Goal: Information Seeking & Learning: Check status

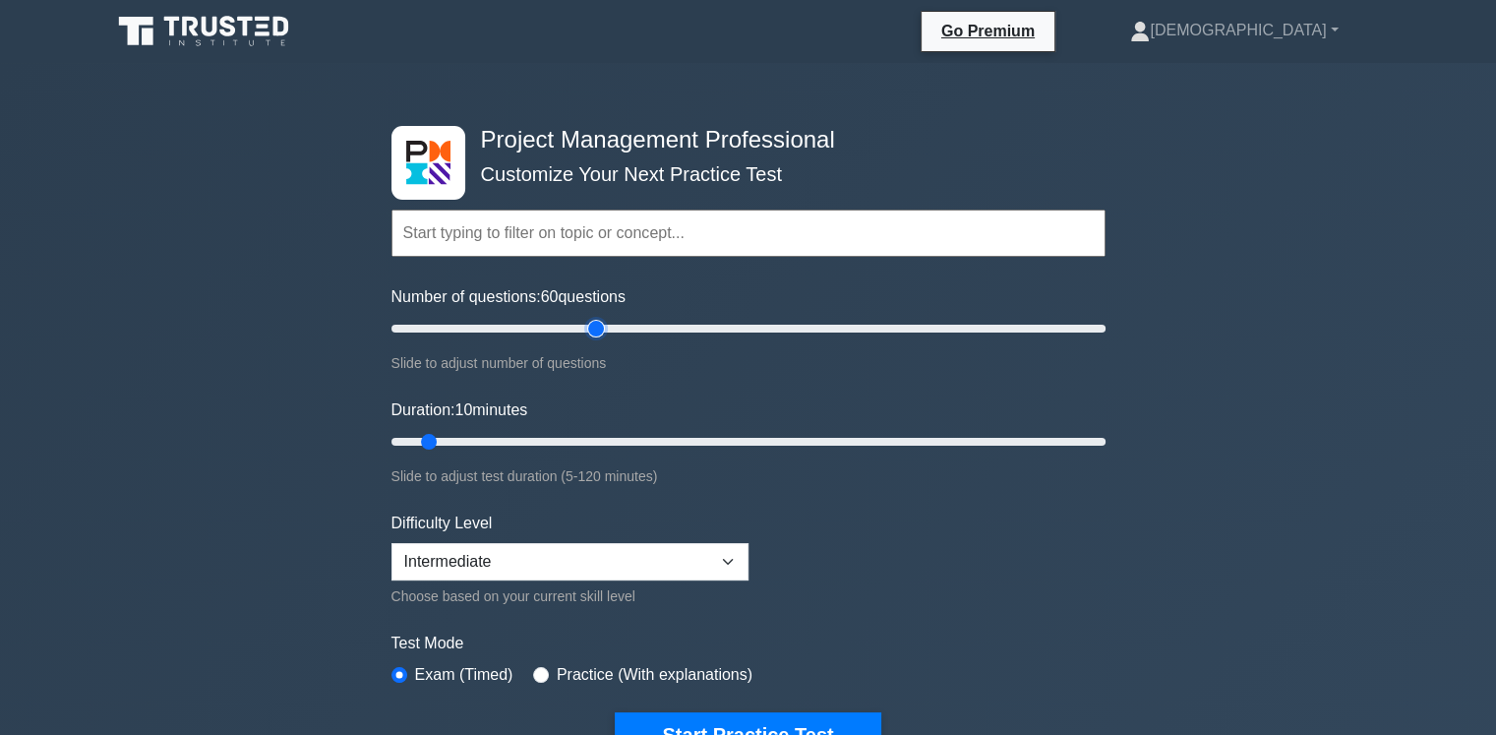
type input "60"
click at [597, 330] on input "Number of questions: 60 questions" at bounding box center [748, 329] width 714 height 24
click at [631, 443] on input "Duration: 10 minutes" at bounding box center [748, 442] width 714 height 24
click at [700, 437] on input "Duration: 55 minutes" at bounding box center [748, 442] width 714 height 24
type input "60"
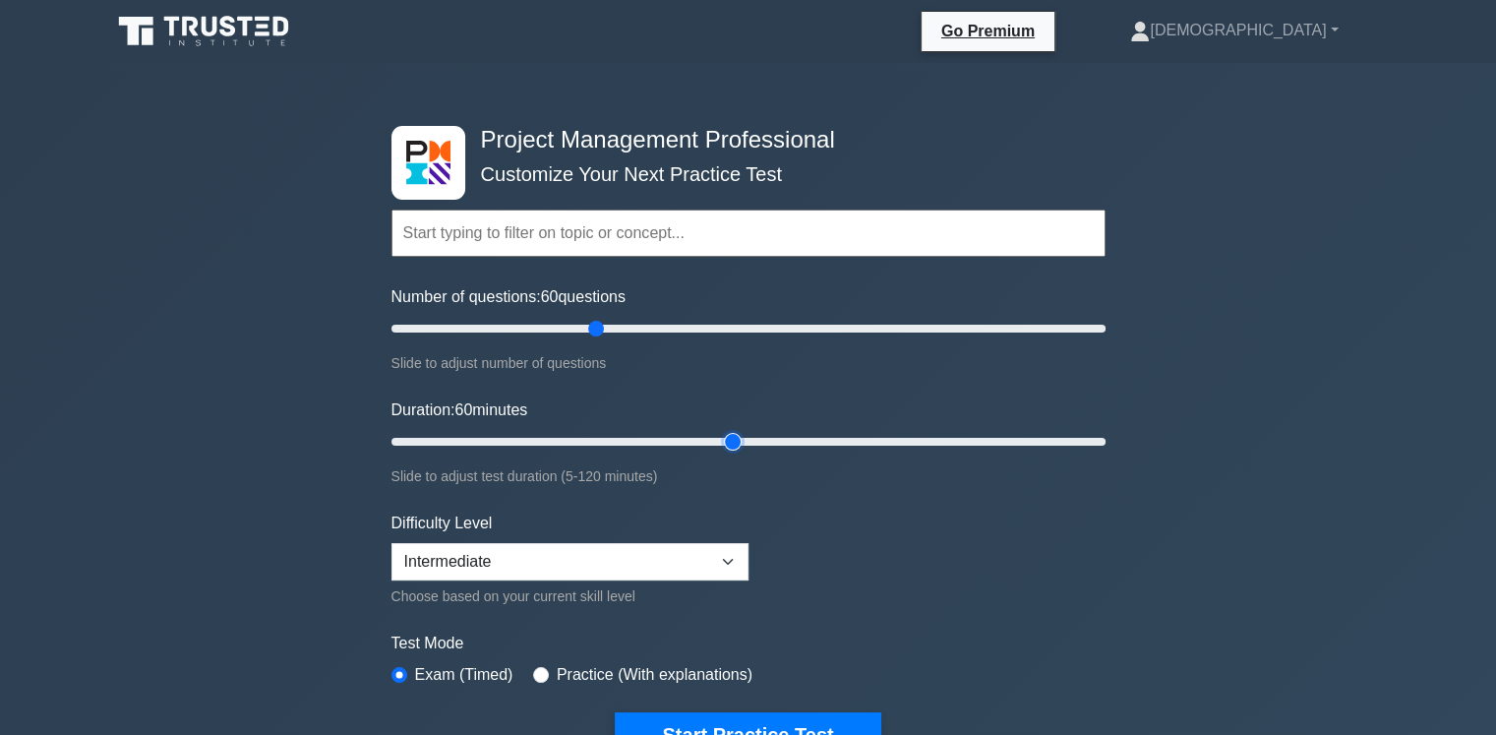
click at [728, 438] on input "Duration: 60 minutes" at bounding box center [748, 442] width 714 height 24
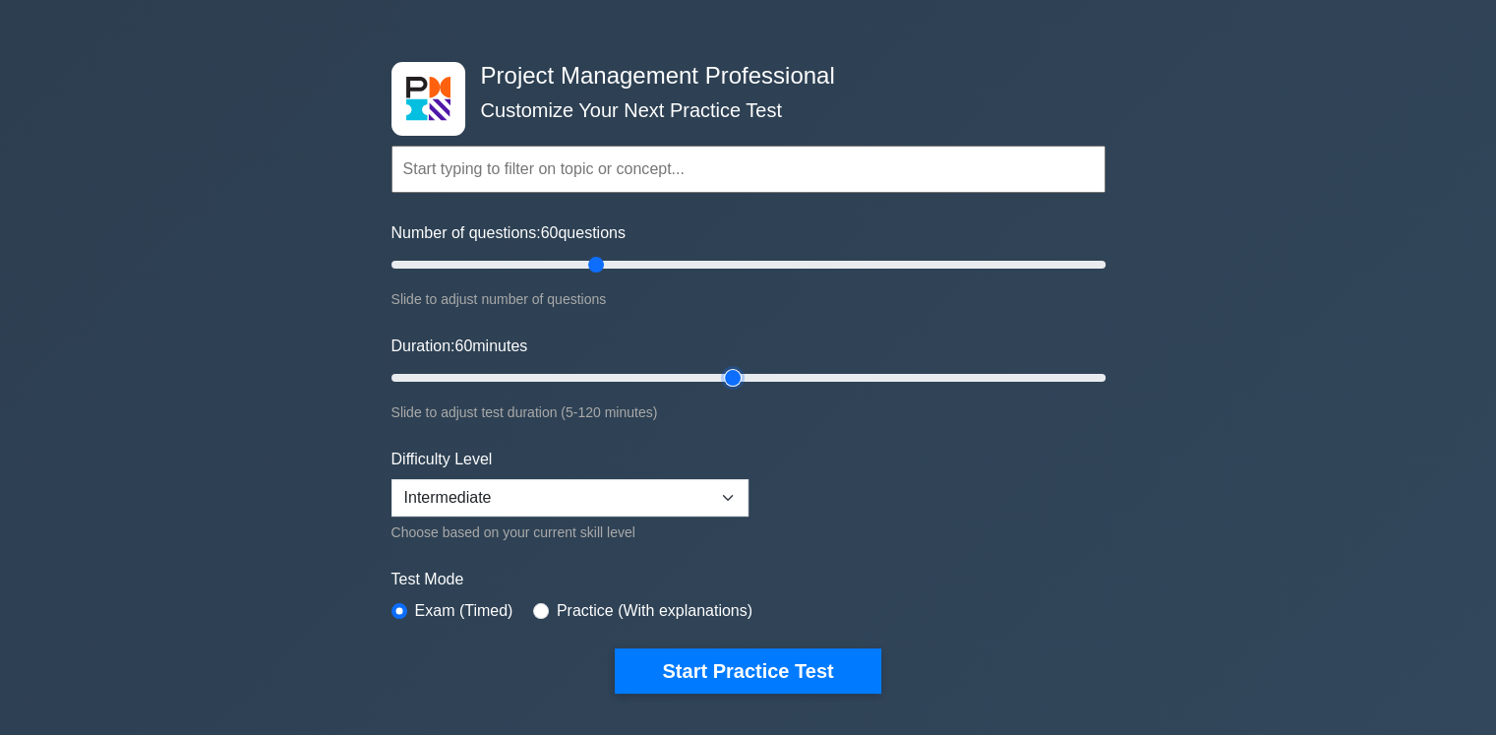
scroll to position [98, 0]
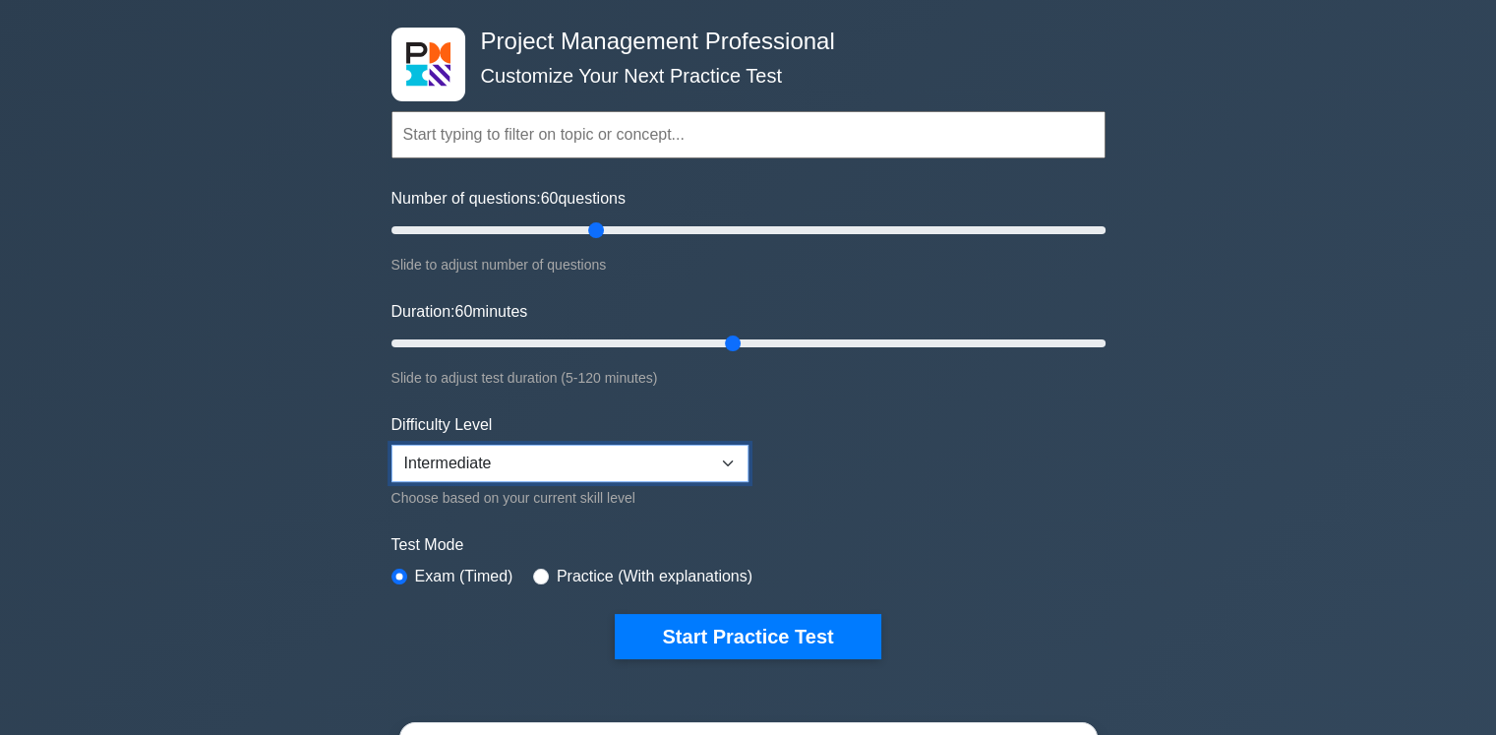
click at [728, 457] on select "Beginner Intermediate Expert" at bounding box center [569, 463] width 357 height 37
click at [727, 463] on select "Beginner Intermediate Expert" at bounding box center [569, 463] width 357 height 37
select select "expert"
click at [391, 445] on select "Beginner Intermediate Expert" at bounding box center [569, 463] width 357 height 37
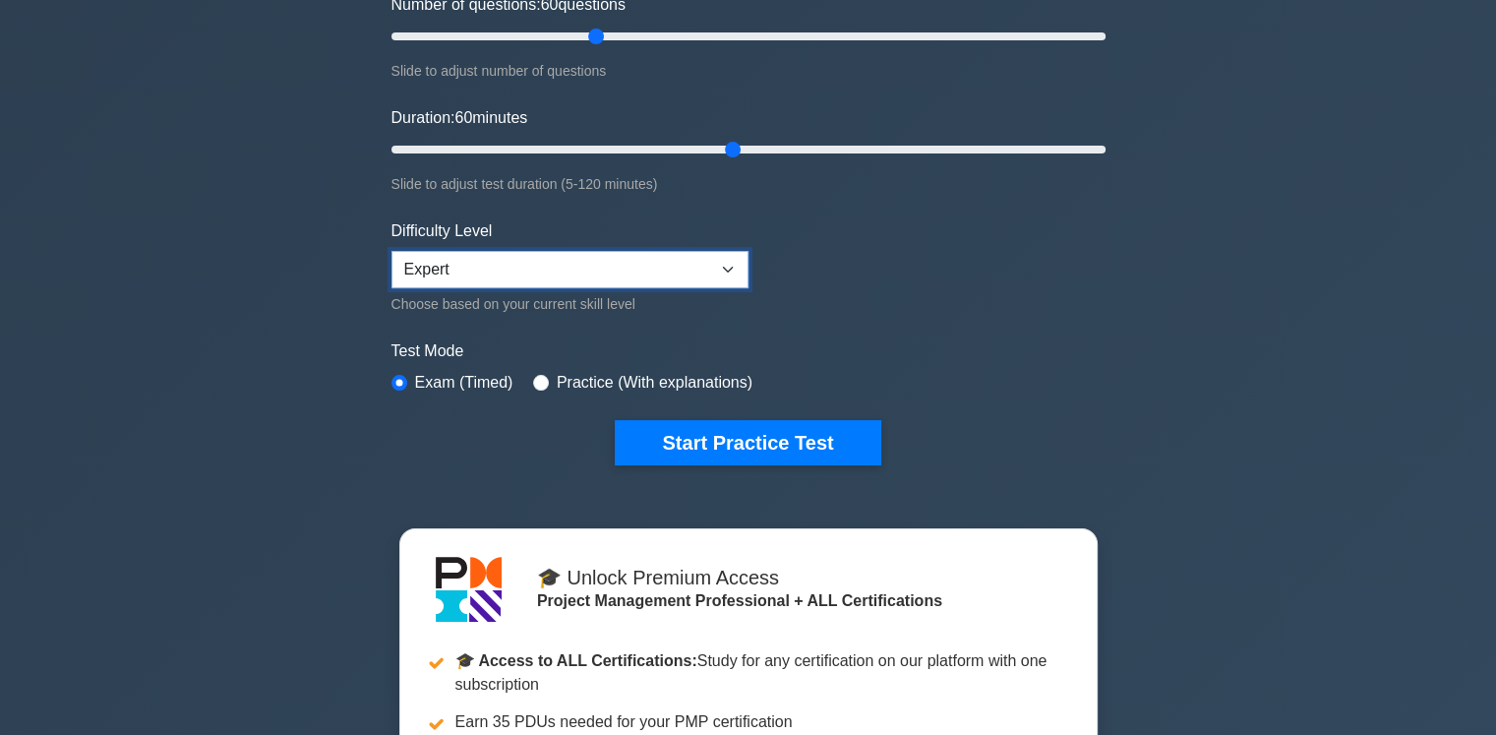
scroll to position [295, 0]
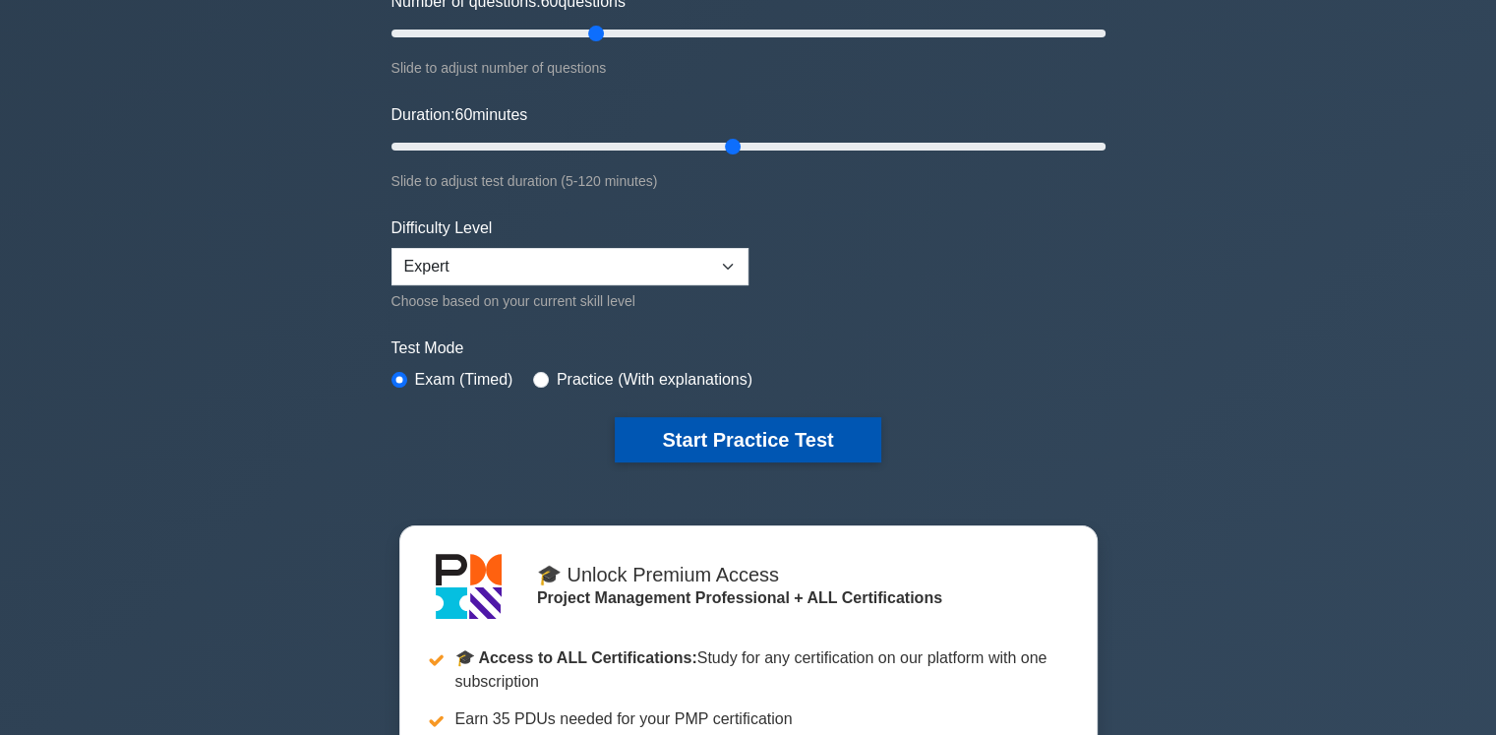
click at [751, 419] on button "Start Practice Test" at bounding box center [748, 439] width 266 height 45
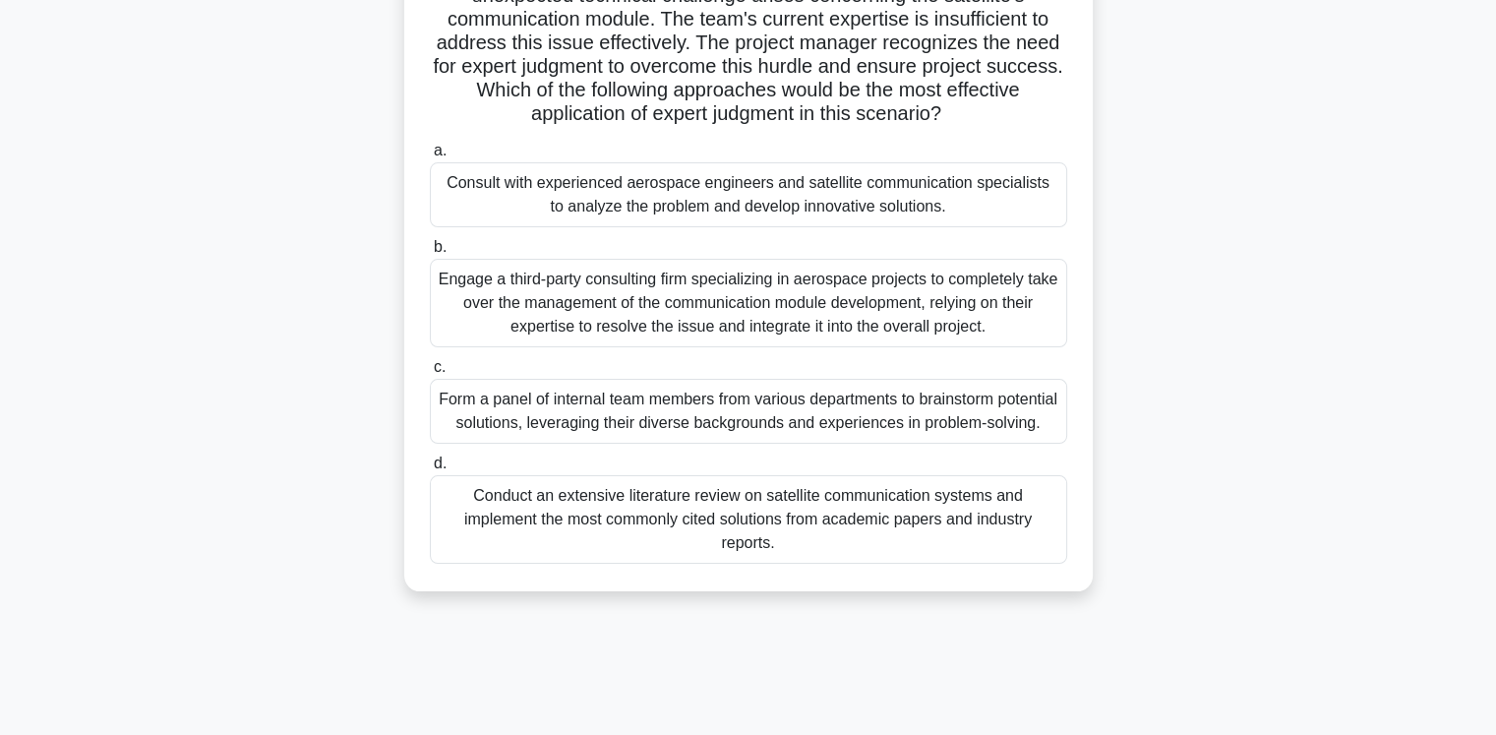
scroll to position [209, 0]
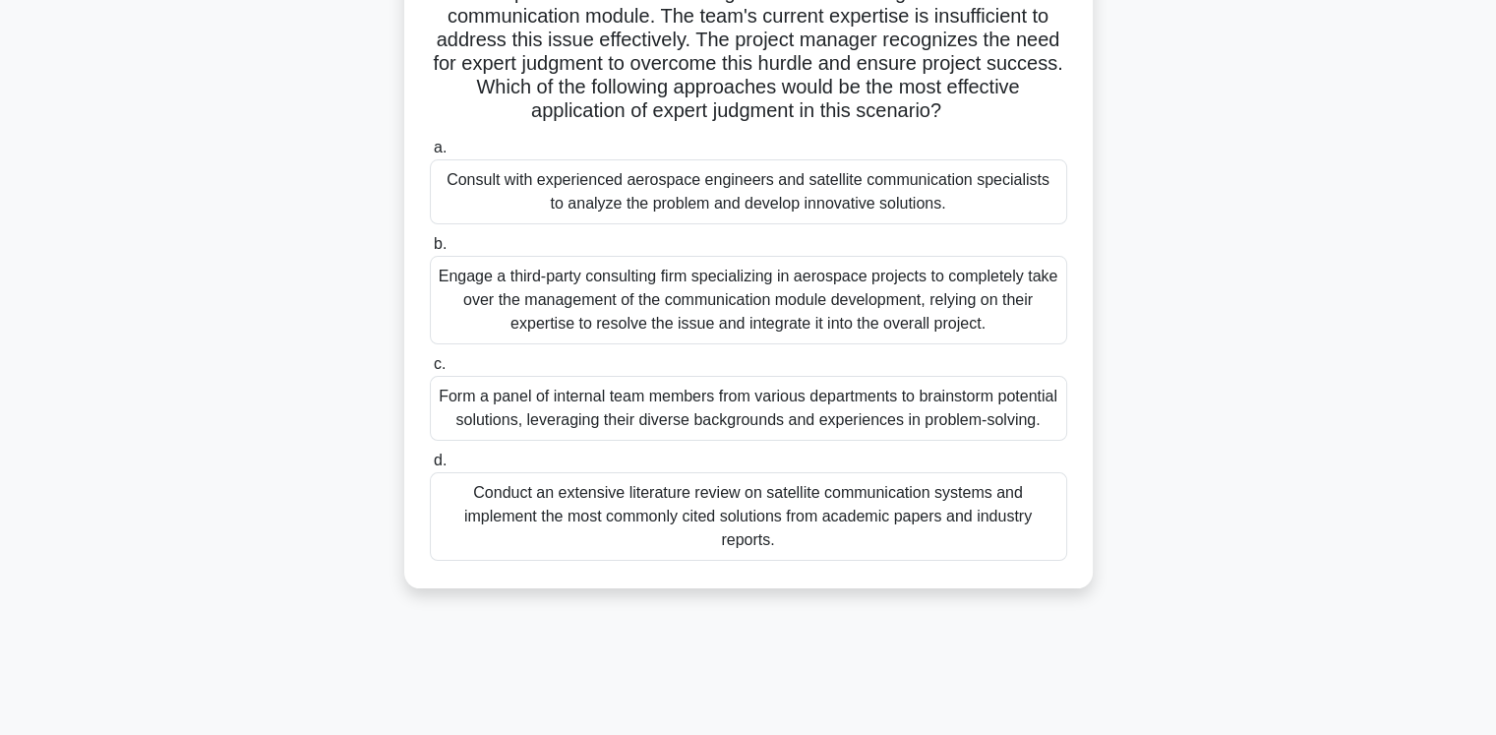
click at [790, 300] on div "Engage a third-party consulting firm specializing in aerospace projects to comp…" at bounding box center [748, 300] width 637 height 89
click at [430, 251] on input "b. Engage a third-party consulting firm specializing in aerospace projects to c…" at bounding box center [430, 244] width 0 height 13
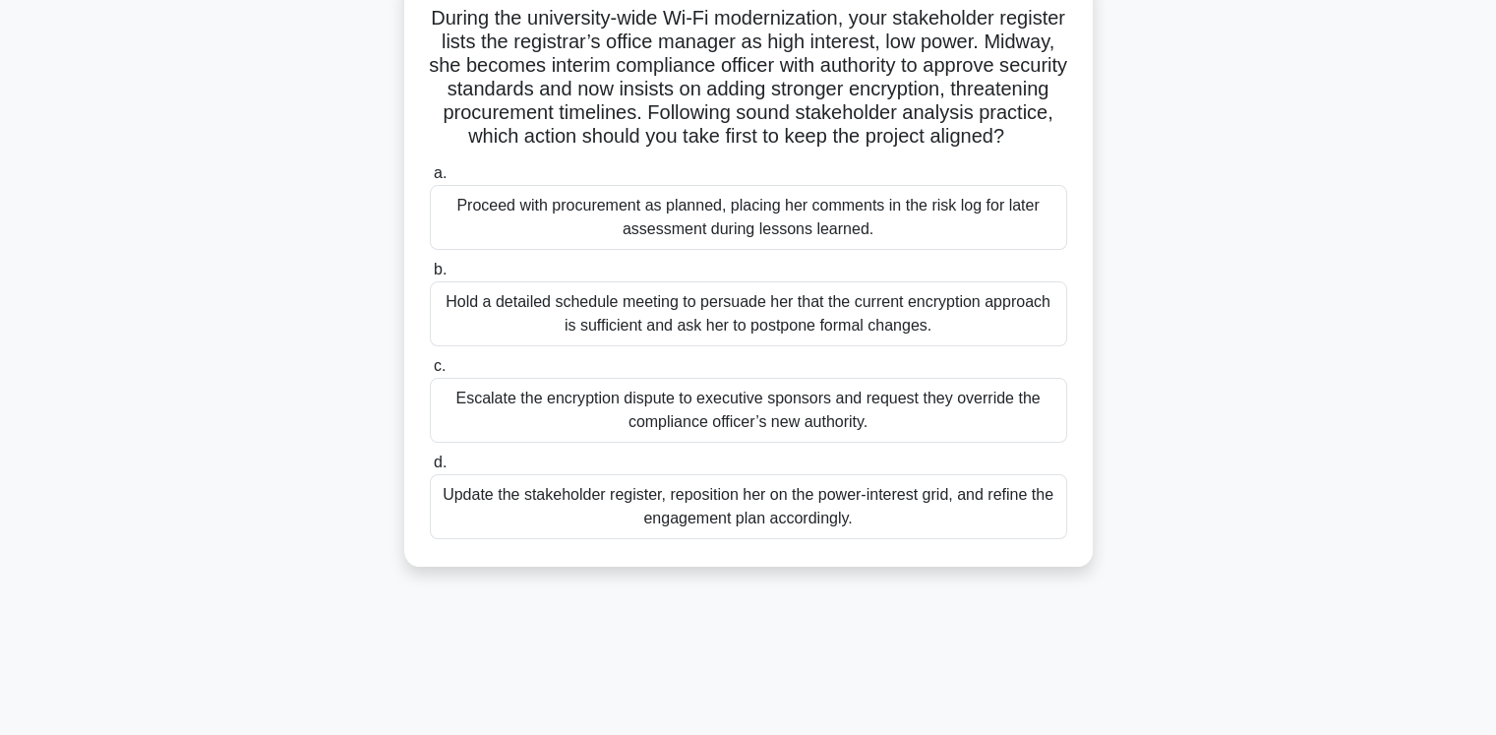
scroll to position [142, 0]
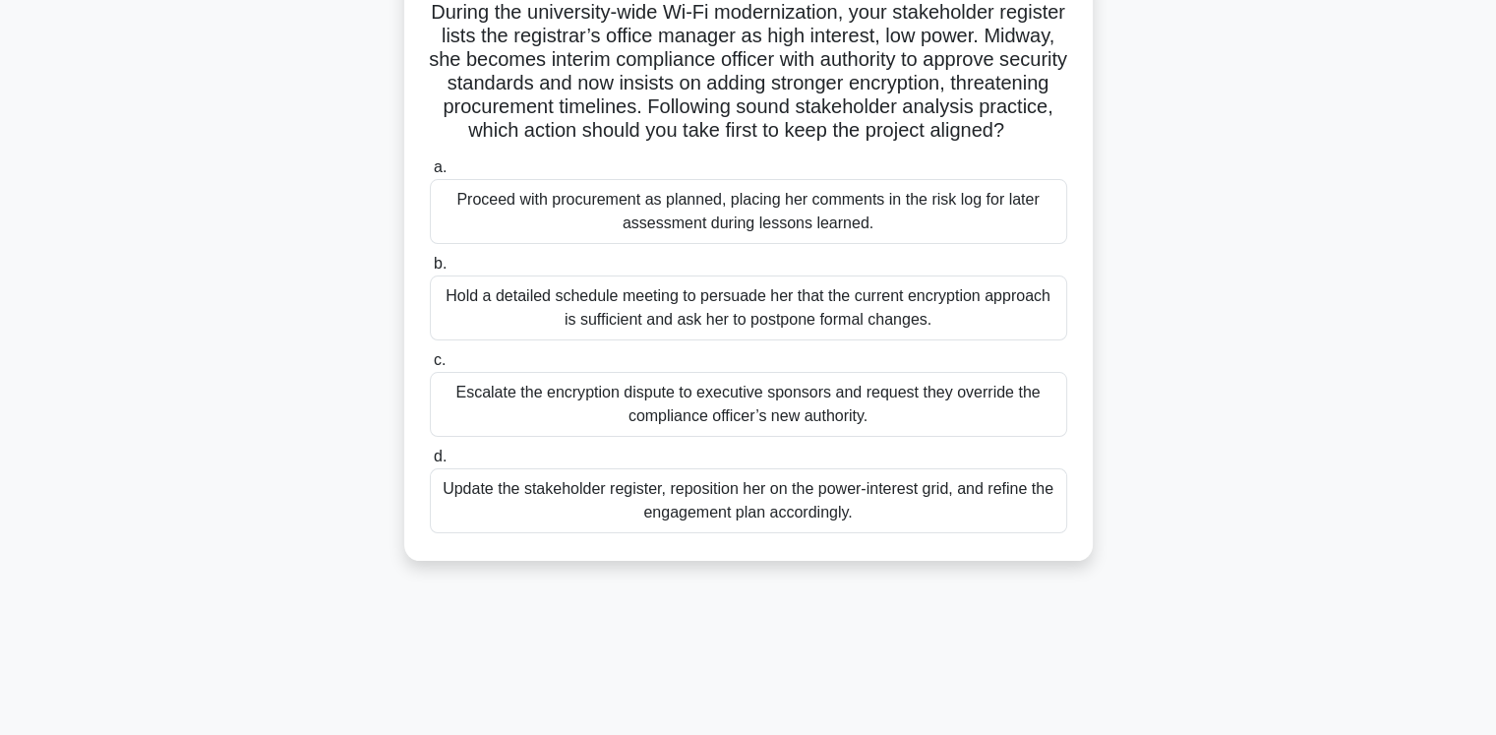
click at [748, 530] on div "Update the stakeholder register, reposition her on the power-interest grid, and…" at bounding box center [748, 500] width 637 height 65
click at [430, 463] on input "d. Update the stakeholder register, reposition her on the power-interest grid, …" at bounding box center [430, 456] width 0 height 13
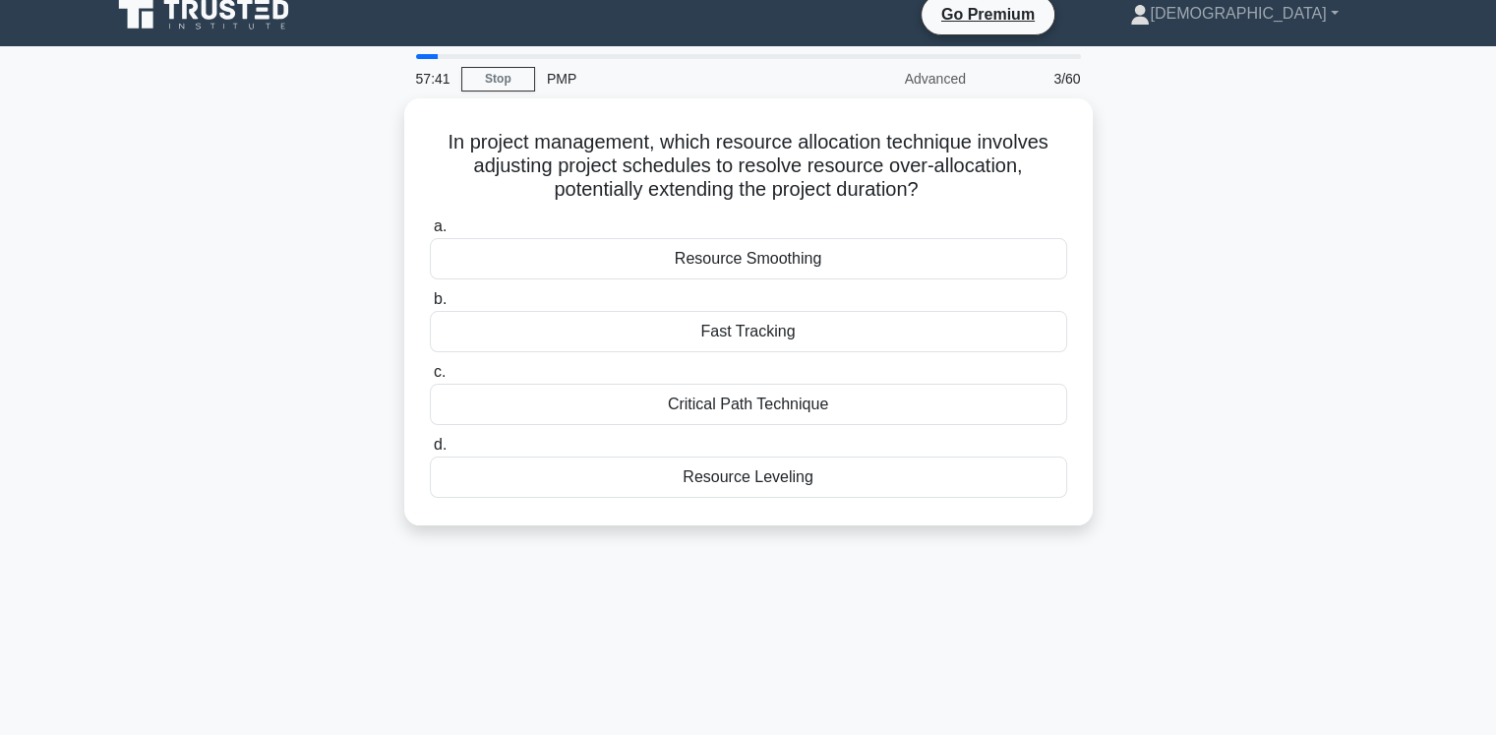
scroll to position [0, 0]
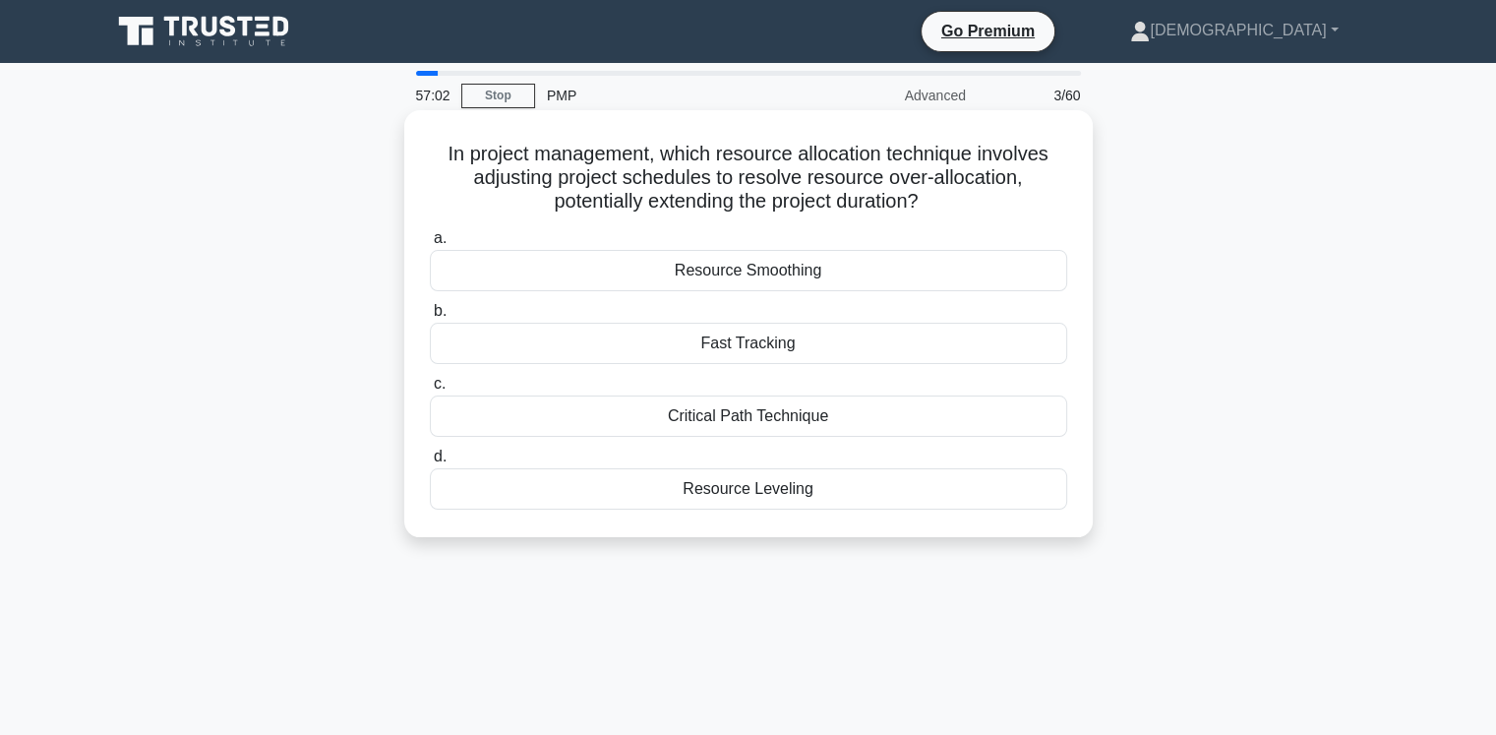
click at [775, 493] on div "Resource Leveling" at bounding box center [748, 488] width 637 height 41
click at [430, 463] on input "d. Resource Leveling" at bounding box center [430, 456] width 0 height 13
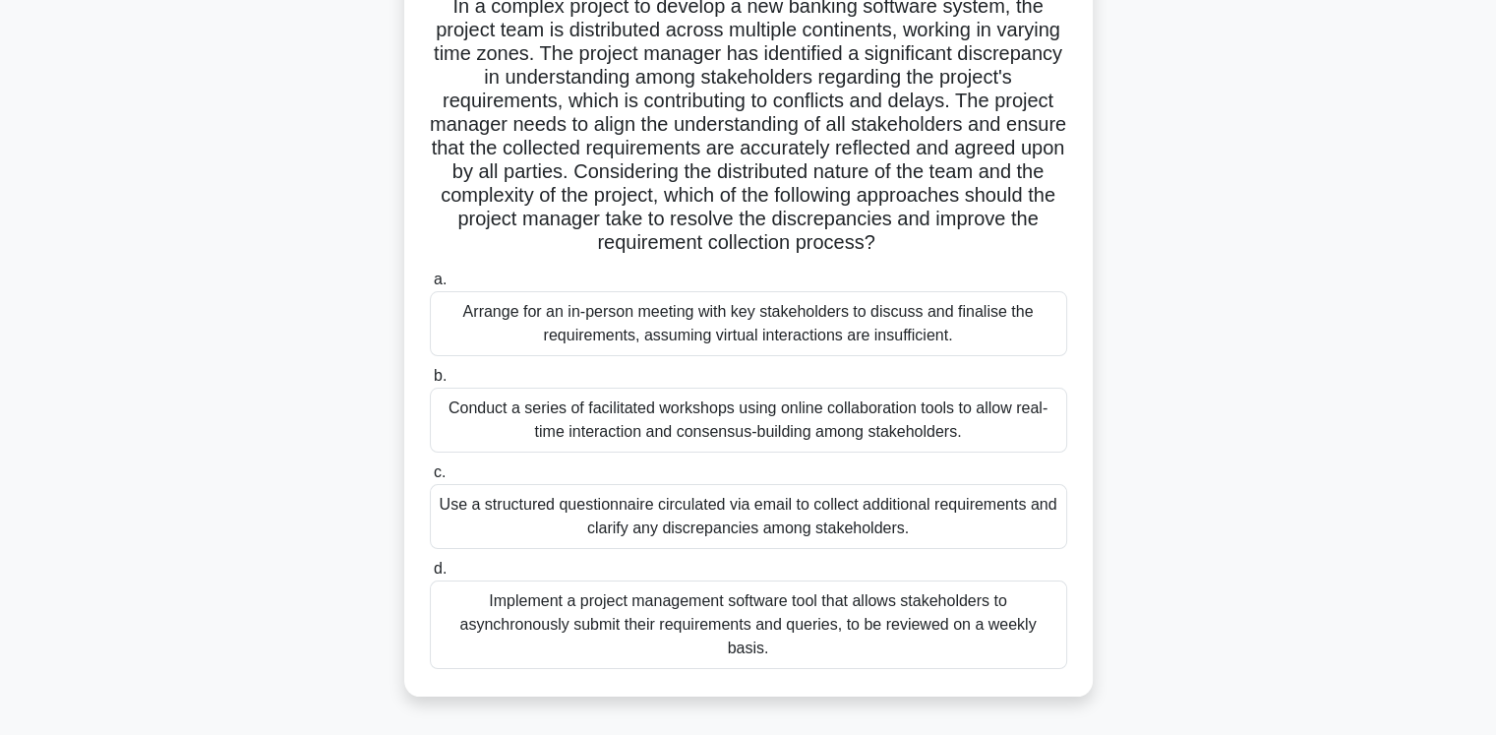
scroll to position [153, 0]
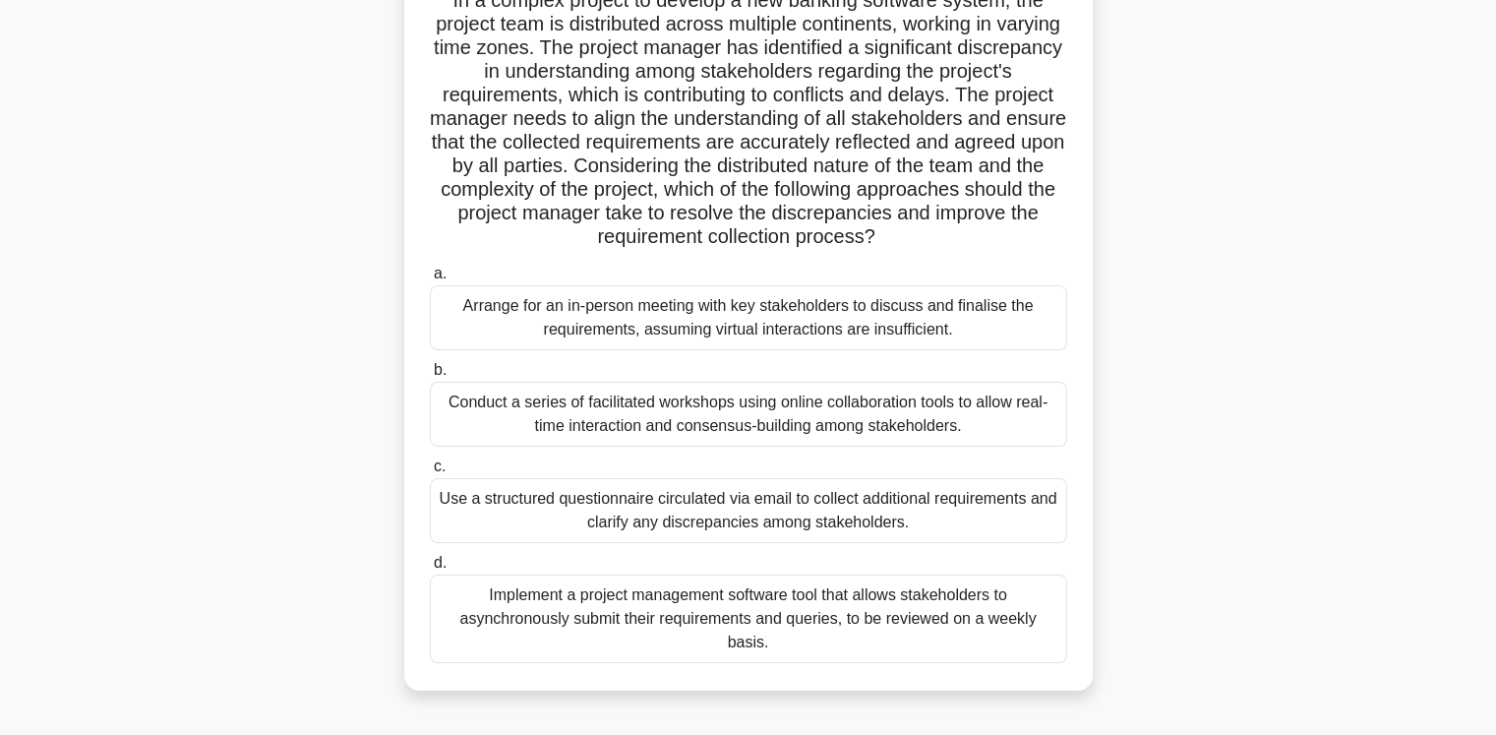
click at [802, 409] on div "Conduct a series of facilitated workshops using online collaboration tools to a…" at bounding box center [748, 414] width 637 height 65
click at [430, 377] on input "b. Conduct a series of facilitated workshops using online collaboration tools t…" at bounding box center [430, 370] width 0 height 13
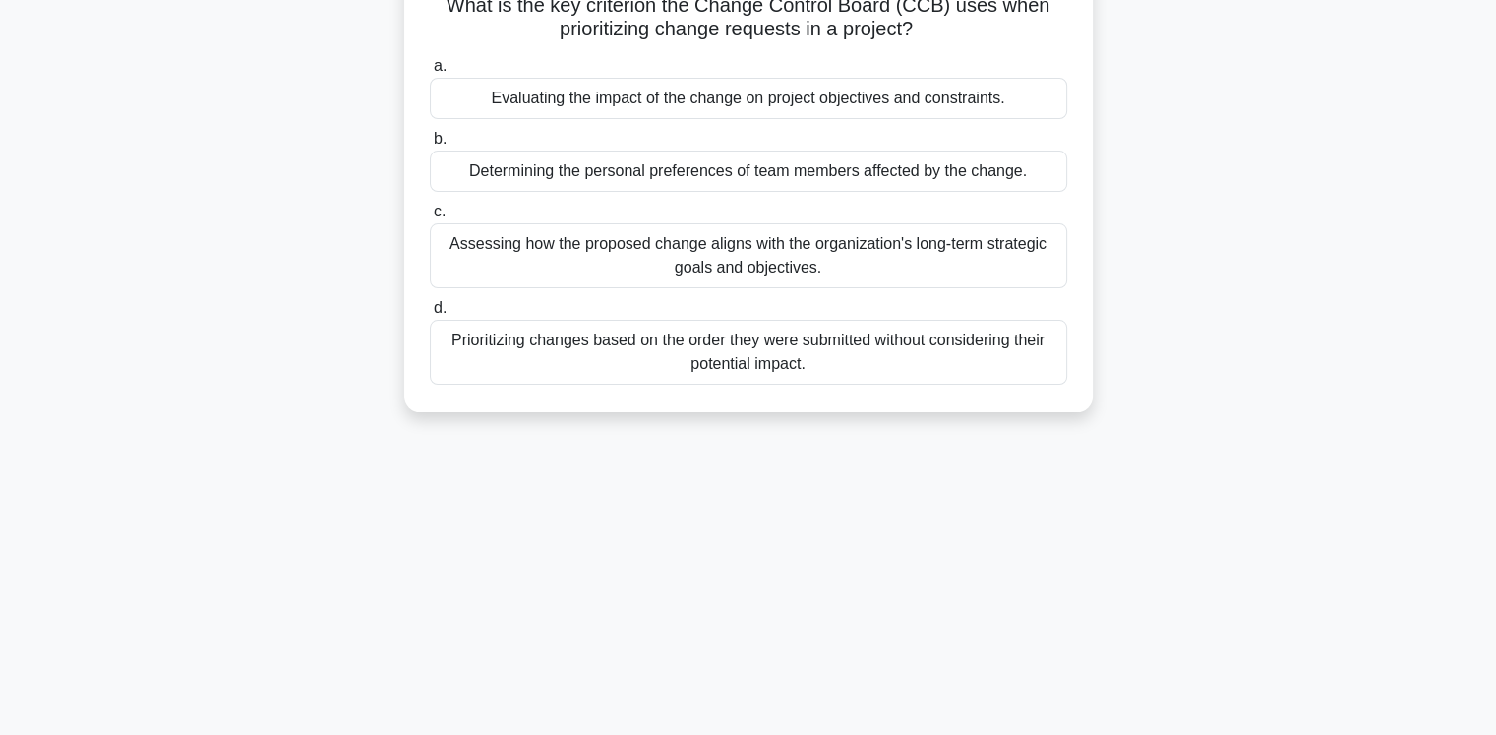
scroll to position [0, 0]
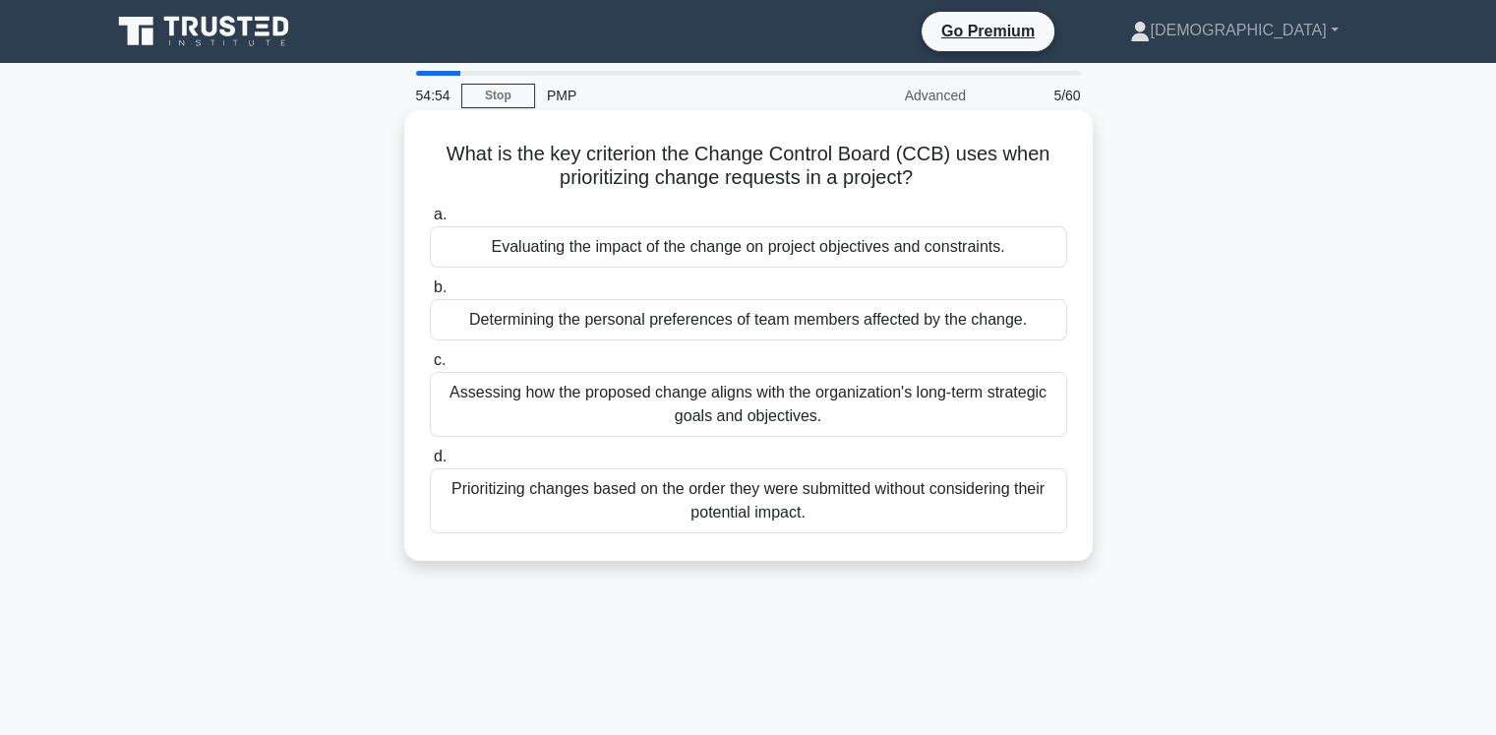
click at [736, 247] on div "Evaluating the impact of the change on project objectives and constraints." at bounding box center [748, 246] width 637 height 41
click at [430, 221] on input "a. Evaluating the impact of the change on project objectives and constraints." at bounding box center [430, 215] width 0 height 13
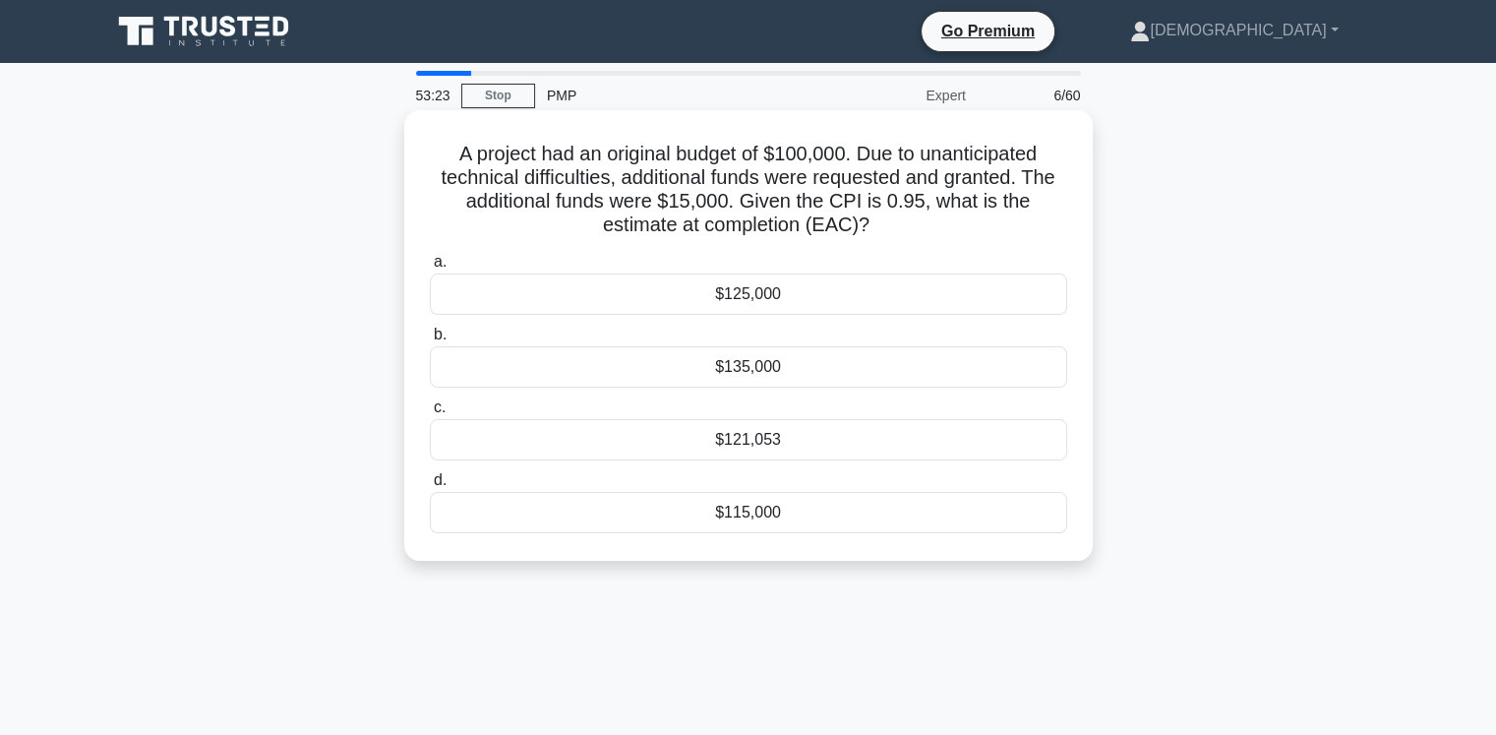
click at [765, 297] on div "$125,000" at bounding box center [748, 293] width 637 height 41
click at [430, 269] on input "a. $125,000" at bounding box center [430, 262] width 0 height 13
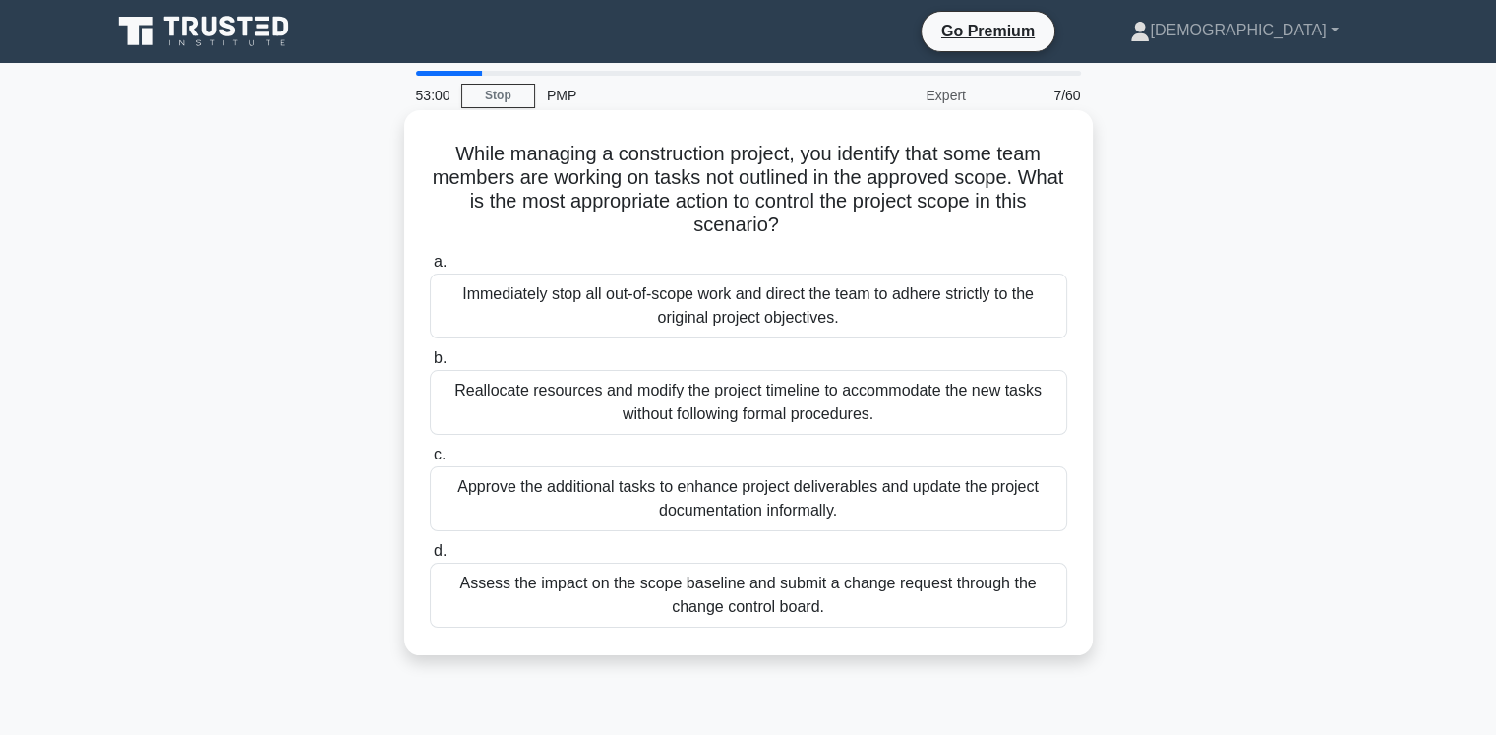
click at [610, 299] on div "Immediately stop all out-of-scope work and direct the team to adhere strictly t…" at bounding box center [748, 305] width 637 height 65
click at [430, 269] on input "a. Immediately stop all out-of-scope work and direct the team to adhere strictl…" at bounding box center [430, 262] width 0 height 13
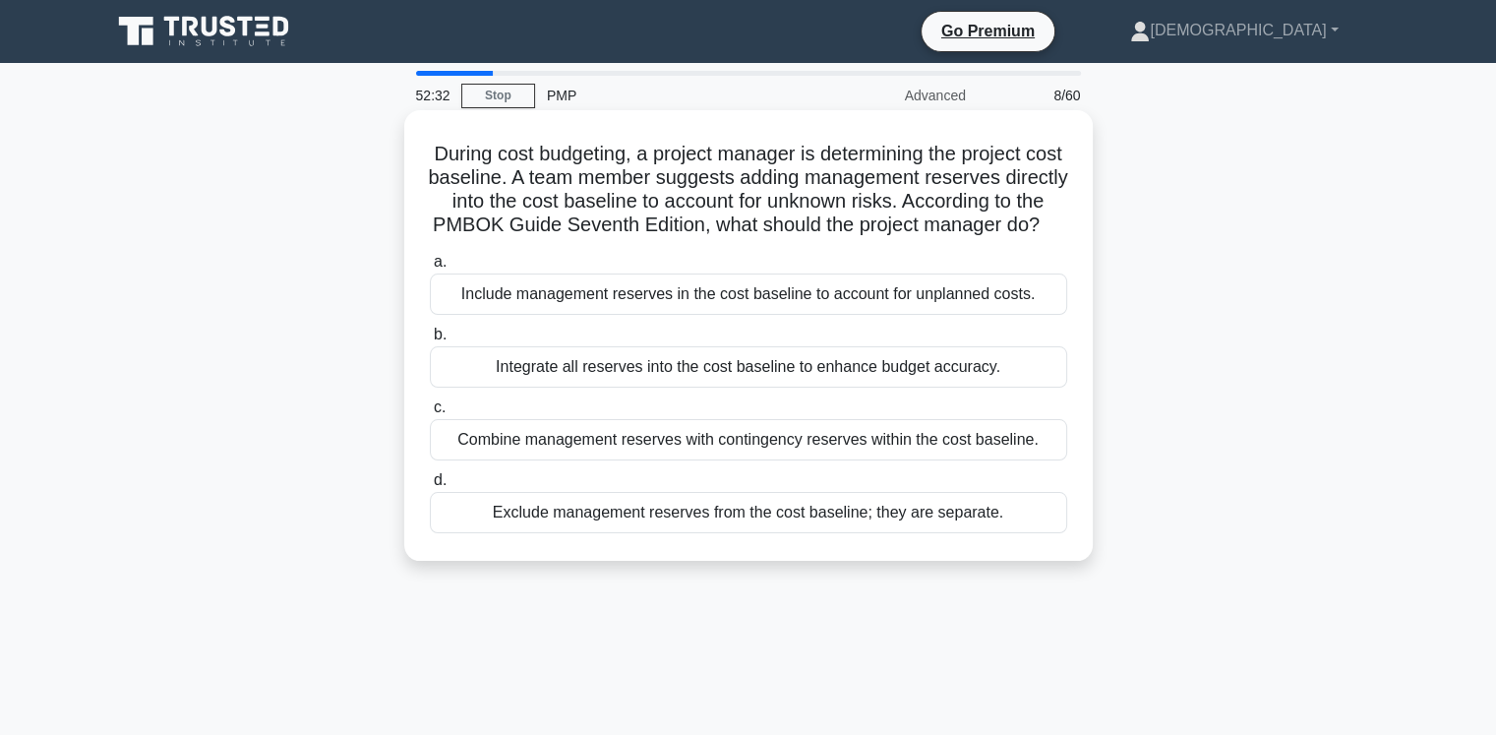
click at [615, 533] on div "Exclude management reserves from the cost baseline; they are separate." at bounding box center [748, 512] width 637 height 41
click at [430, 487] on input "d. Exclude management reserves from the cost baseline; they are separate." at bounding box center [430, 480] width 0 height 13
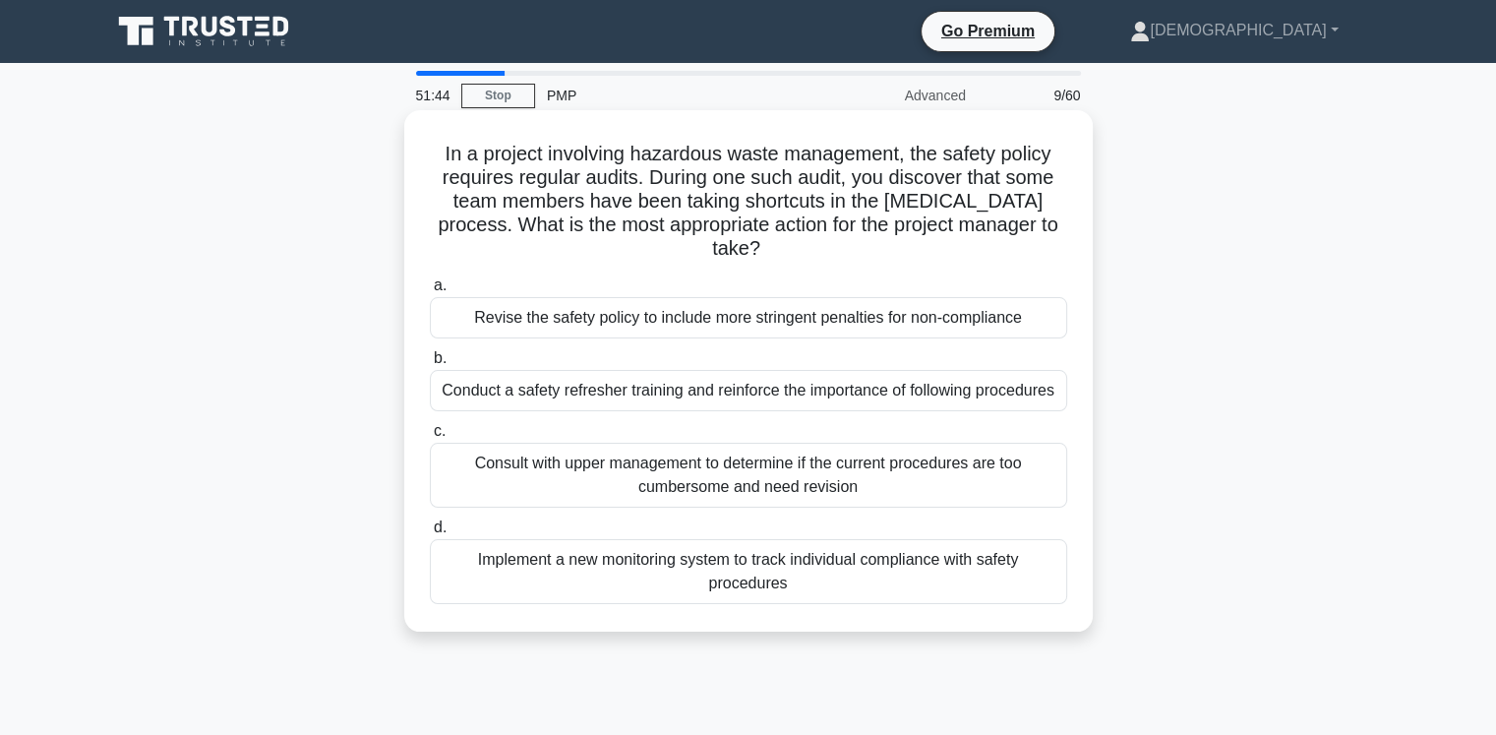
click at [653, 390] on div "Conduct a safety refresher training and reinforce the importance of following p…" at bounding box center [748, 390] width 637 height 41
click at [430, 365] on input "b. Conduct a safety refresher training and reinforce the importance of followin…" at bounding box center [430, 358] width 0 height 13
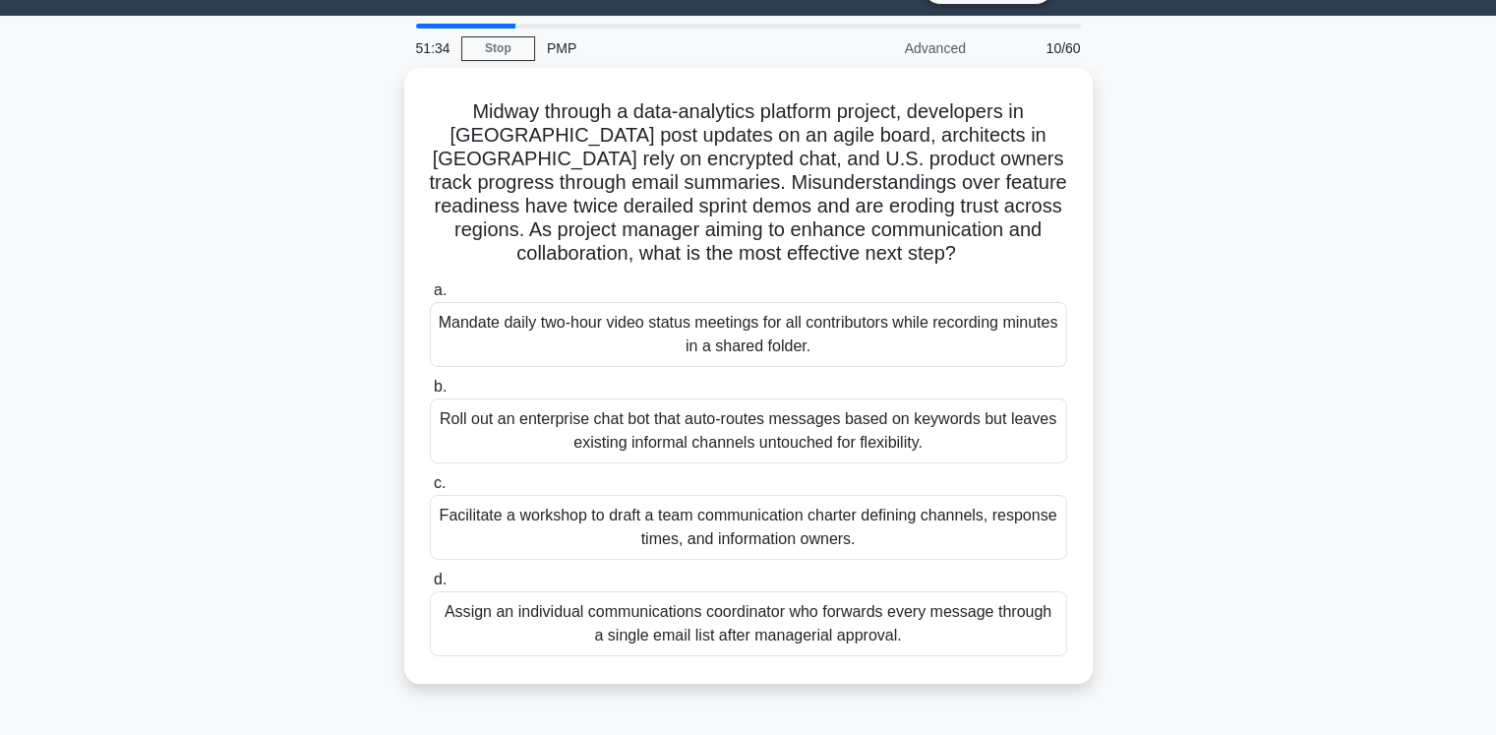
scroll to position [49, 0]
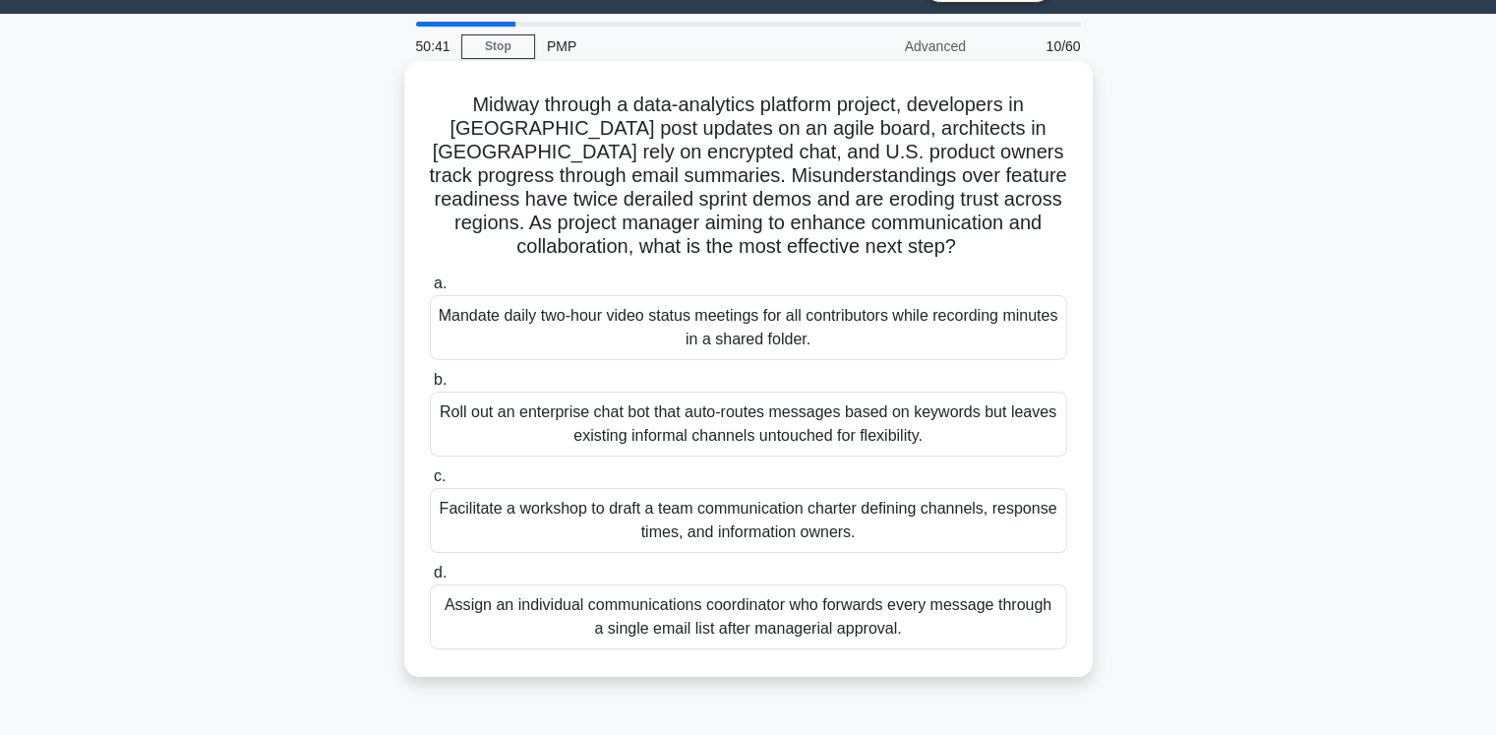
click at [627, 512] on div "Facilitate a workshop to draft a team communication charter defining channels, …" at bounding box center [748, 520] width 637 height 65
click at [430, 483] on input "c. Facilitate a workshop to draft a team communication charter defining channel…" at bounding box center [430, 476] width 0 height 13
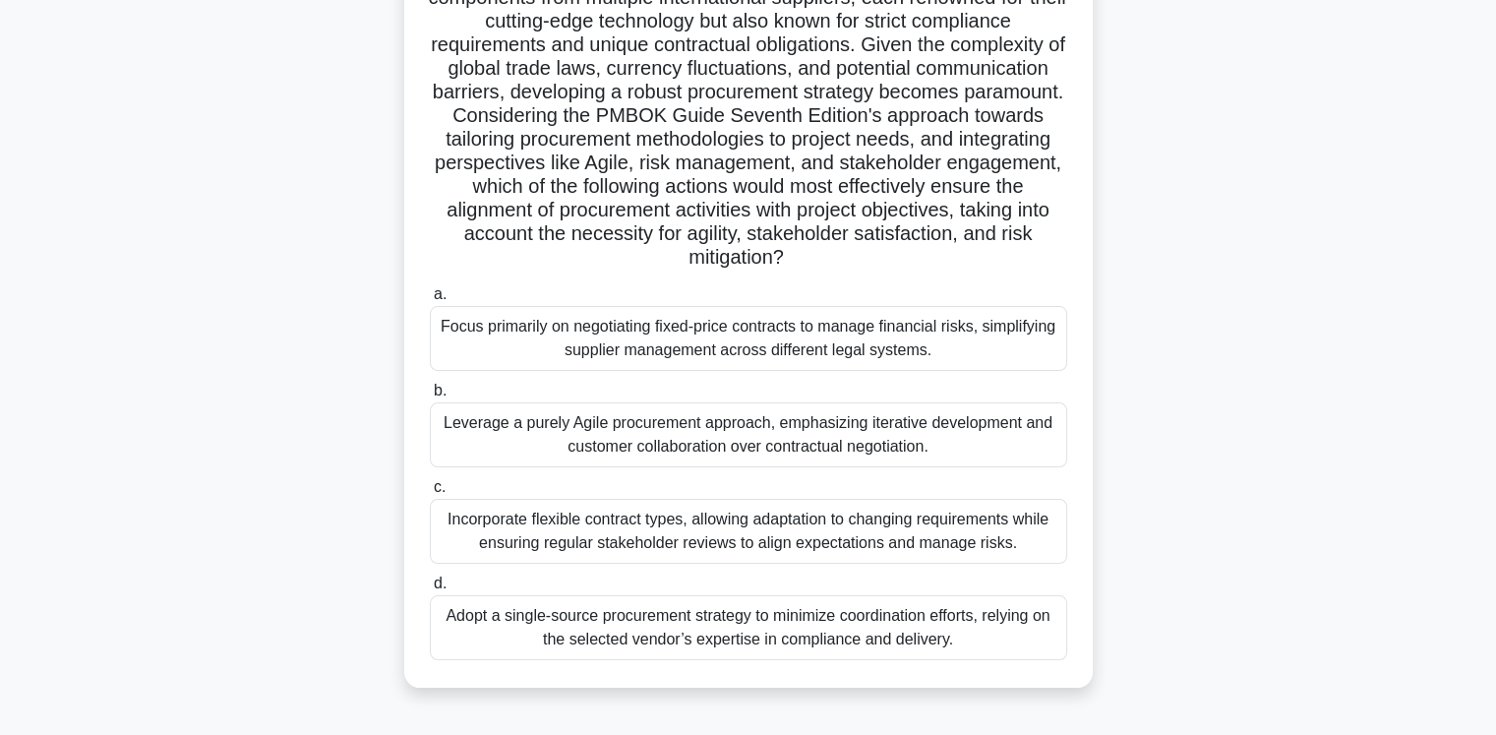
scroll to position [236, 0]
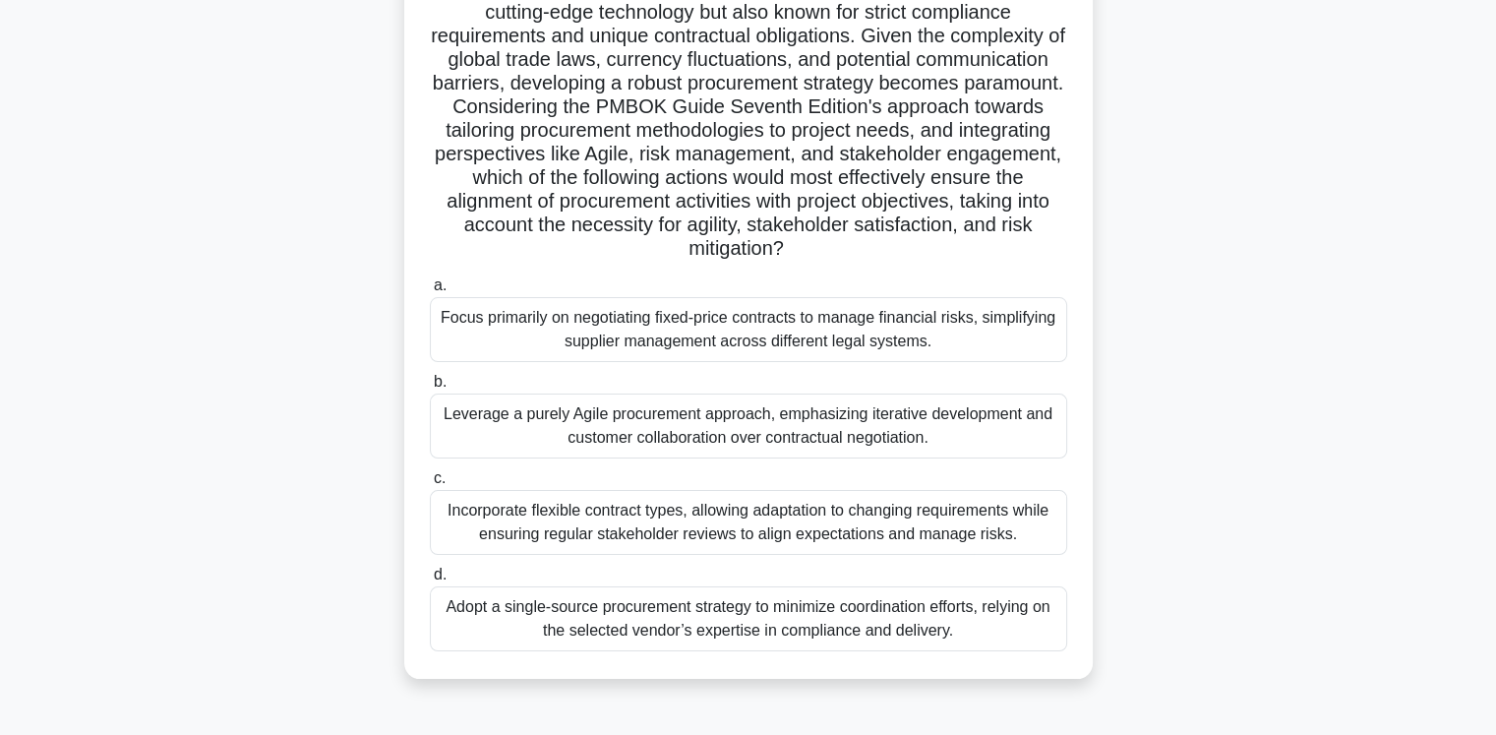
click at [497, 532] on div "Incorporate flexible contract types, allowing adaptation to changing requiremen…" at bounding box center [748, 522] width 637 height 65
click at [430, 485] on input "c. Incorporate flexible contract types, allowing adaptation to changing require…" at bounding box center [430, 478] width 0 height 13
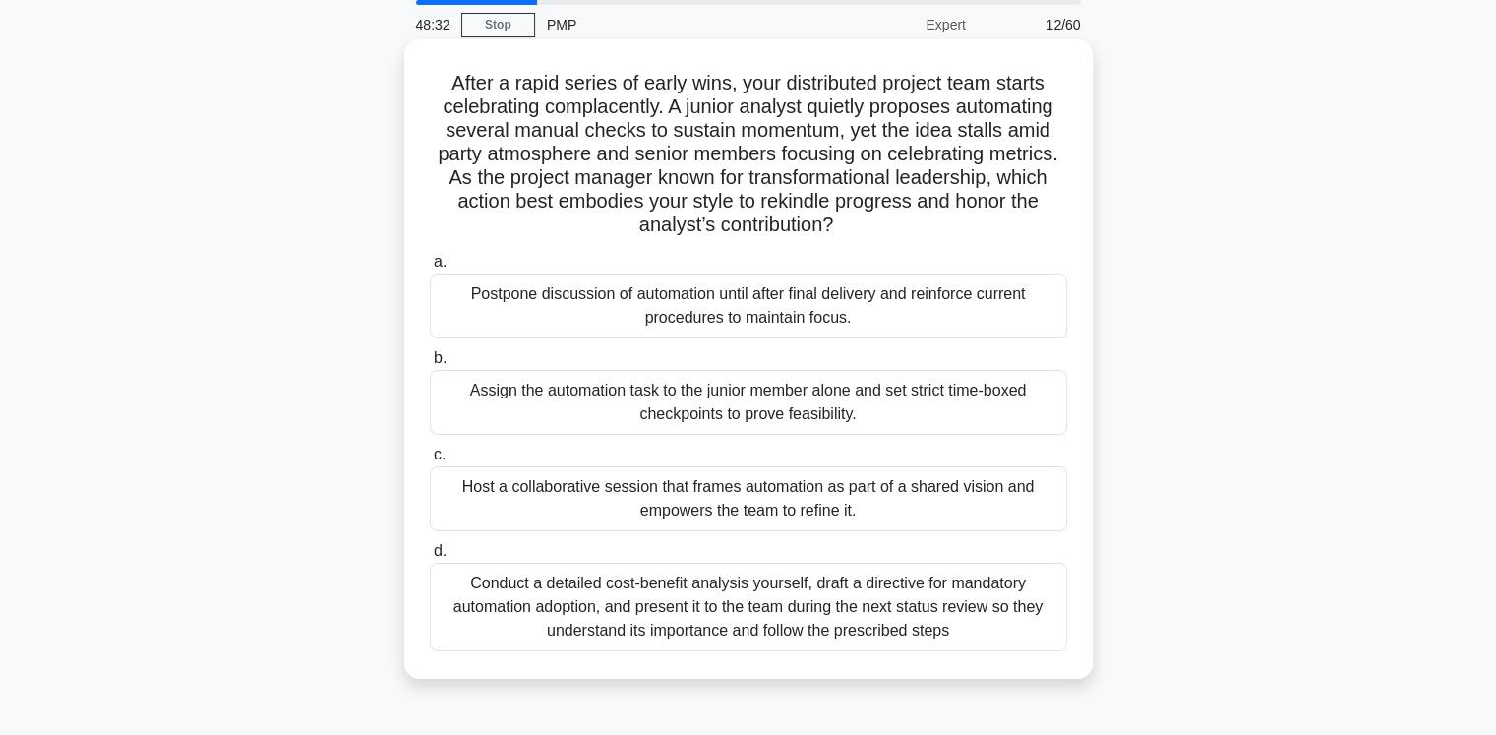
scroll to position [79, 0]
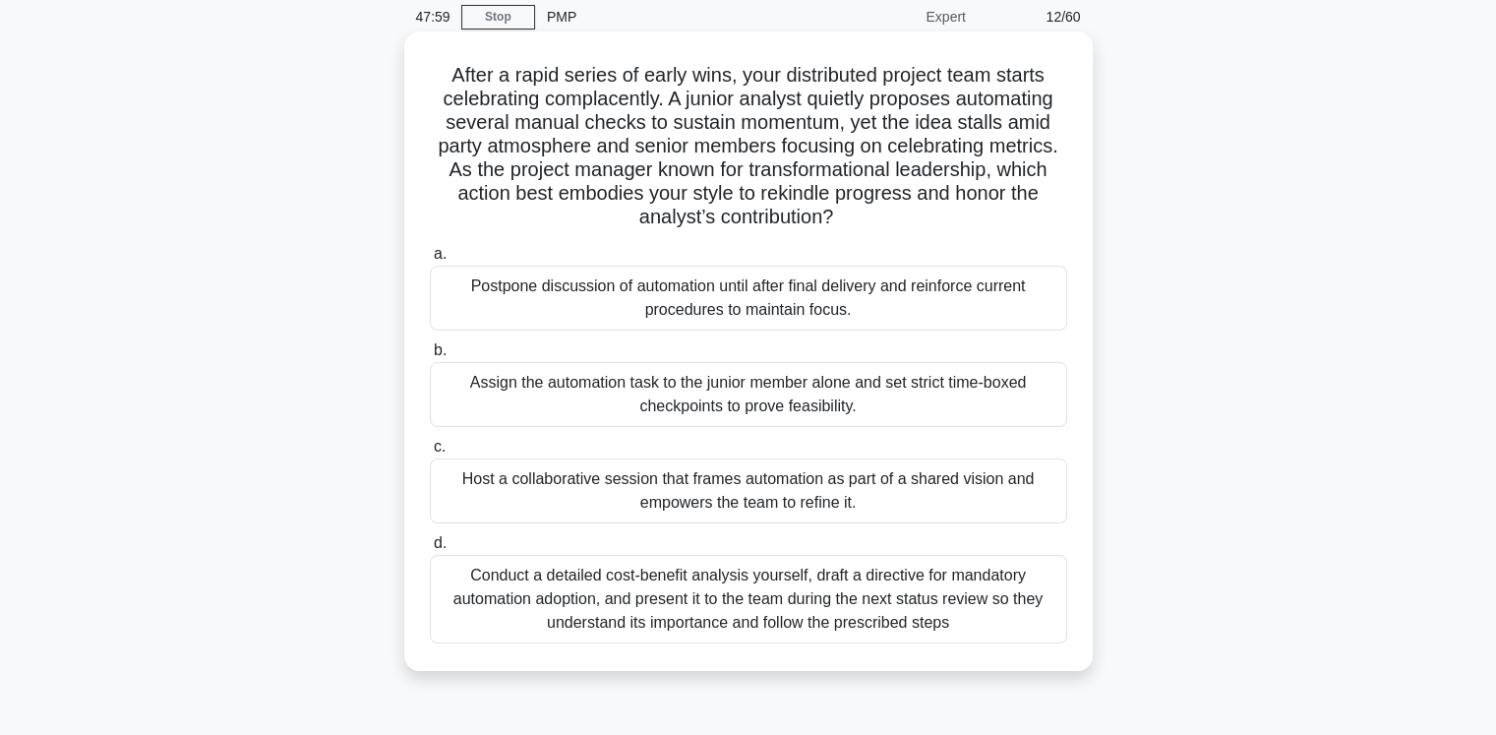
click at [501, 595] on div "Conduct a detailed cost-benefit analysis yourself, draft a directive for mandat…" at bounding box center [748, 599] width 637 height 89
click at [430, 550] on input "d. Conduct a detailed cost-benefit analysis yourself, draft a directive for man…" at bounding box center [430, 543] width 0 height 13
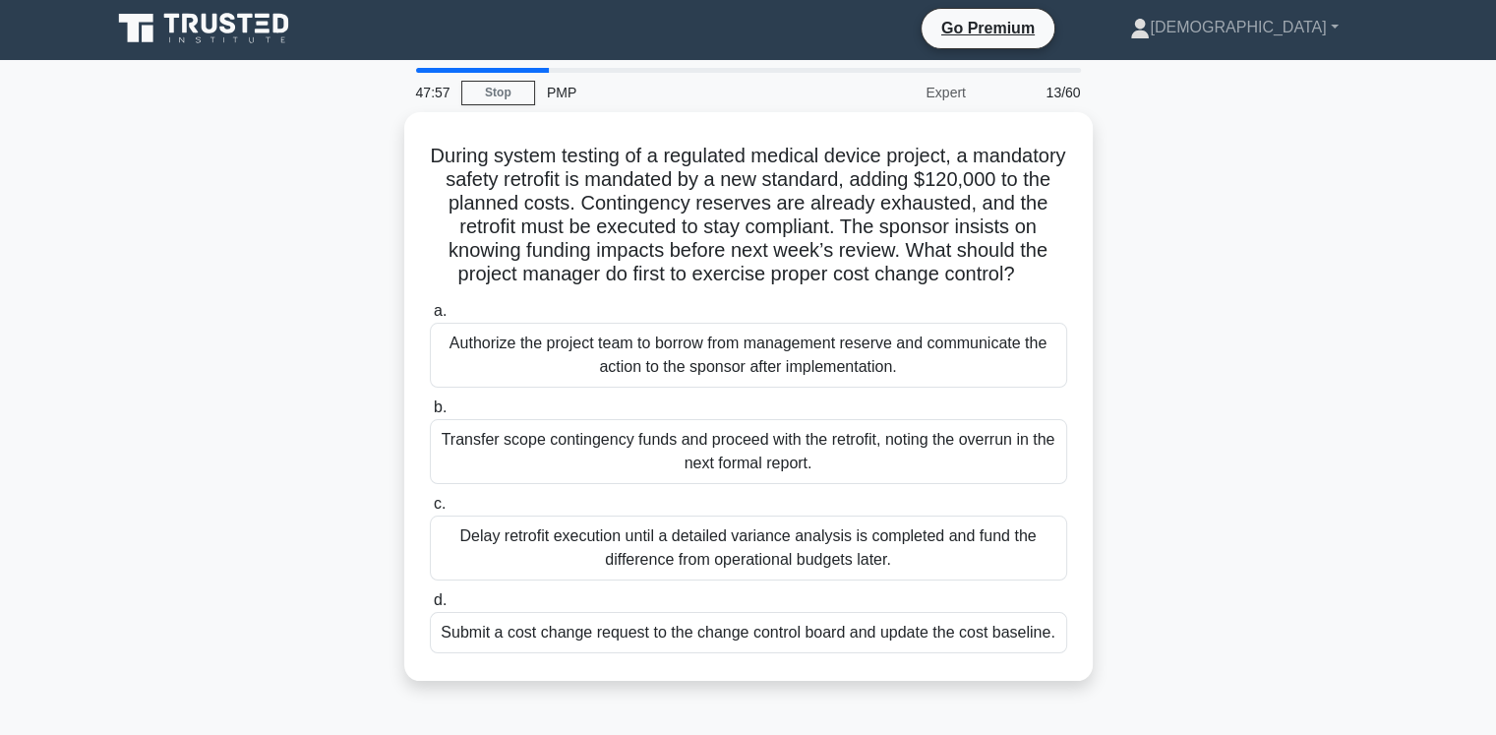
scroll to position [0, 0]
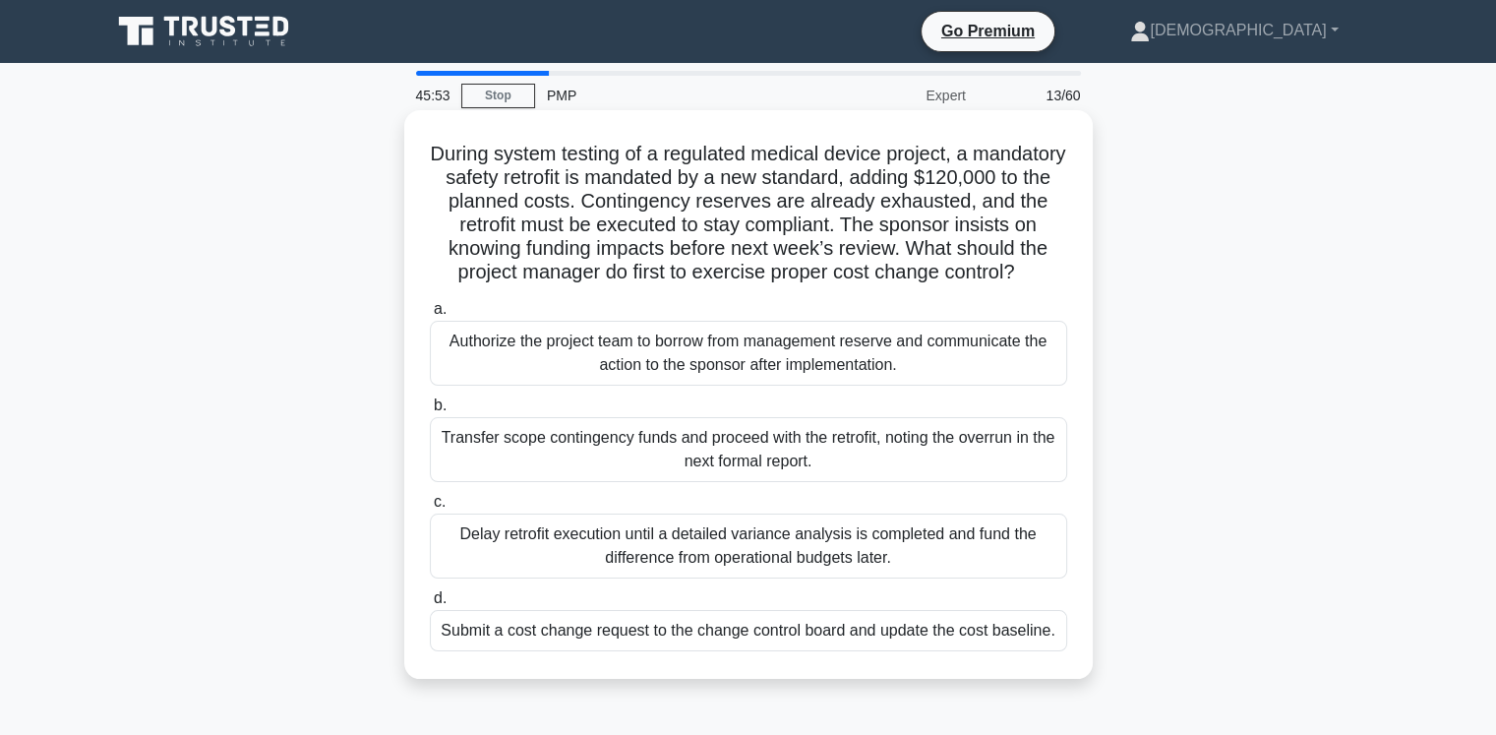
click at [616, 575] on div "Delay retrofit execution until a detailed variance analysis is completed and fu…" at bounding box center [748, 545] width 637 height 65
click at [430, 508] on input "[PERSON_NAME] retrofit execution until a detailed variance analysis is complete…" at bounding box center [430, 502] width 0 height 13
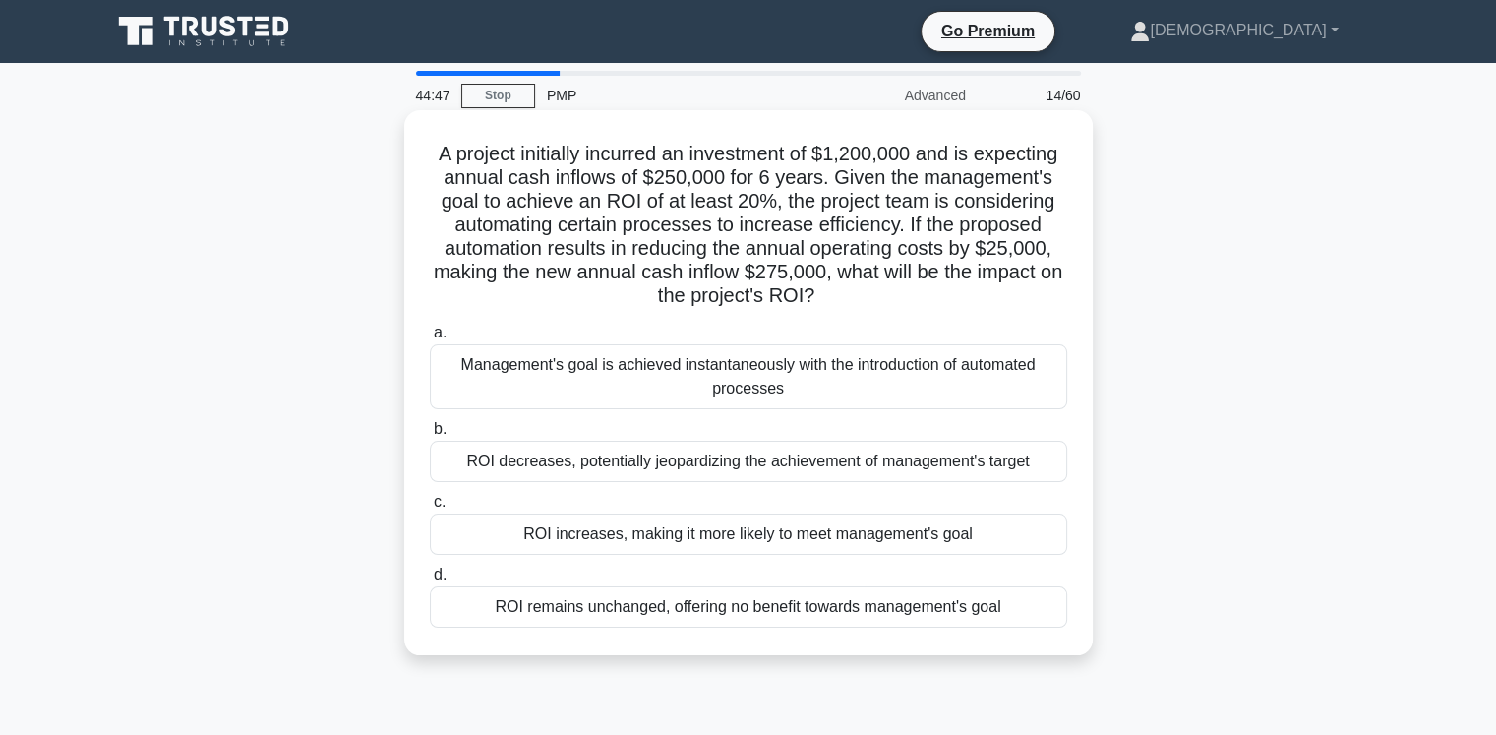
click at [584, 464] on div "ROI decreases, potentially jeopardizing the achievement of management's target" at bounding box center [748, 461] width 637 height 41
click at [430, 436] on input "b. ROI decreases, potentially jeopardizing the achievement of management's targ…" at bounding box center [430, 429] width 0 height 13
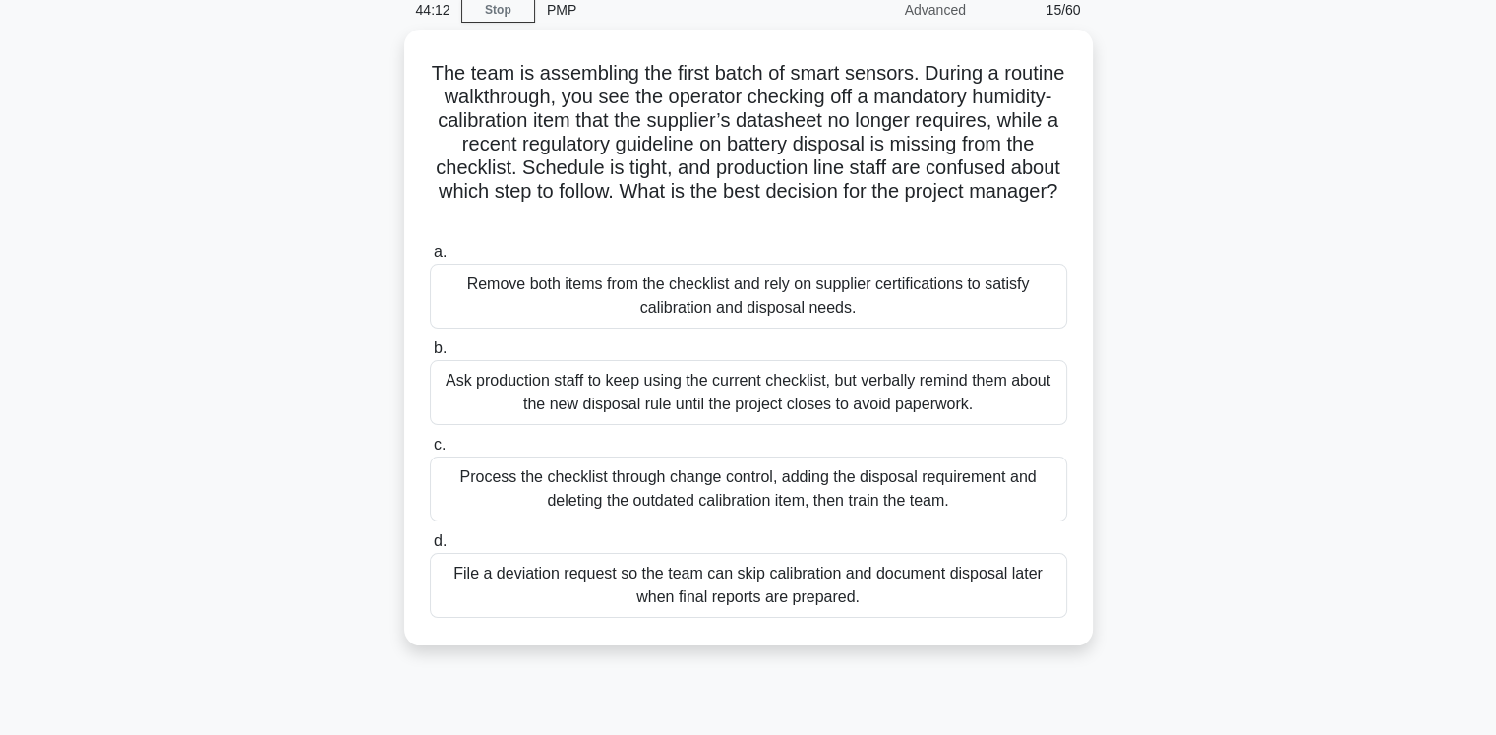
scroll to position [87, 0]
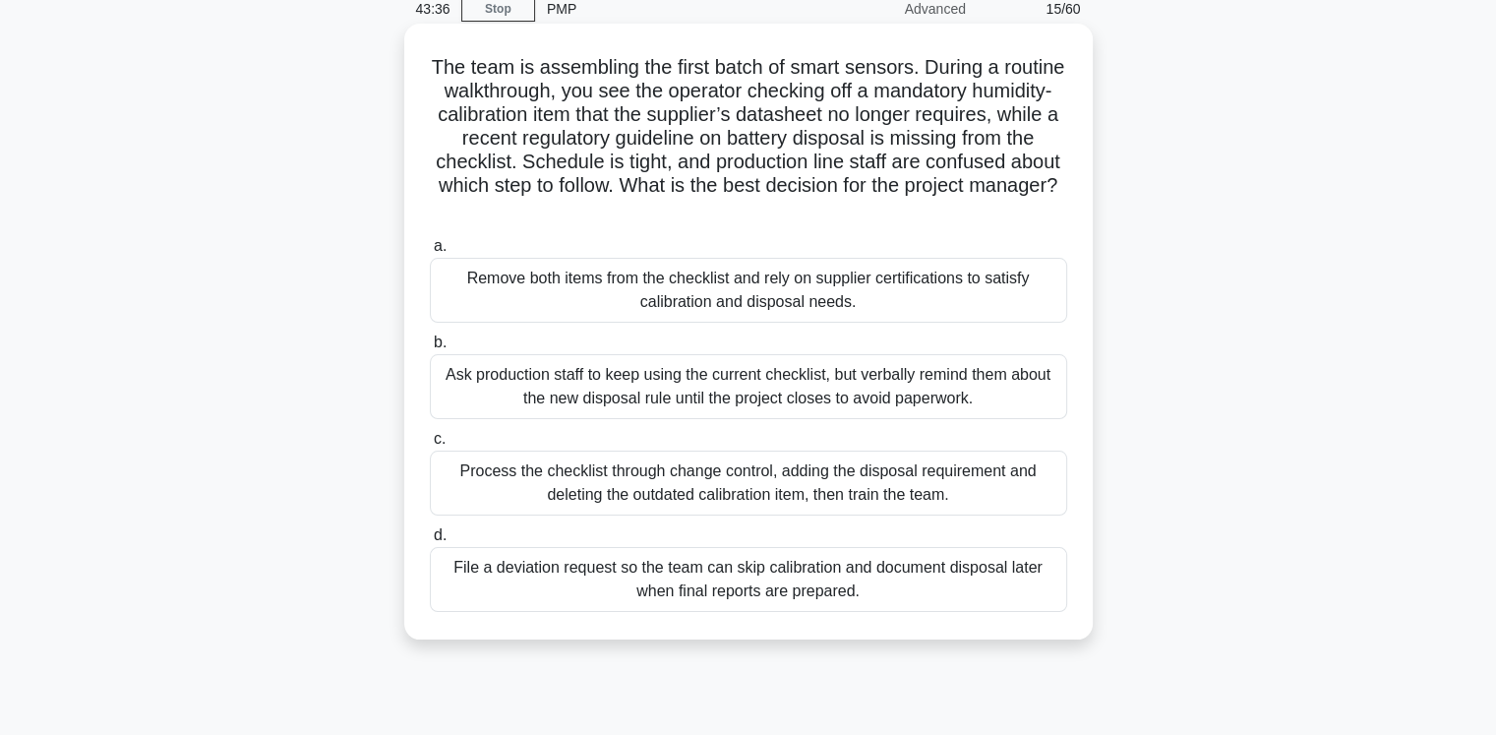
click at [570, 490] on div "Process the checklist through change control, adding the disposal requirement a…" at bounding box center [748, 482] width 637 height 65
click at [430, 446] on input "c. Process the checklist through change control, adding the disposal requiremen…" at bounding box center [430, 439] width 0 height 13
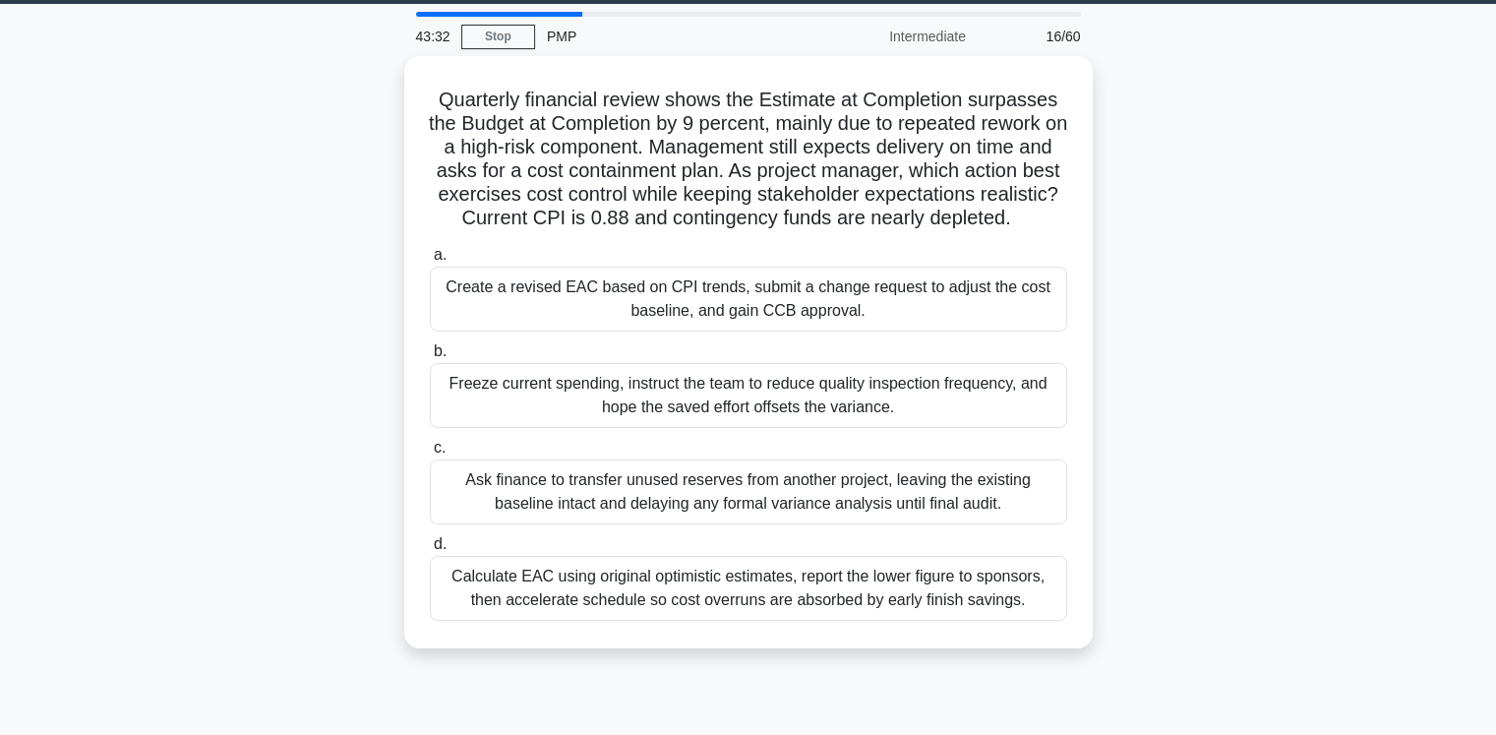
scroll to position [58, 0]
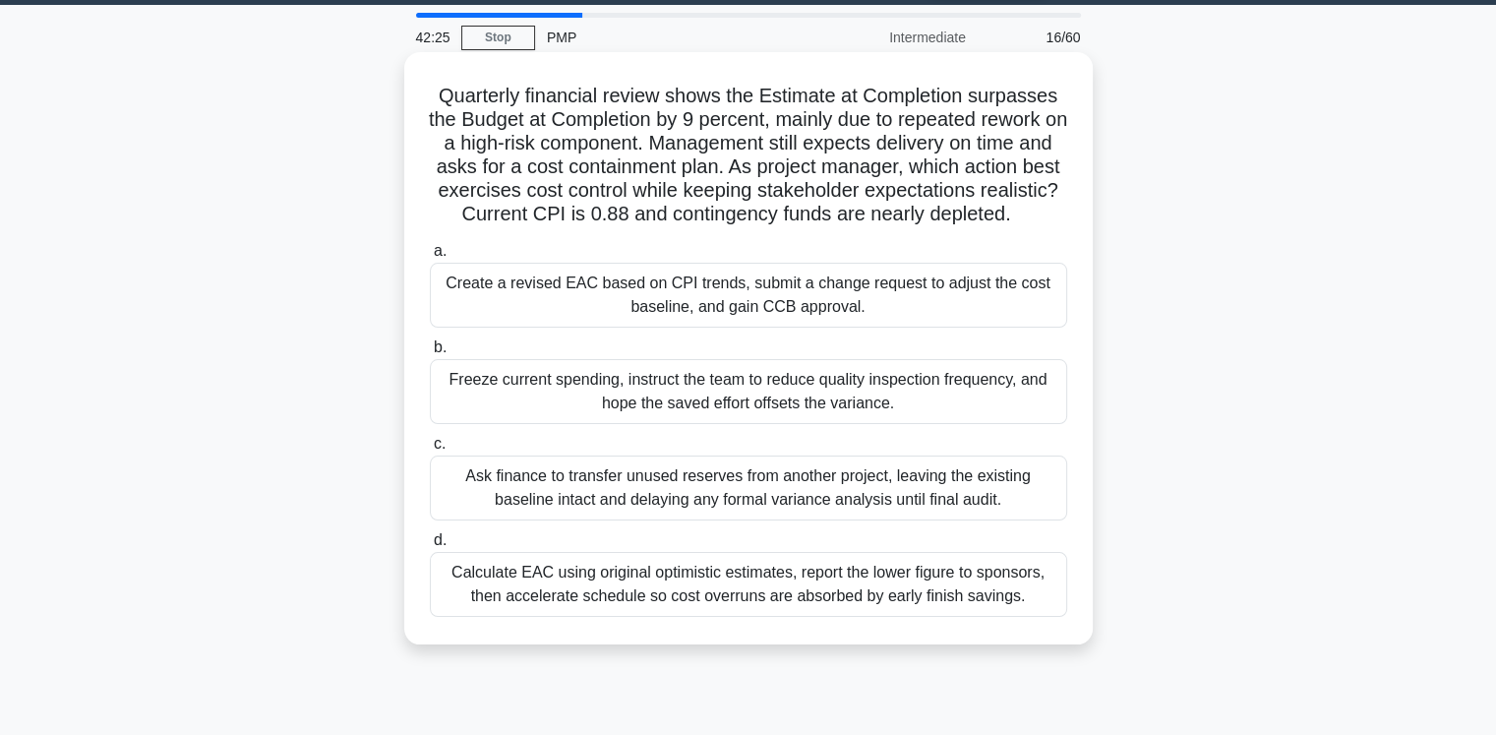
click at [564, 323] on div "Create a revised EAC based on CPI trends, submit a change request to adjust the…" at bounding box center [748, 295] width 637 height 65
click at [430, 258] on input "a. Create a revised EAC based on CPI trends, submit a change request to adjust …" at bounding box center [430, 251] width 0 height 13
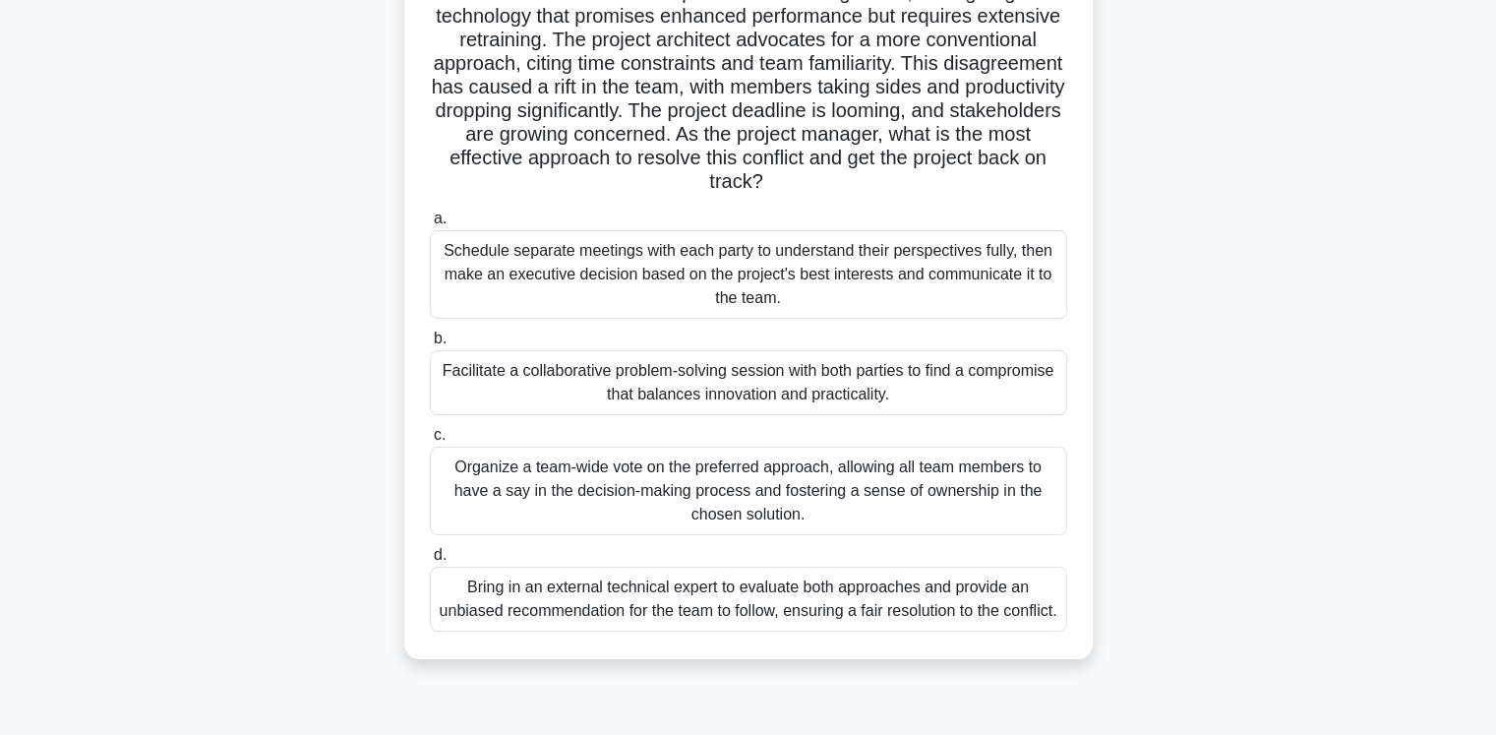
scroll to position [210, 0]
click at [546, 383] on div "Facilitate a collaborative problem-solving session with both parties to find a …" at bounding box center [748, 380] width 637 height 65
click at [430, 343] on input "b. Facilitate a collaborative problem-solving session with both parties to find…" at bounding box center [430, 336] width 0 height 13
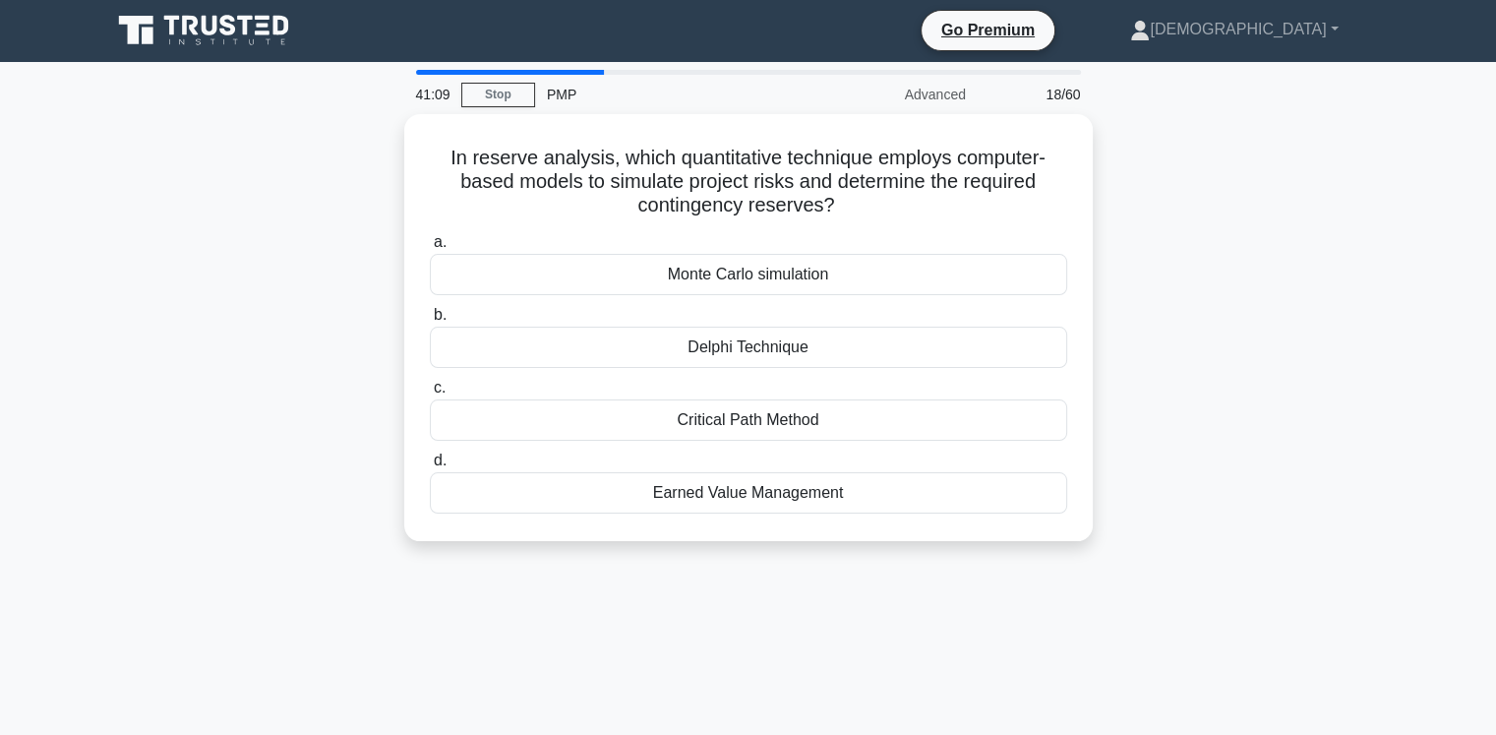
scroll to position [0, 0]
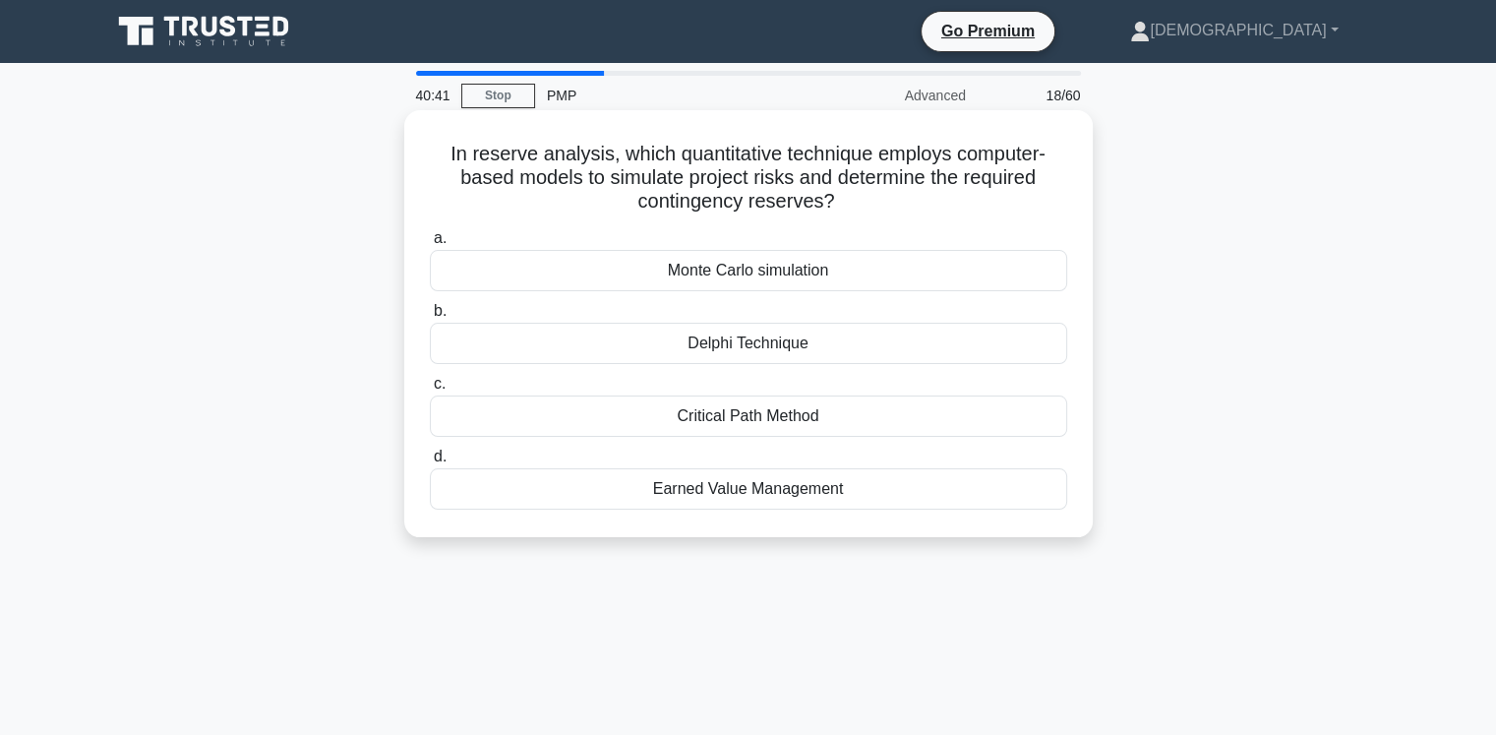
click at [755, 280] on div "Monte Carlo simulation" at bounding box center [748, 270] width 637 height 41
click at [430, 245] on input "a. Monte Carlo simulation" at bounding box center [430, 238] width 0 height 13
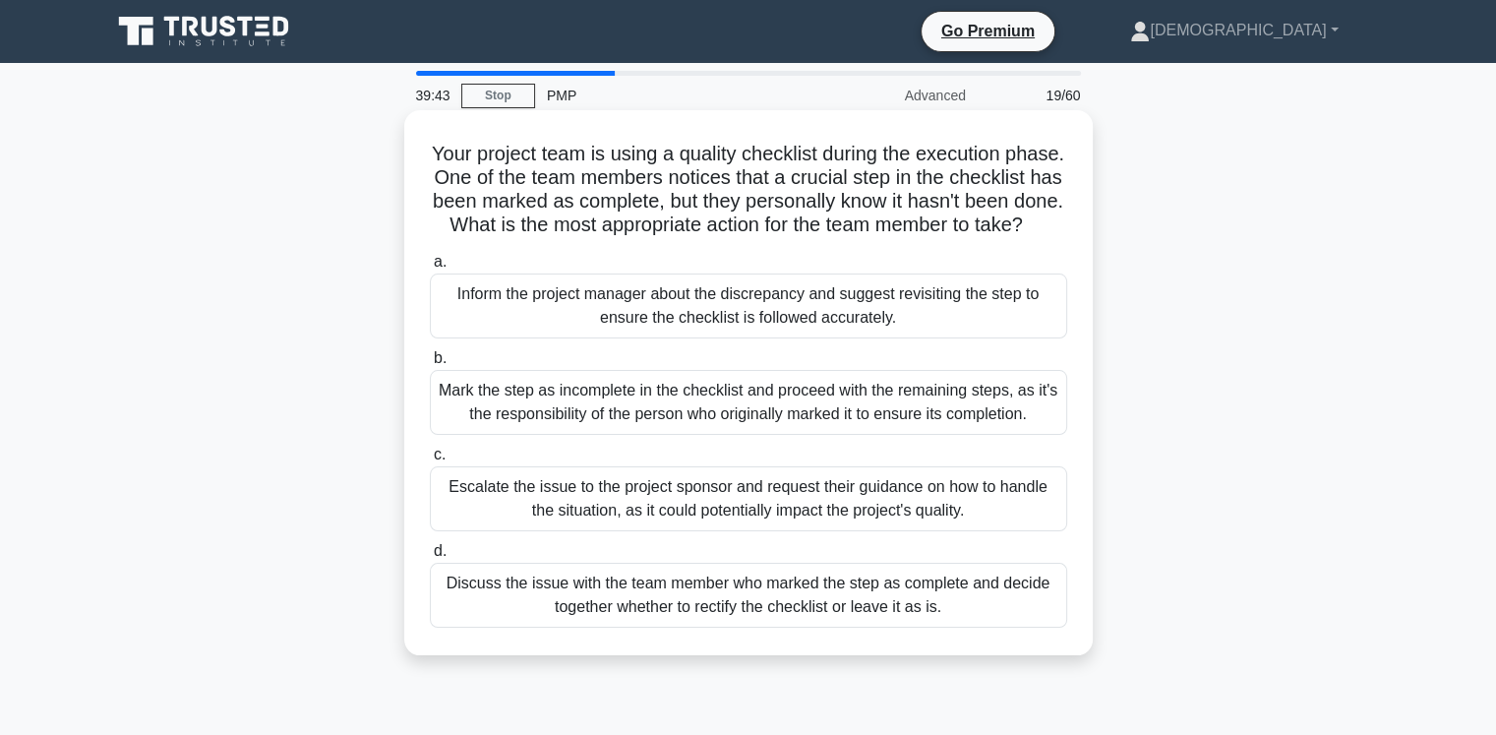
click at [509, 318] on div "Inform the project manager about the discrepancy and suggest revisiting the ste…" at bounding box center [748, 305] width 637 height 65
click at [430, 269] on input "a. Inform the project manager about the discrepancy and suggest revisiting the …" at bounding box center [430, 262] width 0 height 13
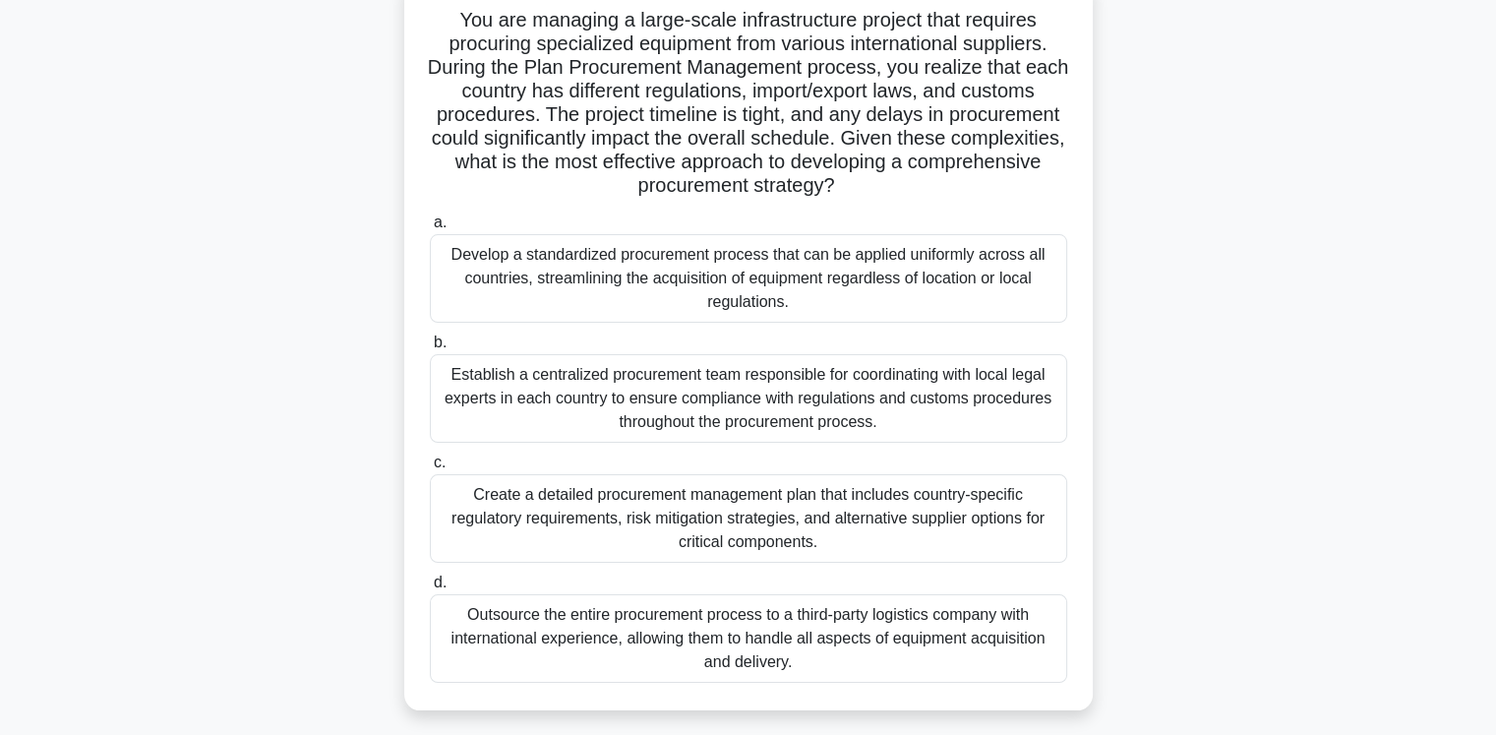
scroll to position [134, 0]
click at [549, 509] on div "Create a detailed procurement management plan that includes country-specific re…" at bounding box center [748, 518] width 637 height 89
click at [430, 469] on input "c. Create a detailed procurement management plan that includes country-specific…" at bounding box center [430, 462] width 0 height 13
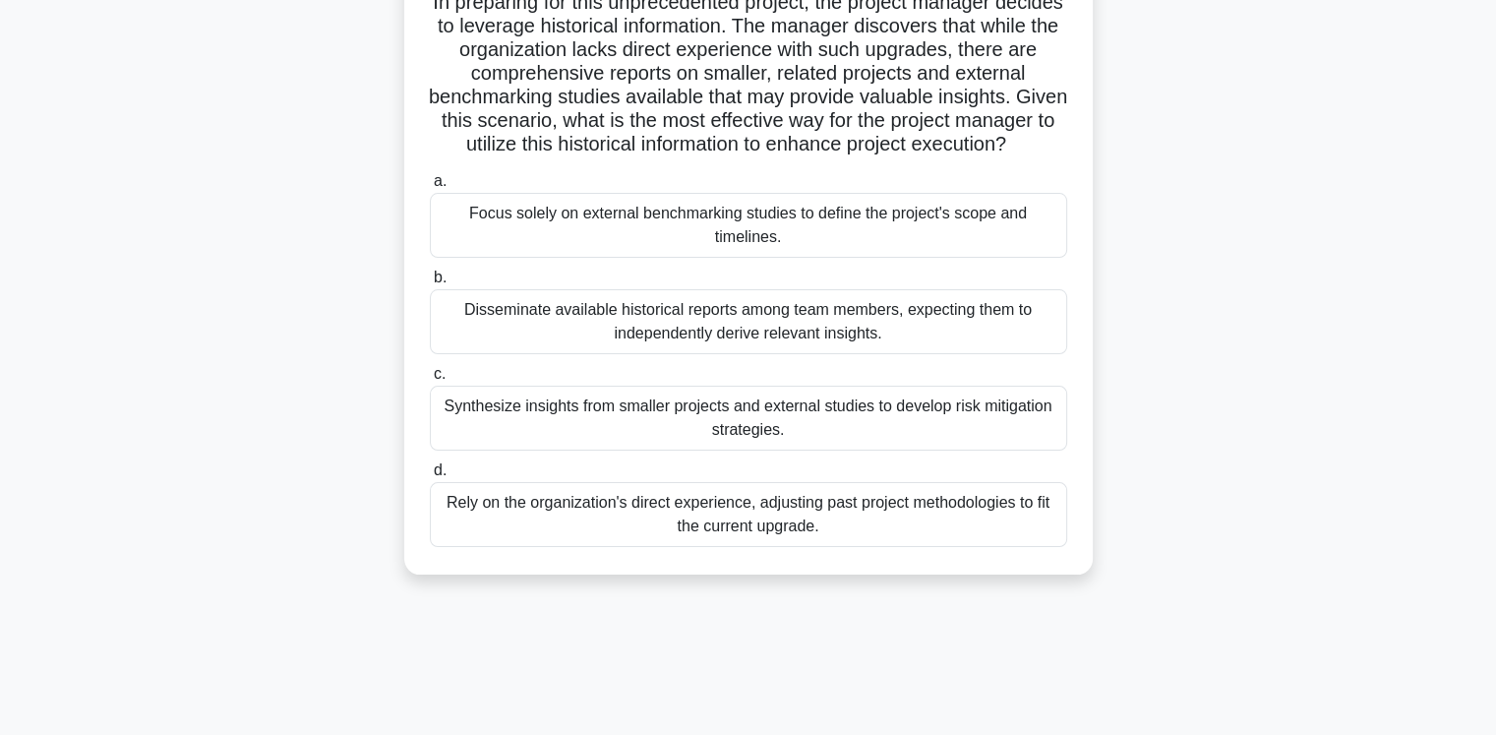
scroll to position [228, 0]
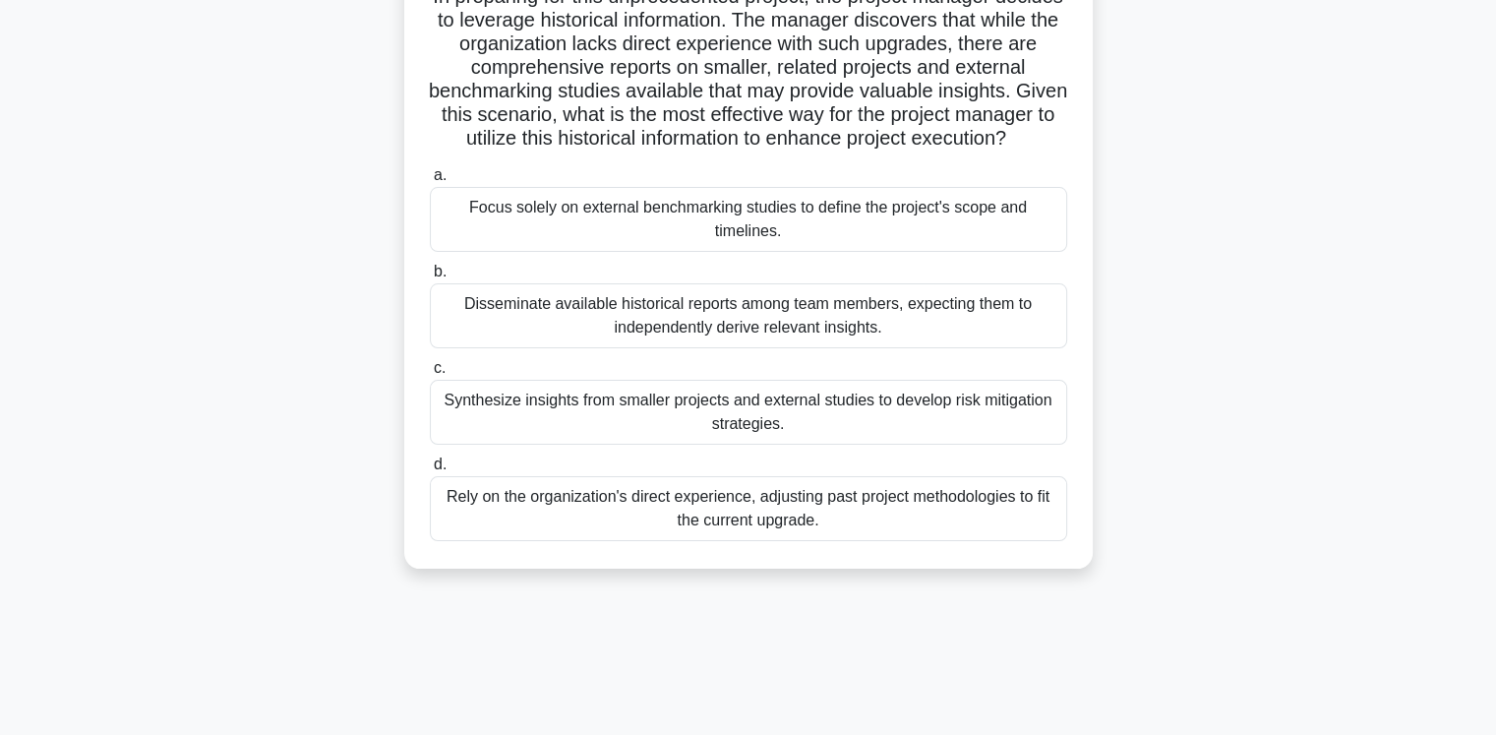
click at [710, 414] on div "Synthesize insights from smaller projects and external studies to develop risk …" at bounding box center [748, 412] width 637 height 65
click at [430, 375] on input "c. Synthesize insights from smaller projects and external studies to develop ri…" at bounding box center [430, 368] width 0 height 13
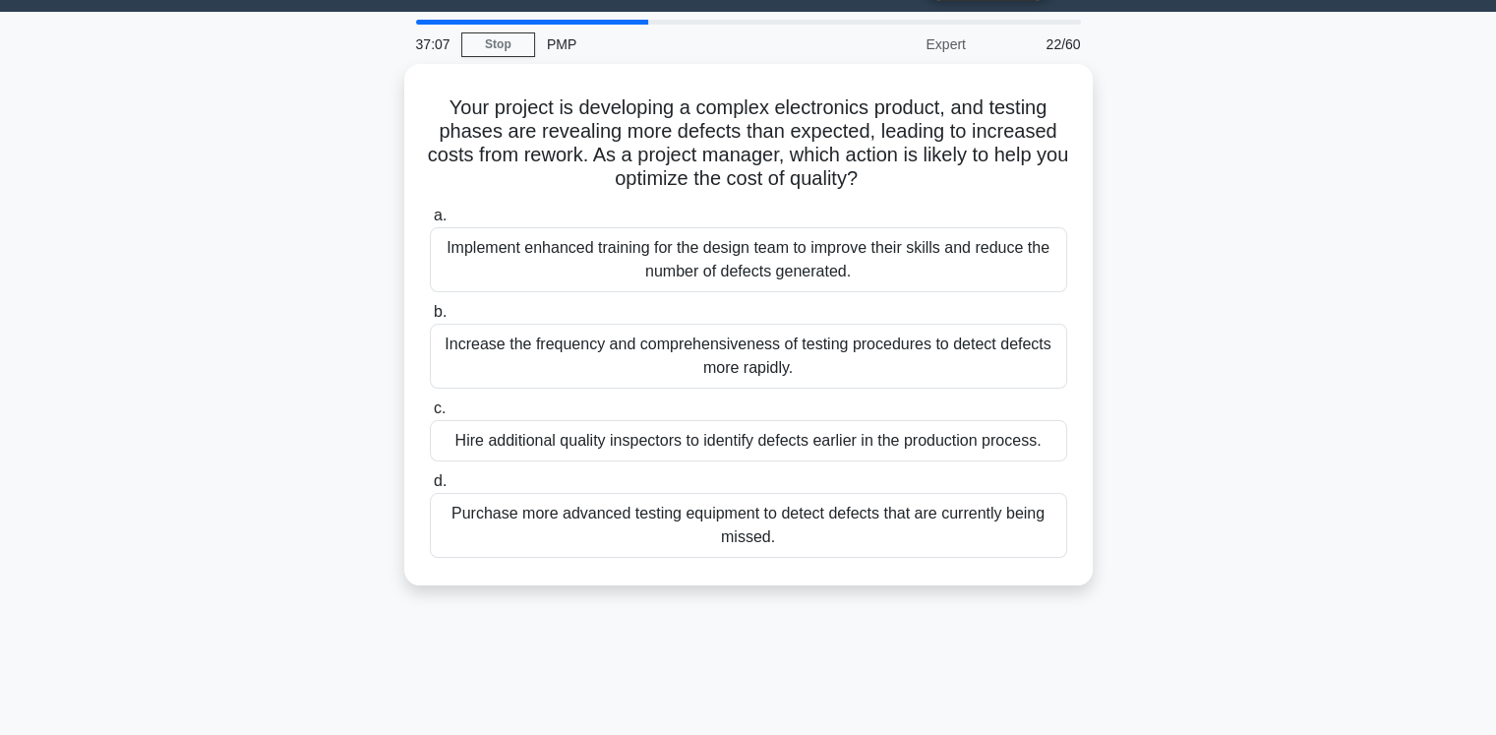
scroll to position [0, 0]
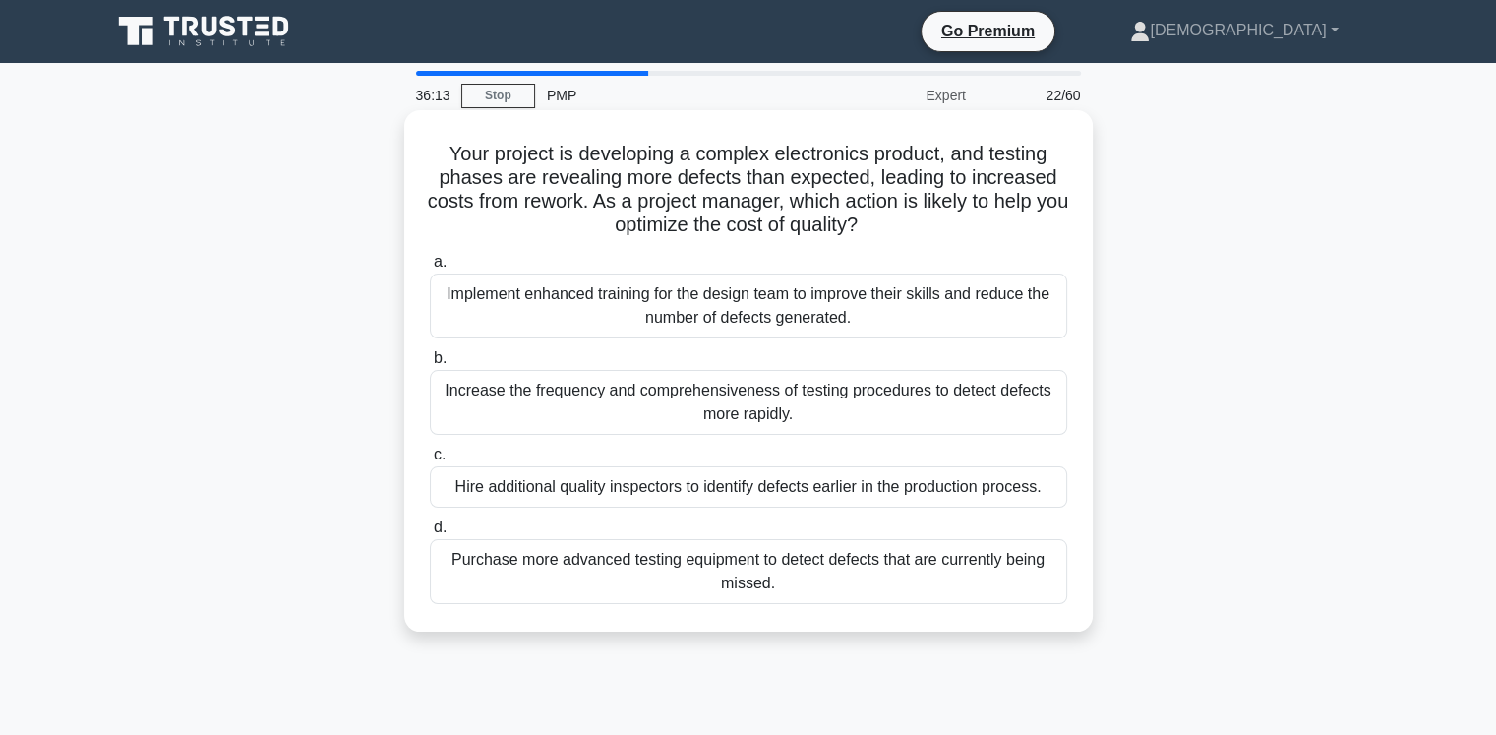
click at [800, 567] on div "Purchase more advanced testing equipment to detect defects that are currently b…" at bounding box center [748, 571] width 637 height 65
click at [430, 534] on input "d. Purchase more advanced testing equipment to detect defects that are currentl…" at bounding box center [430, 527] width 0 height 13
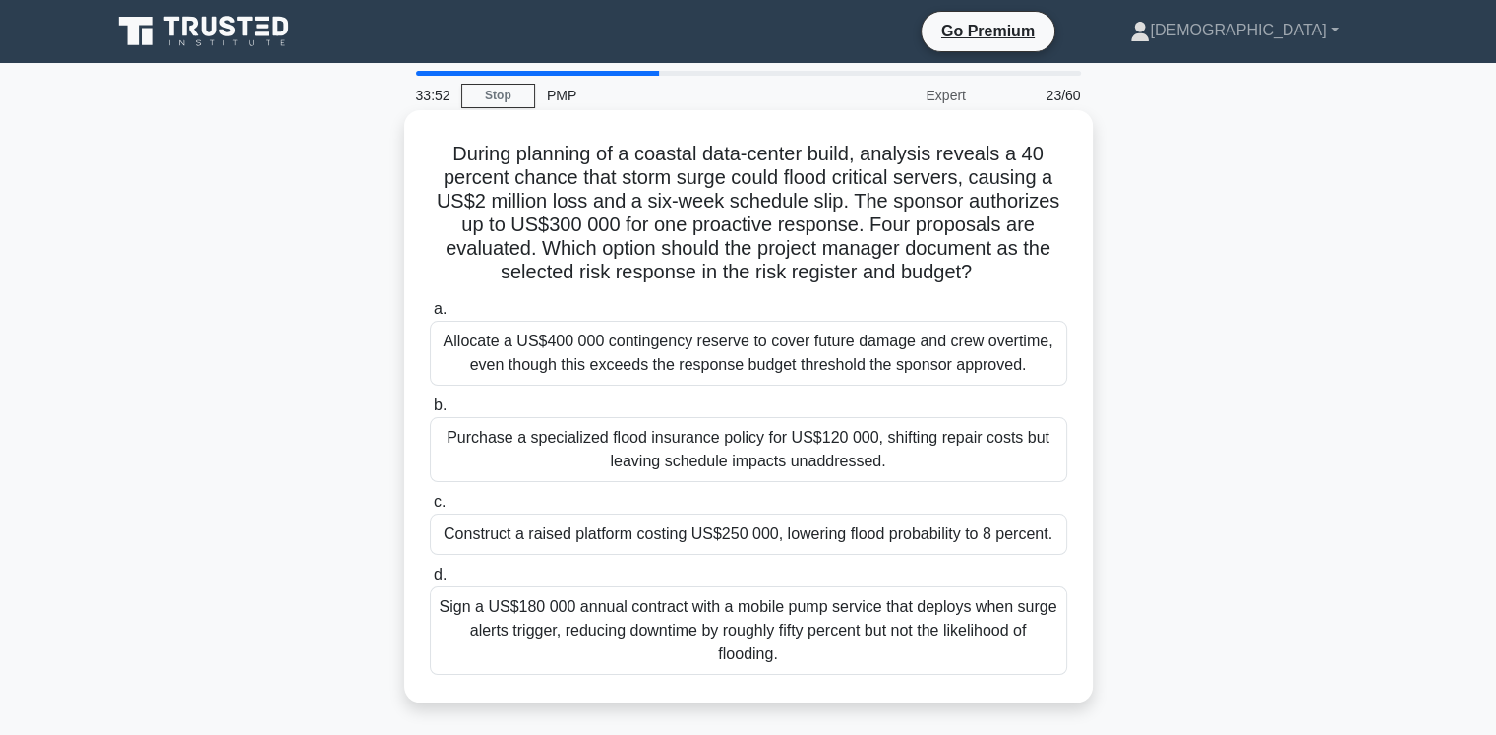
click at [881, 538] on div "Construct a raised platform costing US$250 000, lowering flood probability to 8…" at bounding box center [748, 533] width 637 height 41
click at [430, 508] on input "c. Construct a raised platform costing US$250 000, lowering flood probability t…" at bounding box center [430, 502] width 0 height 13
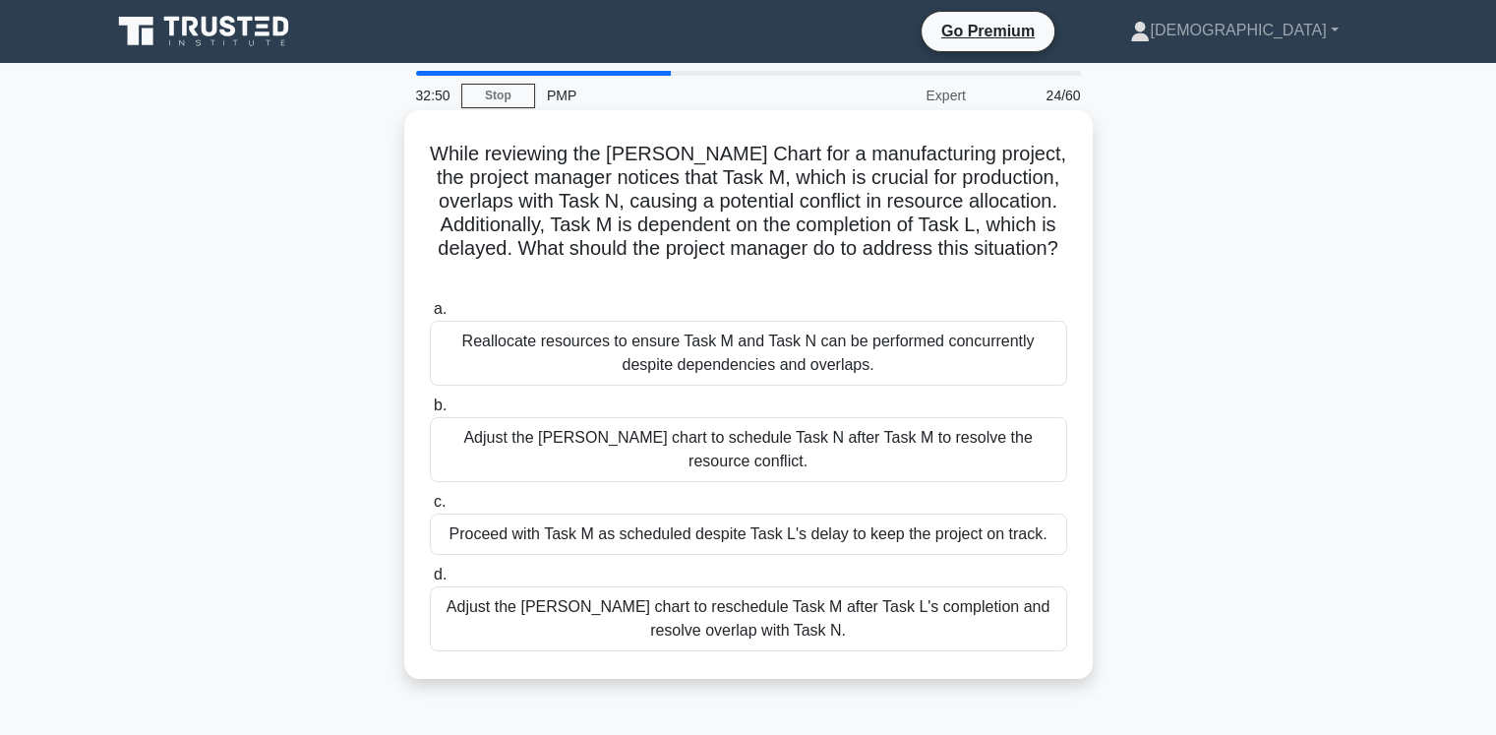
click at [770, 367] on div "Reallocate resources to ensure Task M and Task N can be performed concurrently …" at bounding box center [748, 353] width 637 height 65
click at [430, 316] on input "a. Reallocate resources to ensure Task M and Task N can be performed concurrent…" at bounding box center [430, 309] width 0 height 13
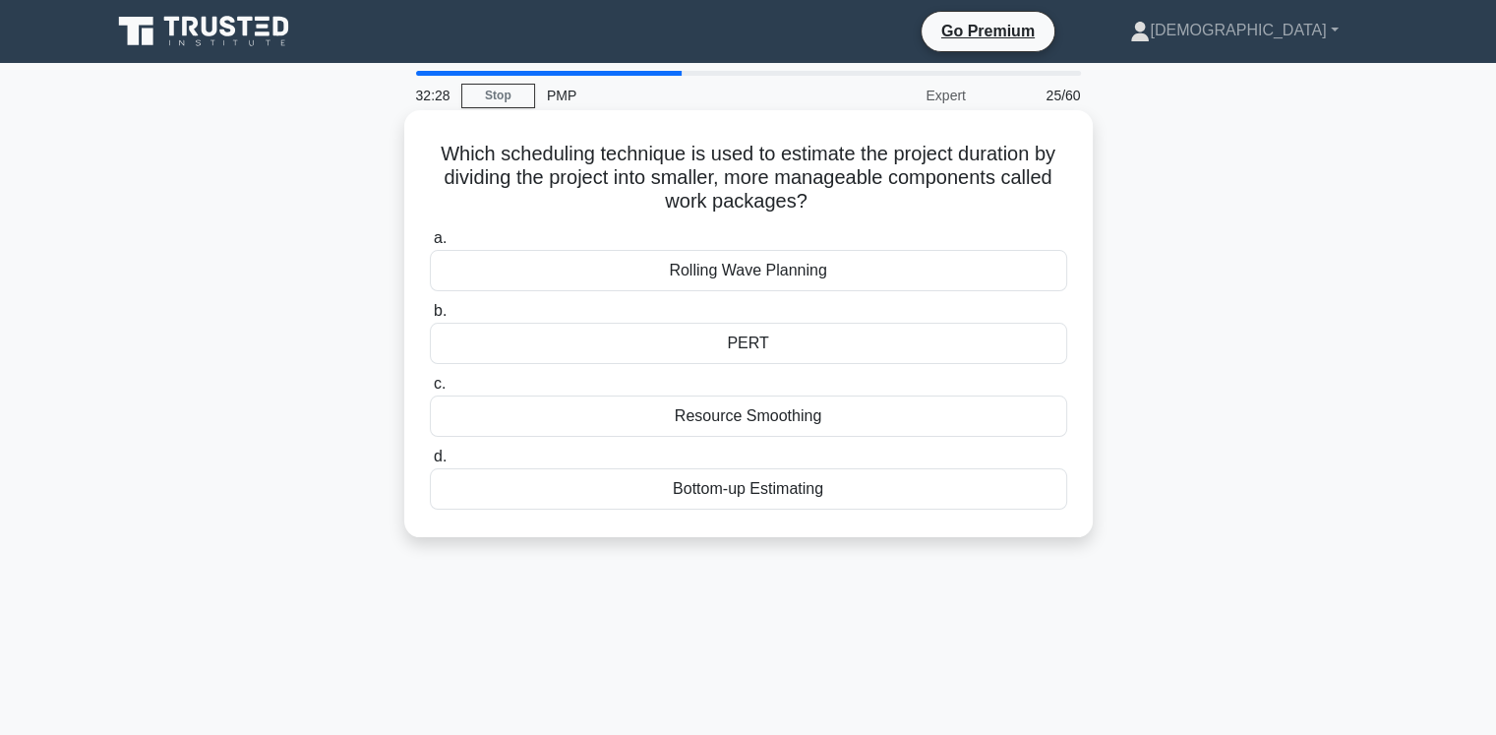
click at [775, 495] on div "Bottom-up Estimating" at bounding box center [748, 488] width 637 height 41
click at [430, 463] on input "d. Bottom-up Estimating" at bounding box center [430, 456] width 0 height 13
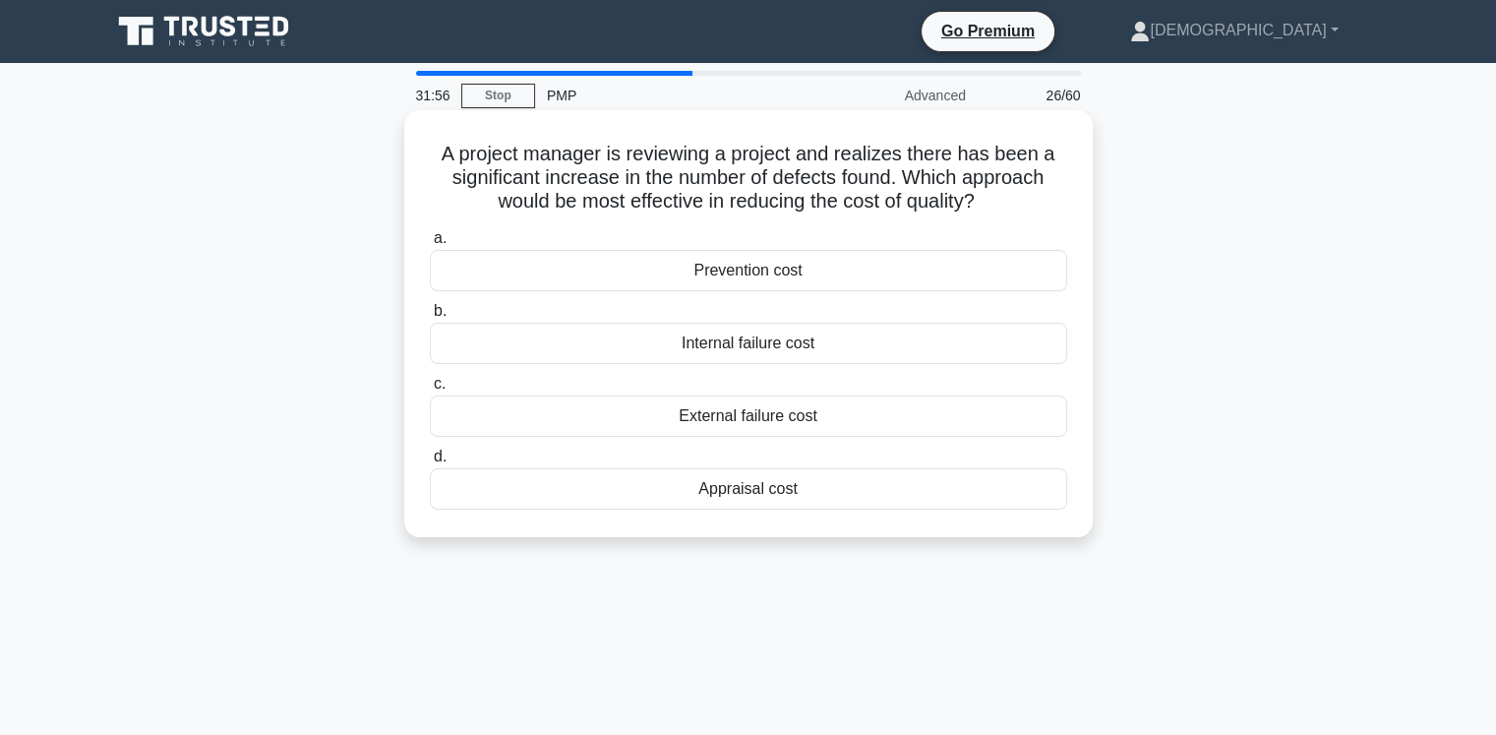
click at [733, 269] on div "Prevention cost" at bounding box center [748, 270] width 637 height 41
click at [430, 245] on input "a. Prevention cost" at bounding box center [430, 238] width 0 height 13
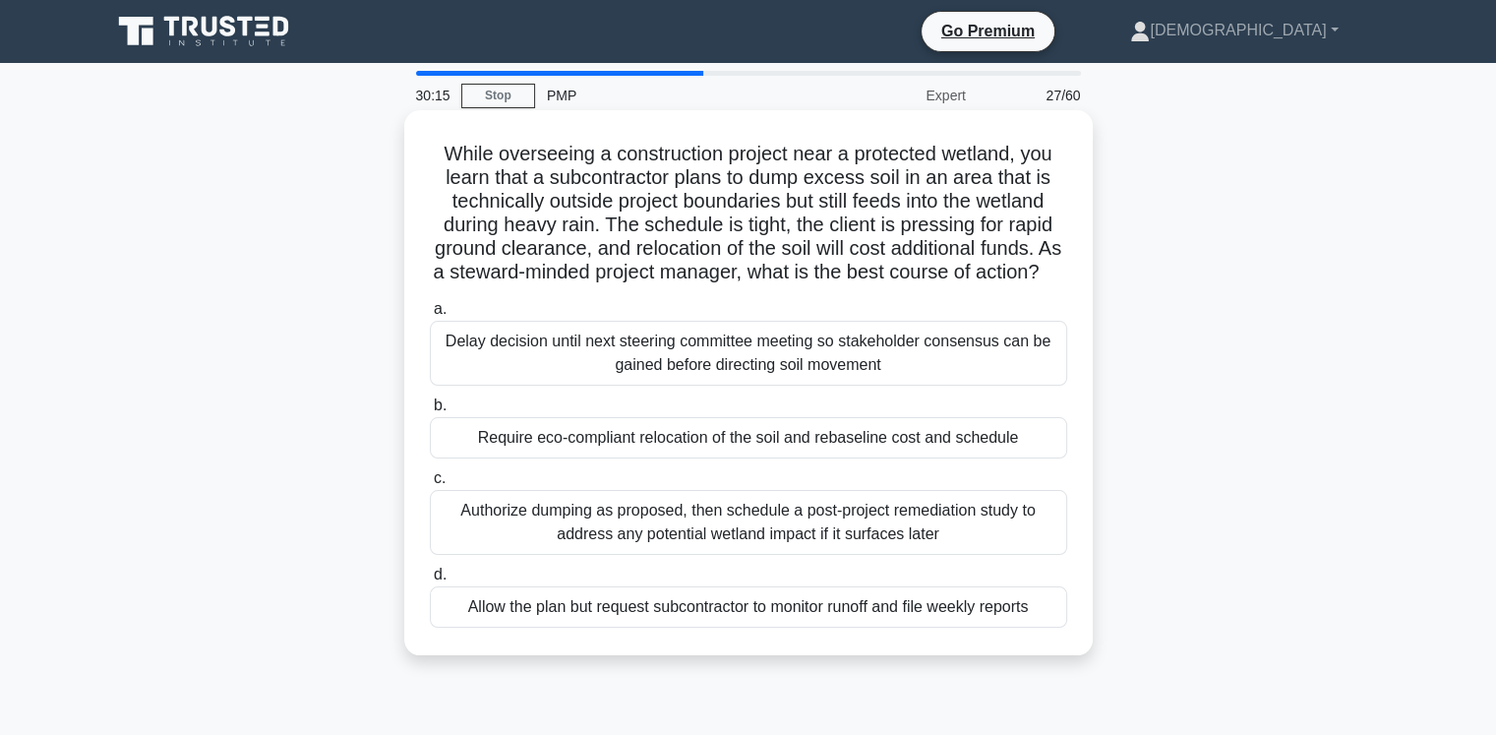
click at [946, 458] on div "Require eco-compliant relocation of the soil and rebaseline cost and schedule" at bounding box center [748, 437] width 637 height 41
click at [430, 412] on input "b. Require eco-compliant relocation of the soil and rebaseline cost and schedule" at bounding box center [430, 405] width 0 height 13
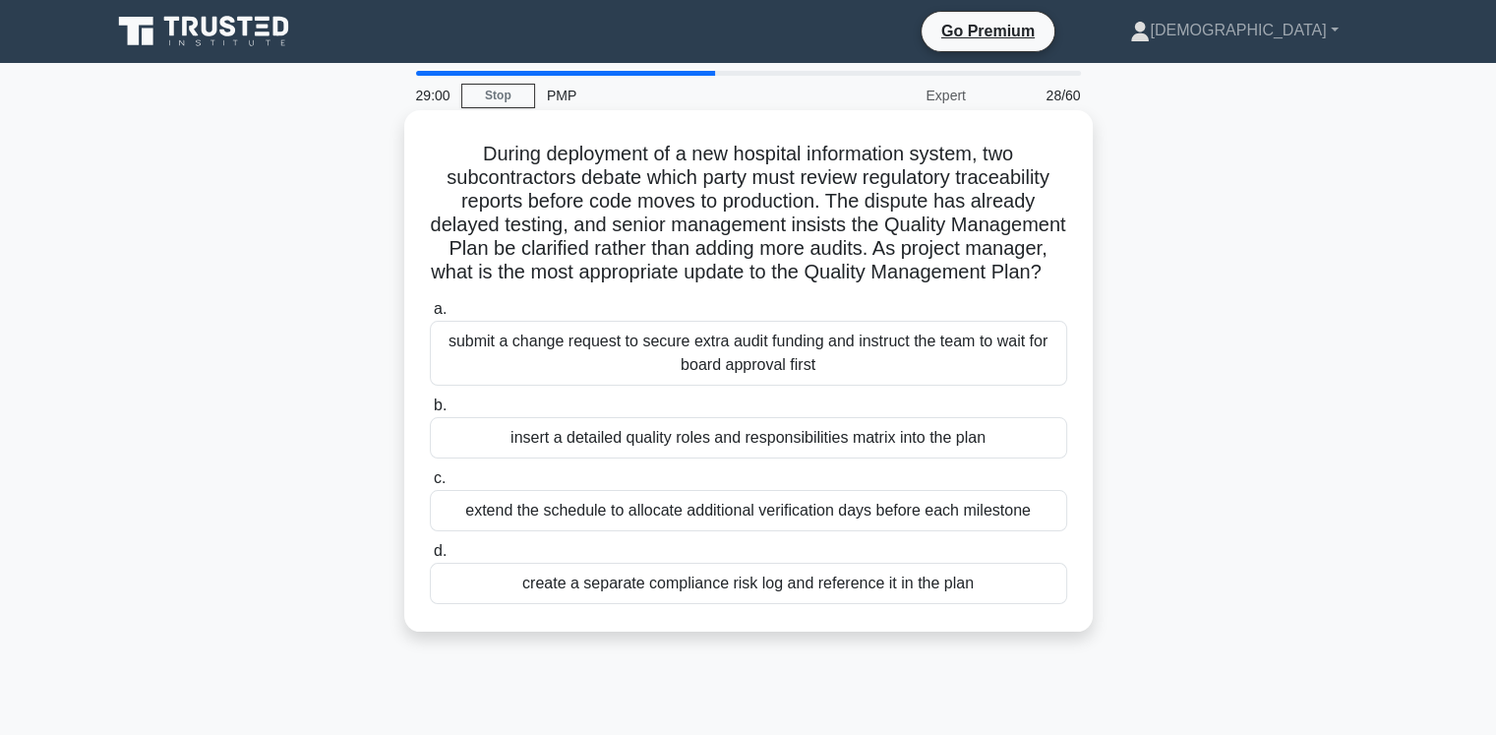
click at [652, 458] on div "insert a detailed quality roles and responsibilities matrix into the plan" at bounding box center [748, 437] width 637 height 41
click at [430, 412] on input "b. insert a detailed quality roles and responsibilities matrix into the plan" at bounding box center [430, 405] width 0 height 13
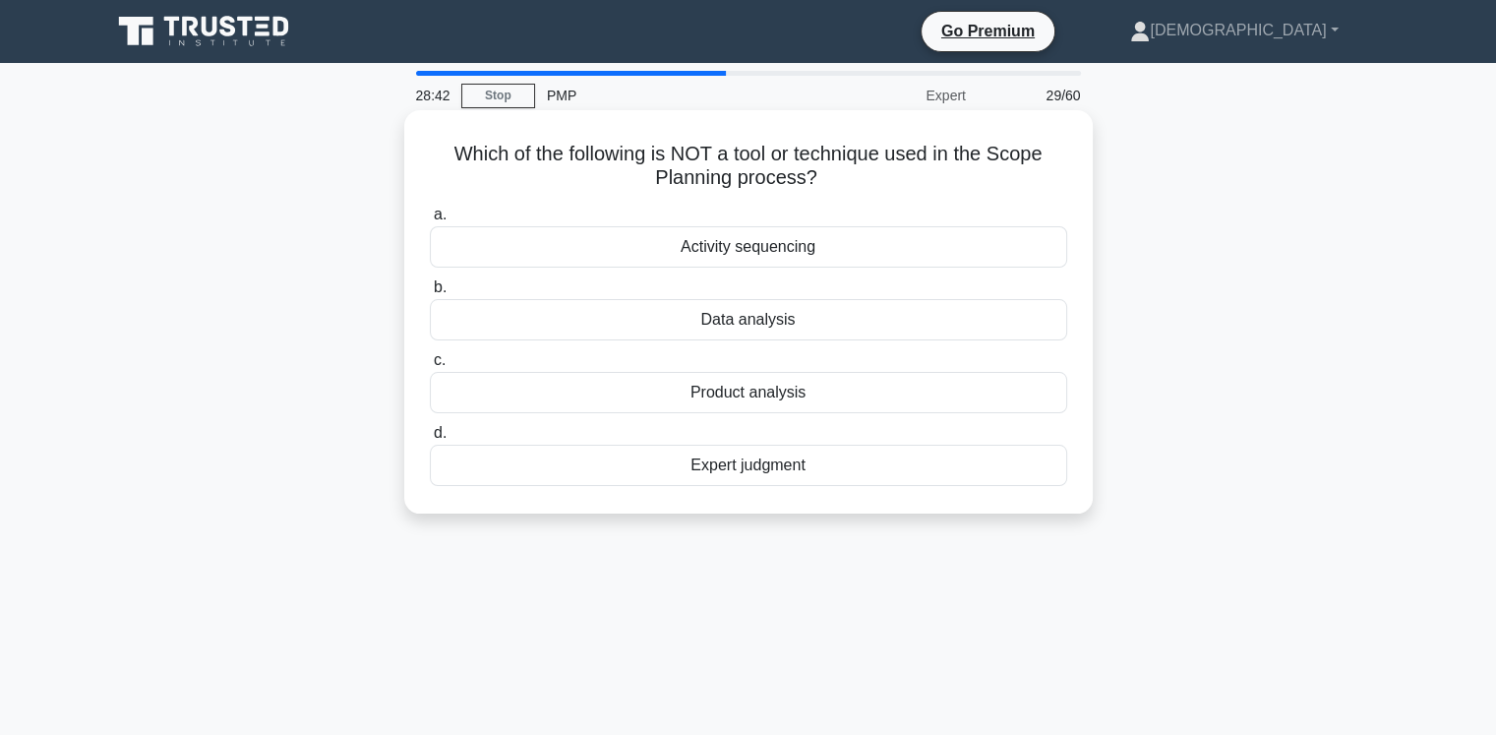
click at [672, 248] on div "Activity sequencing" at bounding box center [748, 246] width 637 height 41
click at [430, 221] on input "a. Activity sequencing" at bounding box center [430, 215] width 0 height 13
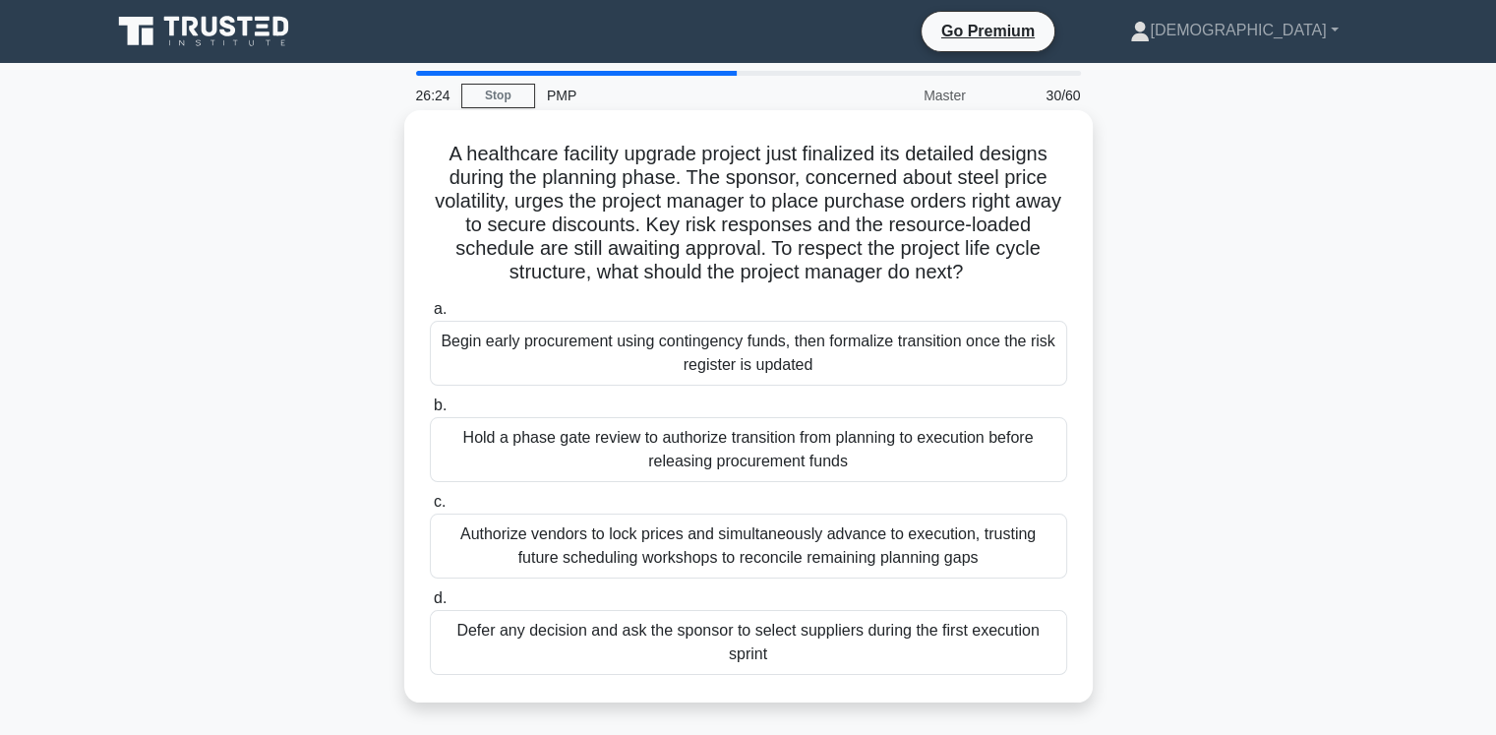
click at [720, 637] on div "Defer any decision and ask the sponsor to select suppliers during the first exe…" at bounding box center [748, 642] width 637 height 65
click at [430, 605] on input "d. Defer any decision and ask the sponsor to select suppliers during the first …" at bounding box center [430, 598] width 0 height 13
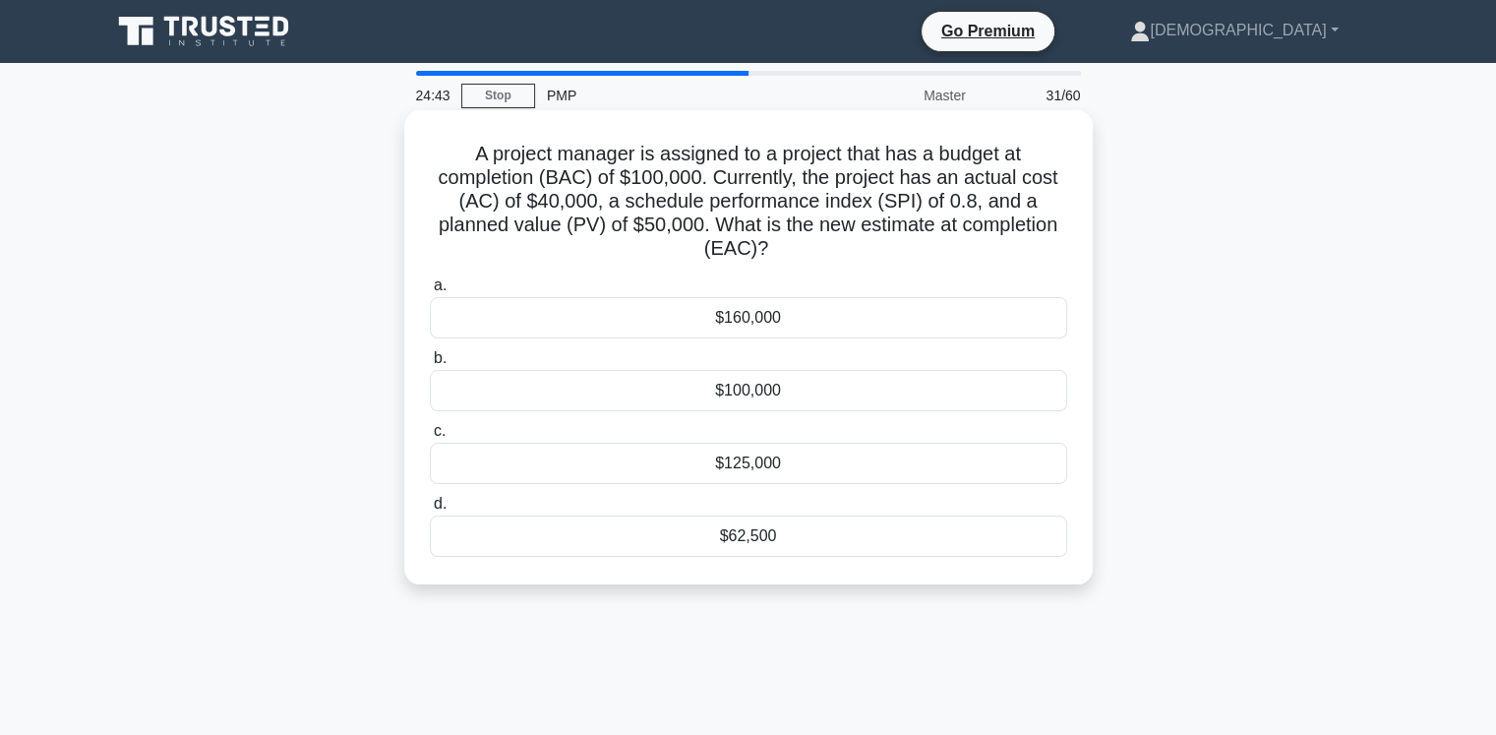
click at [746, 394] on div "$100,000" at bounding box center [748, 390] width 637 height 41
click at [430, 365] on input "b. $100,000" at bounding box center [430, 358] width 0 height 13
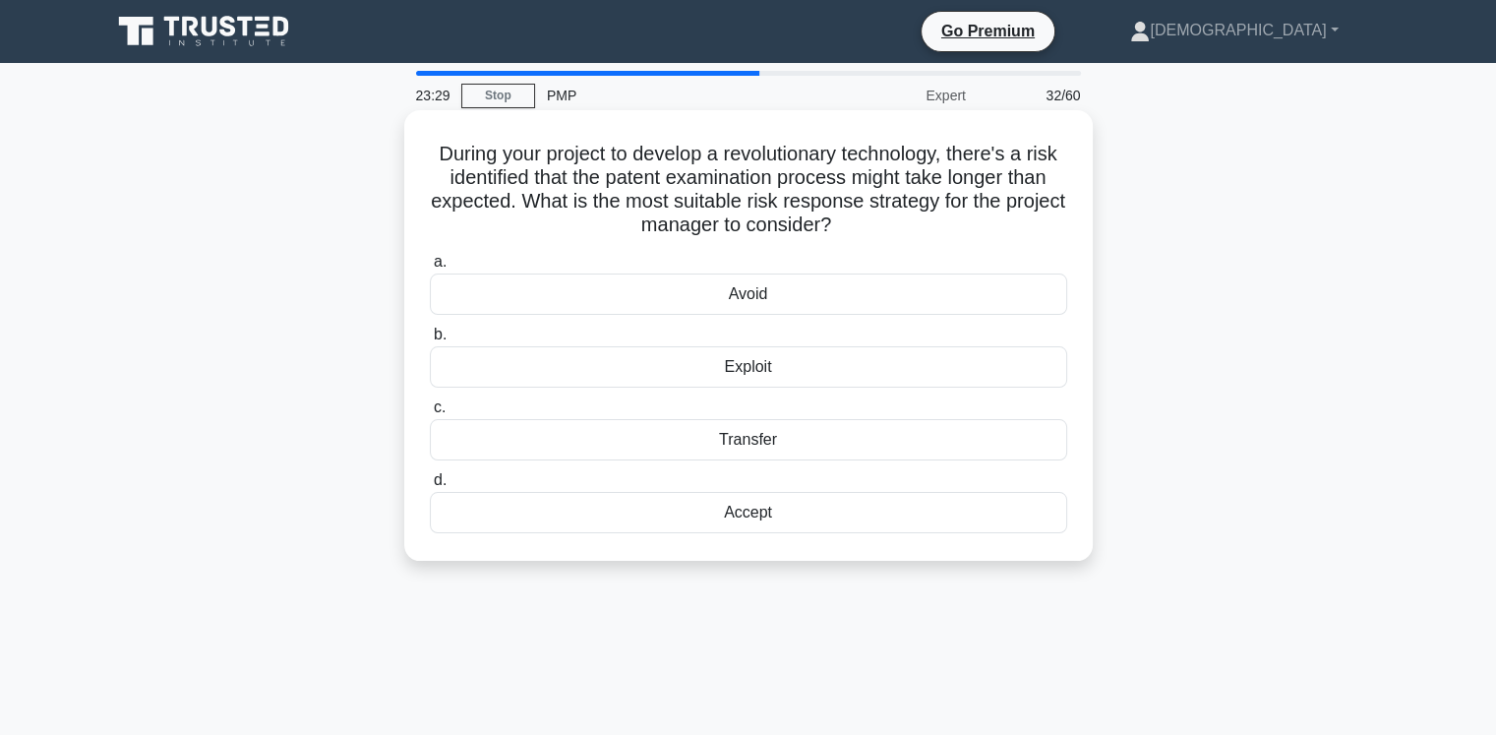
click at [752, 371] on div "Exploit" at bounding box center [748, 366] width 637 height 41
click at [430, 341] on input "b. Exploit" at bounding box center [430, 335] width 0 height 13
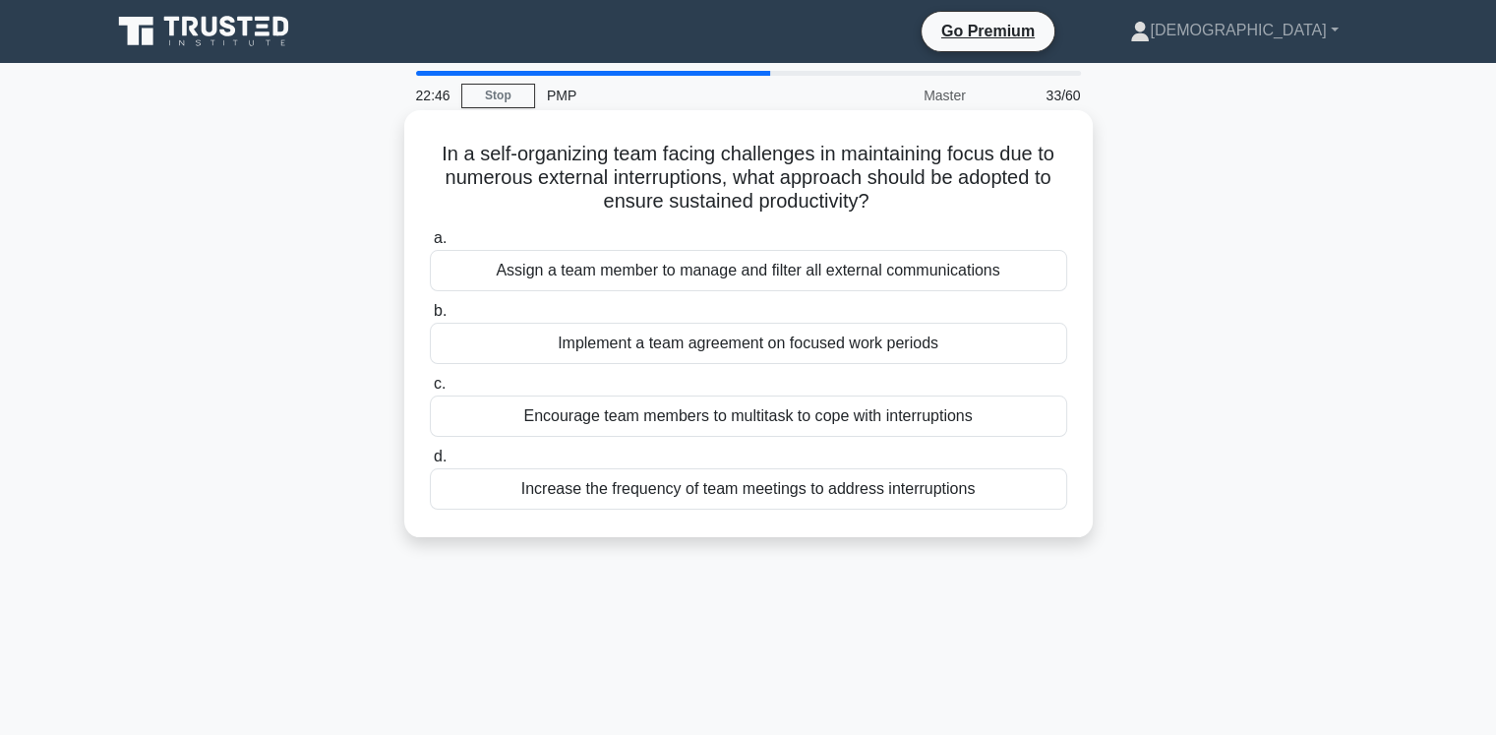
click at [884, 347] on div "Implement a team agreement on focused work periods" at bounding box center [748, 343] width 637 height 41
click at [430, 318] on input "b. Implement a team agreement on focused work periods" at bounding box center [430, 311] width 0 height 13
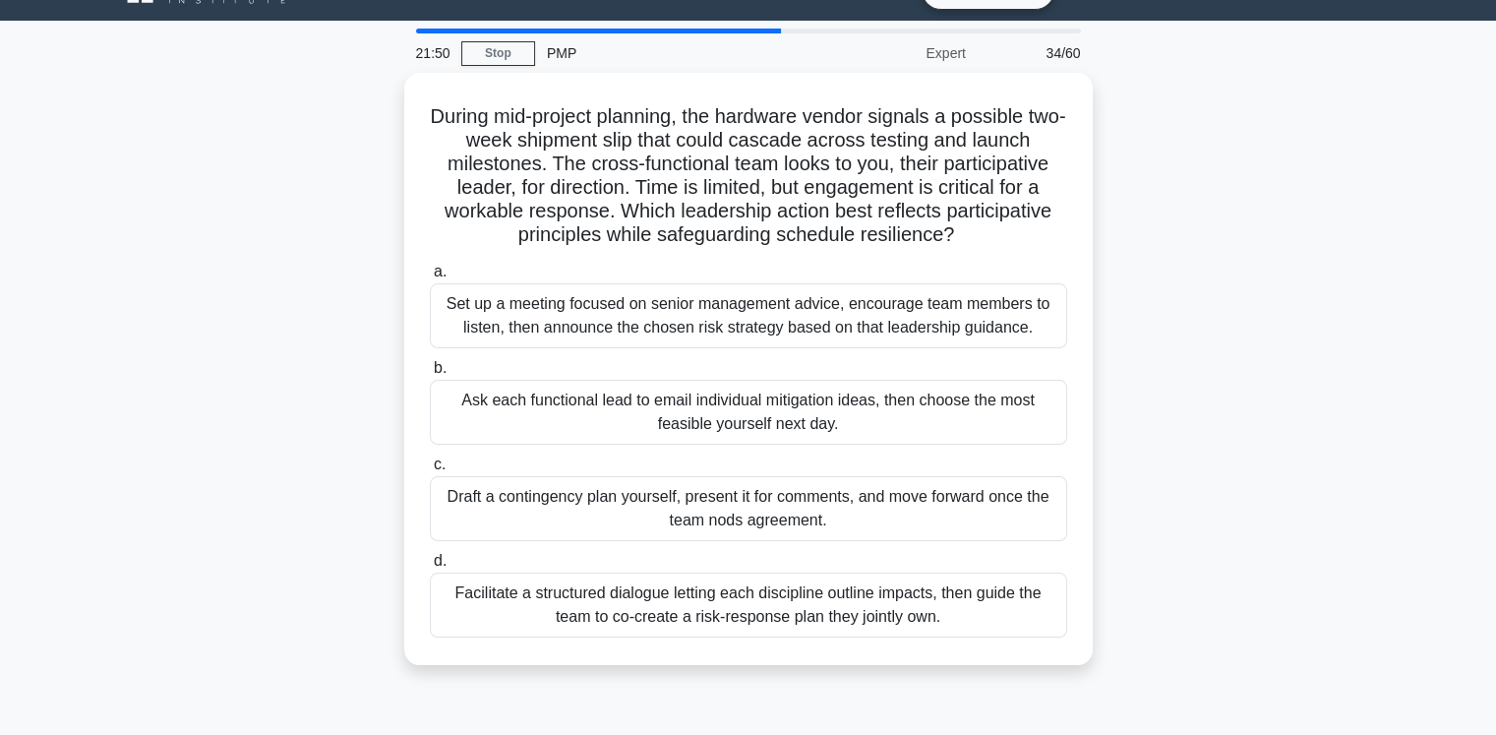
scroll to position [43, 0]
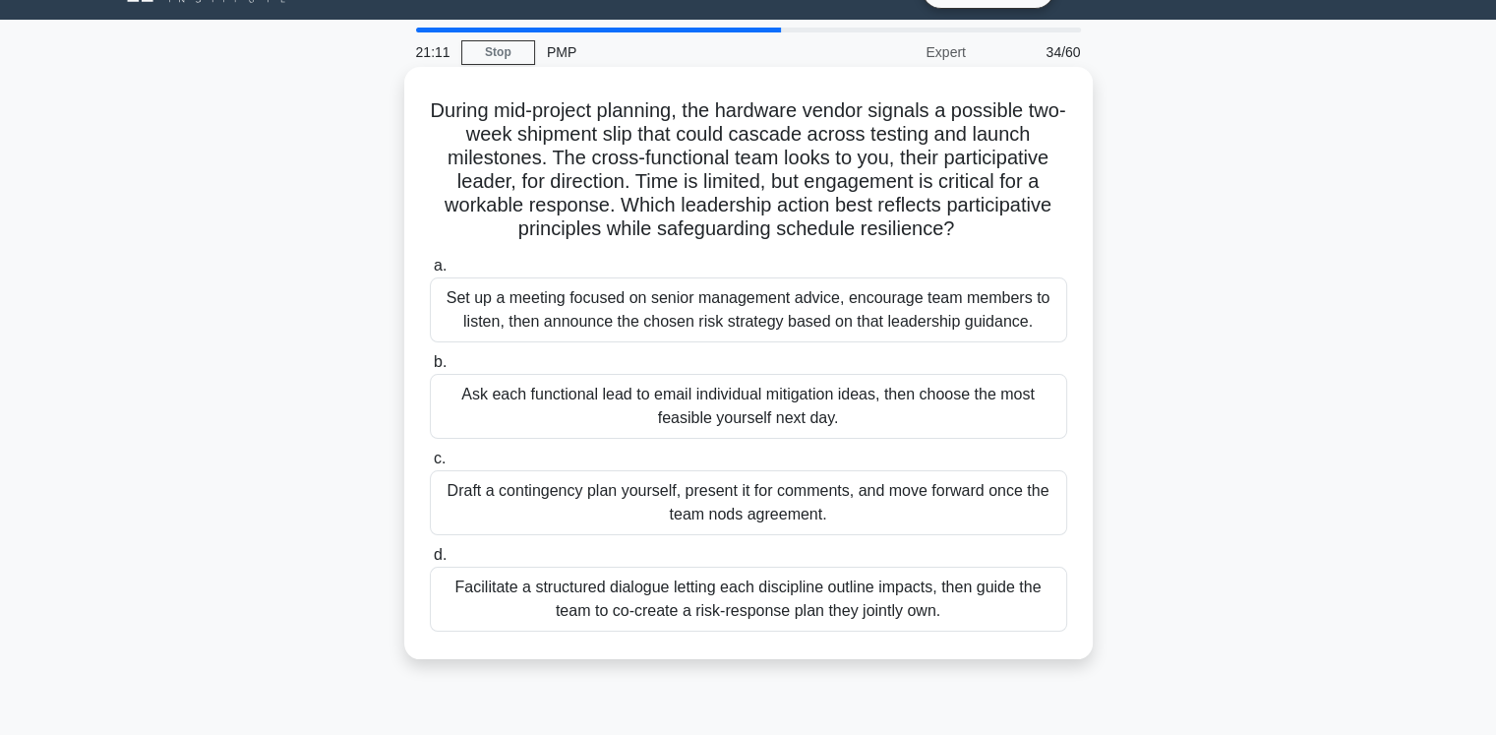
click at [817, 617] on div "Facilitate a structured dialogue letting each discipline outline impacts, then …" at bounding box center [748, 599] width 637 height 65
click at [430, 562] on input "d. Facilitate a structured dialogue letting each discipline outline impacts, th…" at bounding box center [430, 555] width 0 height 13
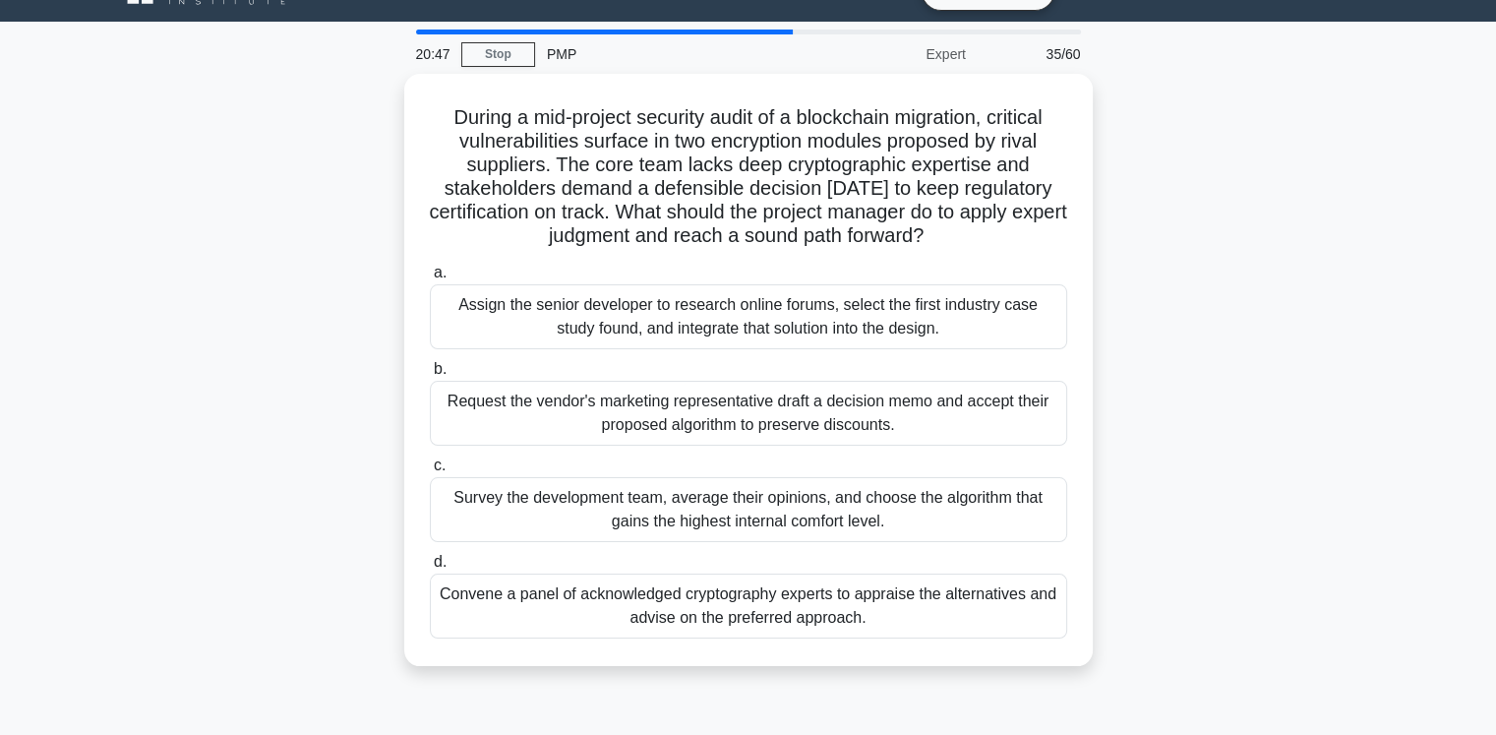
scroll to position [51, 0]
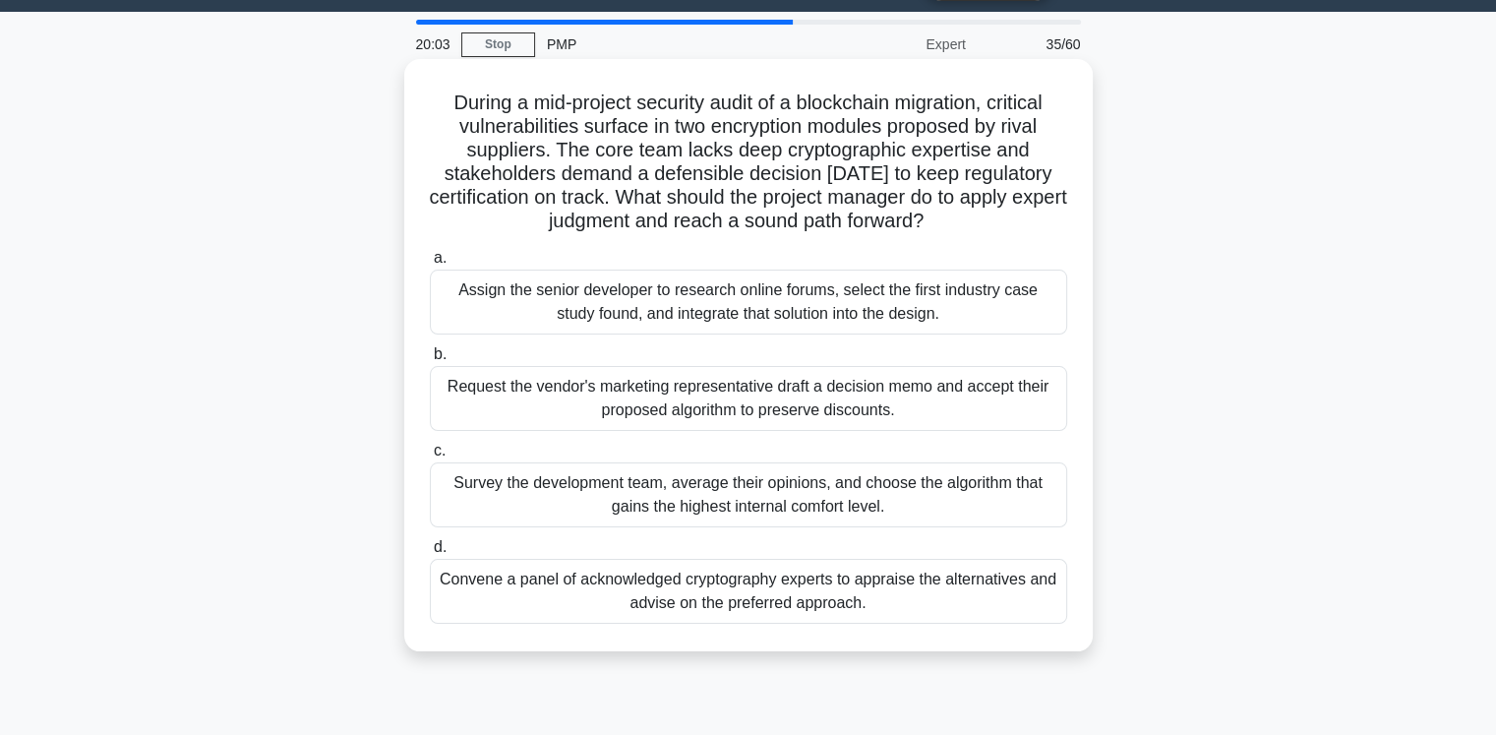
click at [792, 607] on div "Convene a panel of acknowledged cryptography experts to appraise the alternativ…" at bounding box center [748, 591] width 637 height 65
click at [430, 554] on input "d. Convene a panel of acknowledged cryptography experts to appraise the alterna…" at bounding box center [430, 547] width 0 height 13
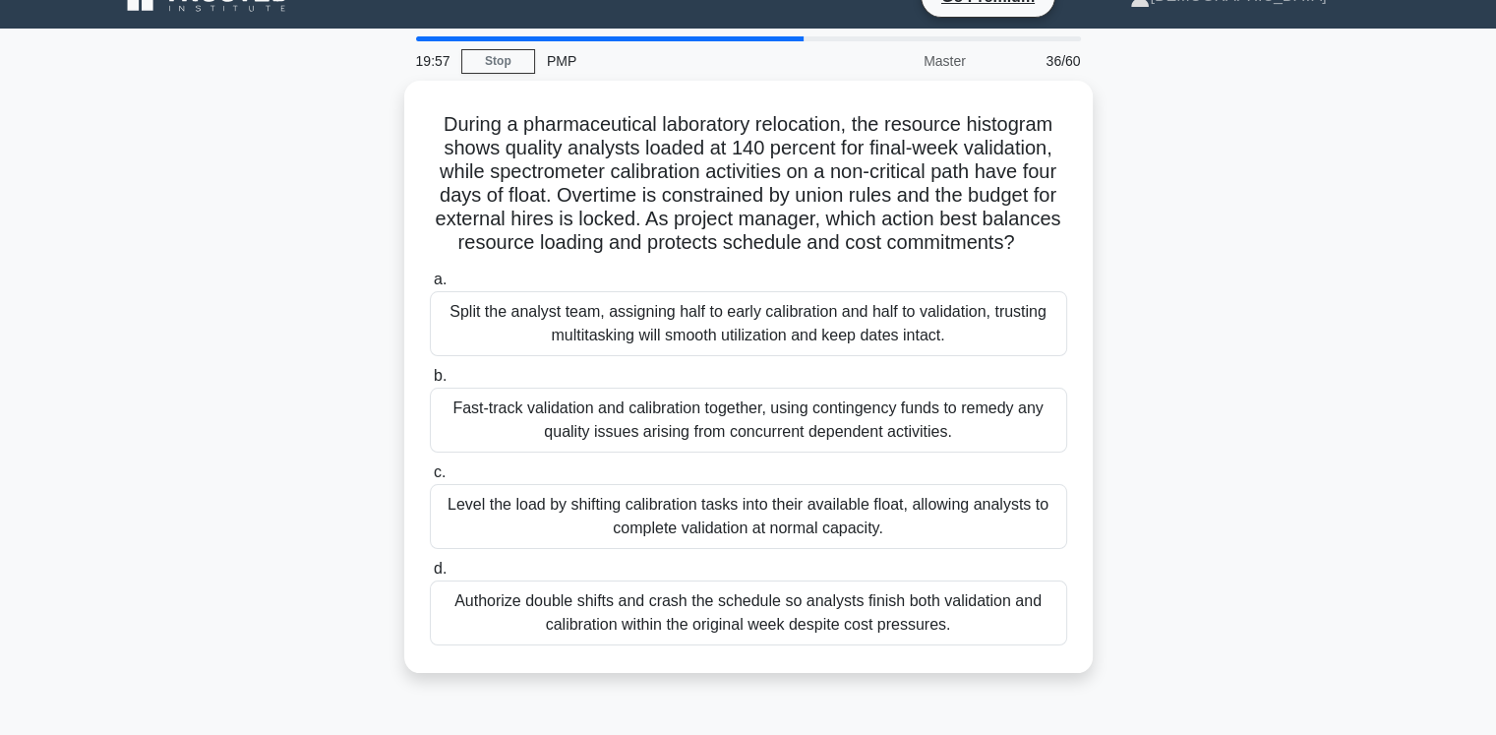
scroll to position [35, 0]
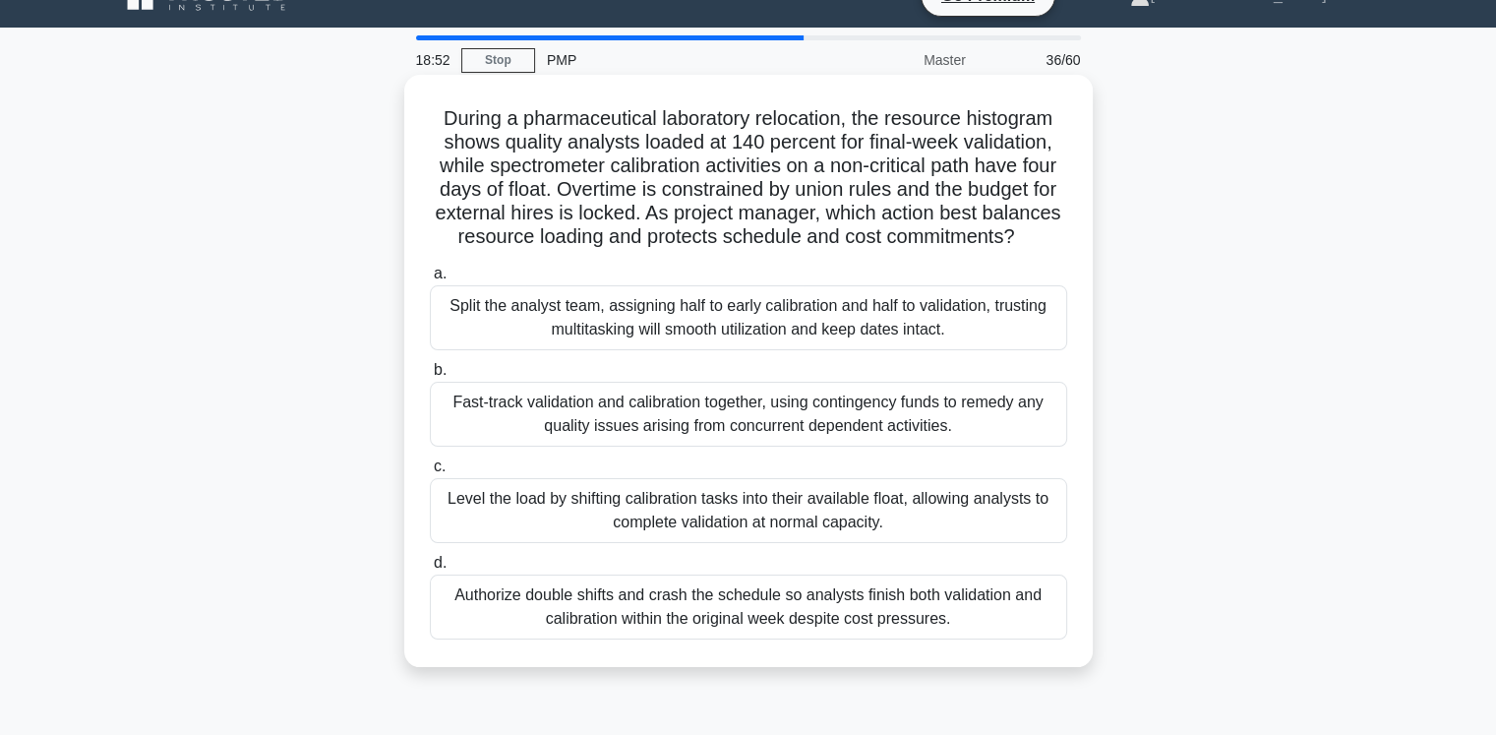
click at [952, 537] on div "Level the load by shifting calibration tasks into their available float, allowi…" at bounding box center [748, 510] width 637 height 65
click at [430, 473] on input "c. Level the load by shifting calibration tasks into their available float, all…" at bounding box center [430, 466] width 0 height 13
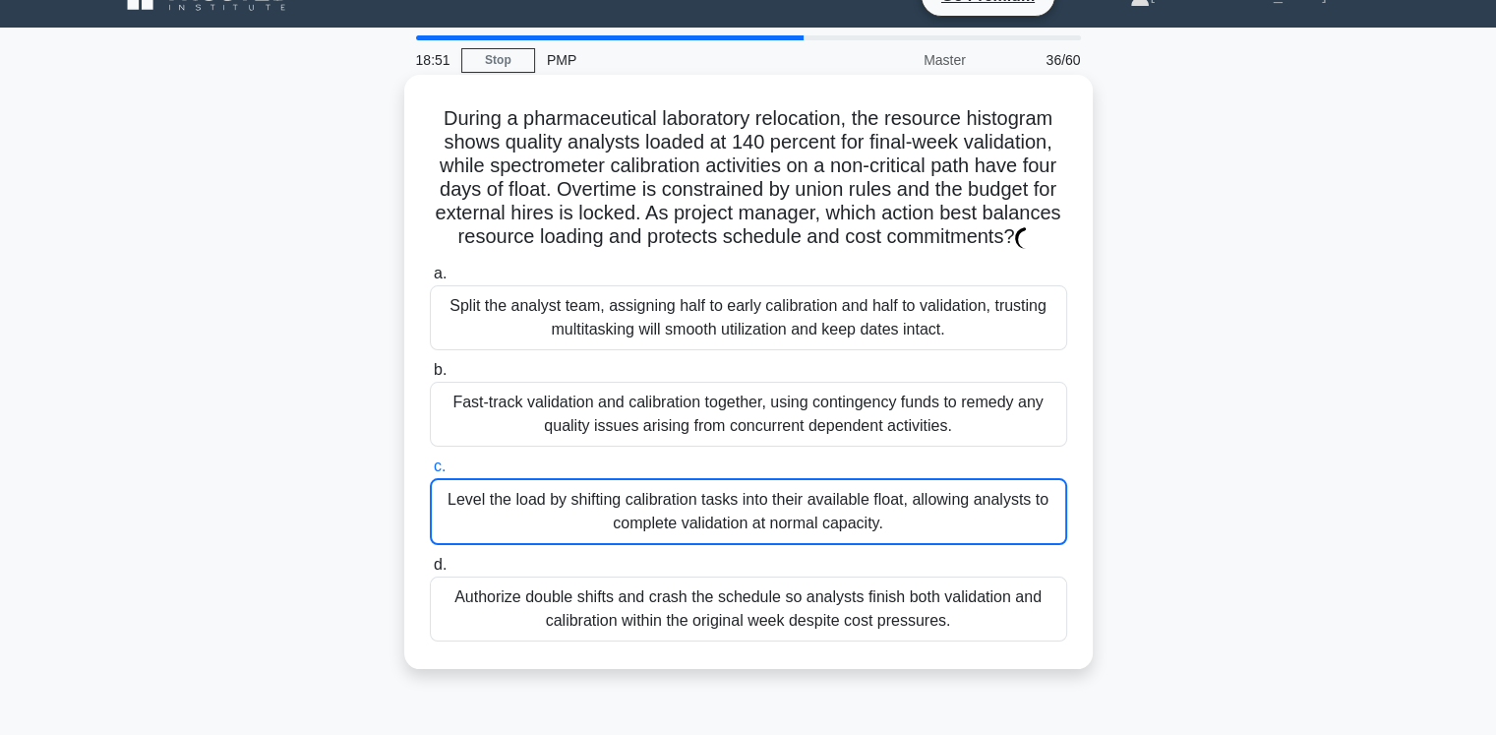
scroll to position [0, 0]
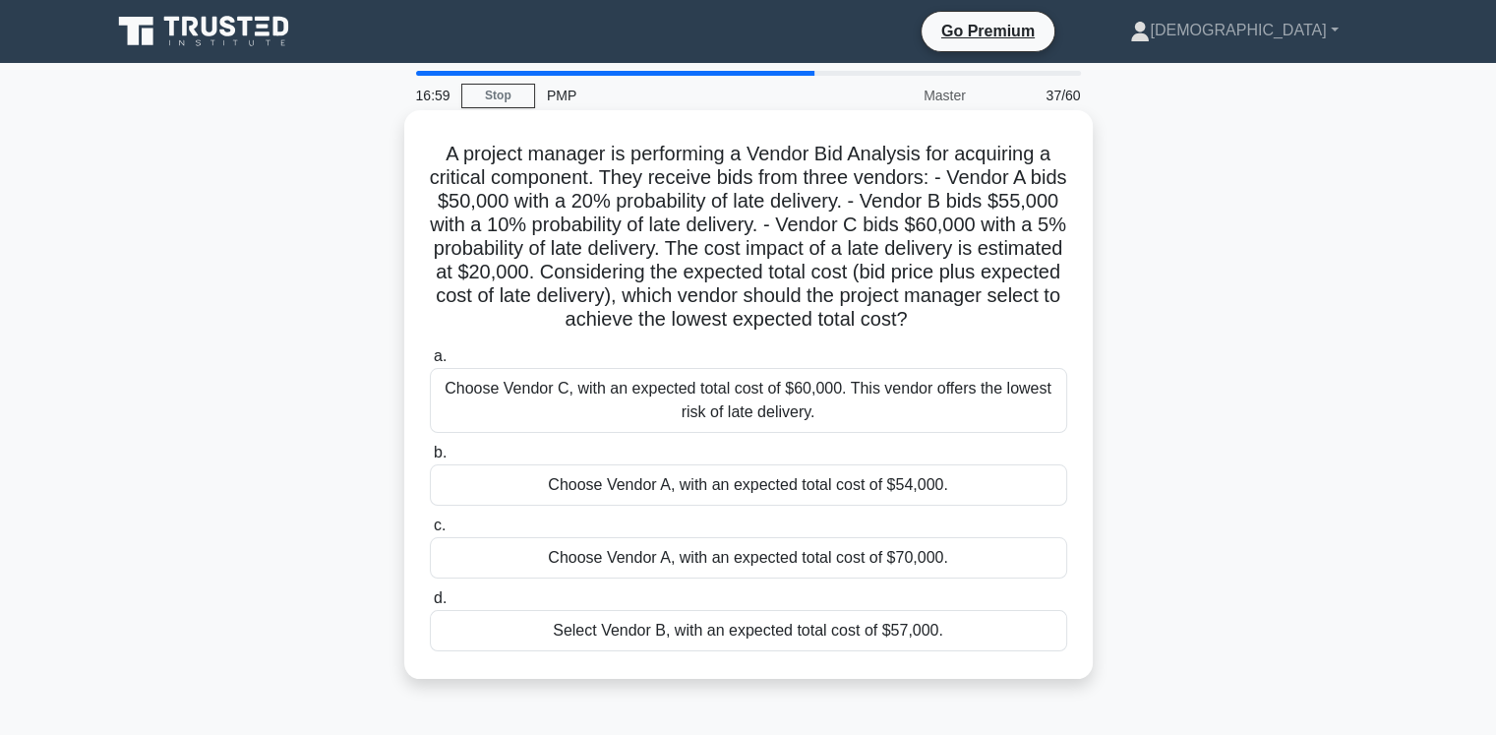
click at [822, 638] on div "Select Vendor B, with an expected total cost of $57,000." at bounding box center [748, 630] width 637 height 41
click at [430, 605] on input "d. Select Vendor B, with an expected total cost of $57,000." at bounding box center [430, 598] width 0 height 13
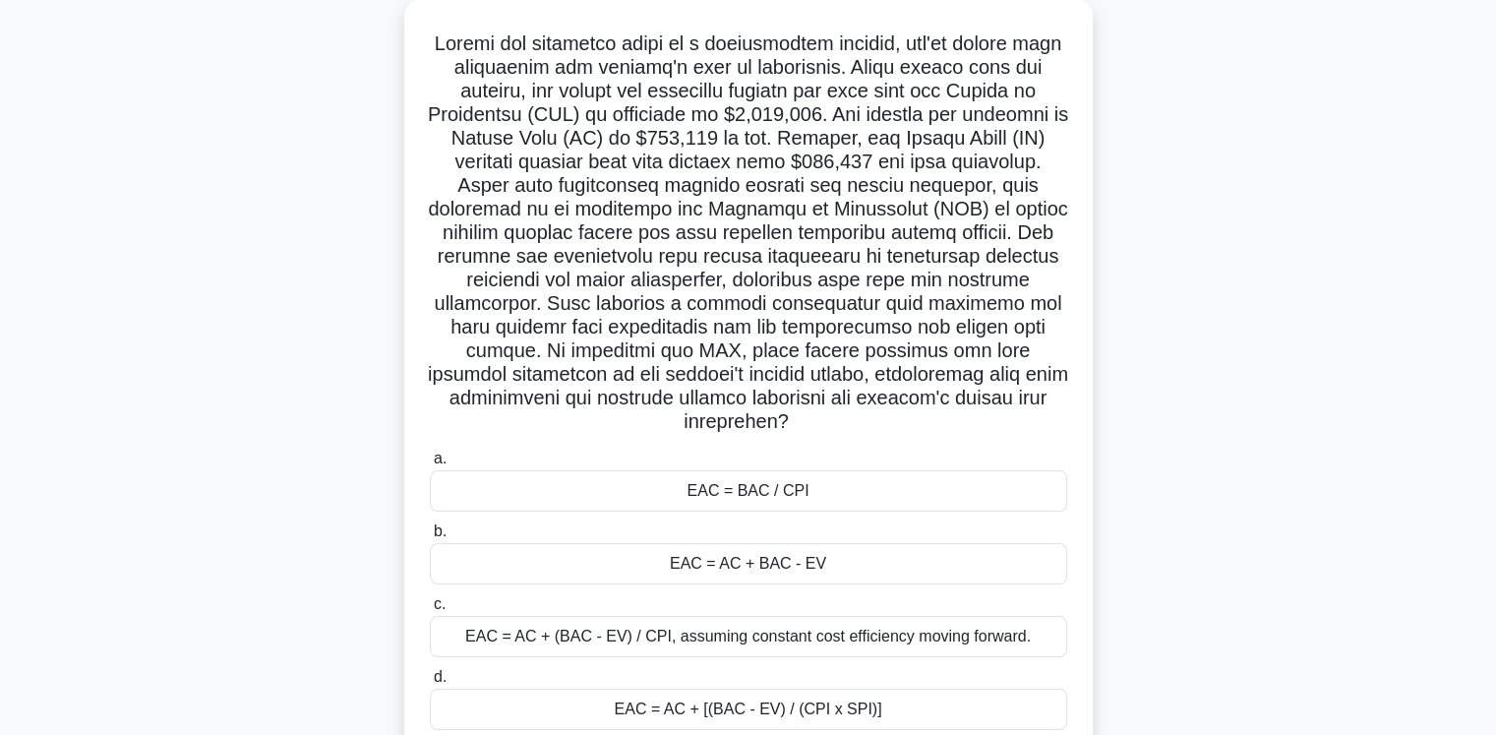
scroll to position [110, 0]
click at [900, 638] on div "EAC = AC + (BAC - EV) / CPI, assuming constant cost efficiency moving forward." at bounding box center [748, 636] width 637 height 41
click at [430, 611] on input "c. EAC = AC + (BAC - EV) / CPI, assuming constant cost efficiency moving forwar…" at bounding box center [430, 604] width 0 height 13
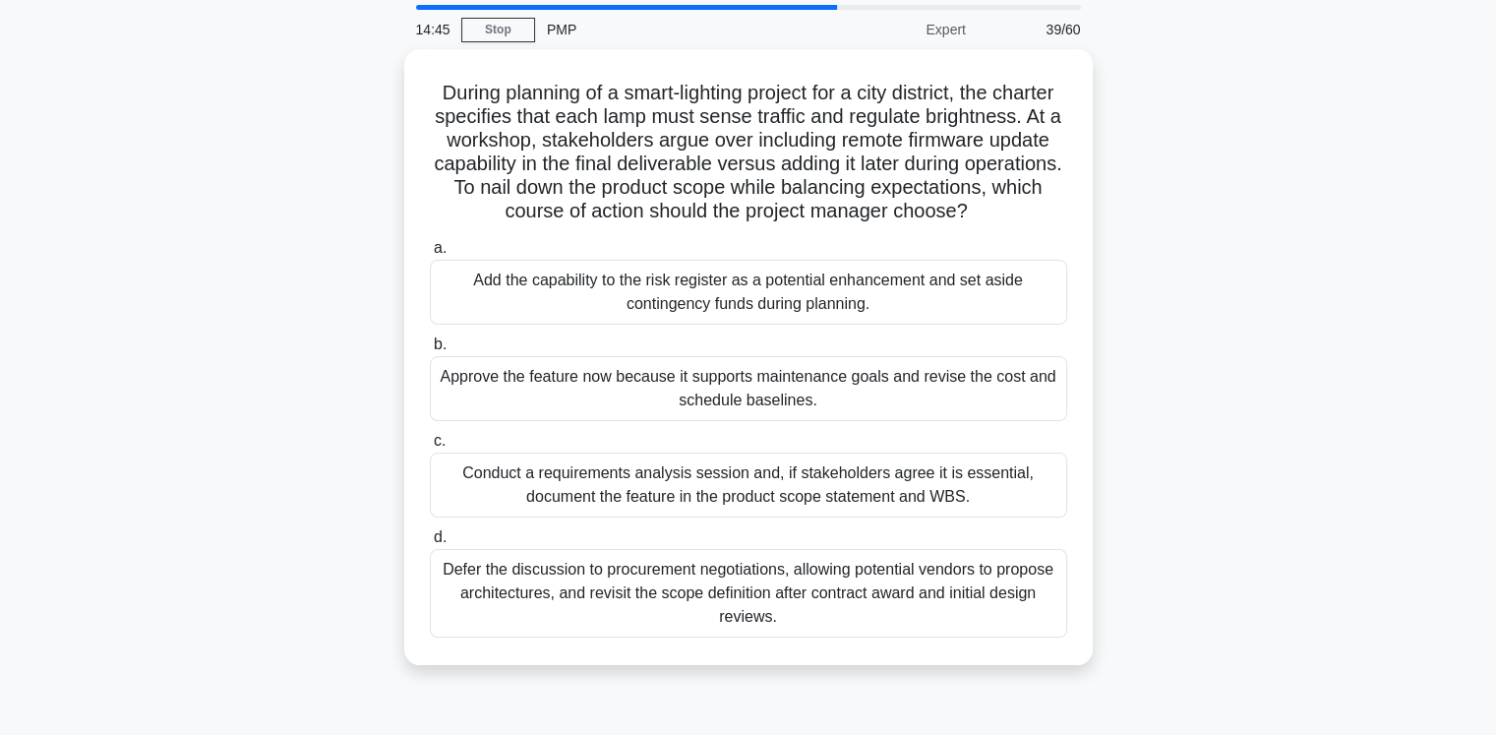
scroll to position [0, 0]
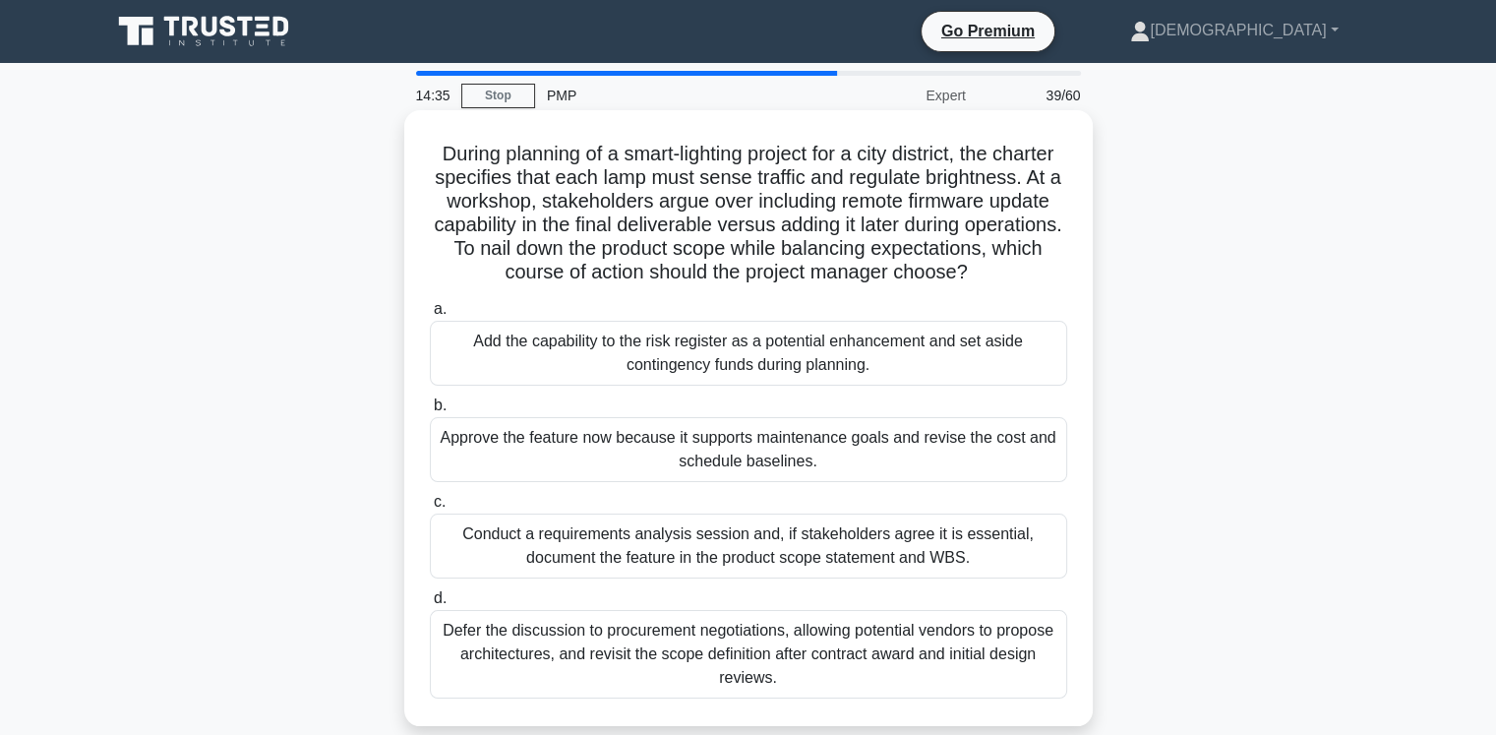
click at [807, 380] on div "Add the capability to the risk register as a potential enhancement and set asid…" at bounding box center [748, 353] width 637 height 65
click at [430, 316] on input "a. Add the capability to the risk register as a potential enhancement and set a…" at bounding box center [430, 309] width 0 height 13
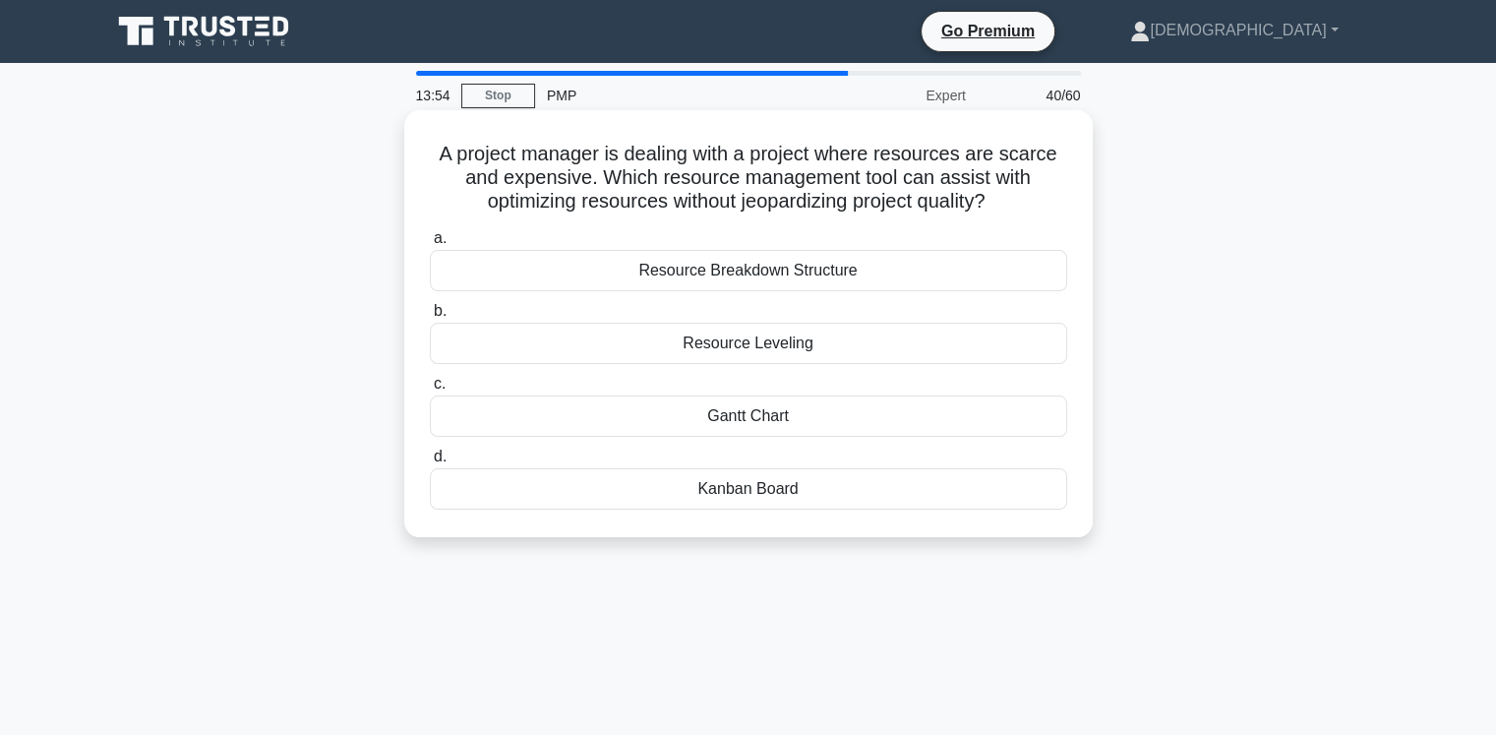
click at [752, 273] on div "Resource Breakdown Structure" at bounding box center [748, 270] width 637 height 41
click at [430, 245] on input "a. Resource Breakdown Structure" at bounding box center [430, 238] width 0 height 13
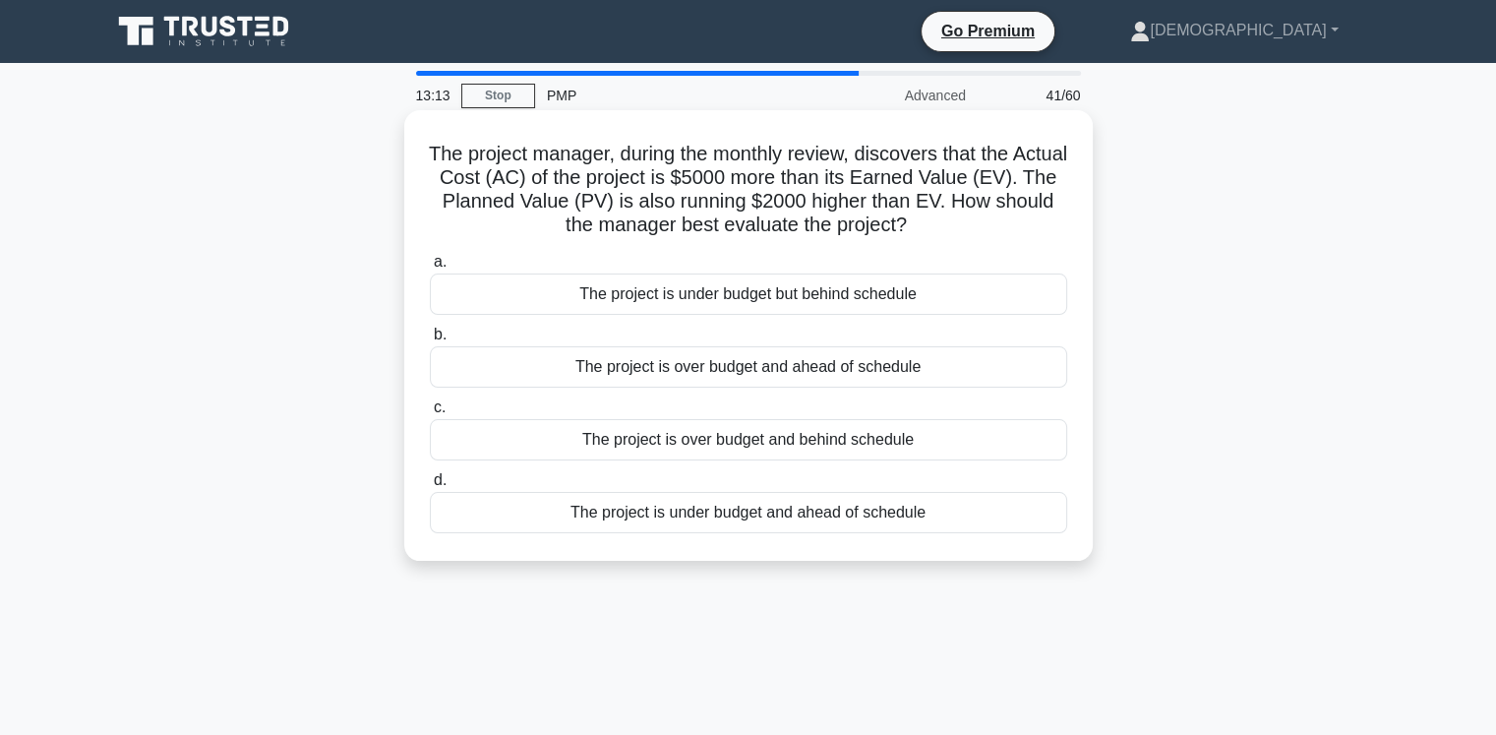
click at [859, 299] on div "The project is under budget but behind schedule" at bounding box center [748, 293] width 637 height 41
click at [430, 269] on input "a. The project is under budget but behind schedule" at bounding box center [430, 262] width 0 height 13
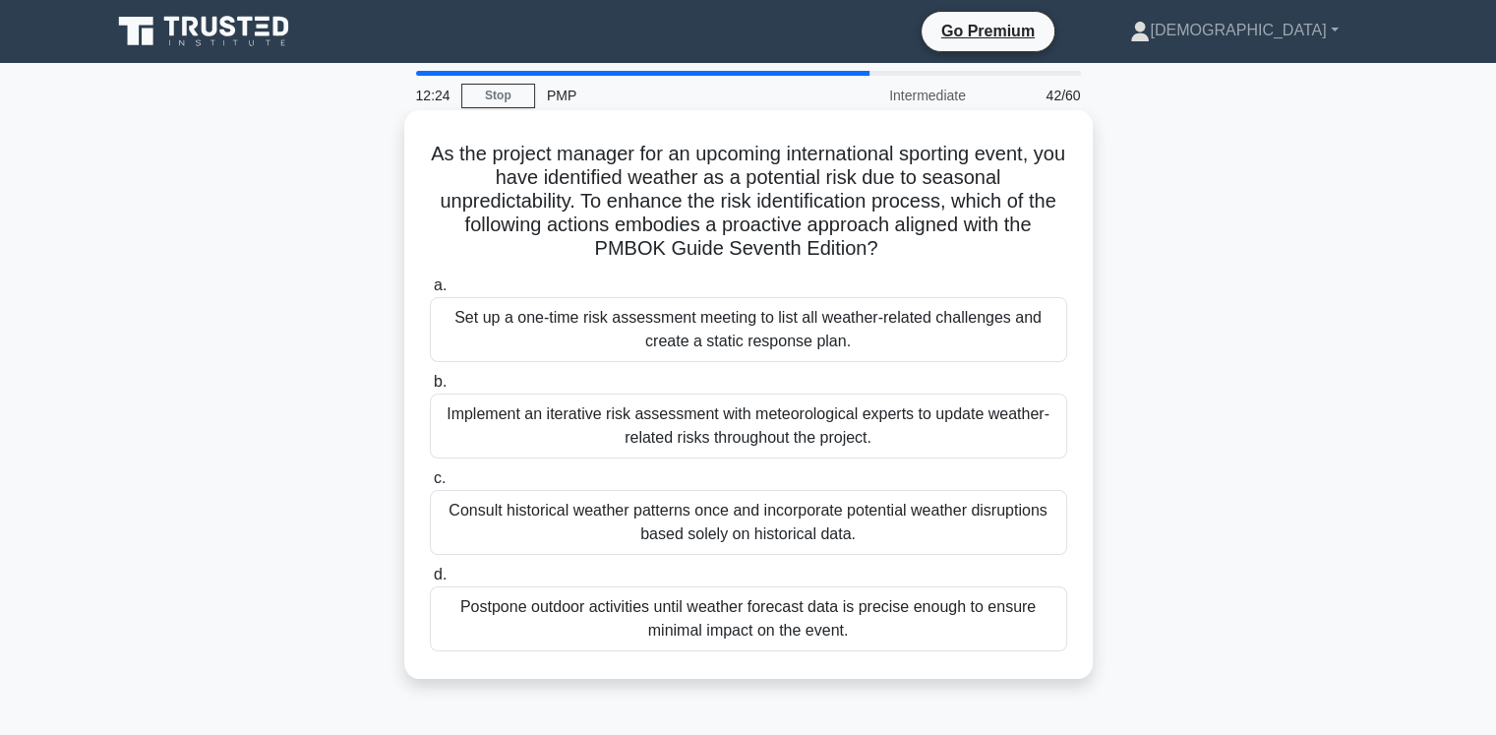
click at [735, 427] on div "Implement an iterative risk assessment with meteorological experts to update we…" at bounding box center [748, 425] width 637 height 65
click at [430, 389] on input "b. Implement an iterative risk assessment with meteorological experts to update…" at bounding box center [430, 382] width 0 height 13
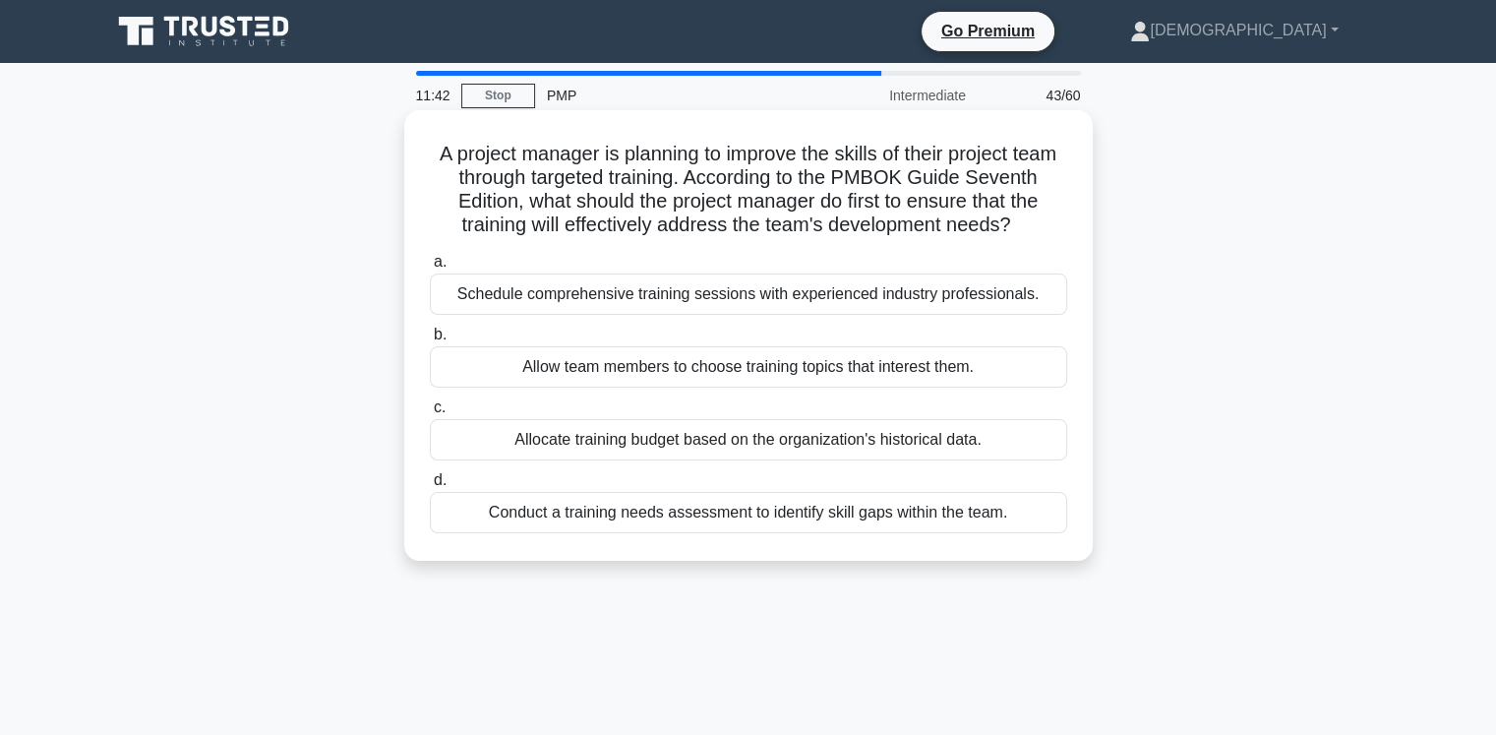
click at [928, 528] on div "Conduct a training needs assessment to identify skill gaps within the team." at bounding box center [748, 512] width 637 height 41
click at [430, 487] on input "d. Conduct a training needs assessment to identify skill gaps within the team." at bounding box center [430, 480] width 0 height 13
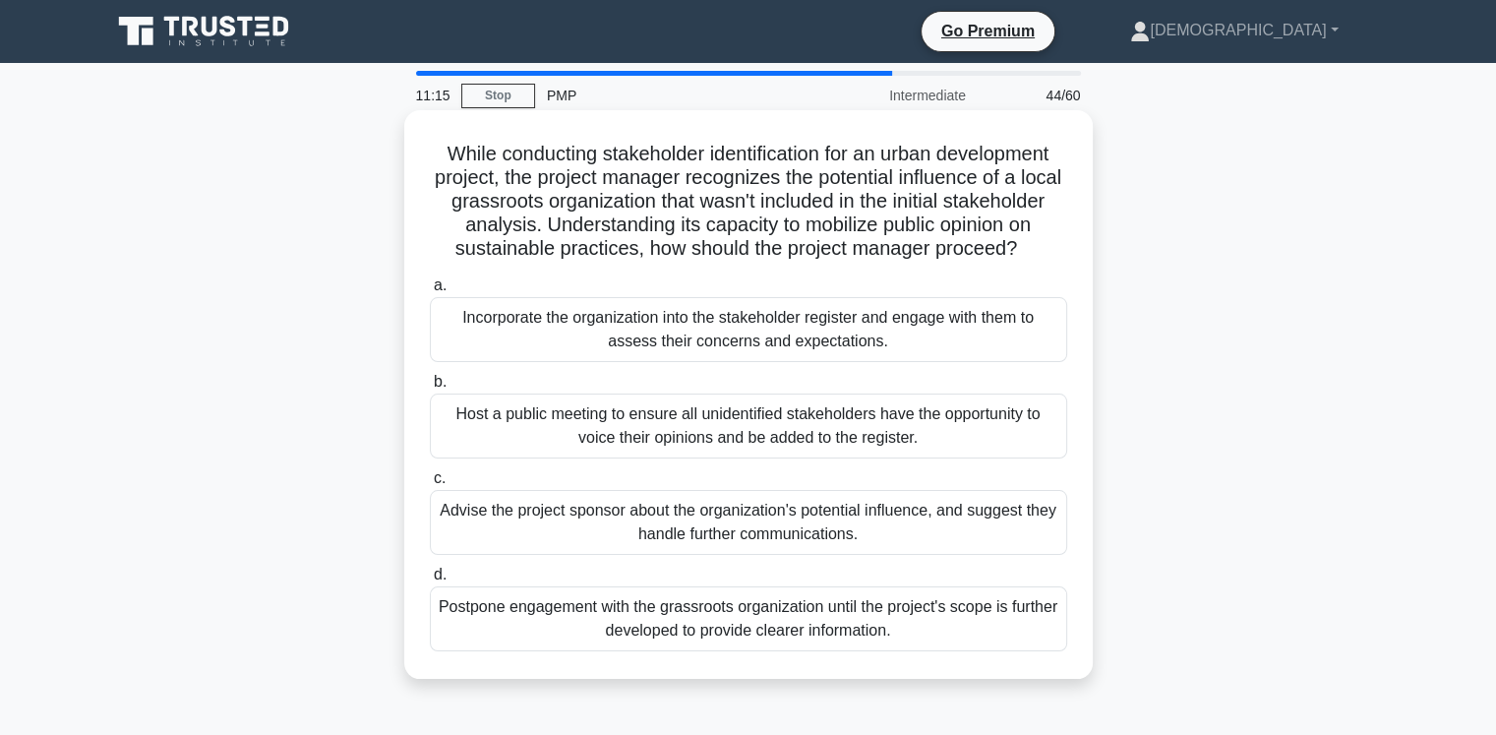
click at [726, 345] on div "Incorporate the organization into the stakeholder register and engage with them…" at bounding box center [748, 329] width 637 height 65
click at [430, 292] on input "a. Incorporate the organization into the stakeholder register and engage with t…" at bounding box center [430, 285] width 0 height 13
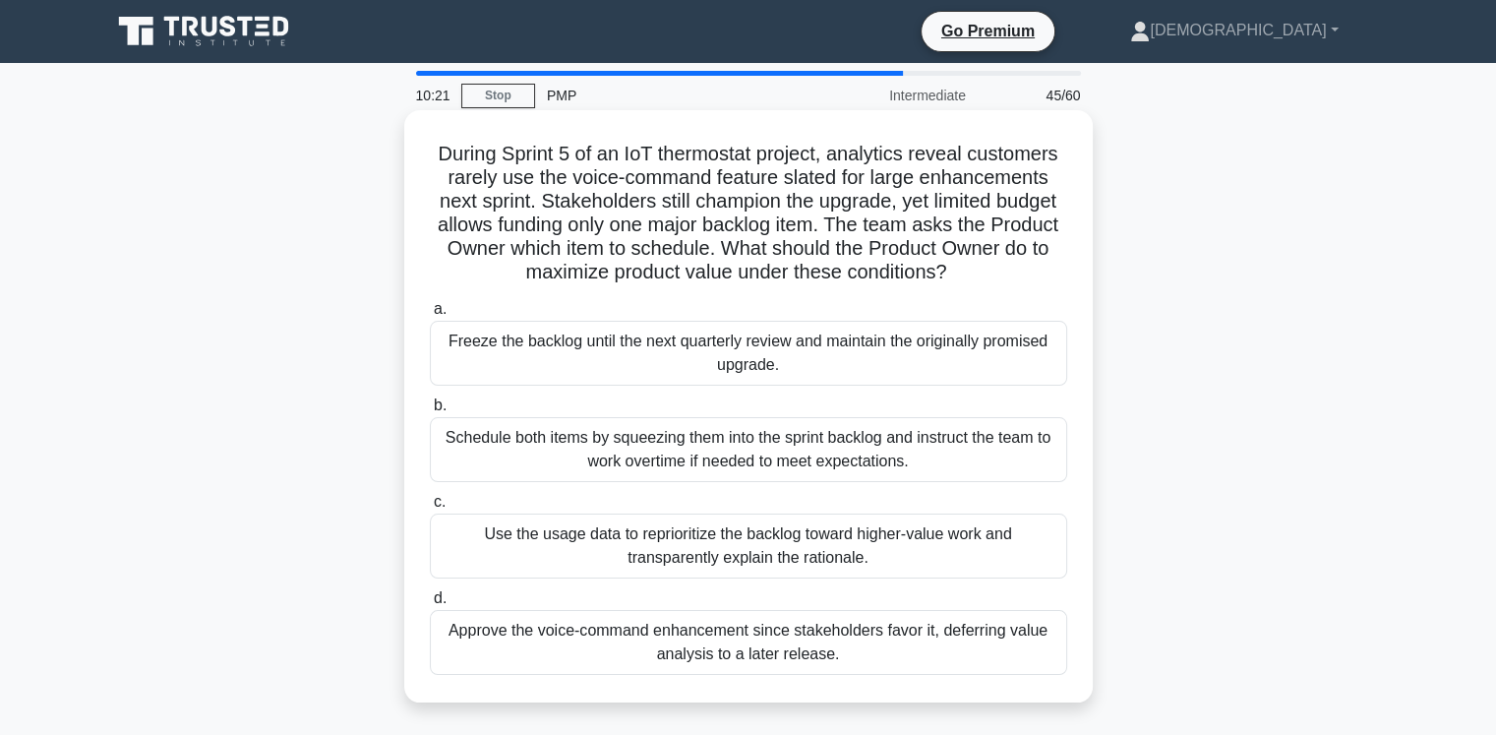
click at [999, 551] on div "Use the usage data to reprioritize the backlog toward higher-value work and tra…" at bounding box center [748, 545] width 637 height 65
click at [430, 508] on input "c. Use the usage data to reprioritize the backlog toward higher-value work and …" at bounding box center [430, 502] width 0 height 13
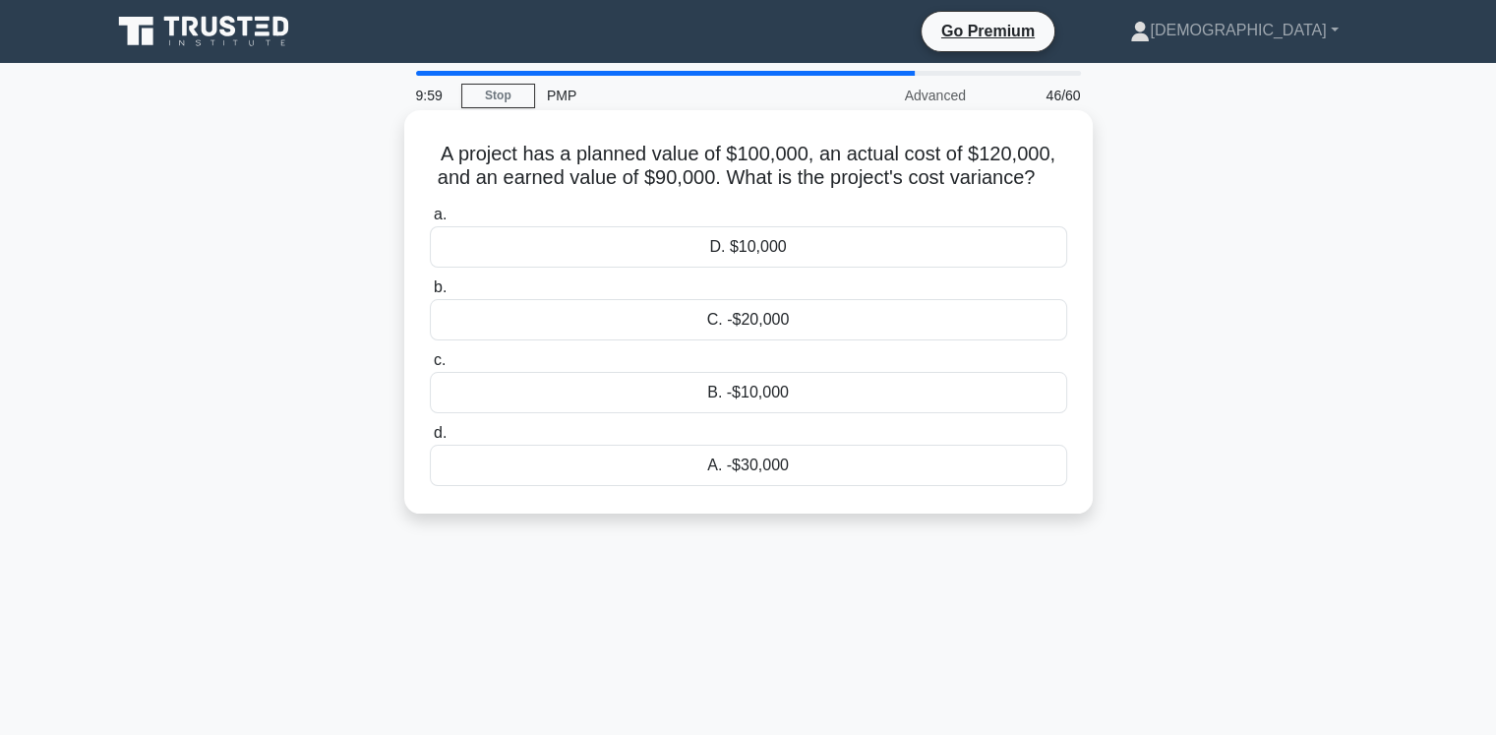
click at [752, 454] on div "A. -$30,000" at bounding box center [748, 465] width 637 height 41
click at [430, 440] on input "d. A. -$30,000" at bounding box center [430, 433] width 0 height 13
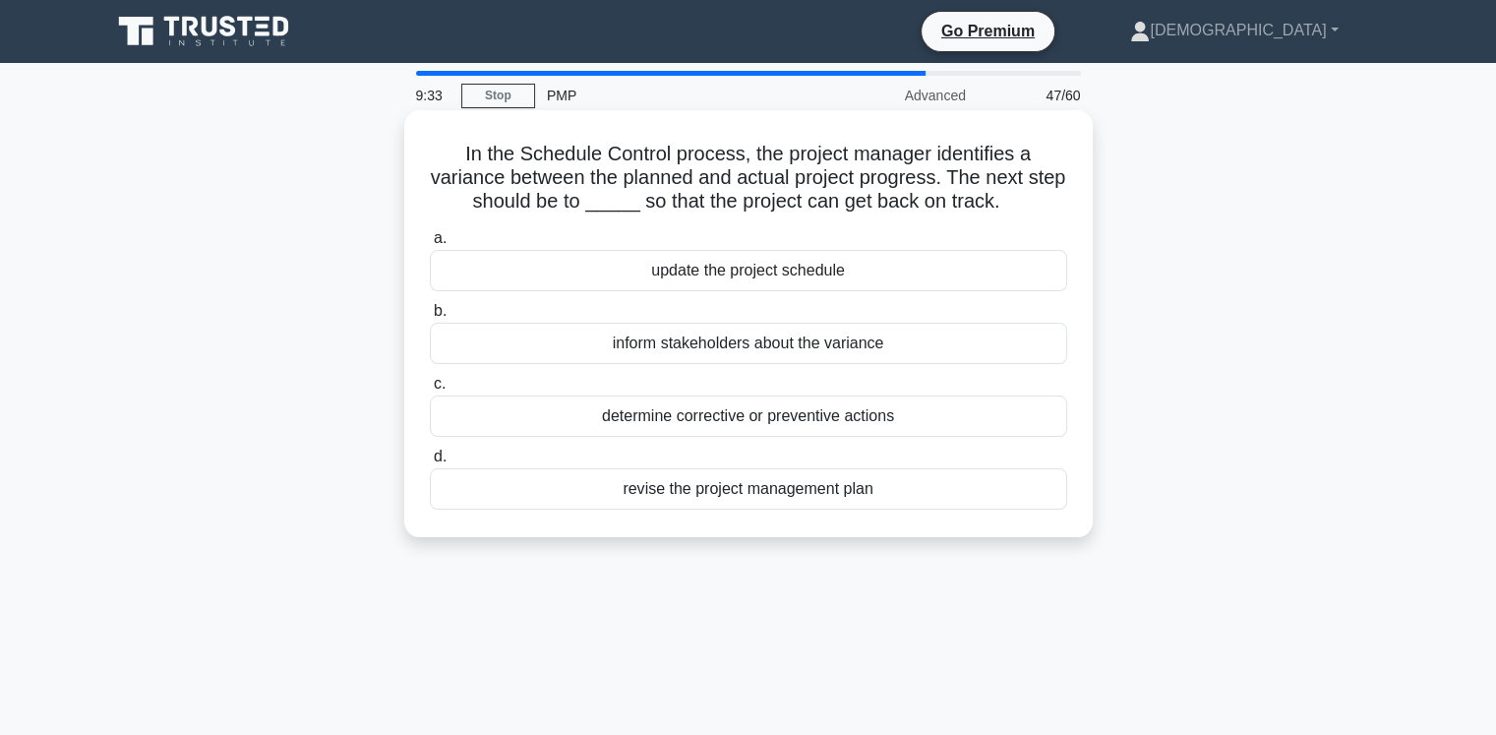
click at [749, 421] on div "determine corrective or preventive actions" at bounding box center [748, 415] width 637 height 41
click at [430, 390] on input "c. determine corrective or preventive actions" at bounding box center [430, 384] width 0 height 13
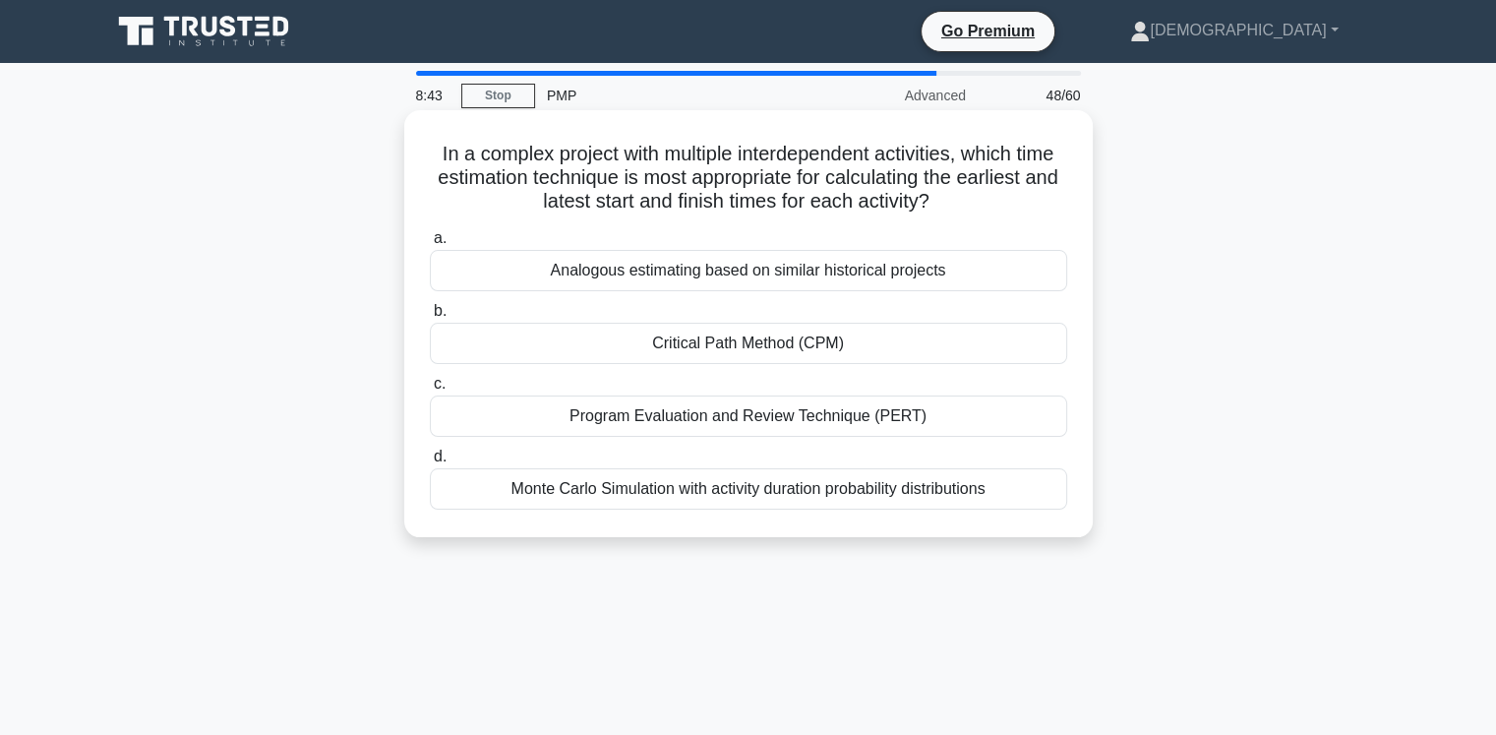
click at [787, 495] on div "Monte Carlo Simulation with activity duration probability distributions" at bounding box center [748, 488] width 637 height 41
click at [430, 463] on input "d. Monte Carlo Simulation with activity duration probability distributions" at bounding box center [430, 456] width 0 height 13
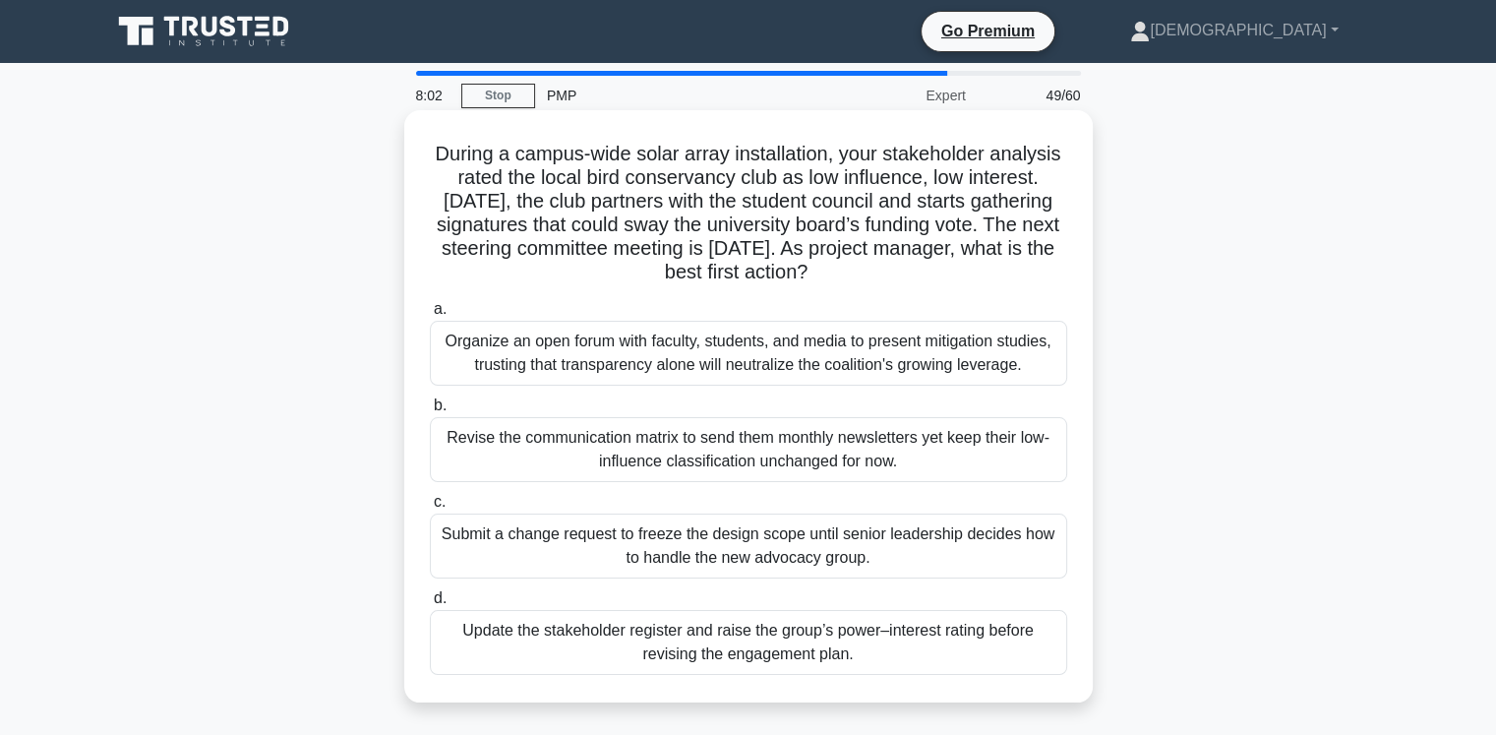
click at [786, 650] on div "Update the stakeholder register and raise the group’s power–interest rating bef…" at bounding box center [748, 642] width 637 height 65
click at [430, 605] on input "d. Update the stakeholder register and raise the group’s power–interest rating …" at bounding box center [430, 598] width 0 height 13
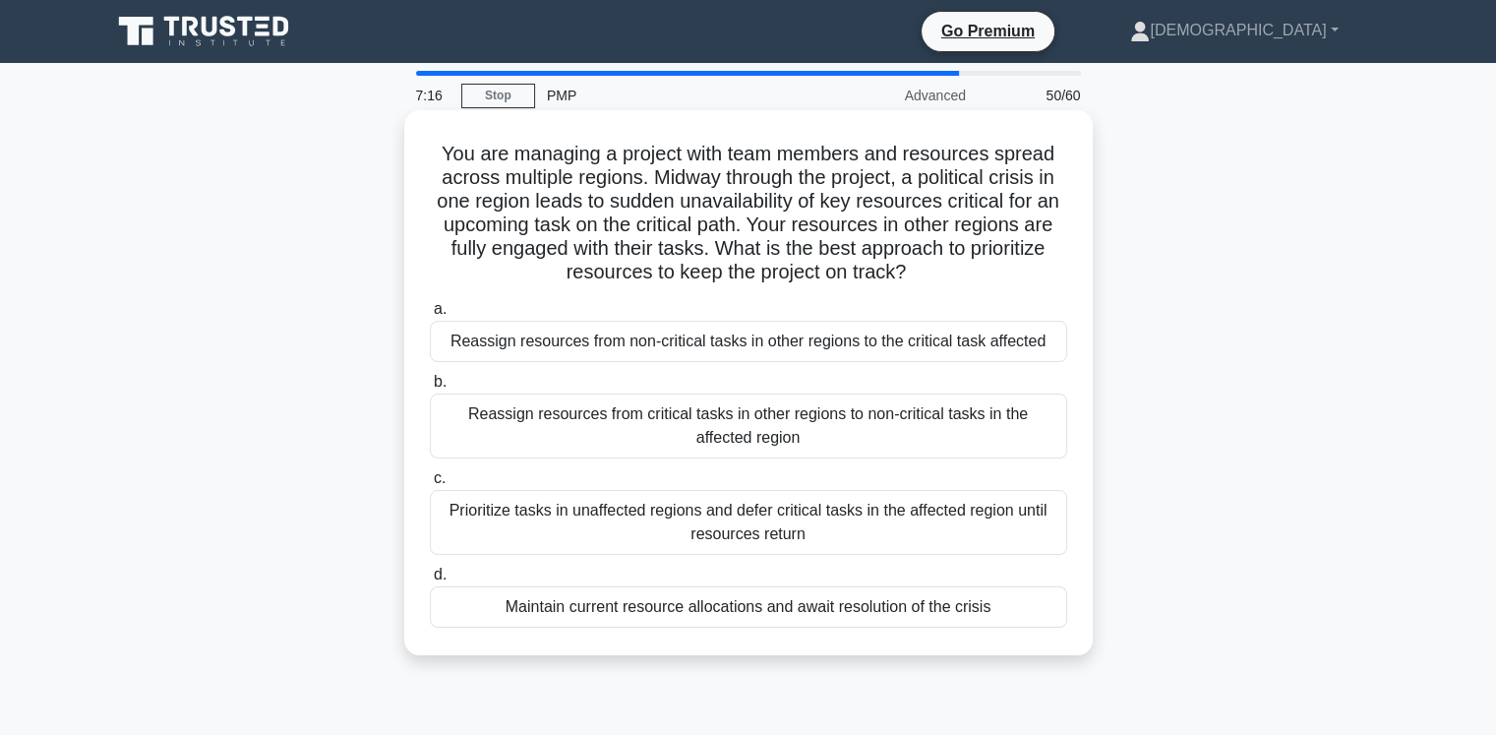
click at [588, 341] on div "Reassign resources from non-critical tasks in other regions to the critical tas…" at bounding box center [748, 341] width 637 height 41
click at [430, 316] on input "a. Reassign resources from non-critical tasks in other regions to the critical …" at bounding box center [430, 309] width 0 height 13
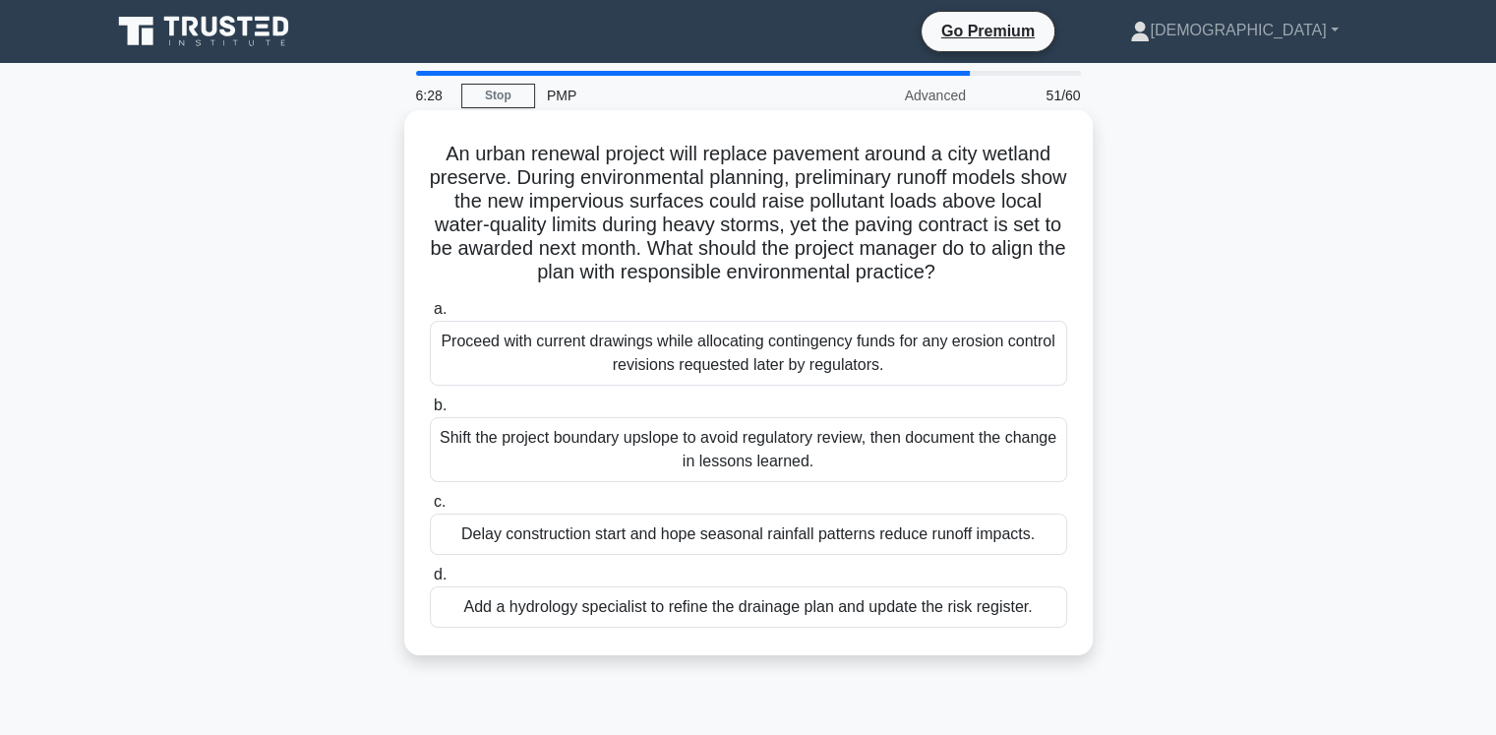
click at [633, 620] on div "Add a hydrology specialist to refine the drainage plan and update the risk regi…" at bounding box center [748, 606] width 637 height 41
click at [430, 581] on input "d. Add a hydrology specialist to refine the drainage plan and update the risk r…" at bounding box center [430, 574] width 0 height 13
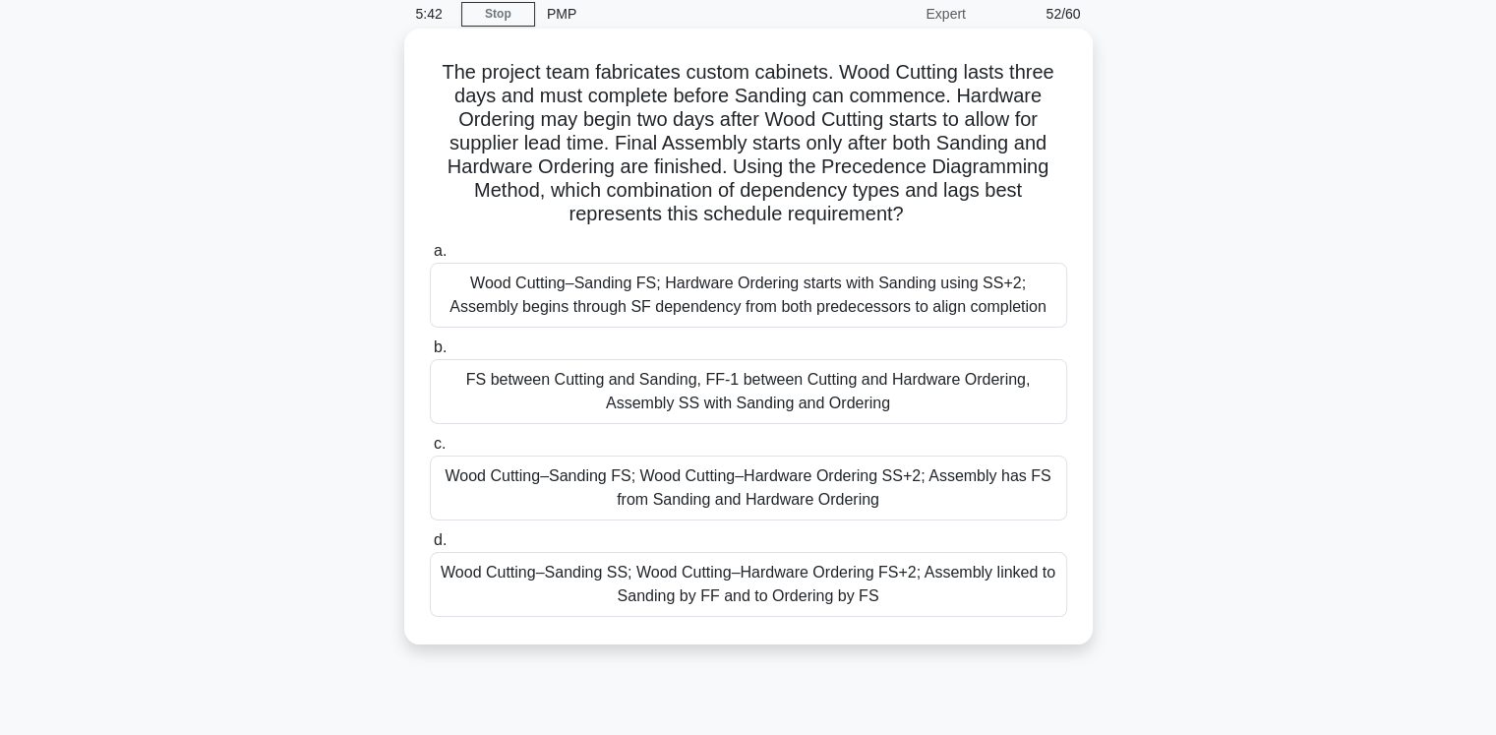
scroll to position [89, 0]
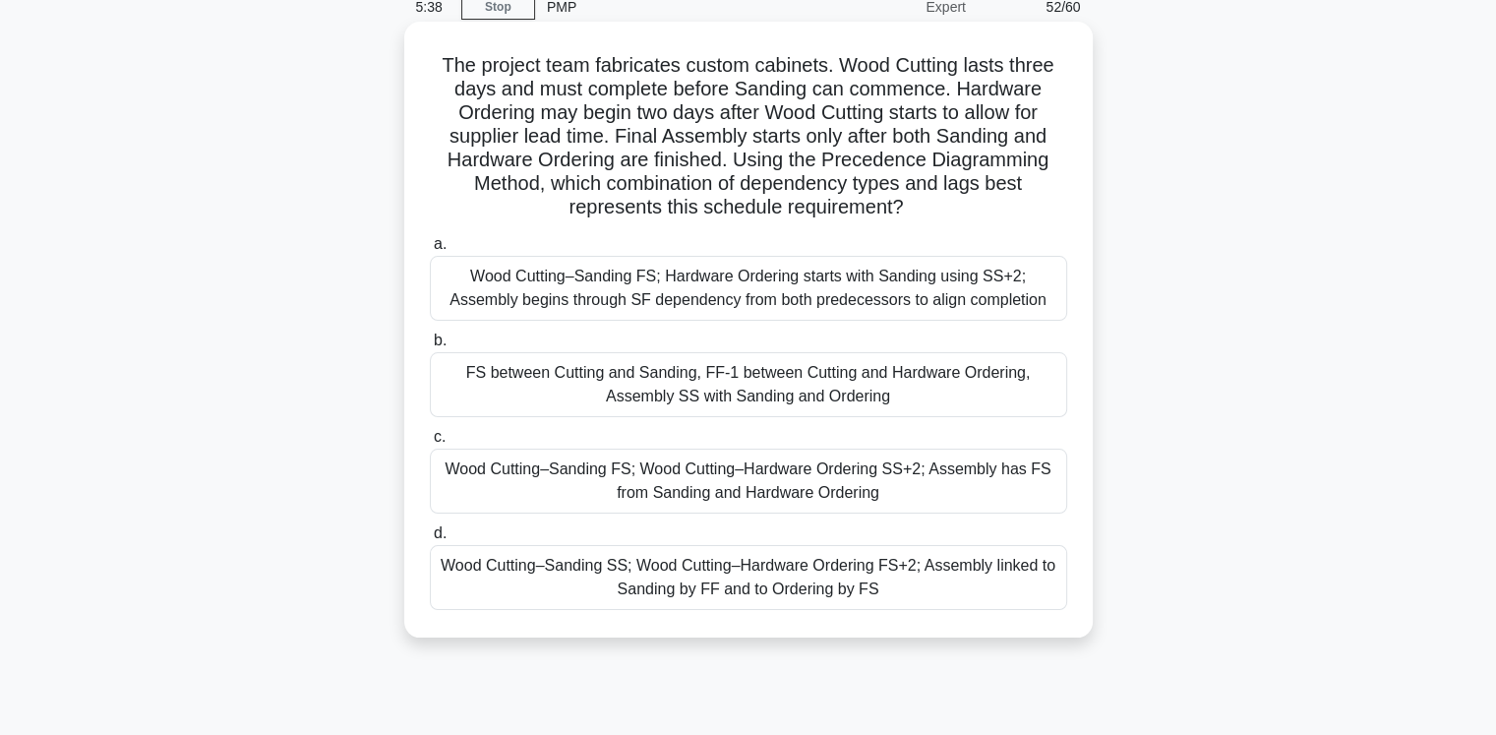
click at [695, 583] on div "Wood Cutting–Sanding SS; Wood Cutting–Hardware Ordering FS+2; Assembly linked t…" at bounding box center [748, 577] width 637 height 65
click at [430, 540] on input "[PERSON_NAME] Cutting–Sanding SS; Wood Cutting–Hardware Ordering FS+2; Assembly…" at bounding box center [430, 533] width 0 height 13
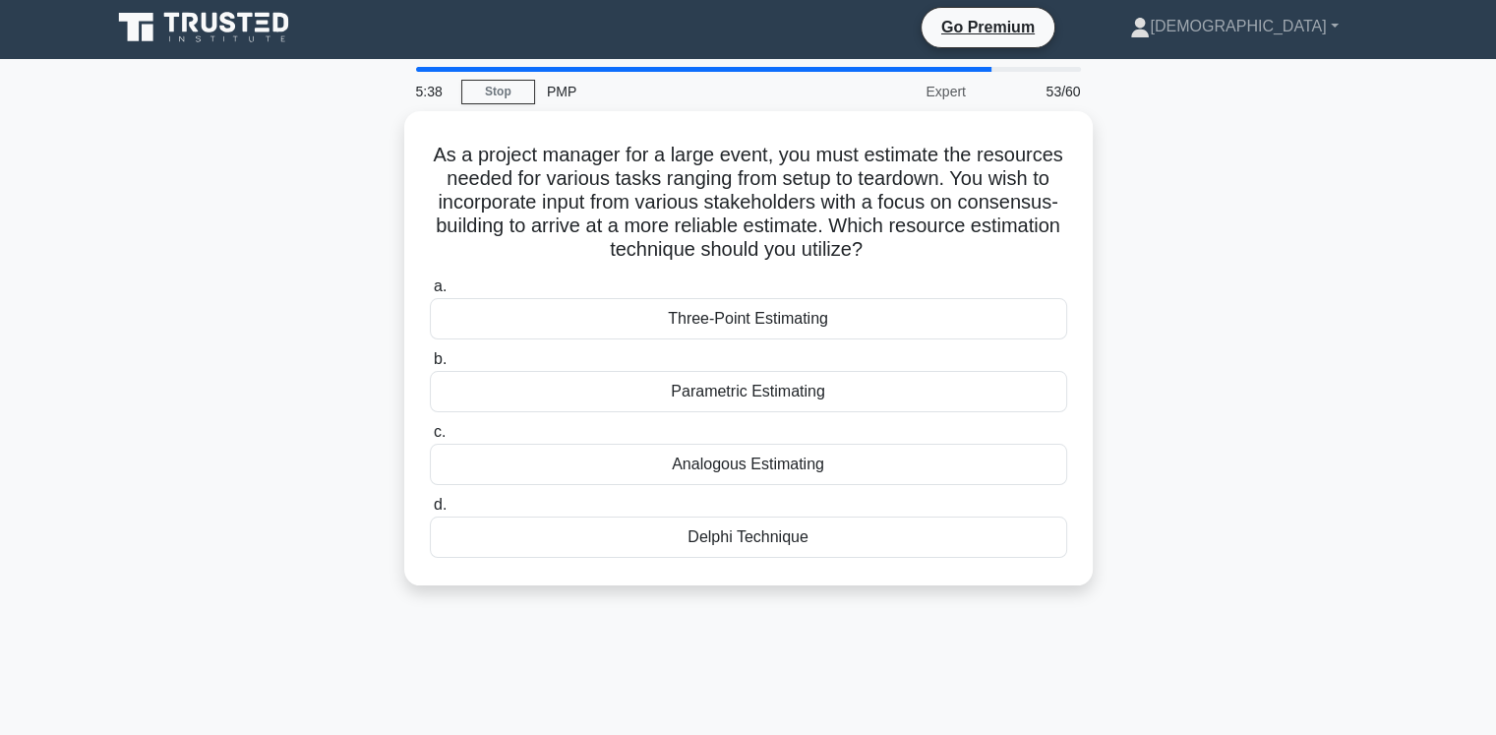
scroll to position [0, 0]
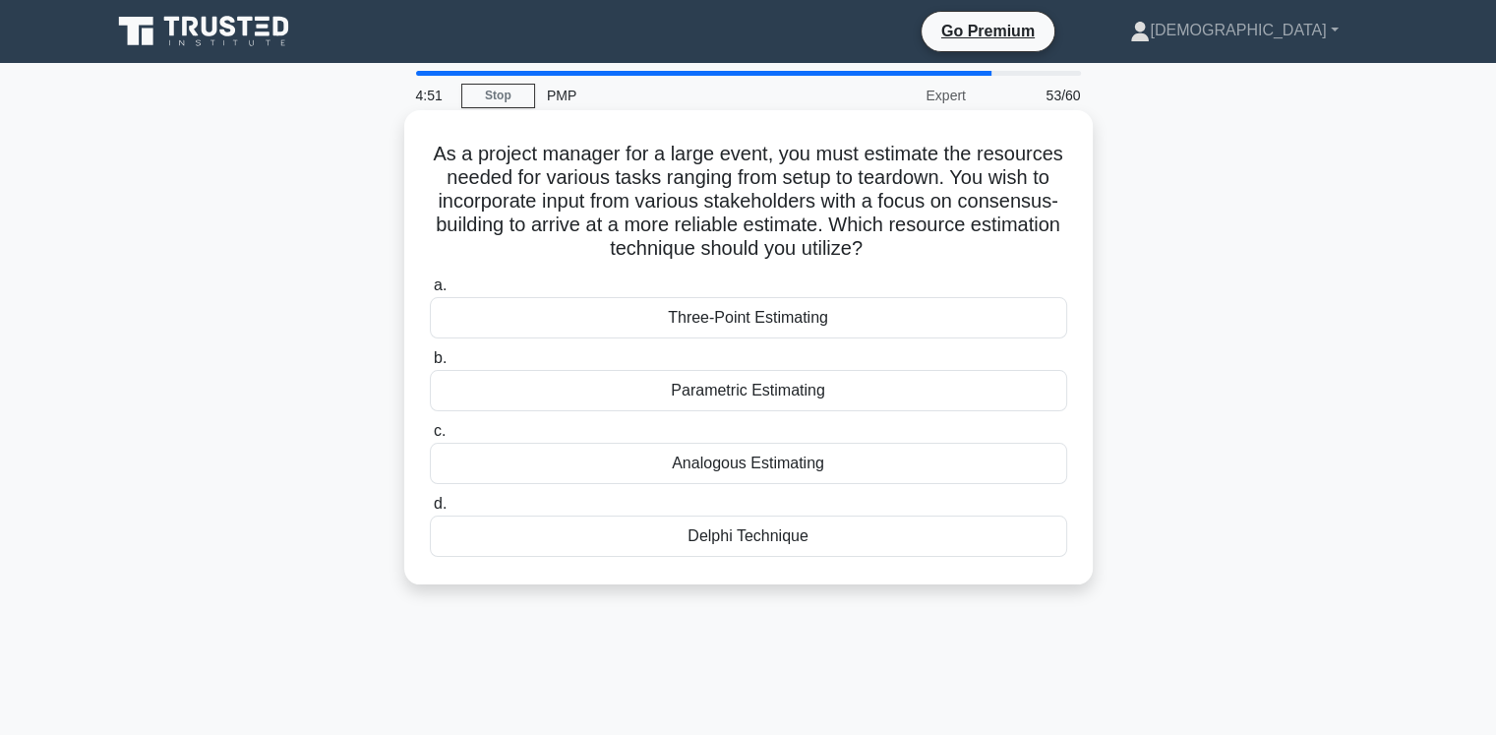
click at [763, 328] on div "Three-Point Estimating" at bounding box center [748, 317] width 637 height 41
click at [430, 292] on input "a. Three-Point Estimating" at bounding box center [430, 285] width 0 height 13
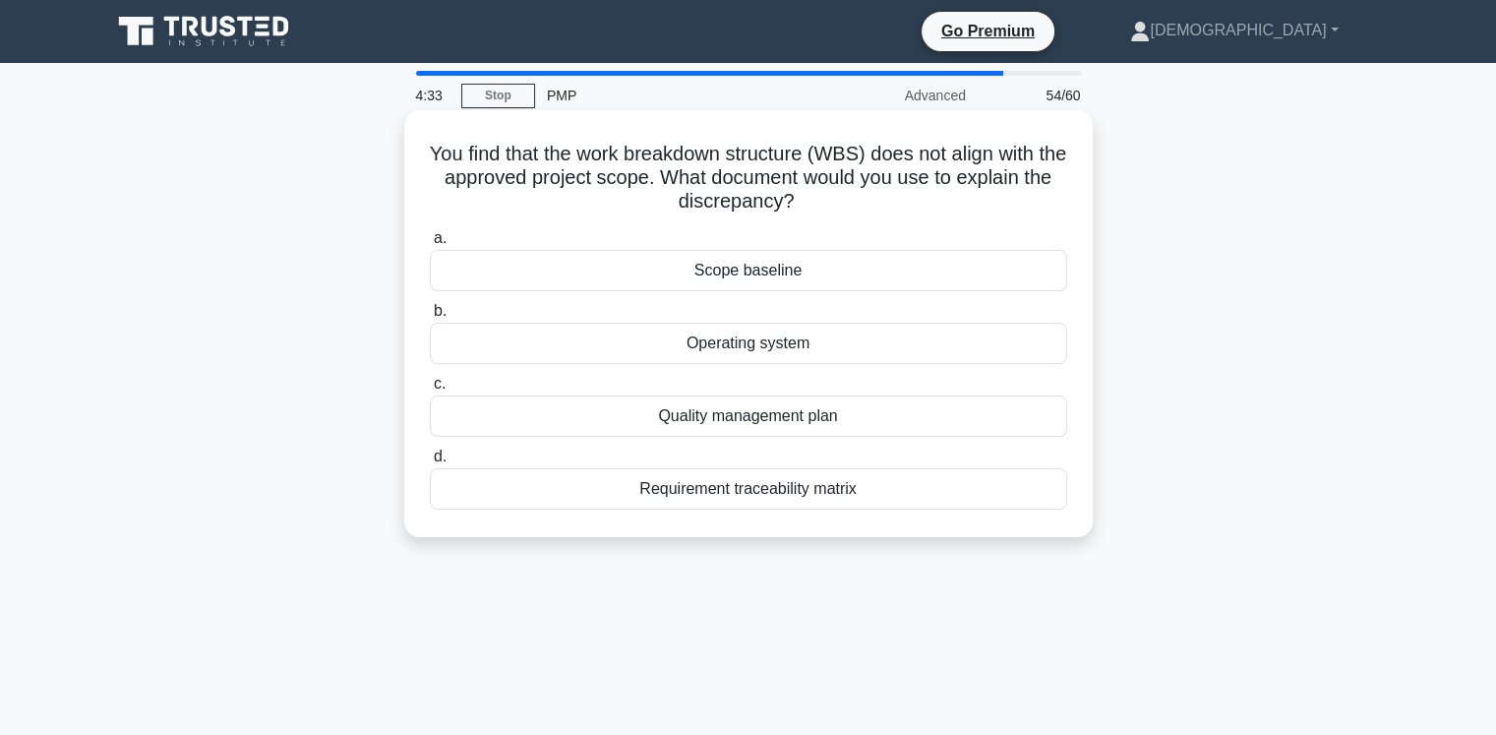
click at [798, 279] on div "Scope baseline" at bounding box center [748, 270] width 637 height 41
click at [430, 245] on input "a. Scope baseline" at bounding box center [430, 238] width 0 height 13
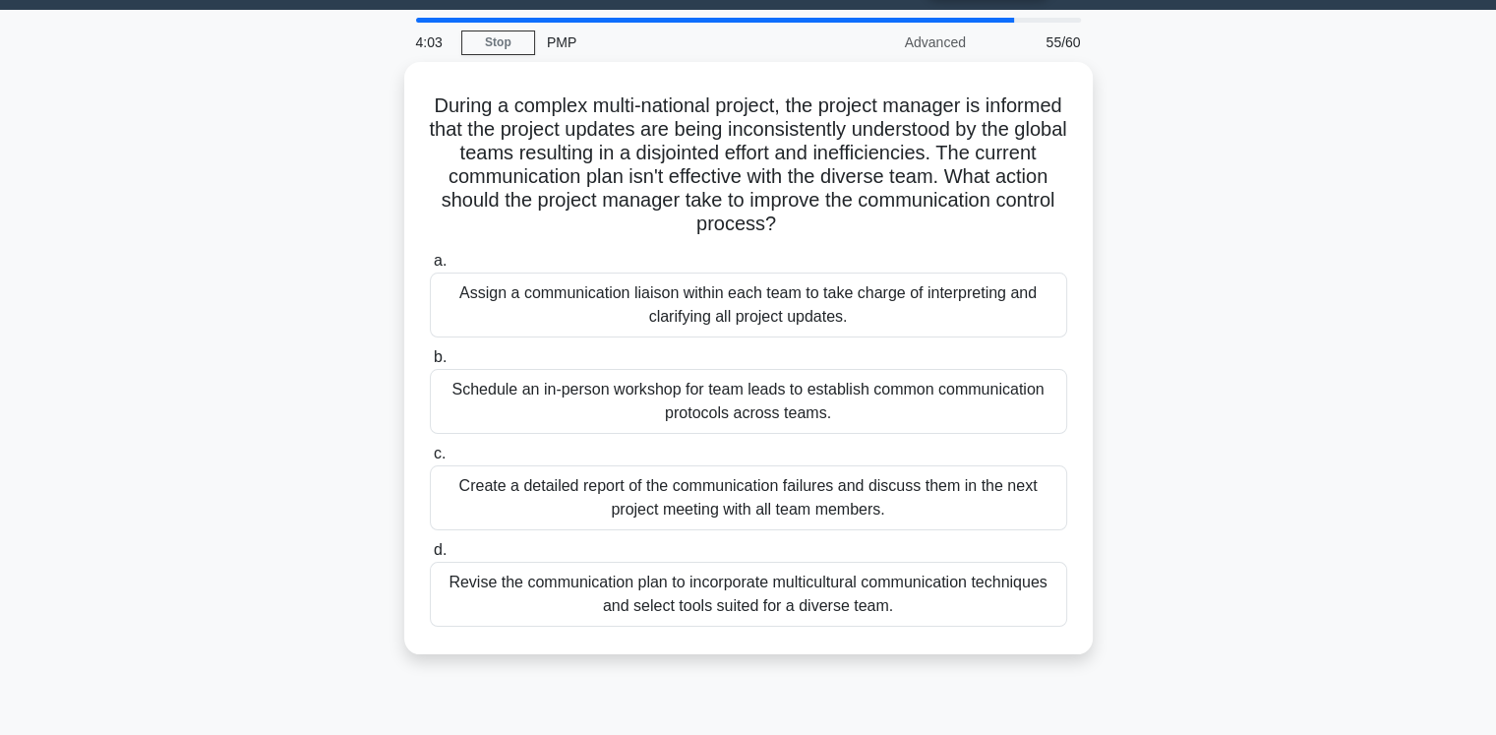
scroll to position [54, 0]
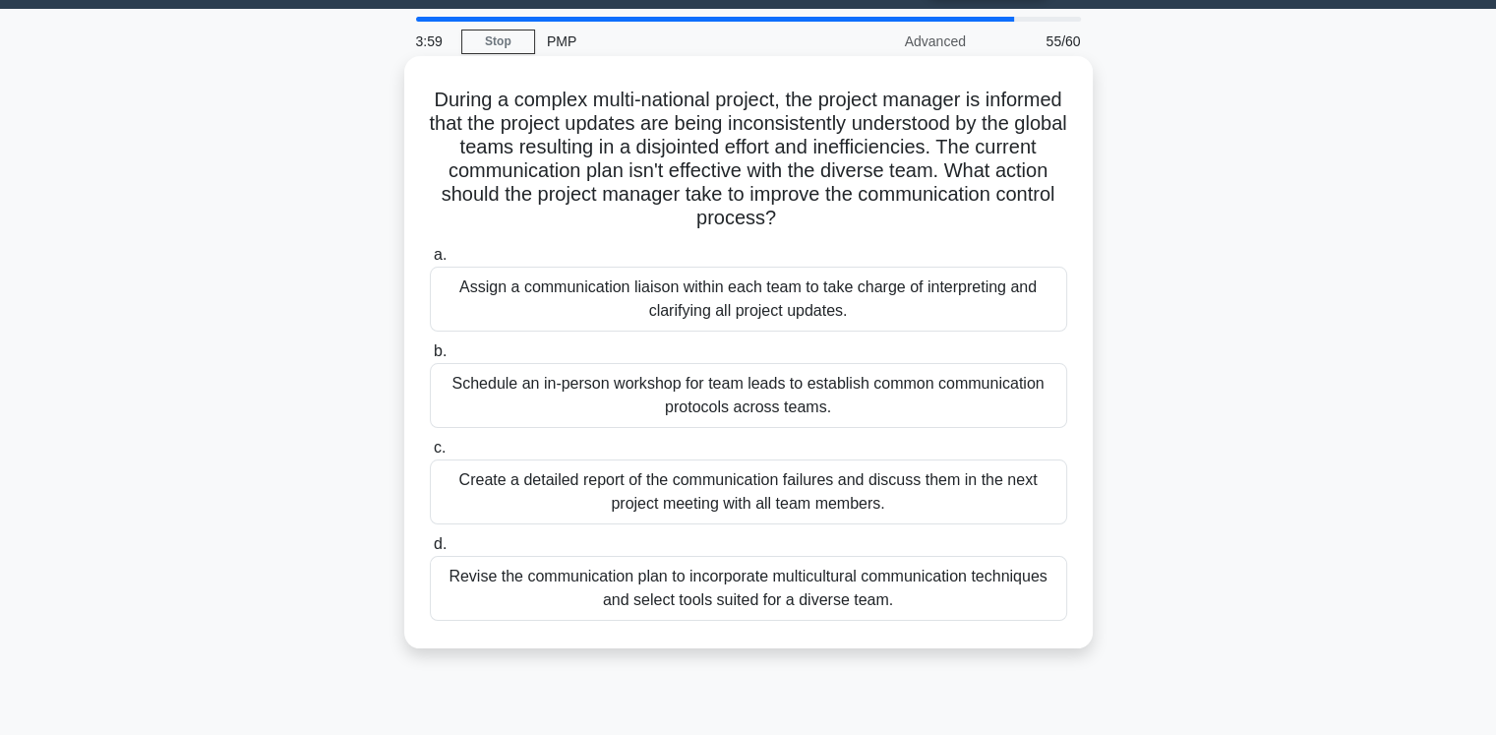
click at [831, 598] on div "Revise the communication plan to incorporate multicultural communication techni…" at bounding box center [748, 588] width 637 height 65
click at [430, 551] on input "d. Revise the communication plan to incorporate multicultural communication tec…" at bounding box center [430, 544] width 0 height 13
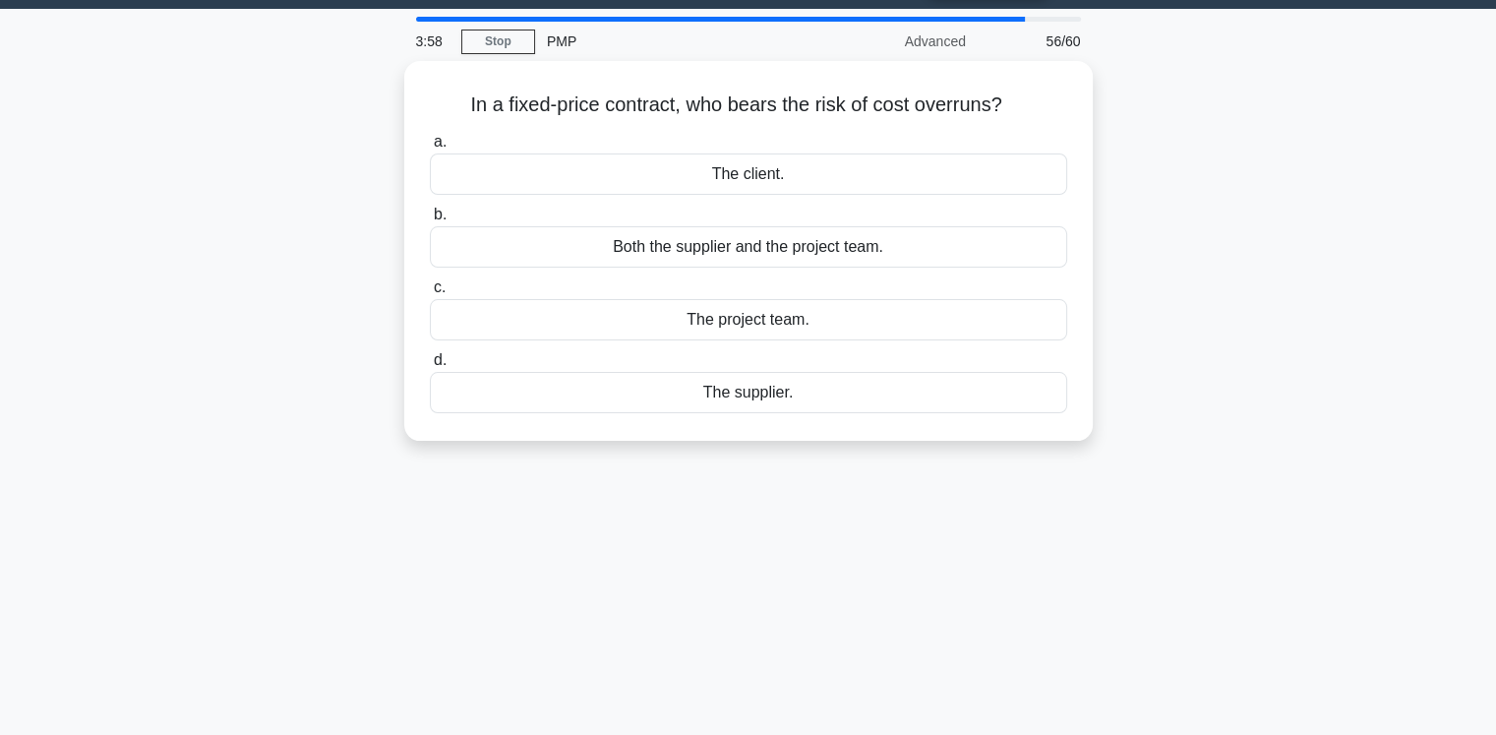
scroll to position [0, 0]
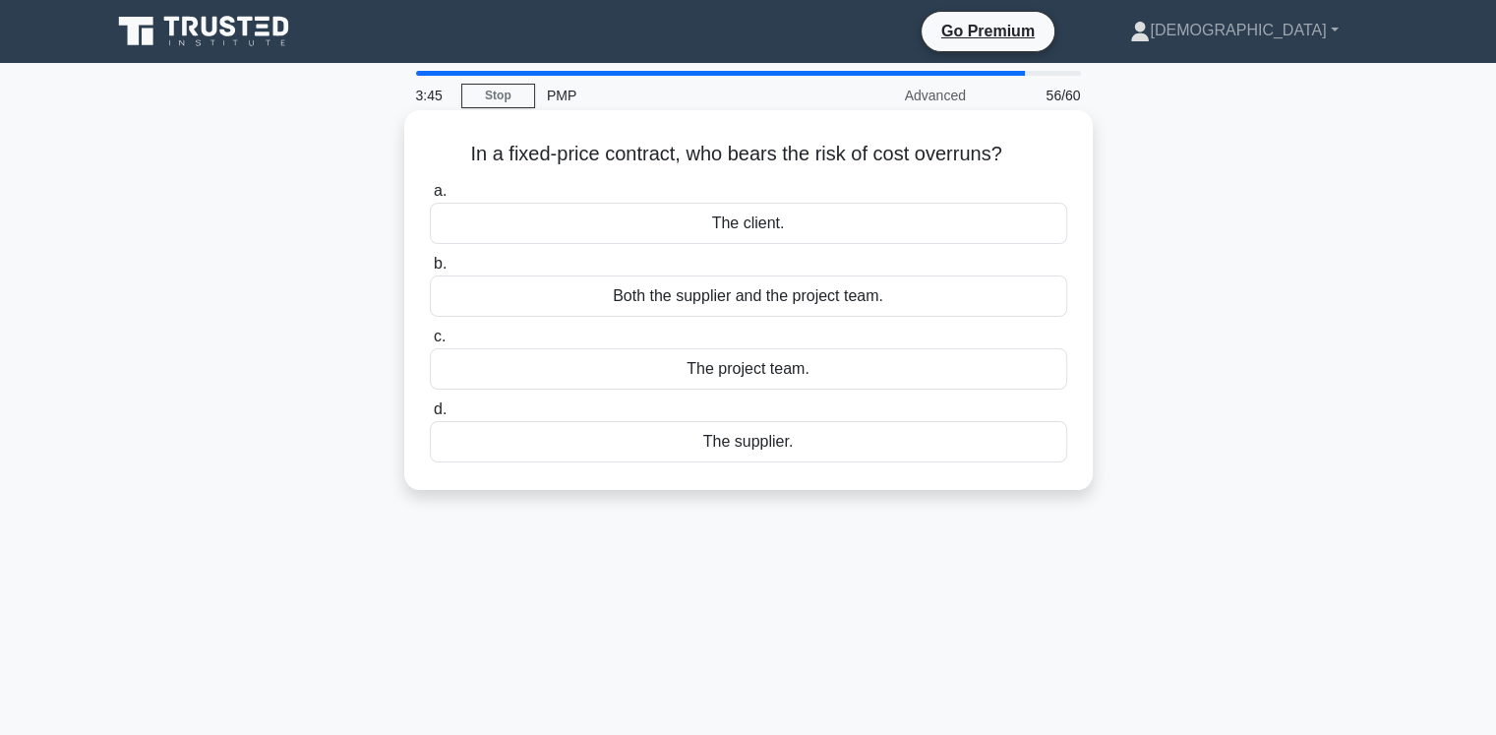
click at [787, 446] on div "The supplier." at bounding box center [748, 441] width 637 height 41
click at [430, 416] on input "d. The supplier." at bounding box center [430, 409] width 0 height 13
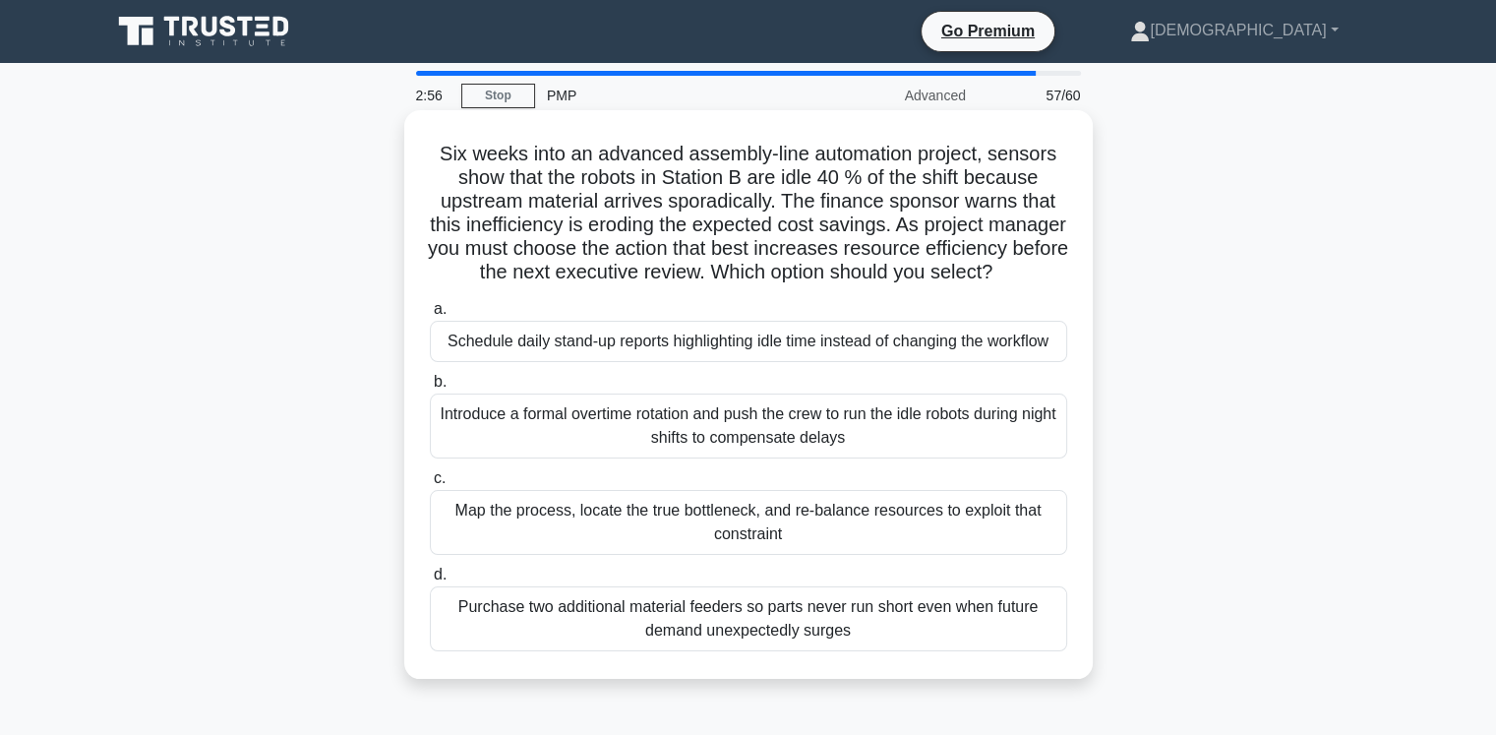
click at [820, 546] on div "Map the process, locate the true bottleneck, and re-balance resources to exploi…" at bounding box center [748, 522] width 637 height 65
click at [430, 485] on input "c. Map the process, locate the true bottleneck, and re-balance resources to exp…" at bounding box center [430, 478] width 0 height 13
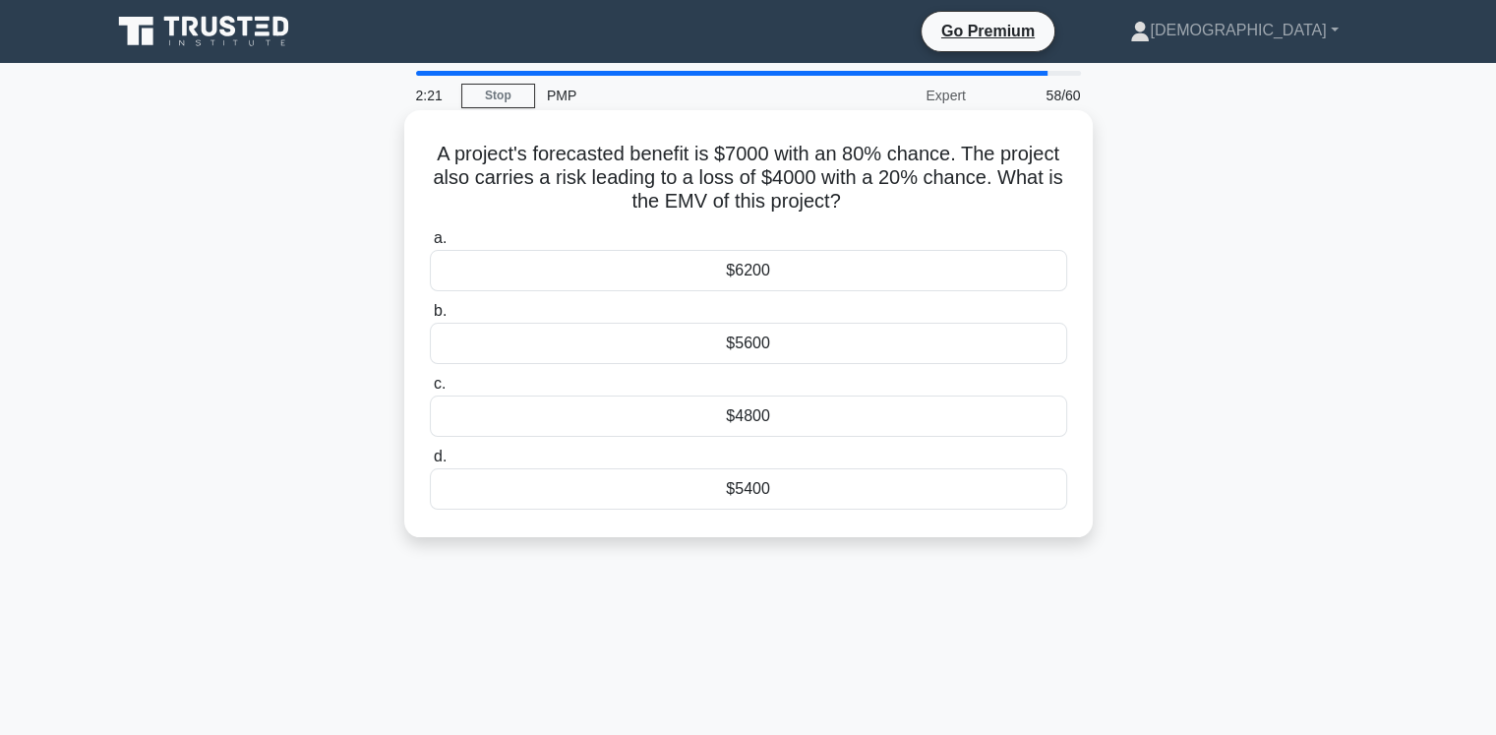
click at [852, 416] on div "$4800" at bounding box center [748, 415] width 637 height 41
click at [430, 390] on input "c. $4800" at bounding box center [430, 384] width 0 height 13
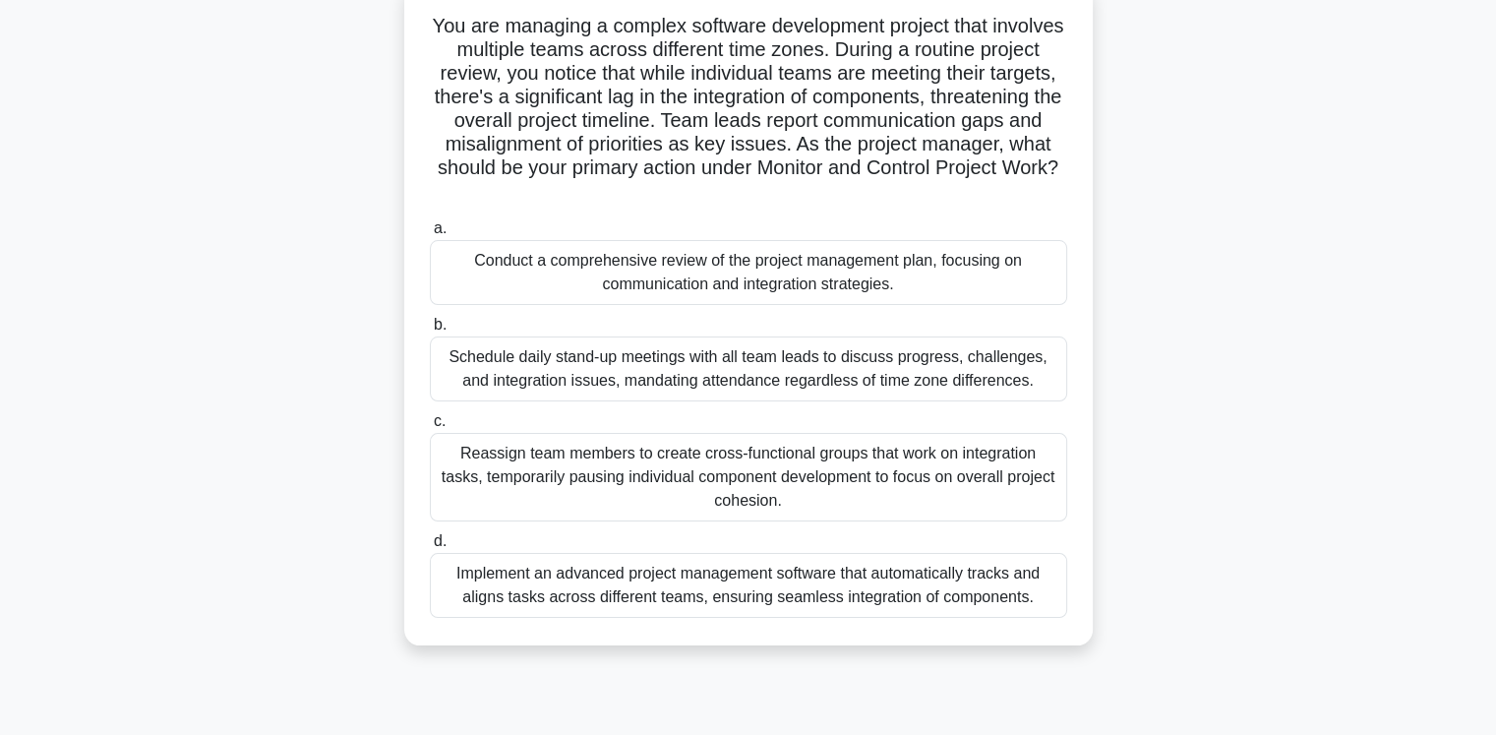
scroll to position [134, 0]
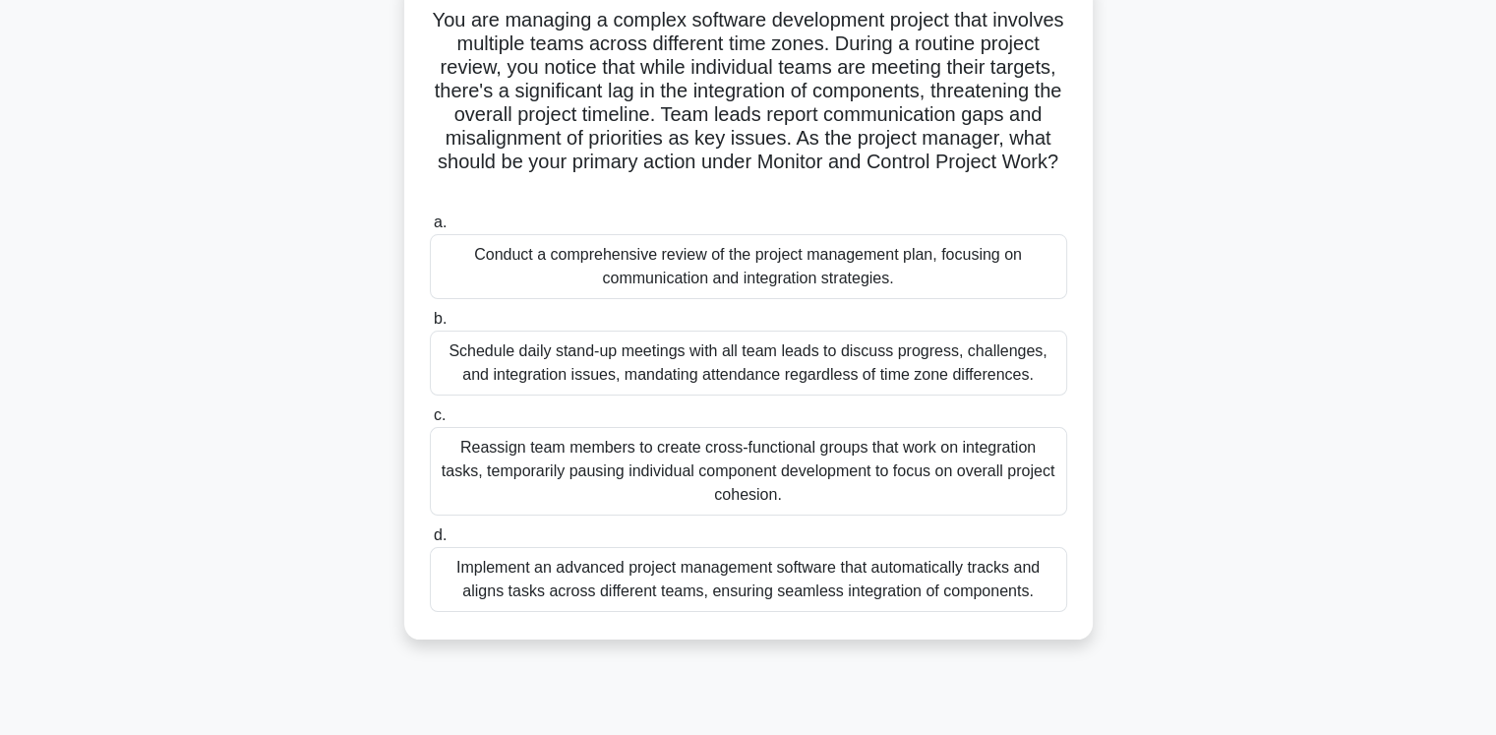
click at [911, 590] on div "Implement an advanced project management software that automatically tracks and…" at bounding box center [748, 579] width 637 height 65
click at [430, 542] on input "d. Implement an advanced project management software that automatically tracks …" at bounding box center [430, 535] width 0 height 13
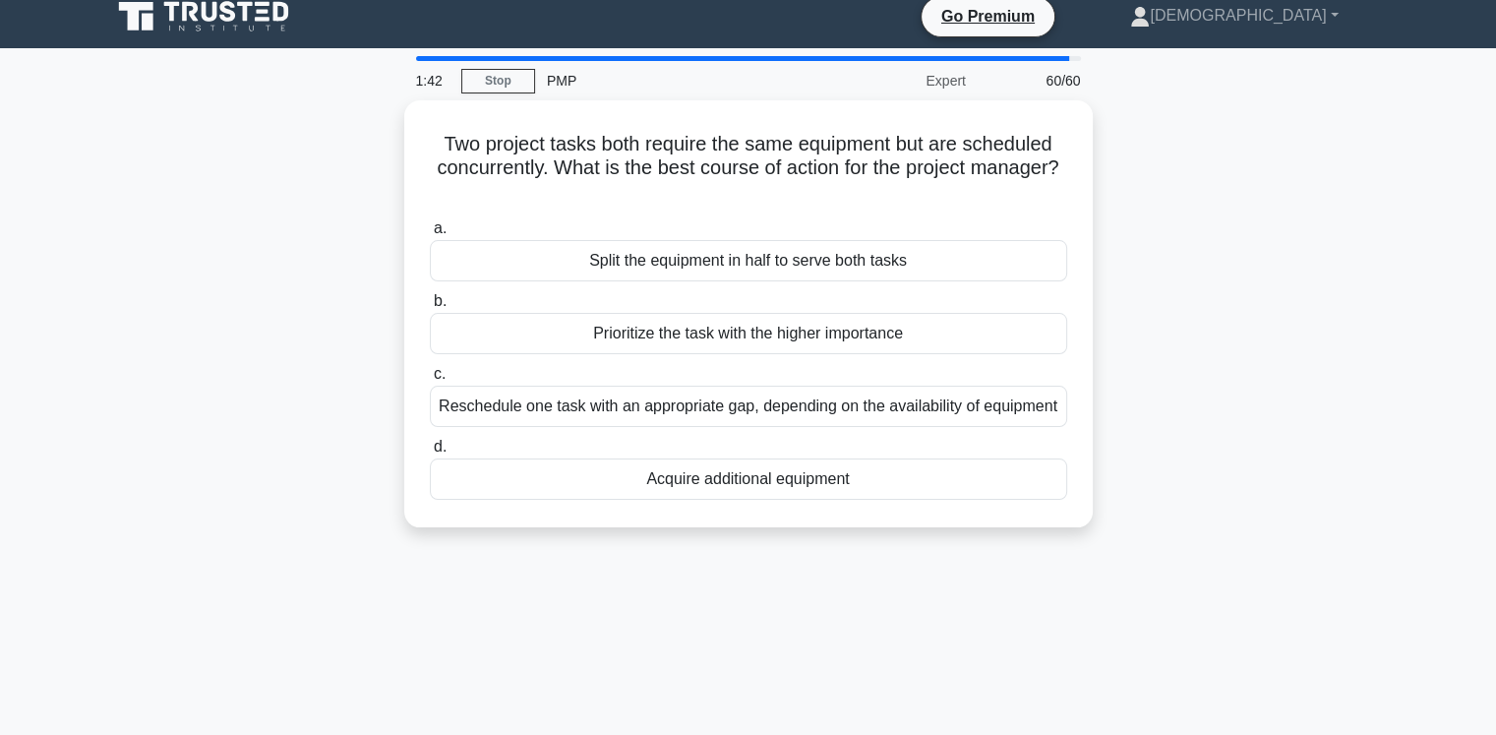
scroll to position [0, 0]
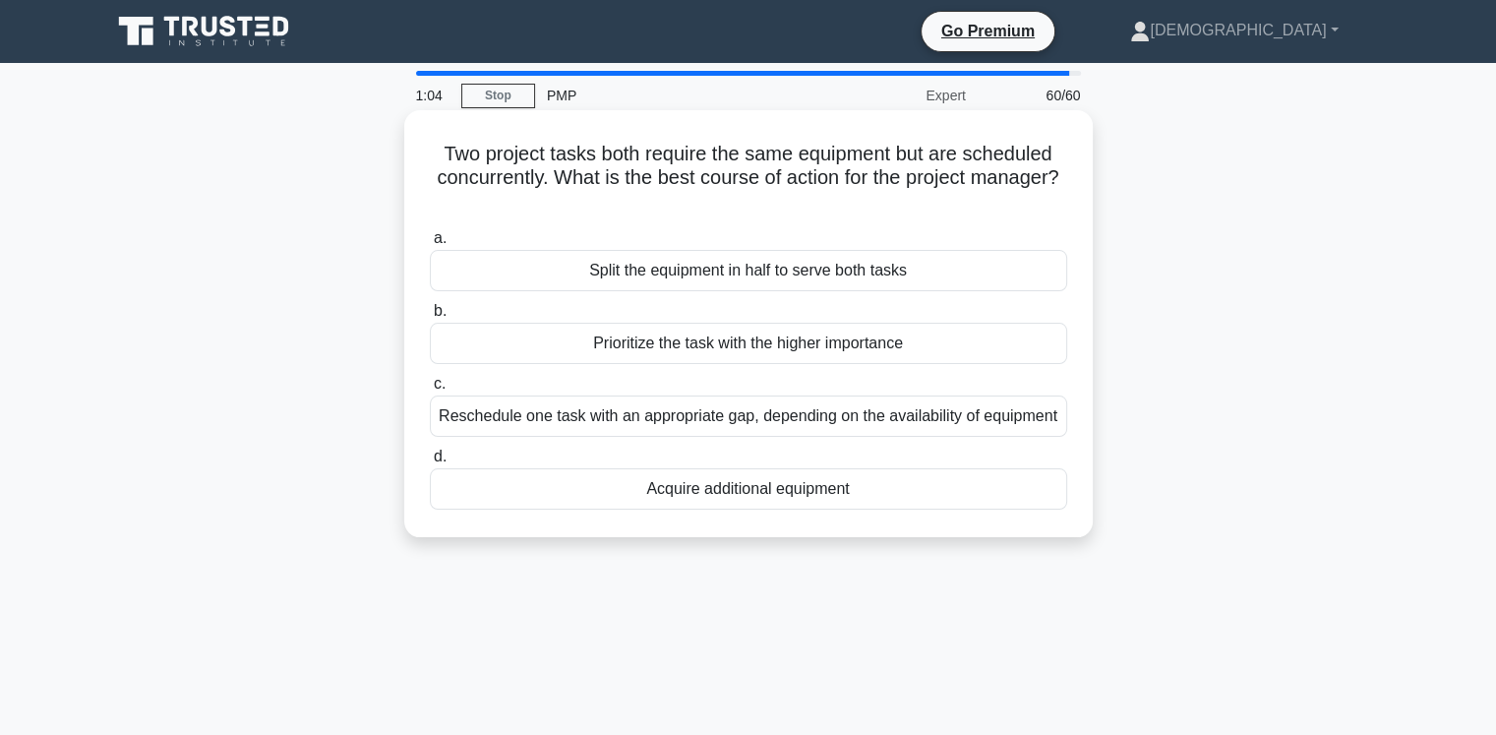
click at [883, 437] on div "Reschedule one task with an appropriate gap, depending on the availability of e…" at bounding box center [748, 415] width 637 height 41
click at [430, 390] on input "c. Reschedule one task with an appropriate gap, depending on the availability o…" at bounding box center [430, 384] width 0 height 13
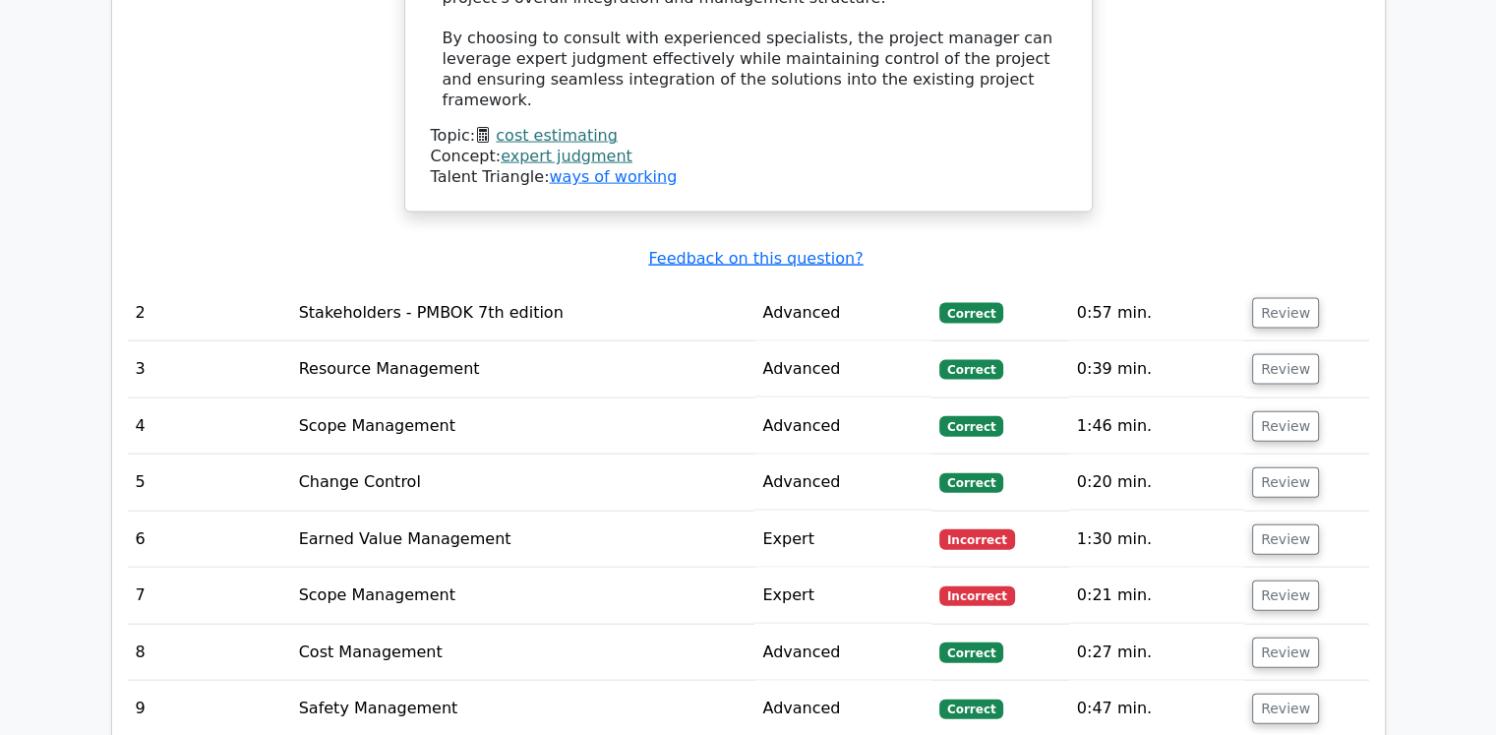
scroll to position [4269, 0]
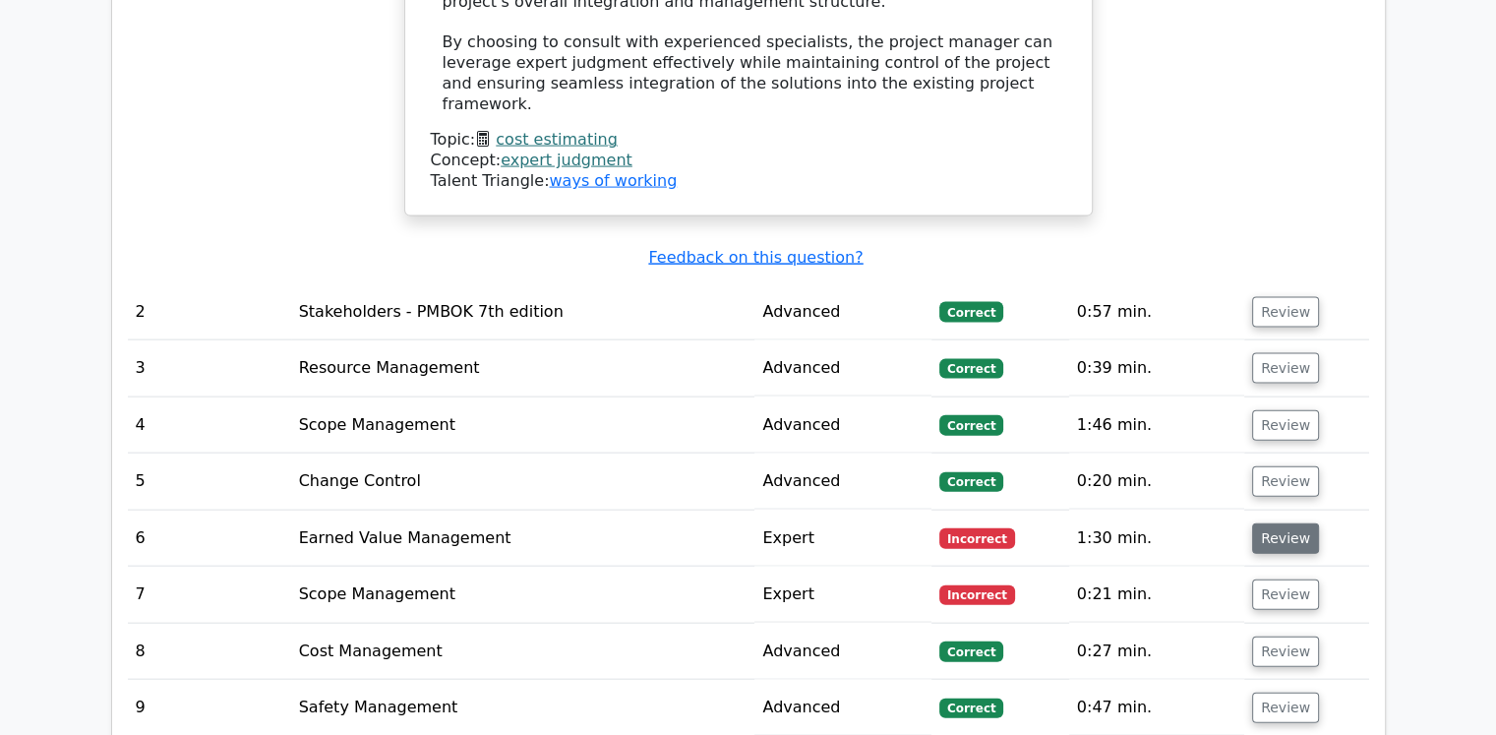
click at [1286, 523] on button "Review" at bounding box center [1285, 538] width 67 height 30
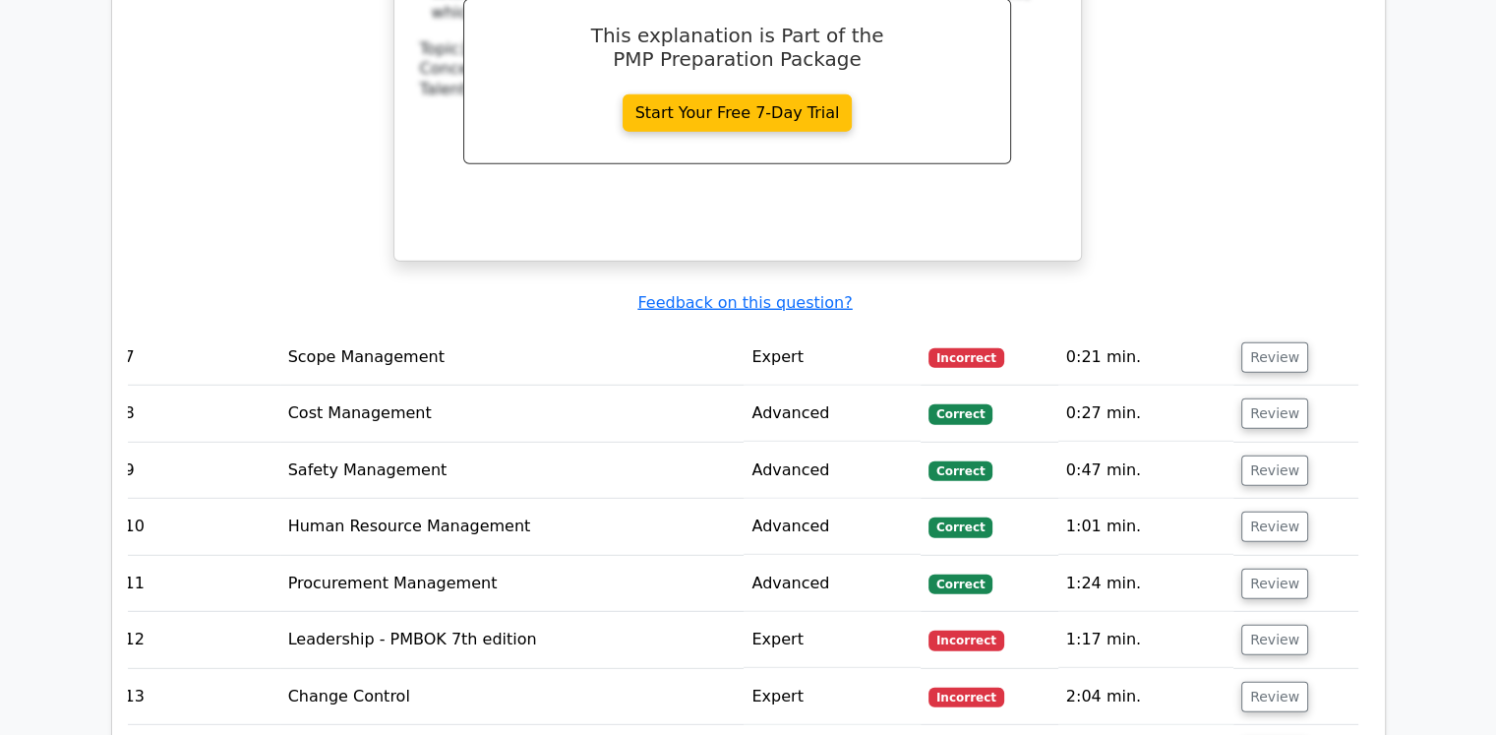
scroll to position [5347, 0]
click at [1272, 342] on button "Review" at bounding box center [1274, 357] width 67 height 30
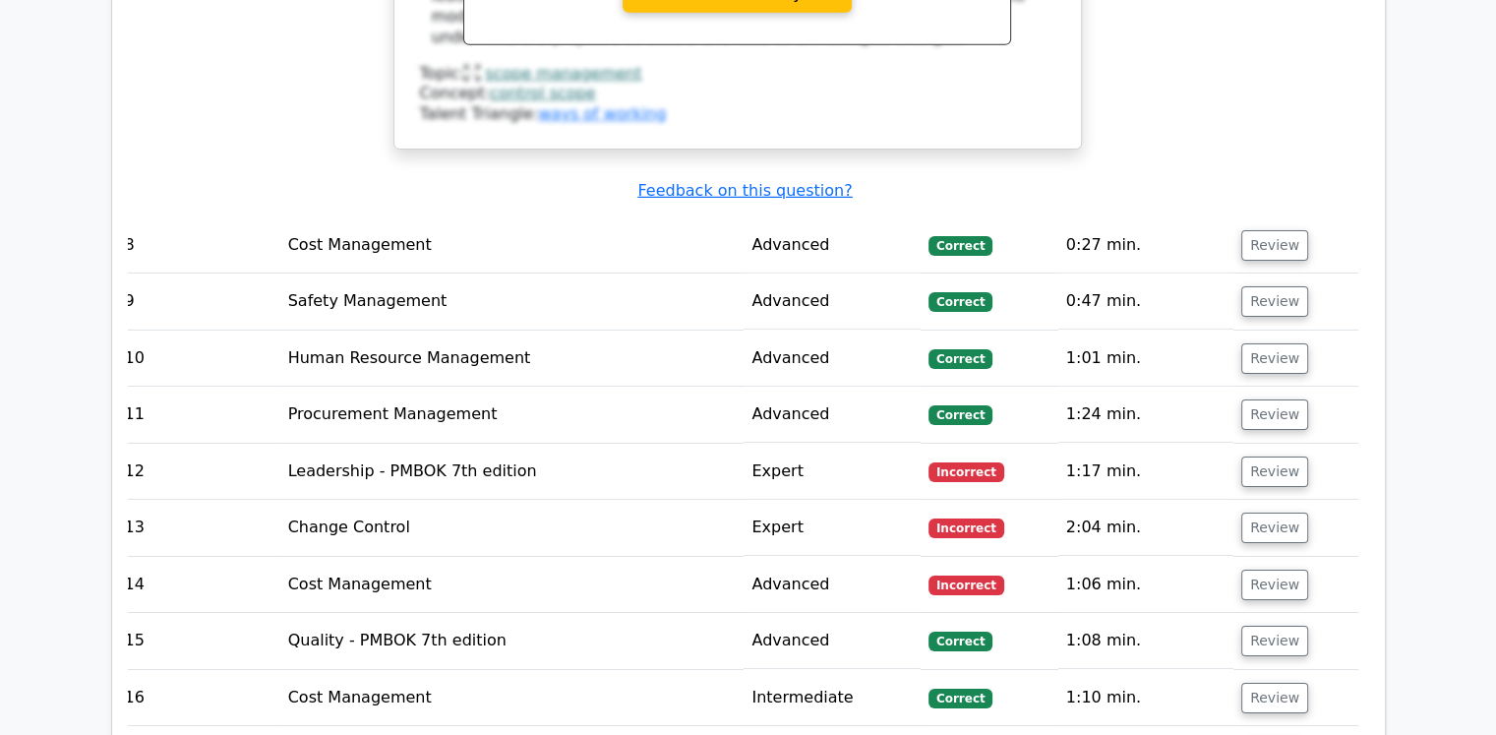
scroll to position [6452, 0]
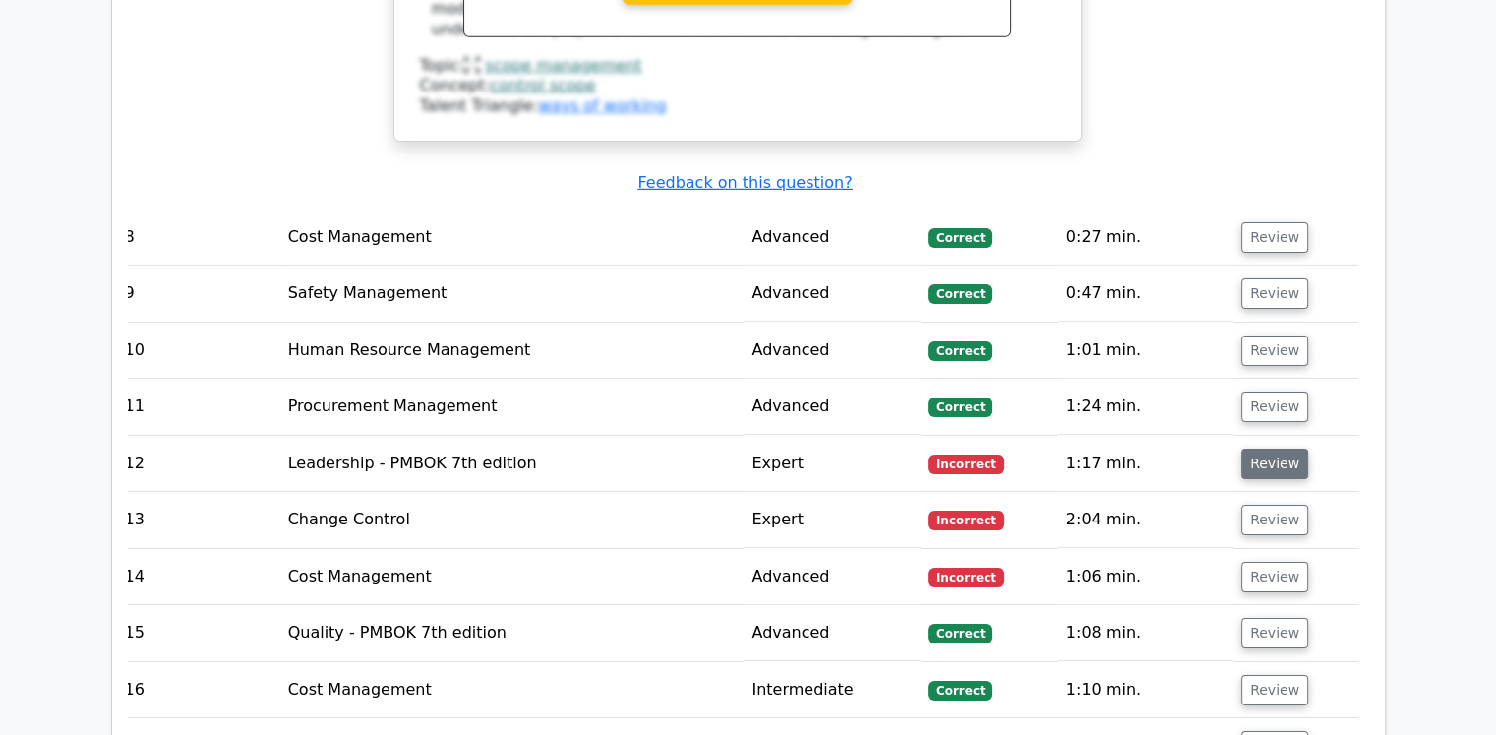
click at [1259, 449] on button "Review" at bounding box center [1274, 464] width 67 height 30
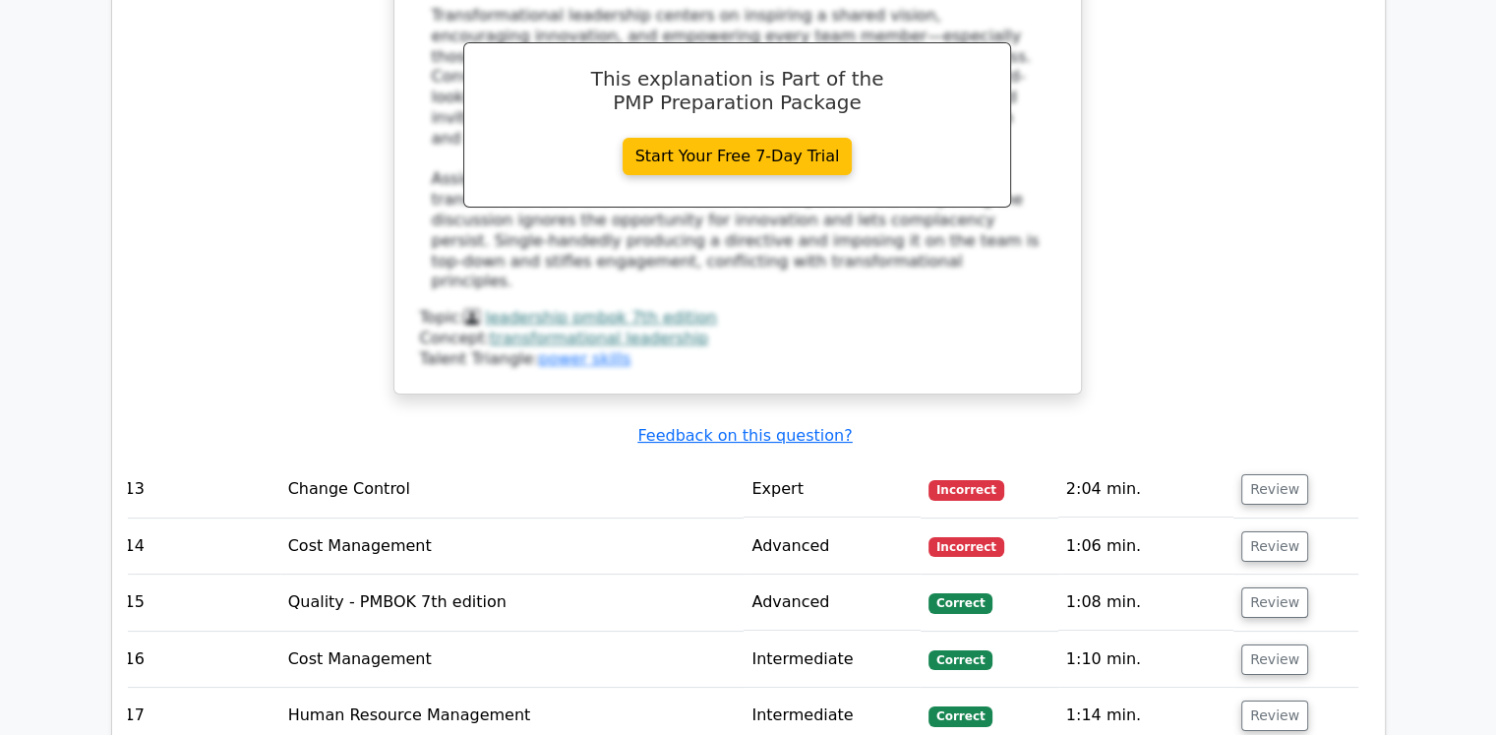
scroll to position [7628, 0]
click at [1258, 474] on button "Review" at bounding box center [1274, 489] width 67 height 30
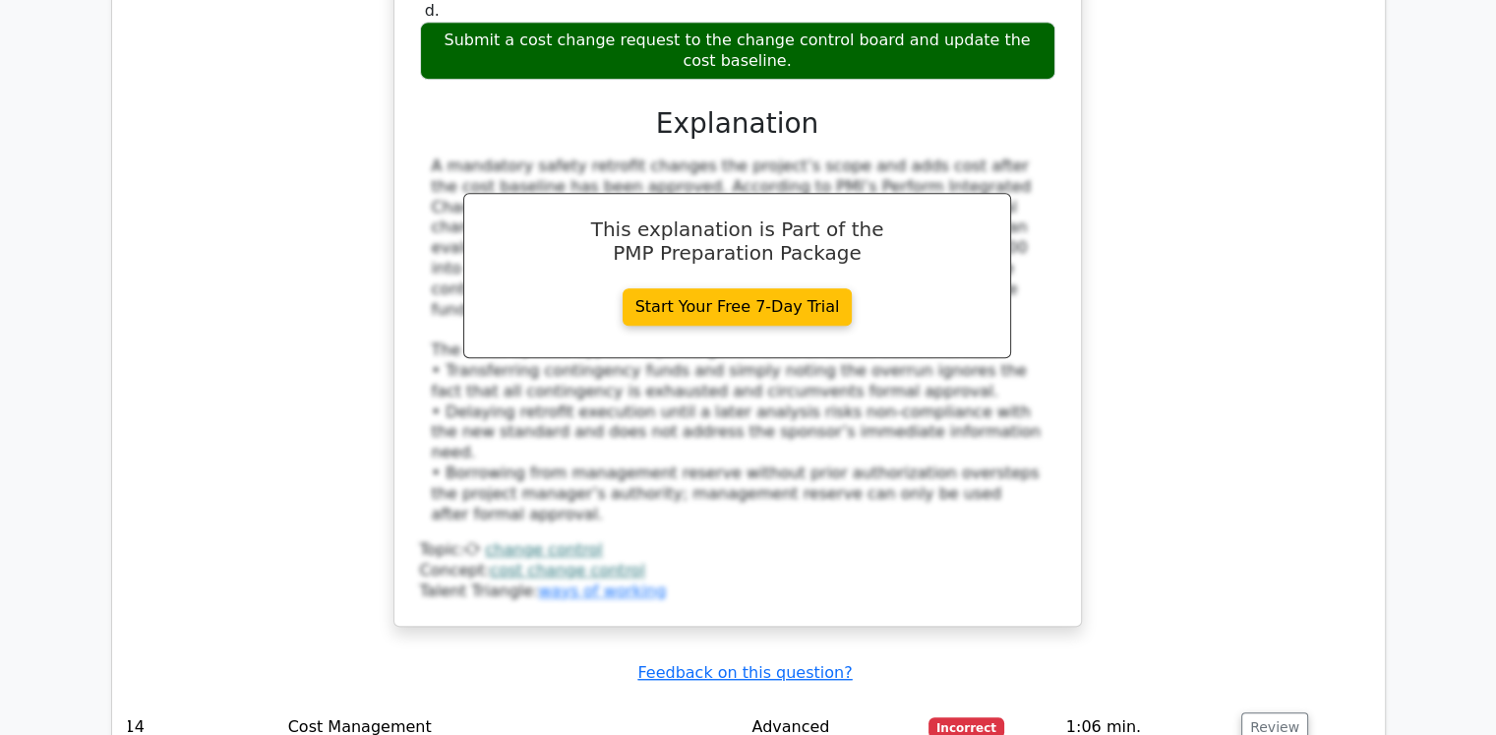
scroll to position [8662, 0]
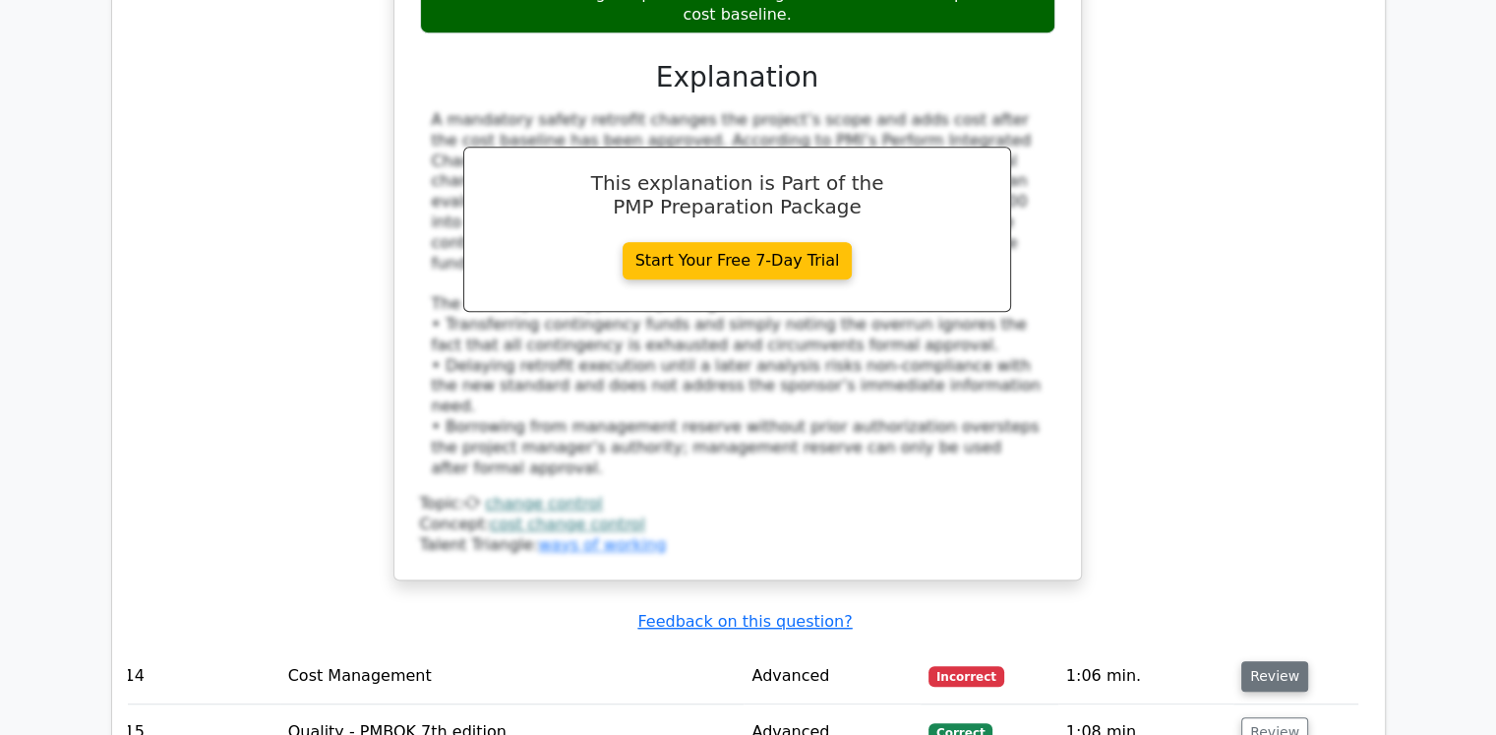
click at [1250, 661] on button "Review" at bounding box center [1274, 676] width 67 height 30
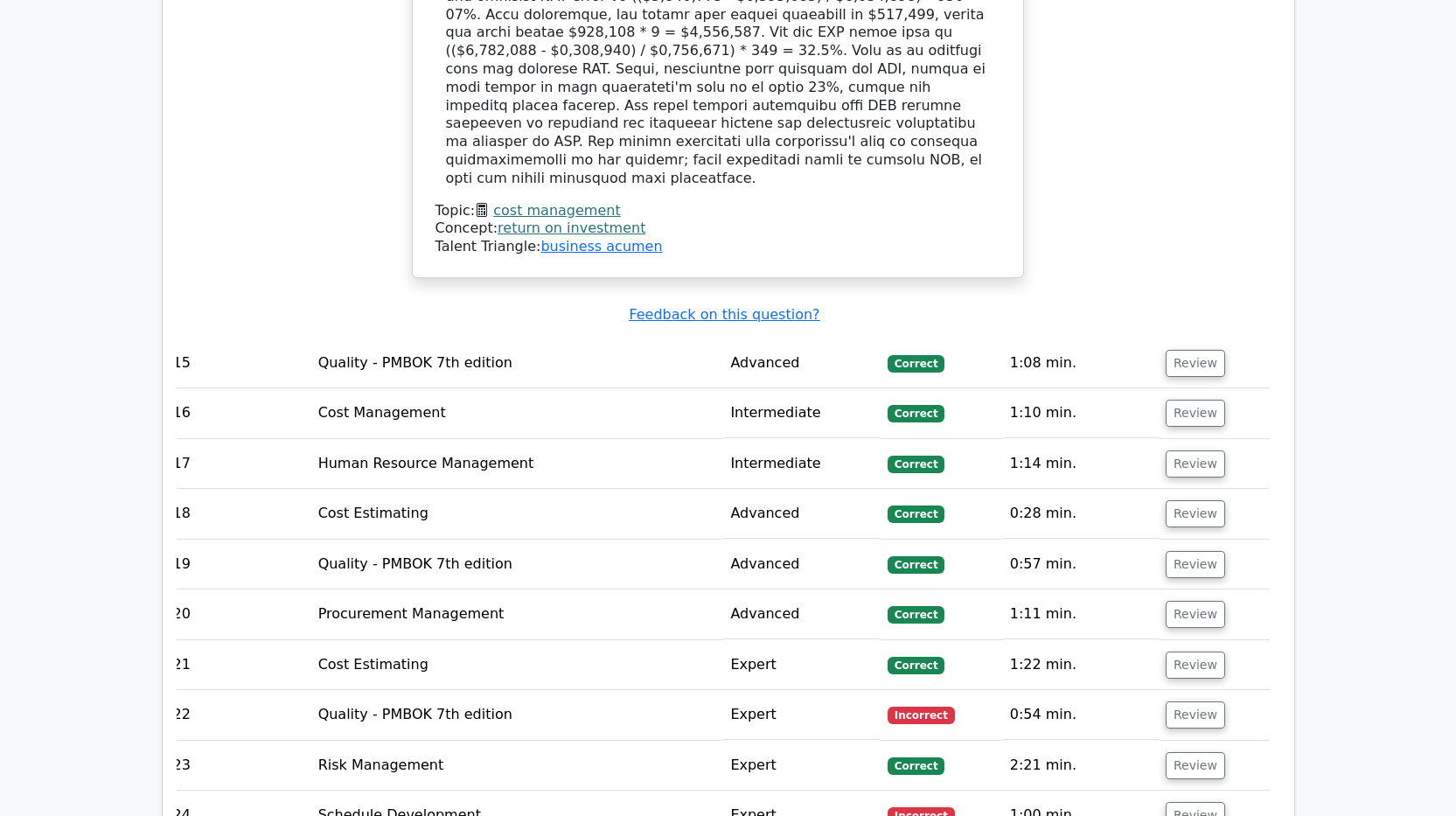
scroll to position [9146, 0]
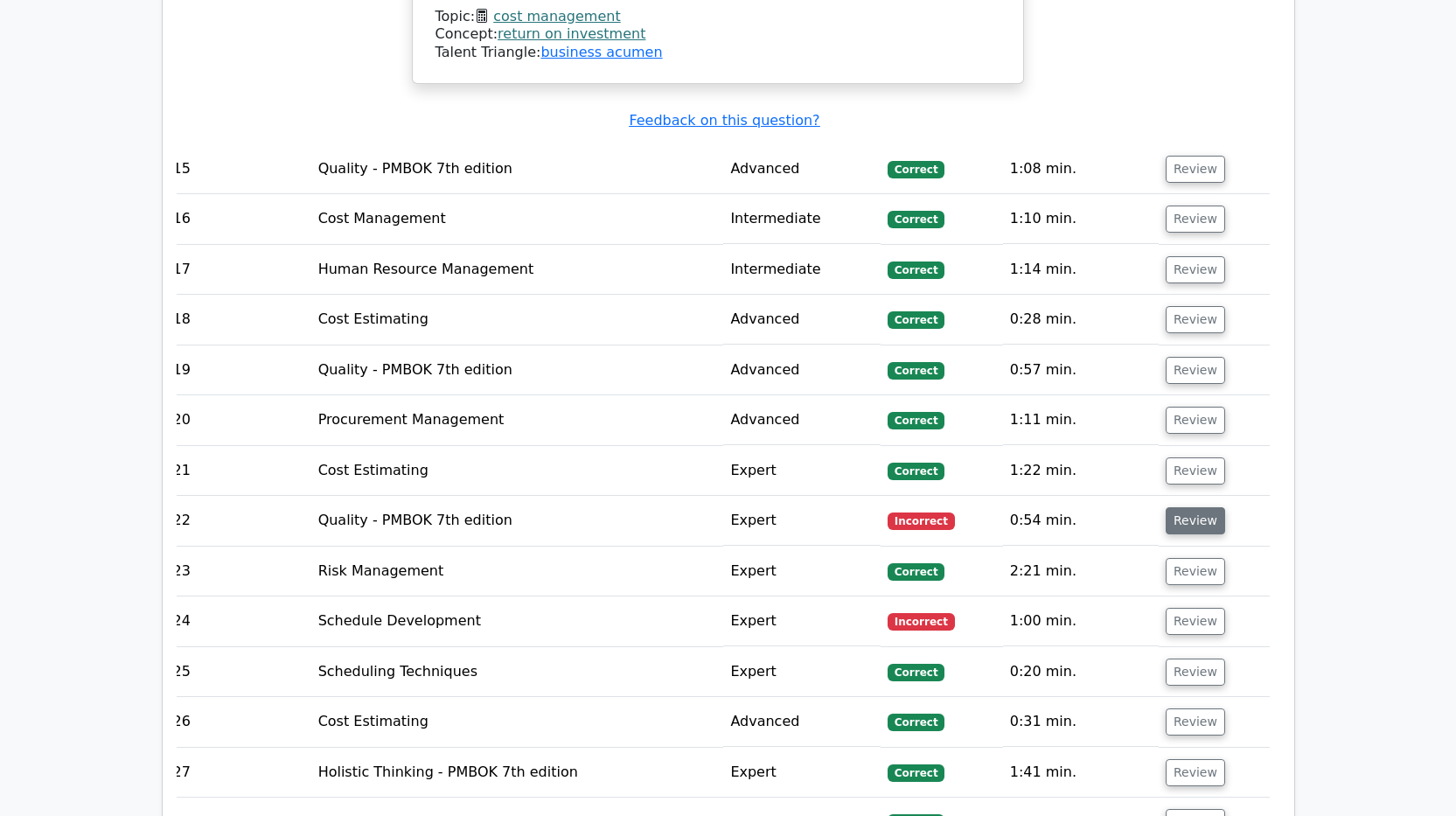
drag, startPoint x: 1183, startPoint y: 221, endPoint x: 1163, endPoint y: 227, distance: 20.9
click at [1179, 507] on button "Review" at bounding box center [1195, 520] width 60 height 27
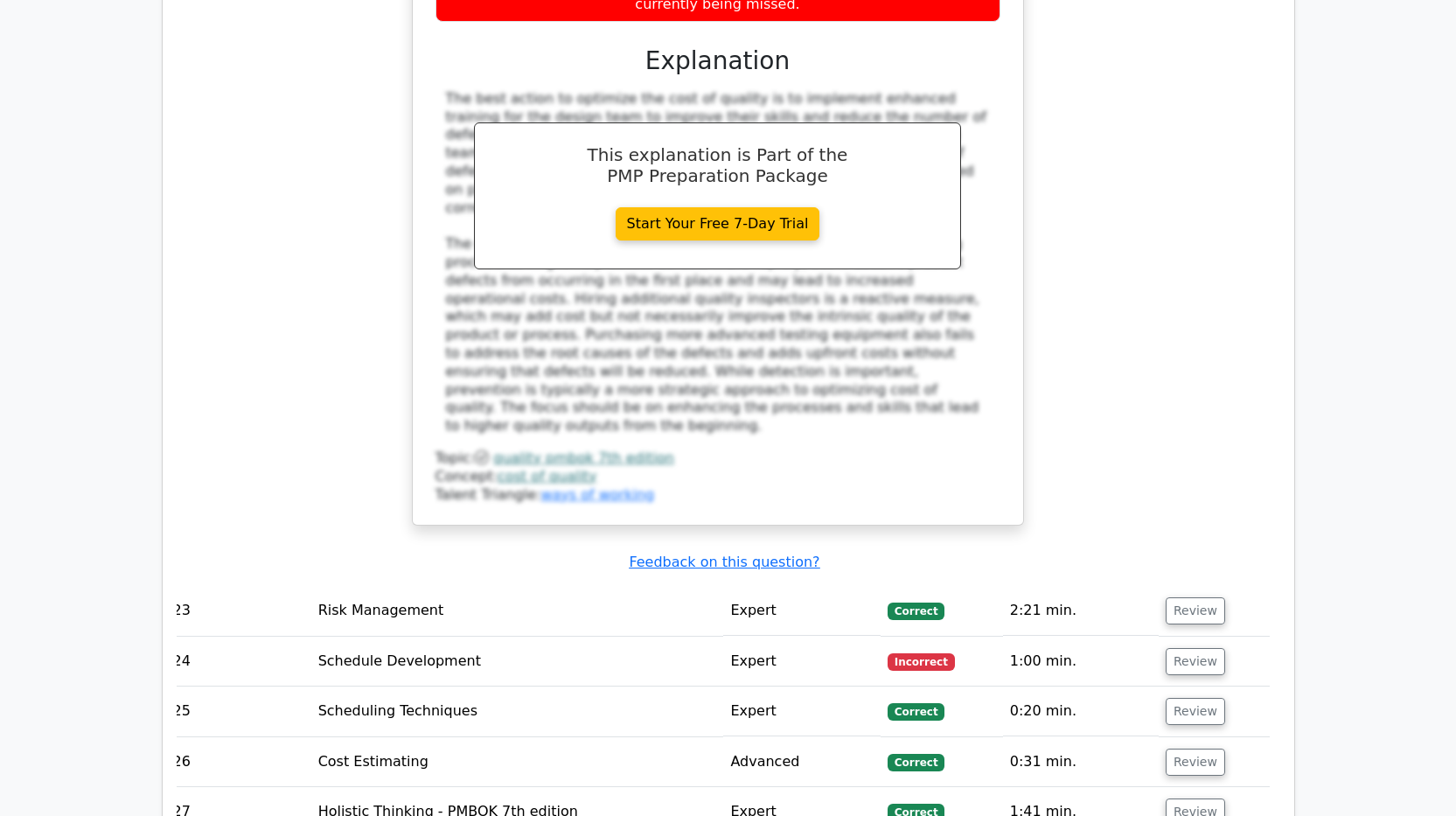
scroll to position [10108, 0]
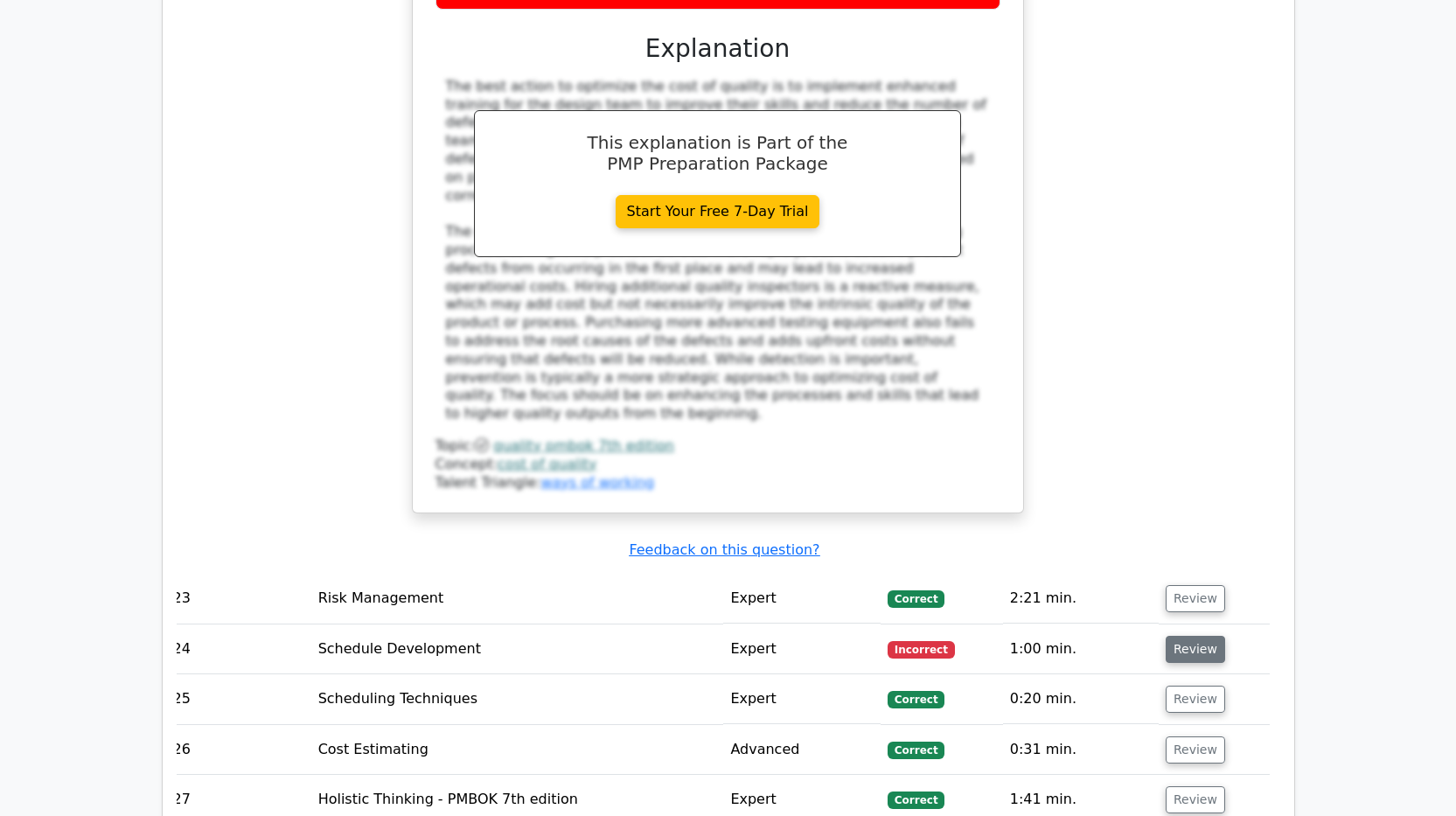
click at [1180, 636] on button "Review" at bounding box center [1195, 649] width 60 height 27
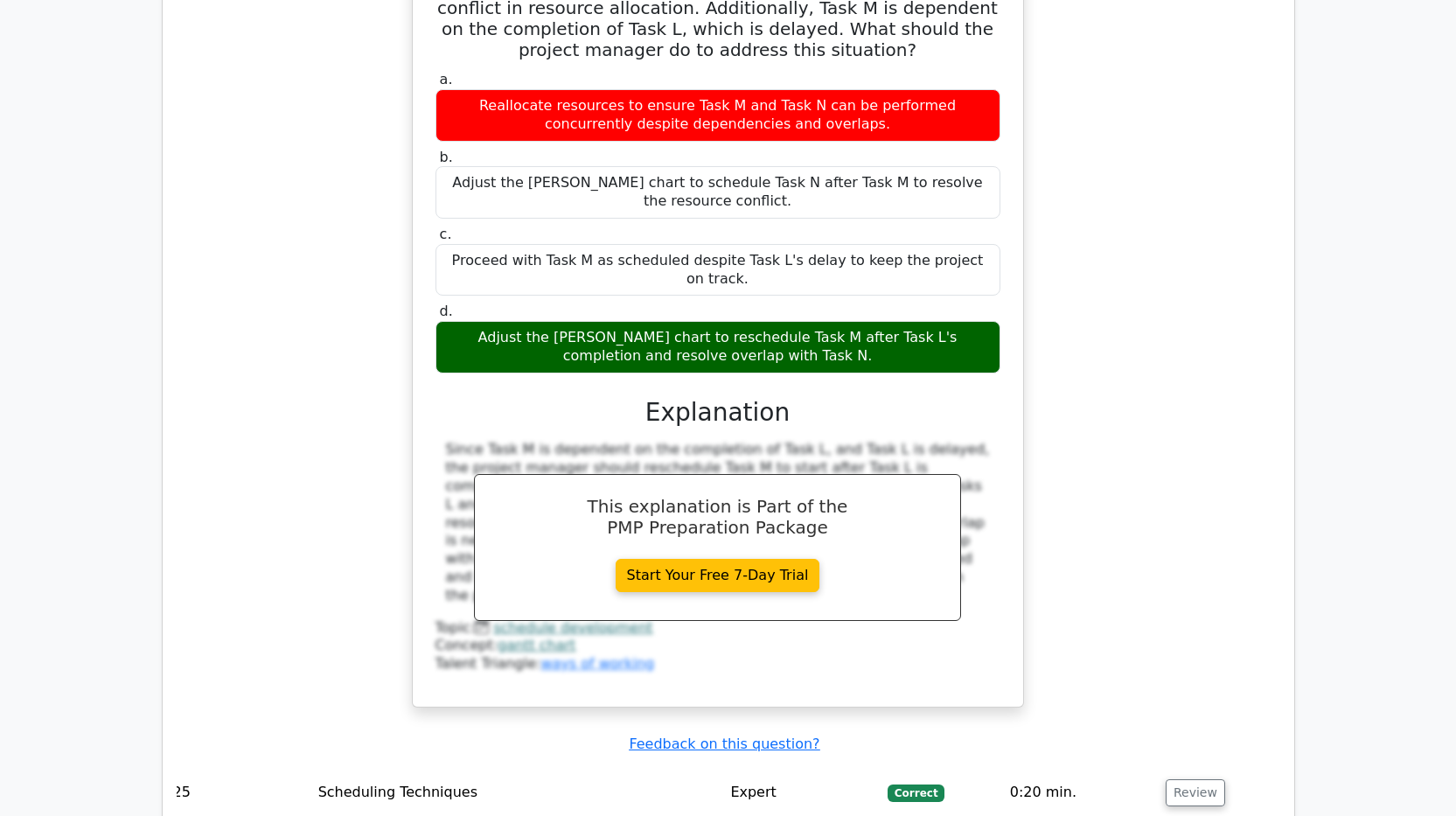
scroll to position [10981, 0]
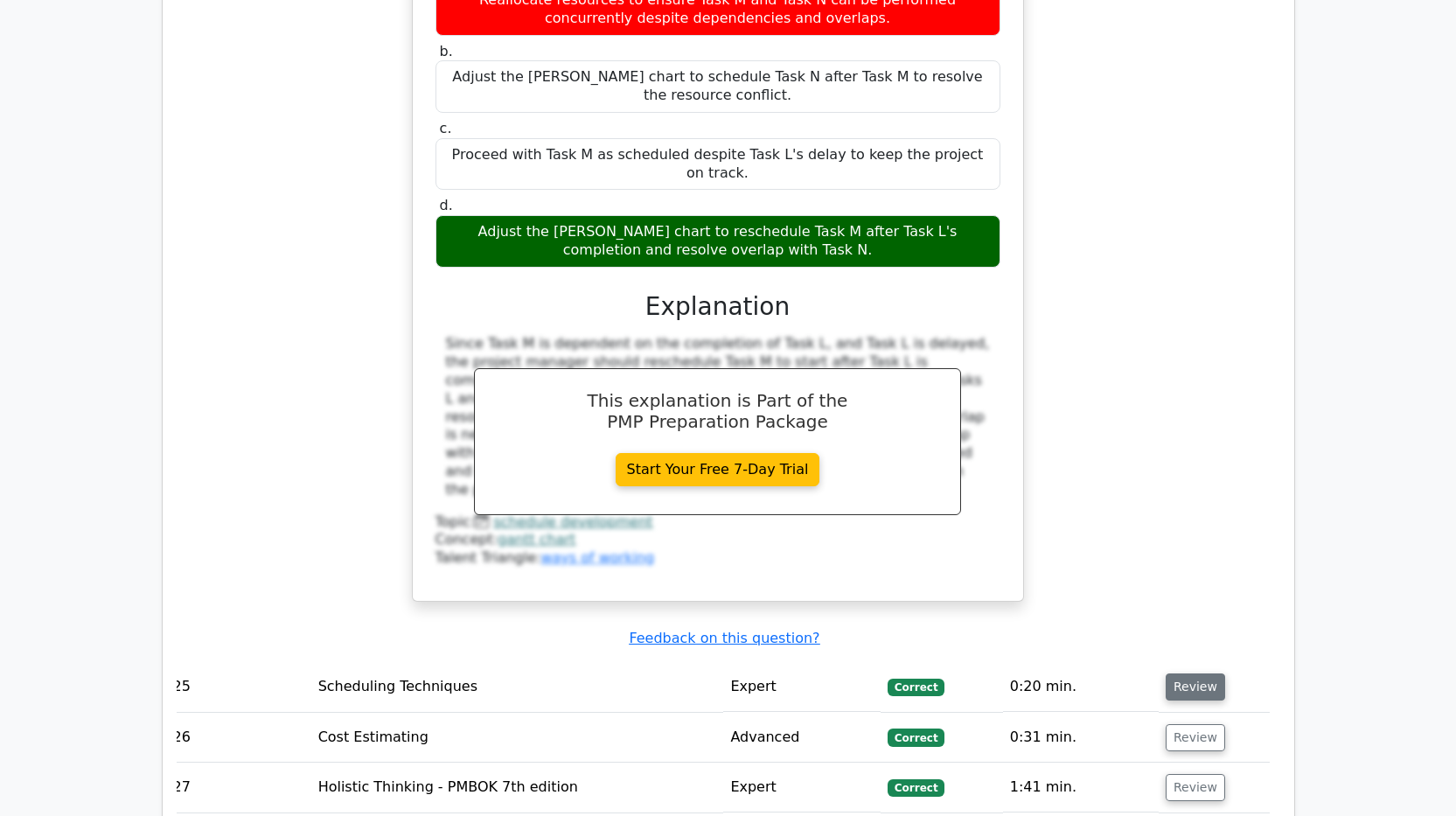
click at [1197, 652] on button "Review" at bounding box center [1195, 686] width 60 height 27
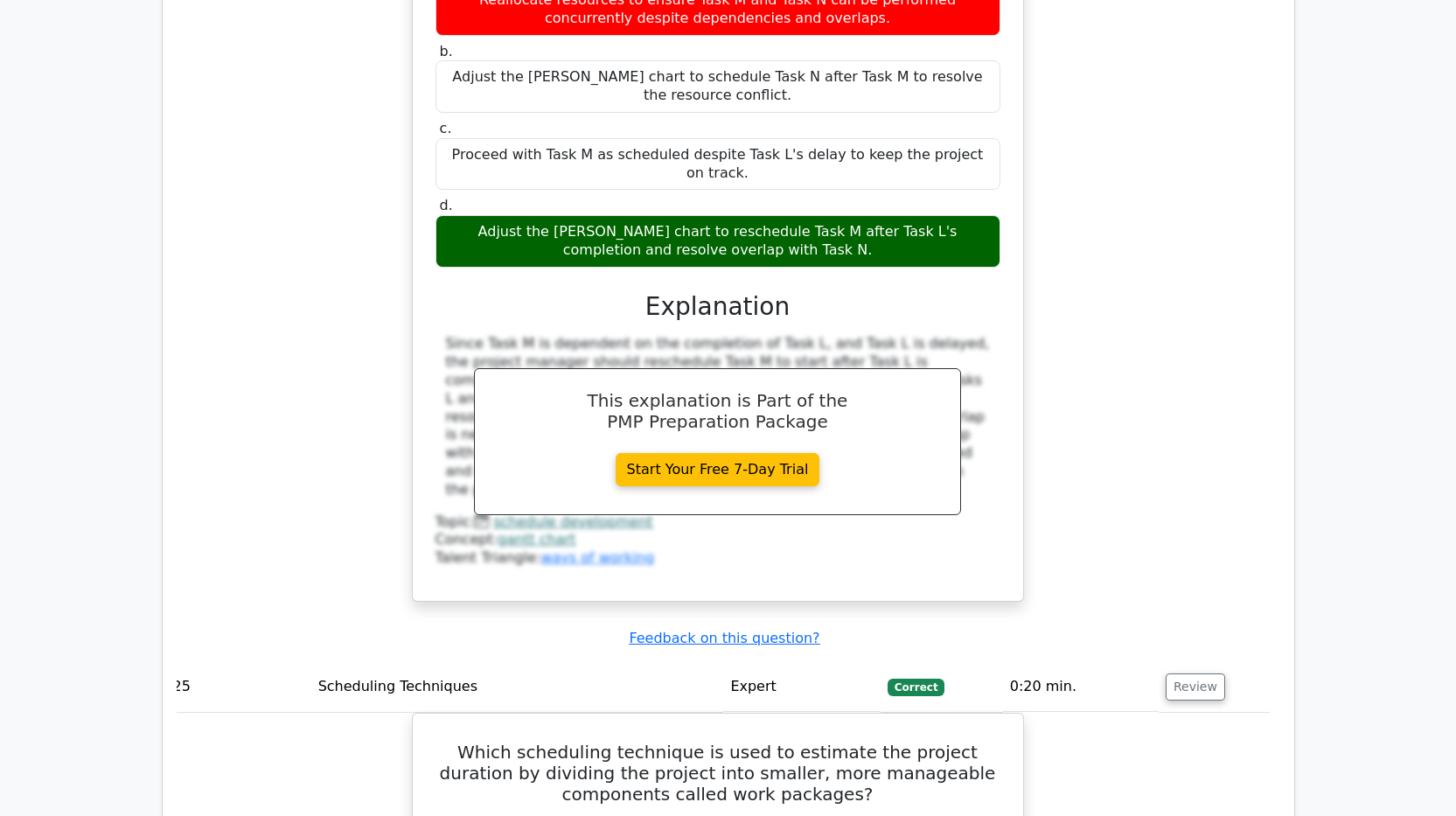
scroll to position [11681, 0]
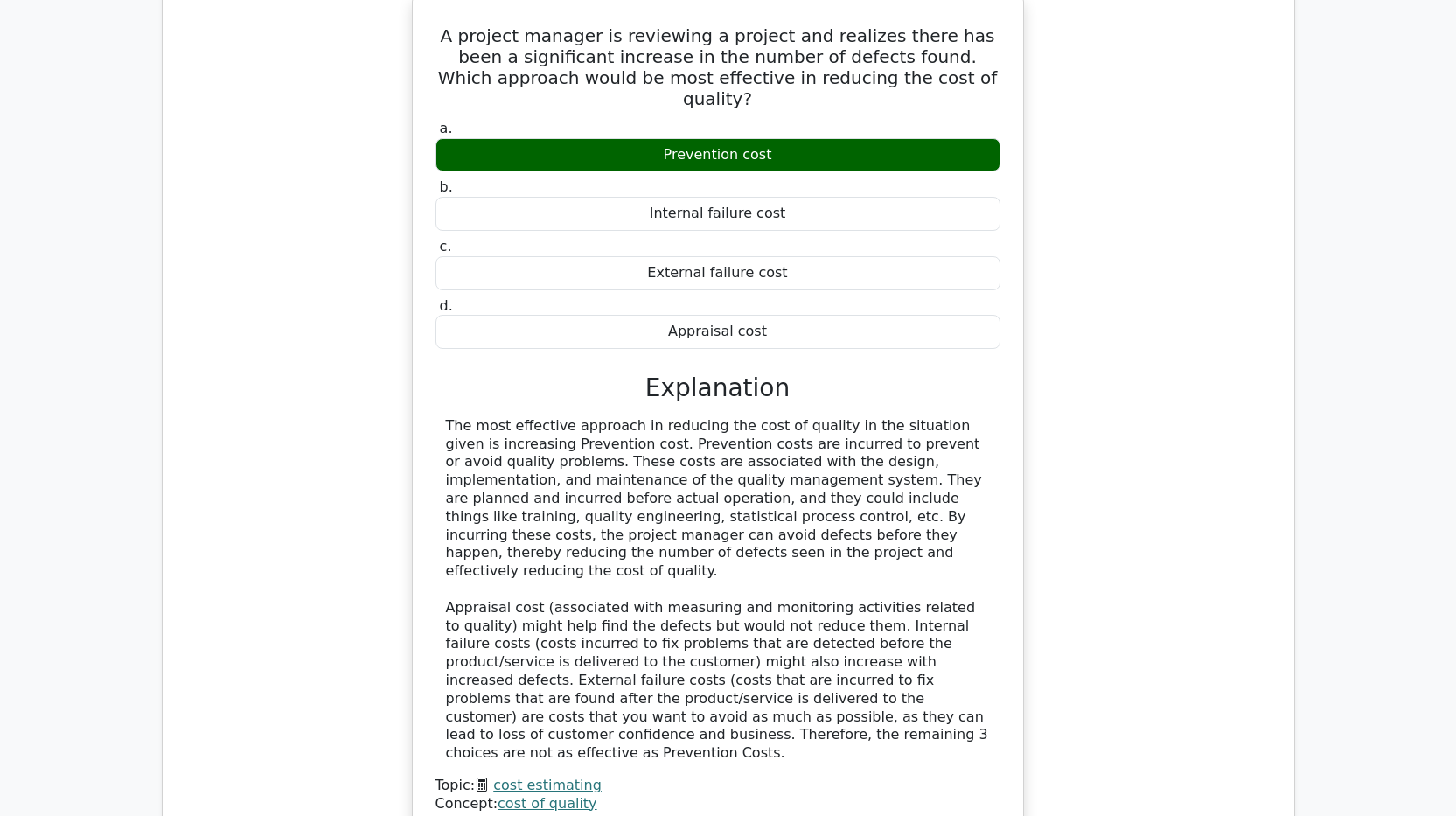
scroll to position [12818, 0]
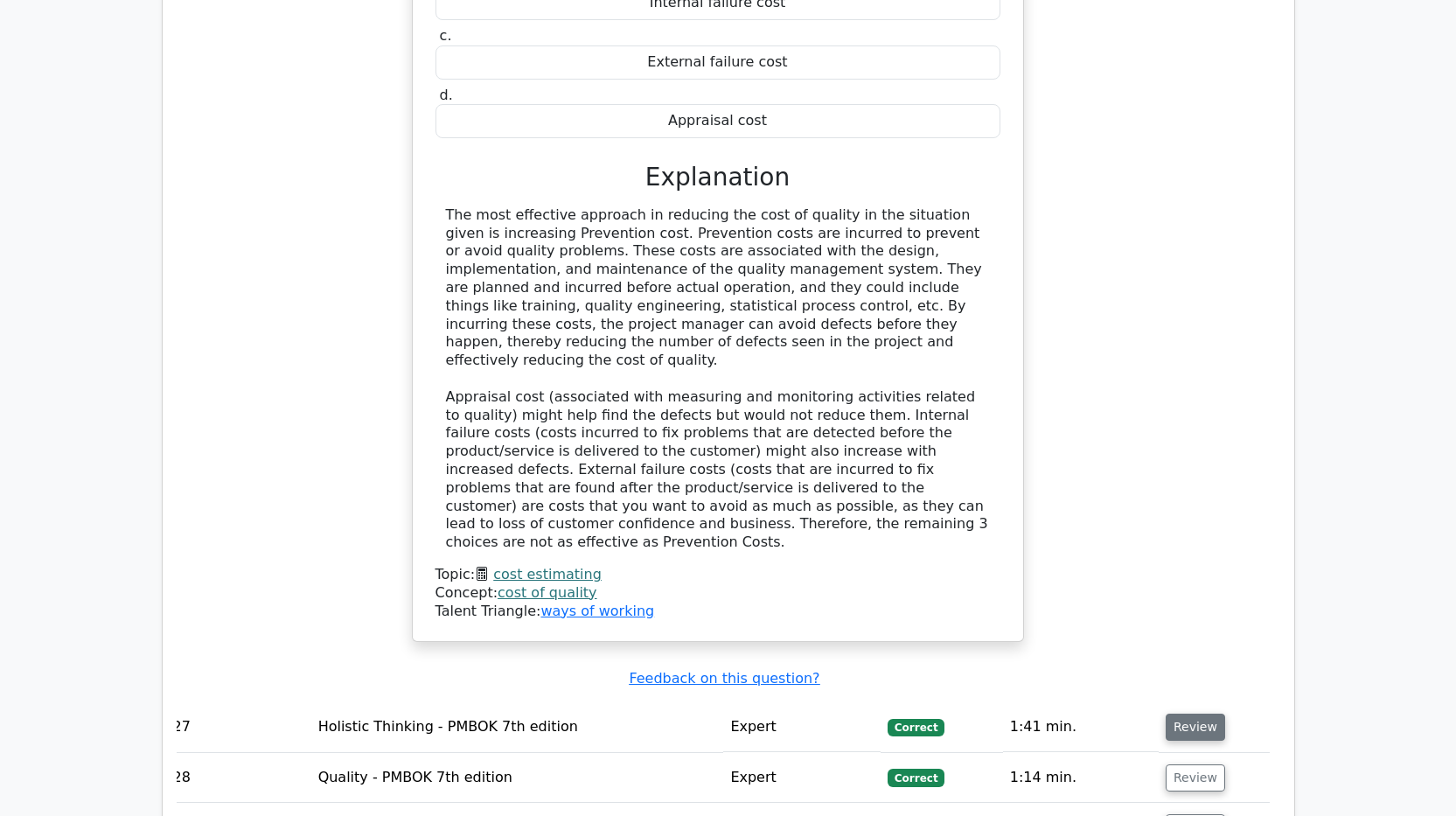
click at [1197, 652] on button "Review" at bounding box center [1195, 727] width 60 height 27
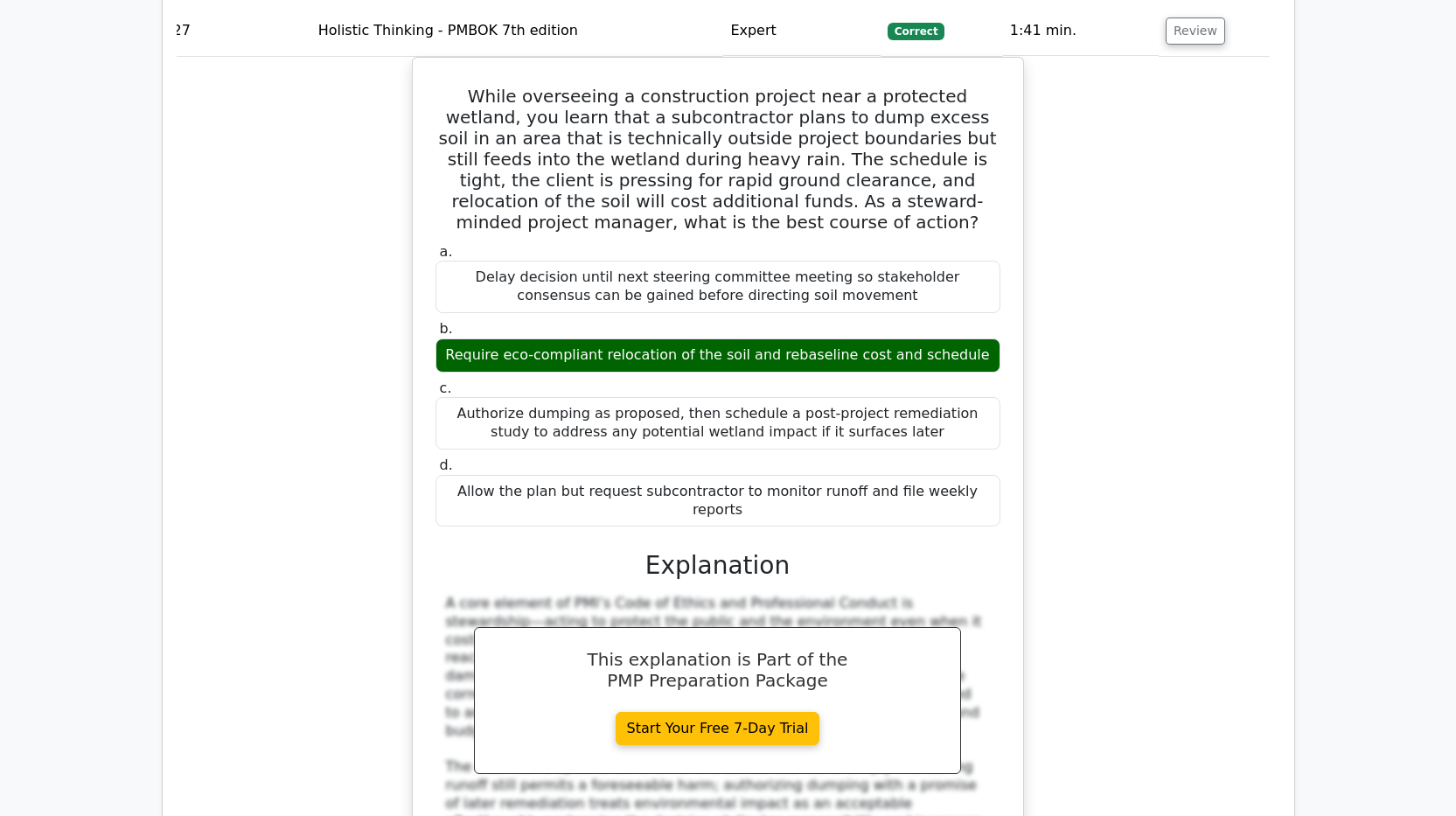
scroll to position [13604, 0]
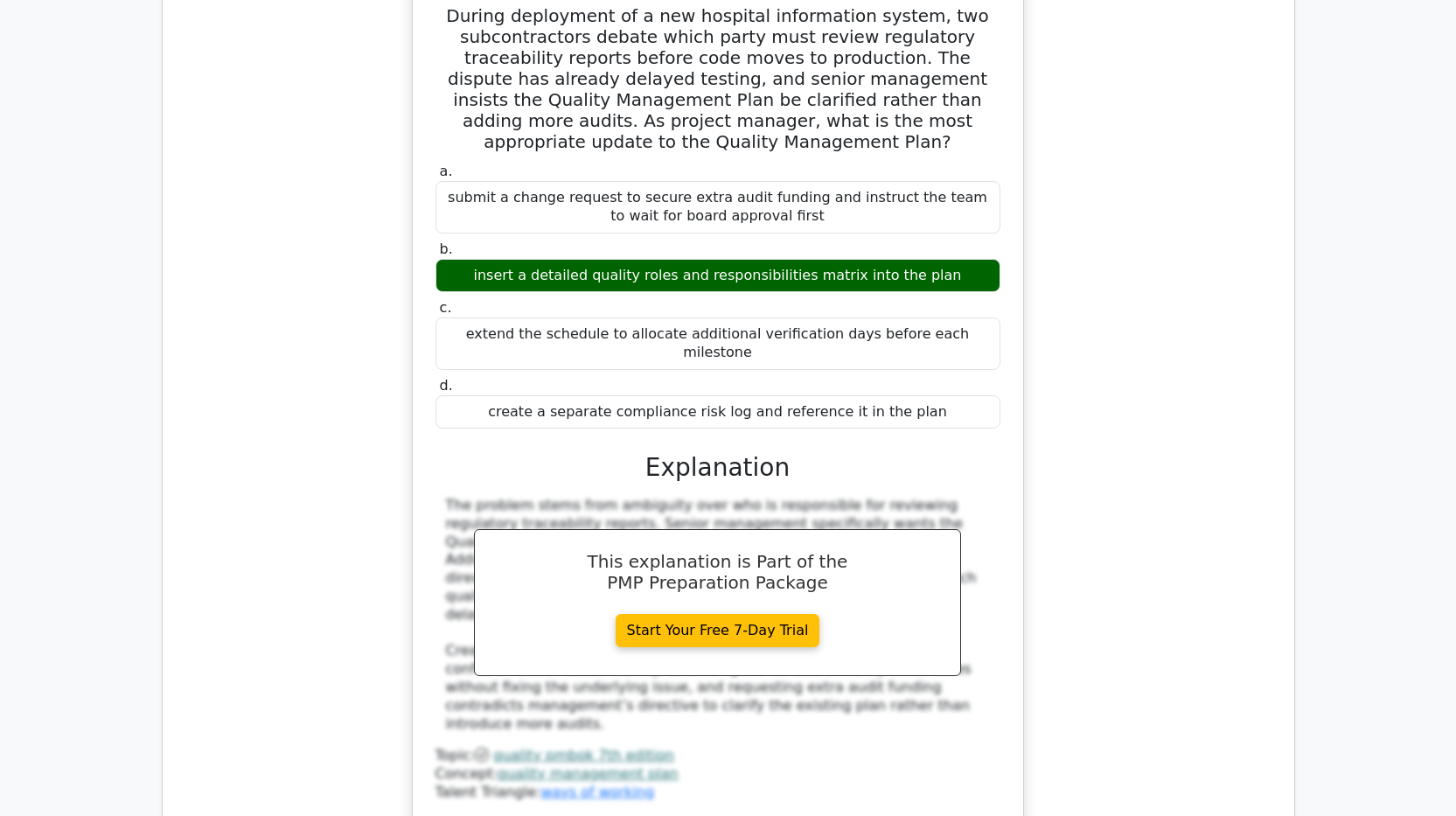
scroll to position [14653, 0]
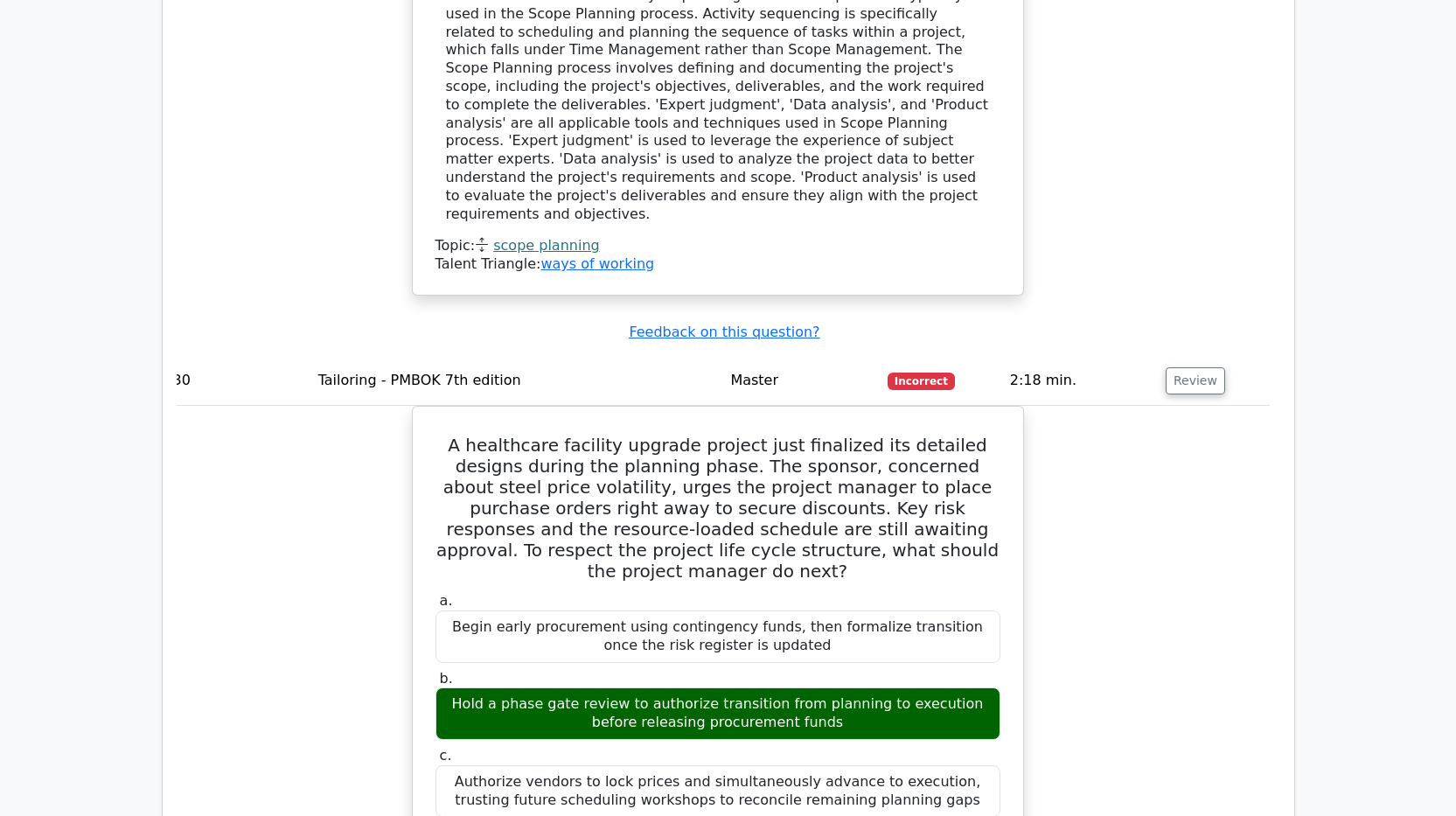
scroll to position [16315, 0]
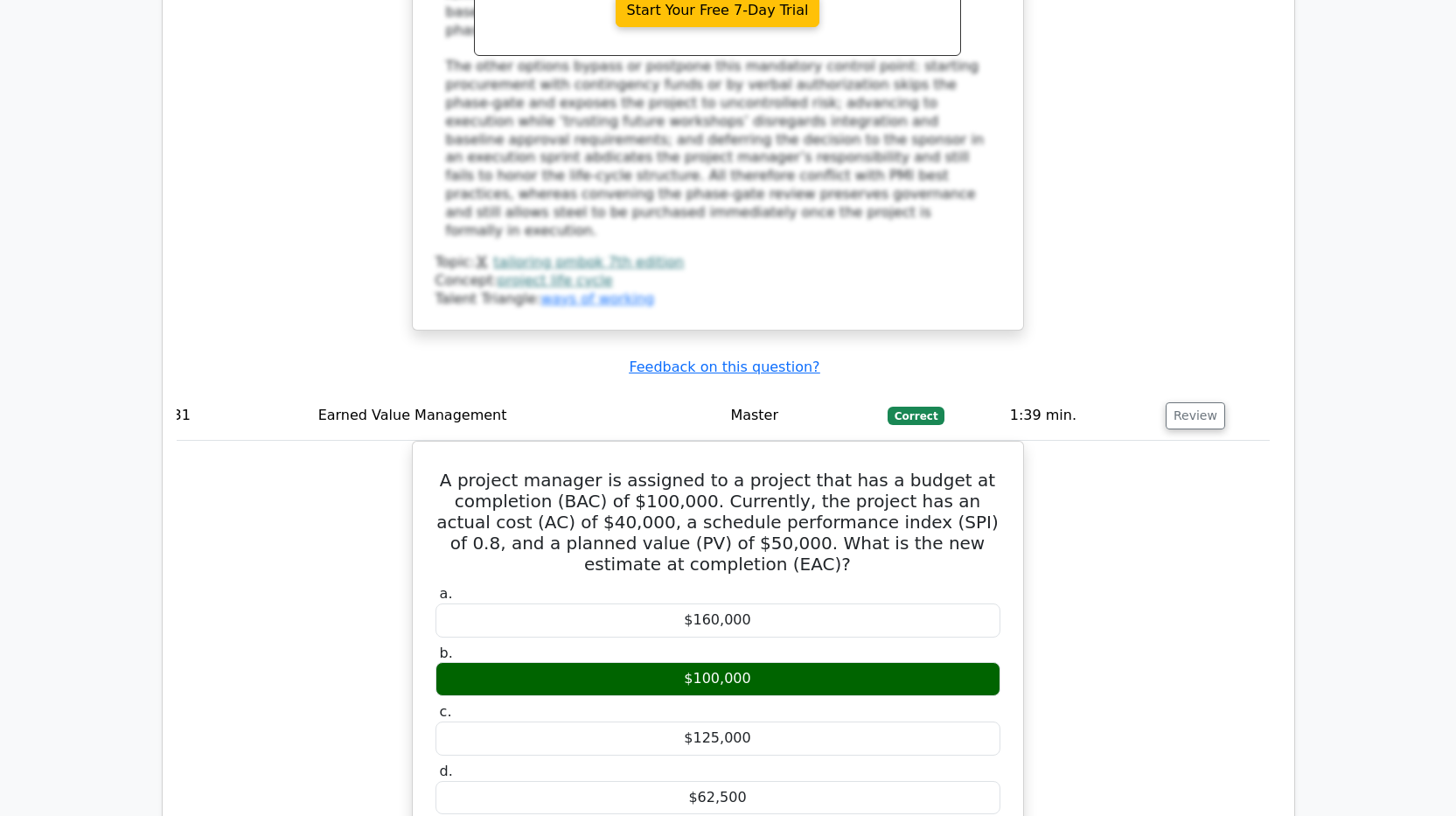
scroll to position [17364, 0]
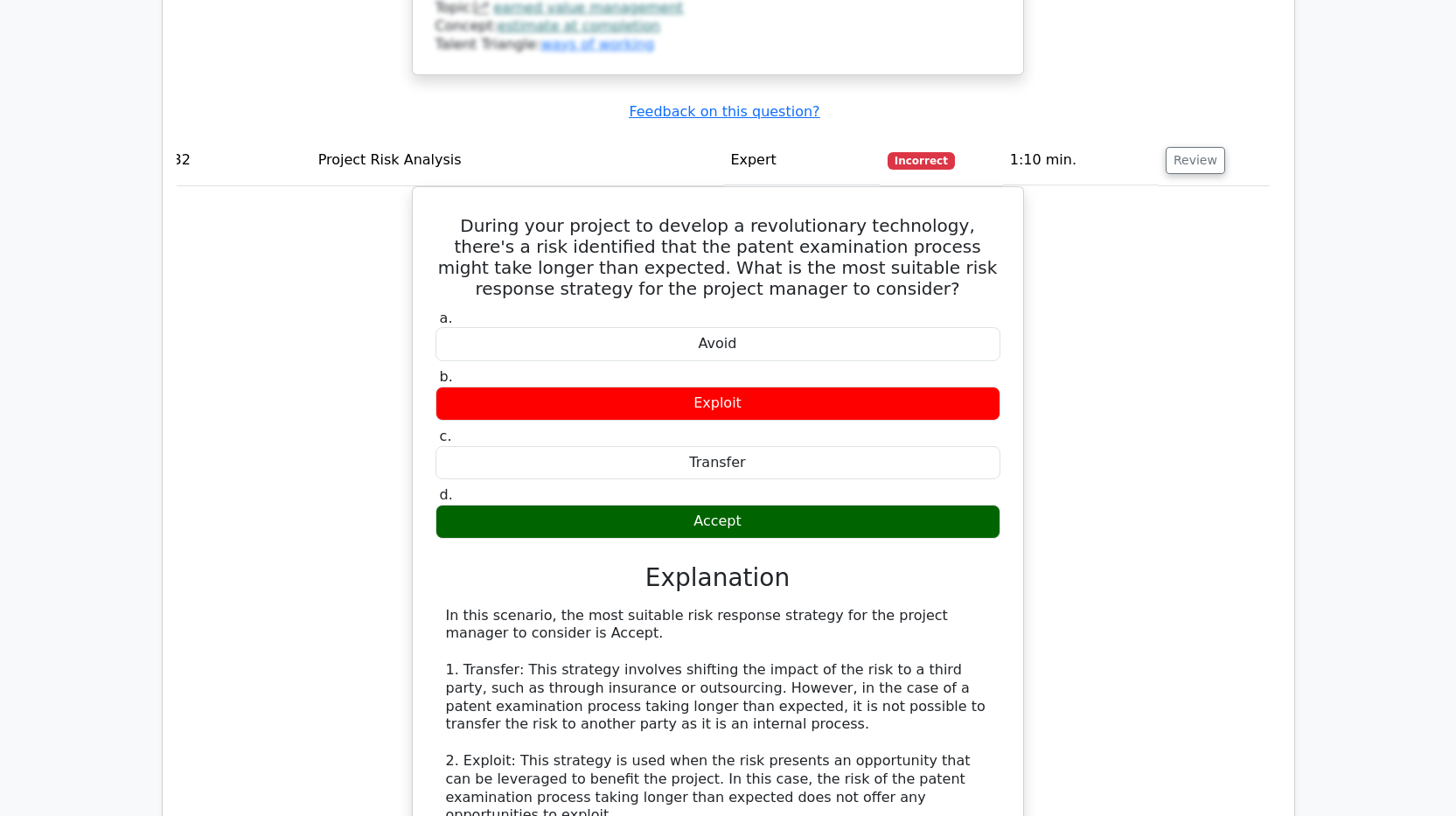
scroll to position [18500, 0]
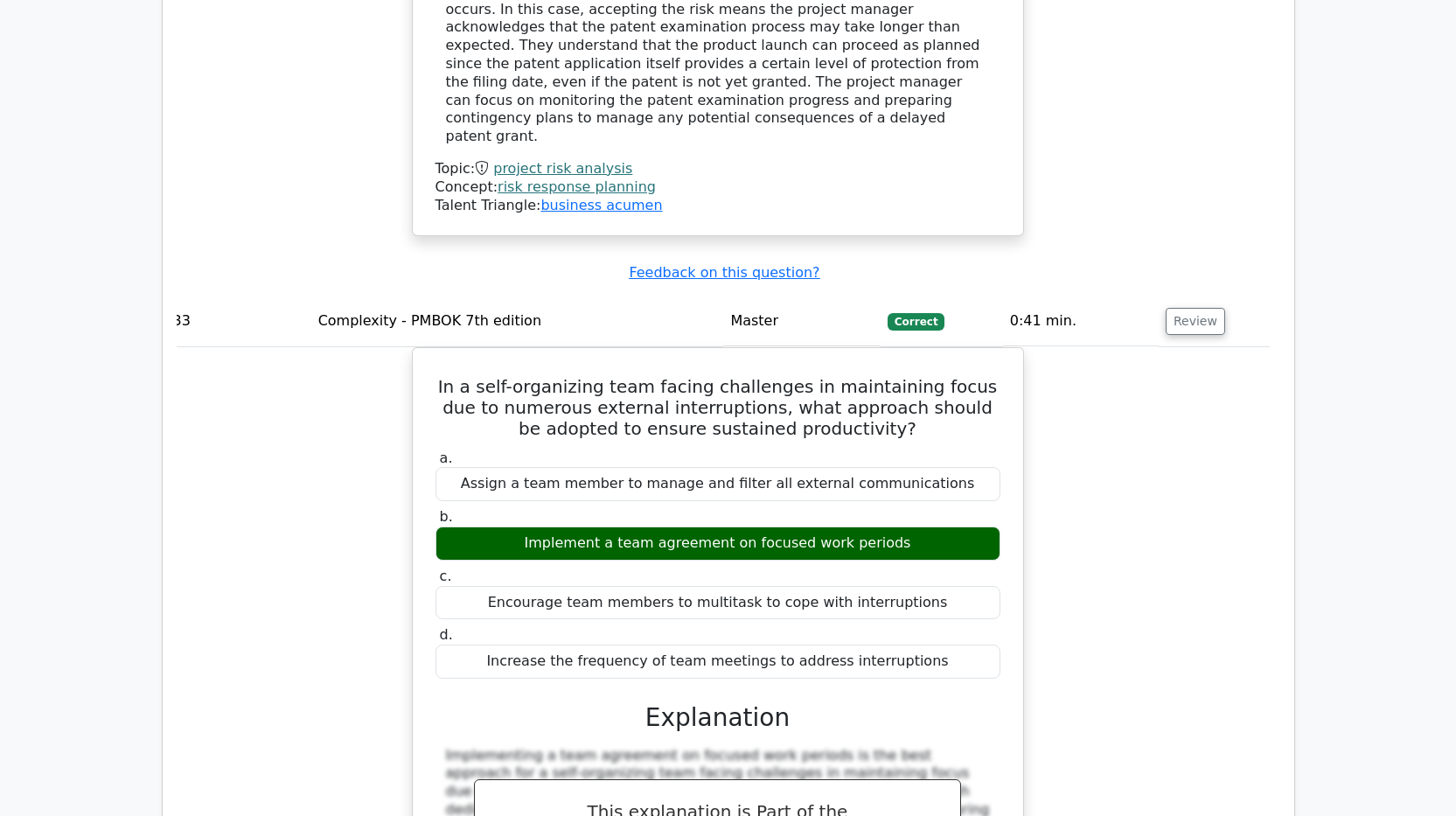
scroll to position [19287, 0]
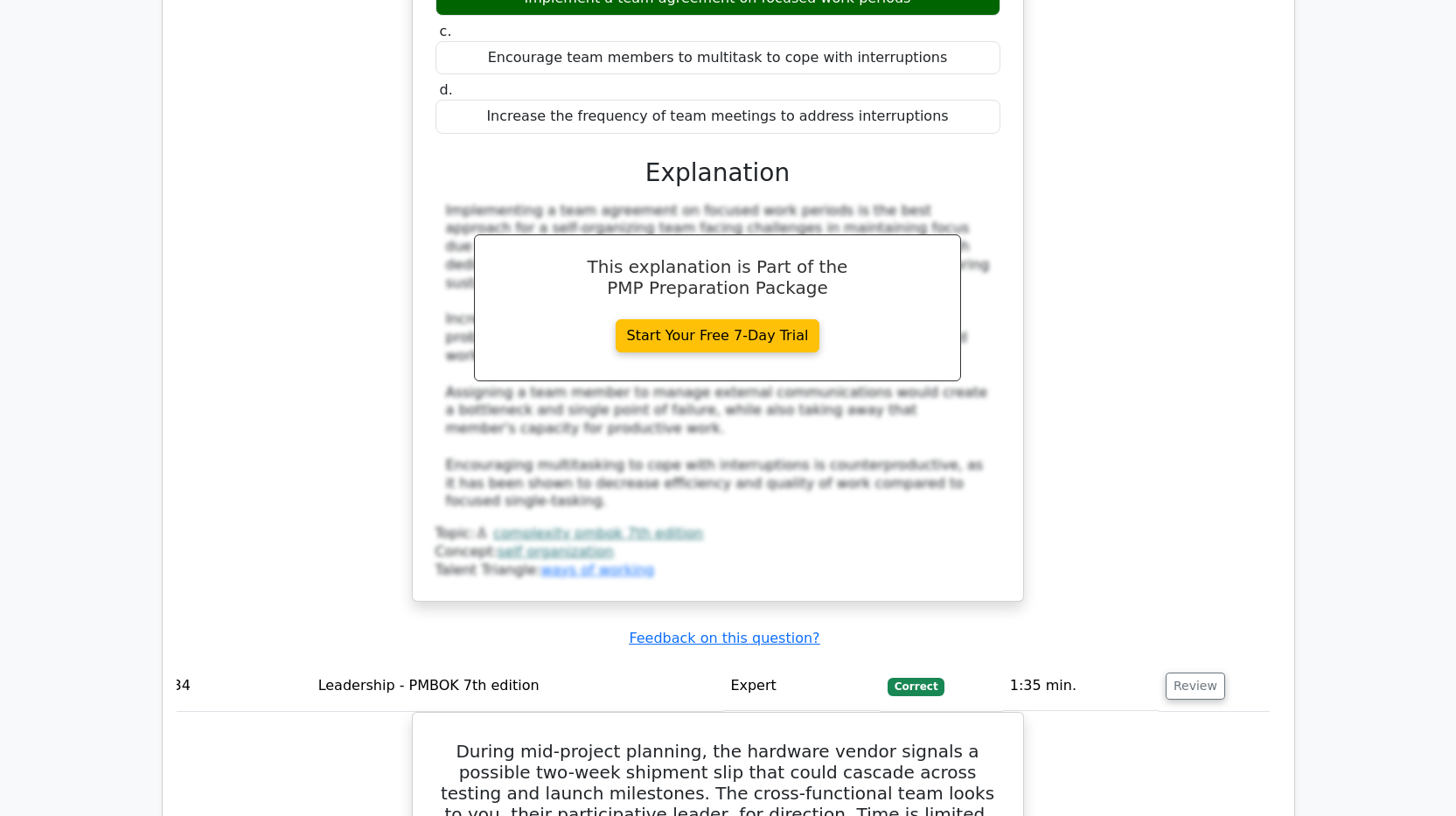
scroll to position [19900, 0]
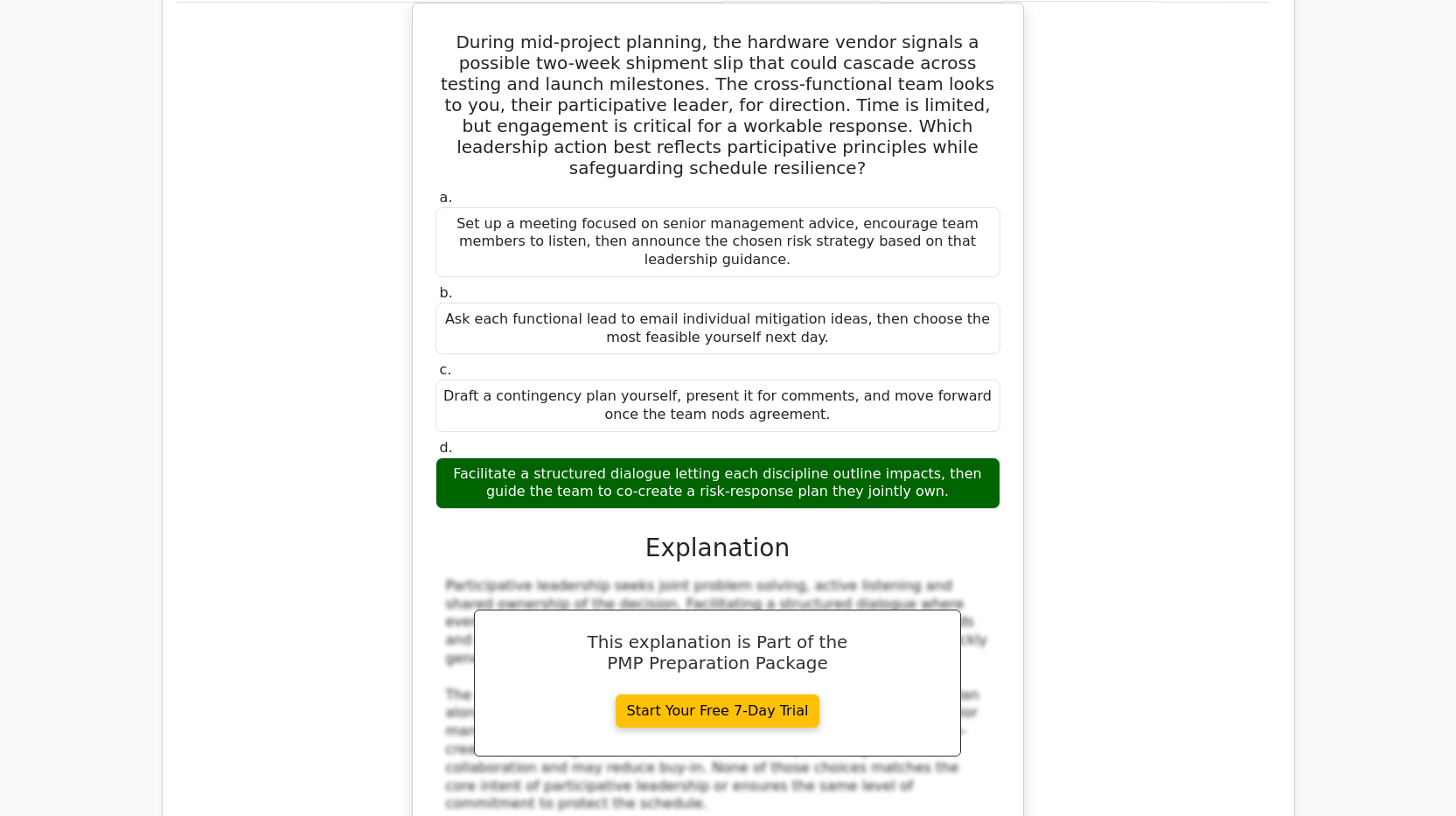
scroll to position [20948, 0]
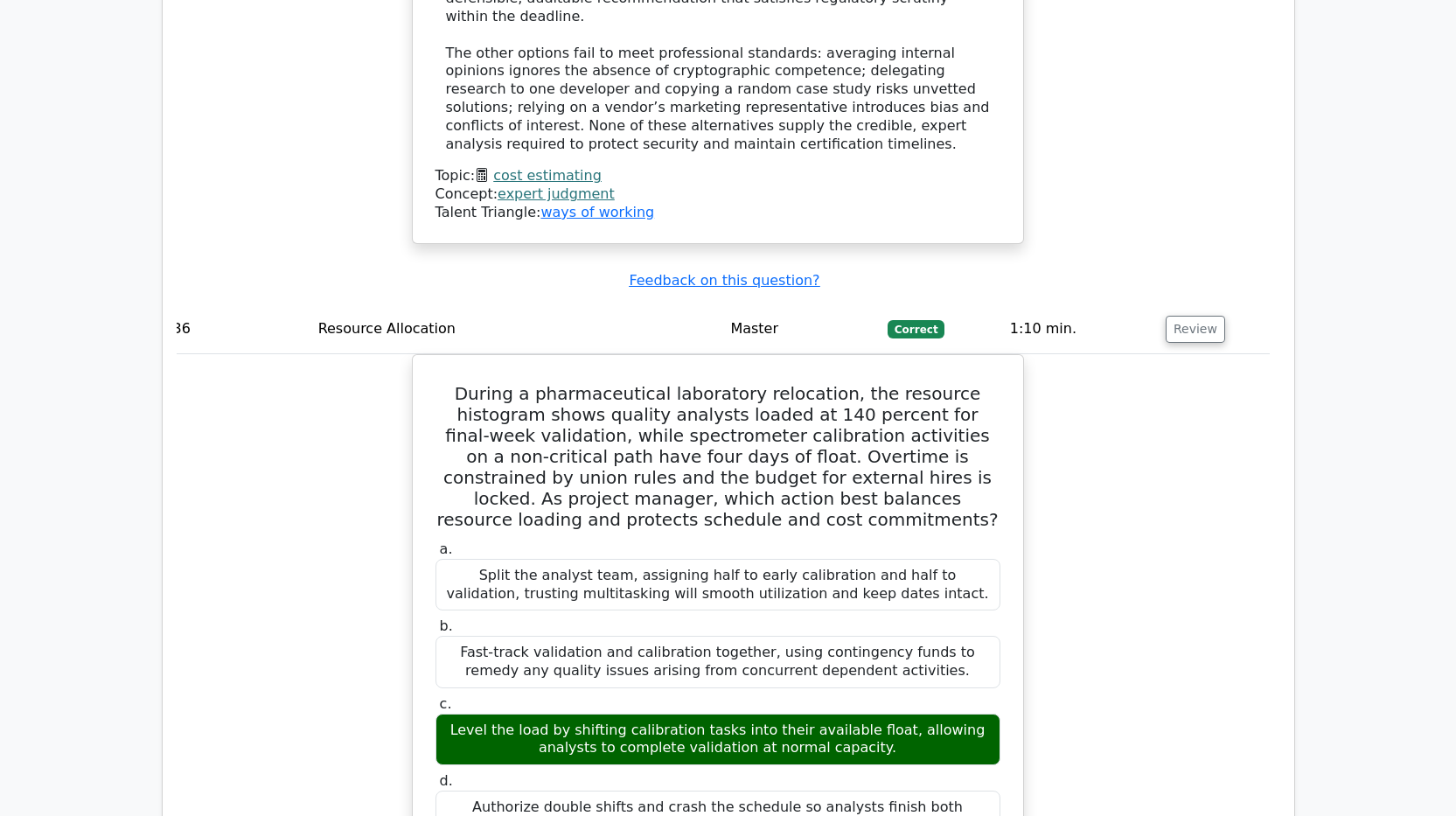
scroll to position [22260, 0]
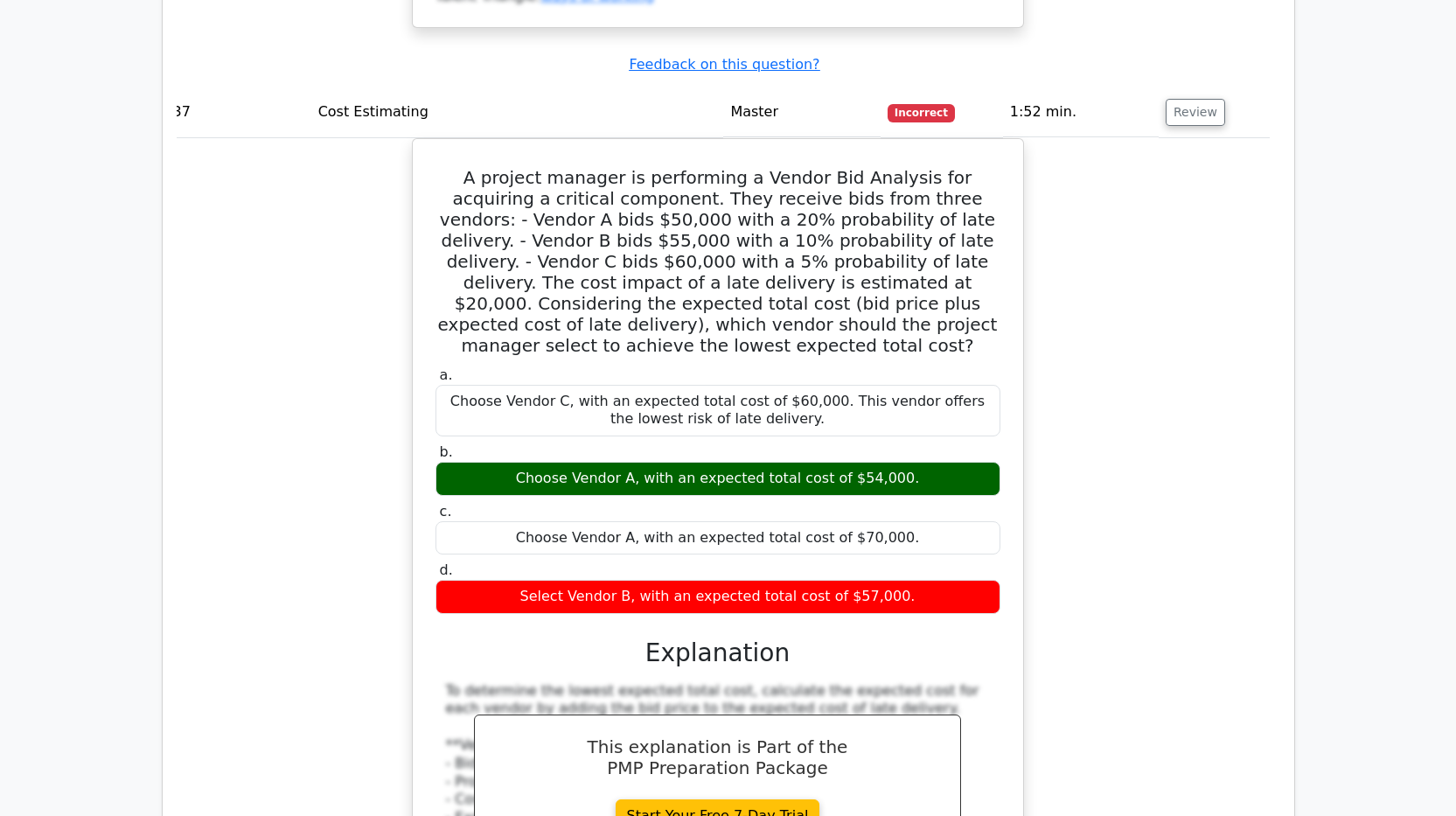
scroll to position [23484, 0]
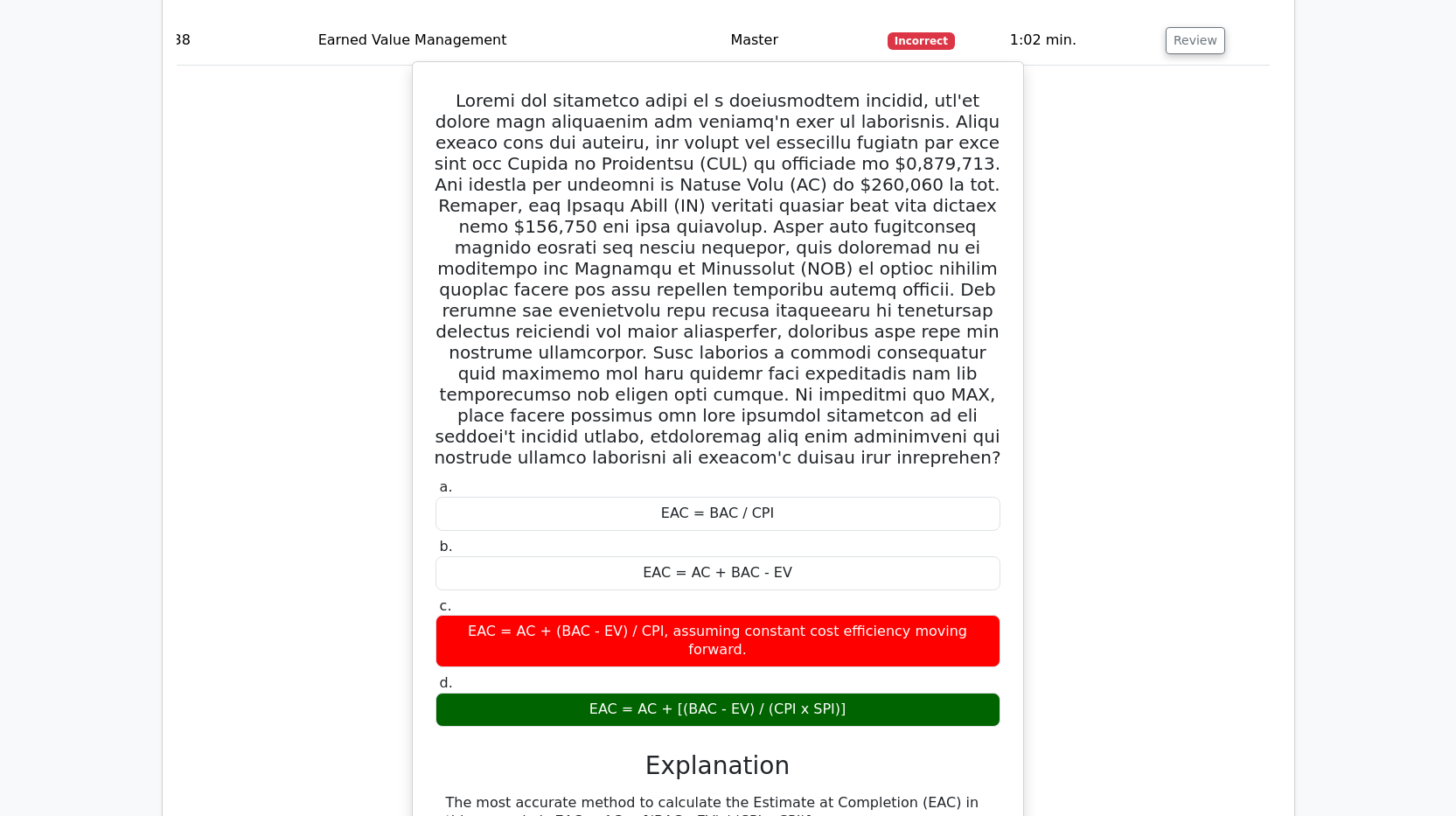
scroll to position [24796, 0]
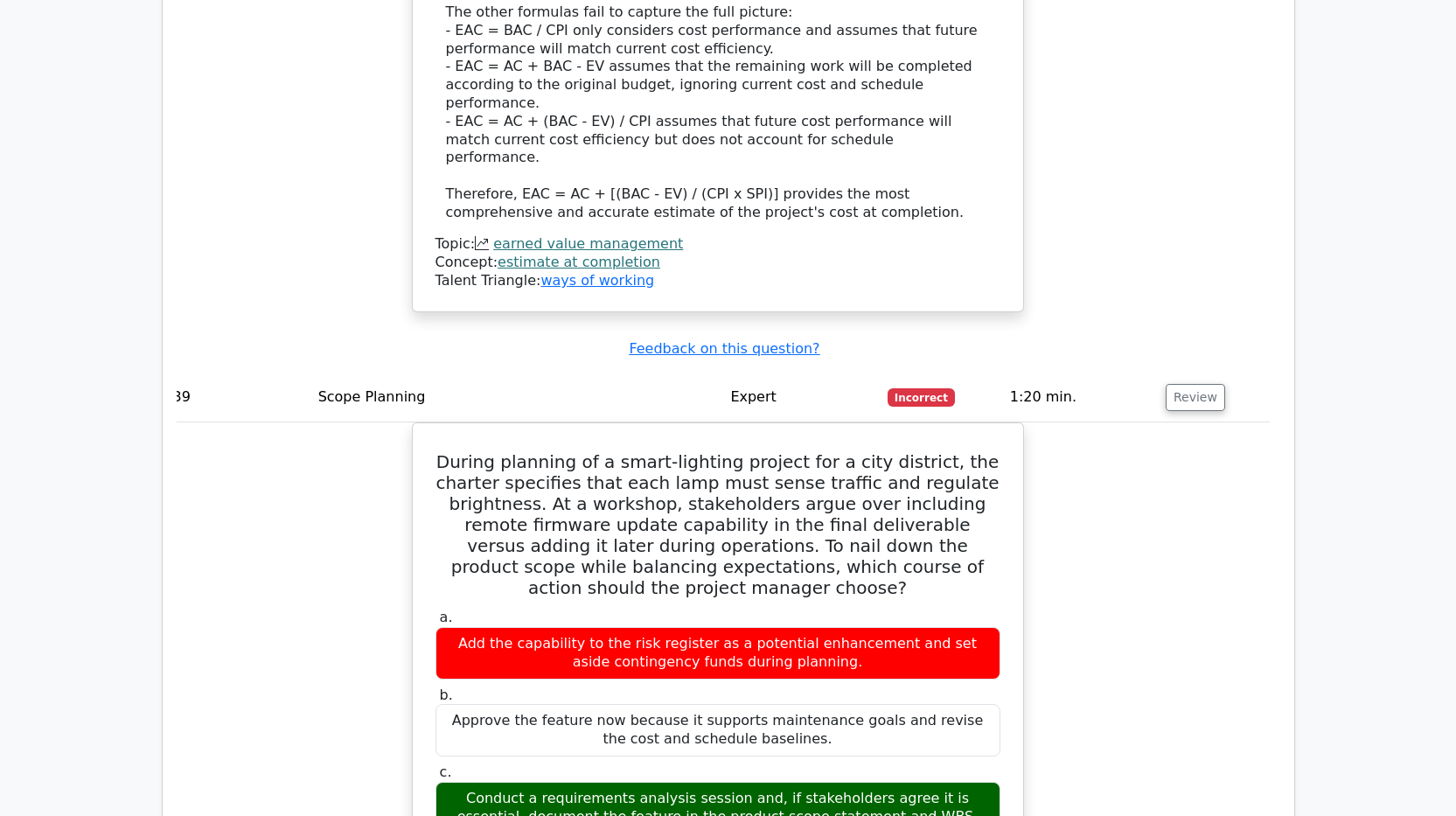
scroll to position [25757, 0]
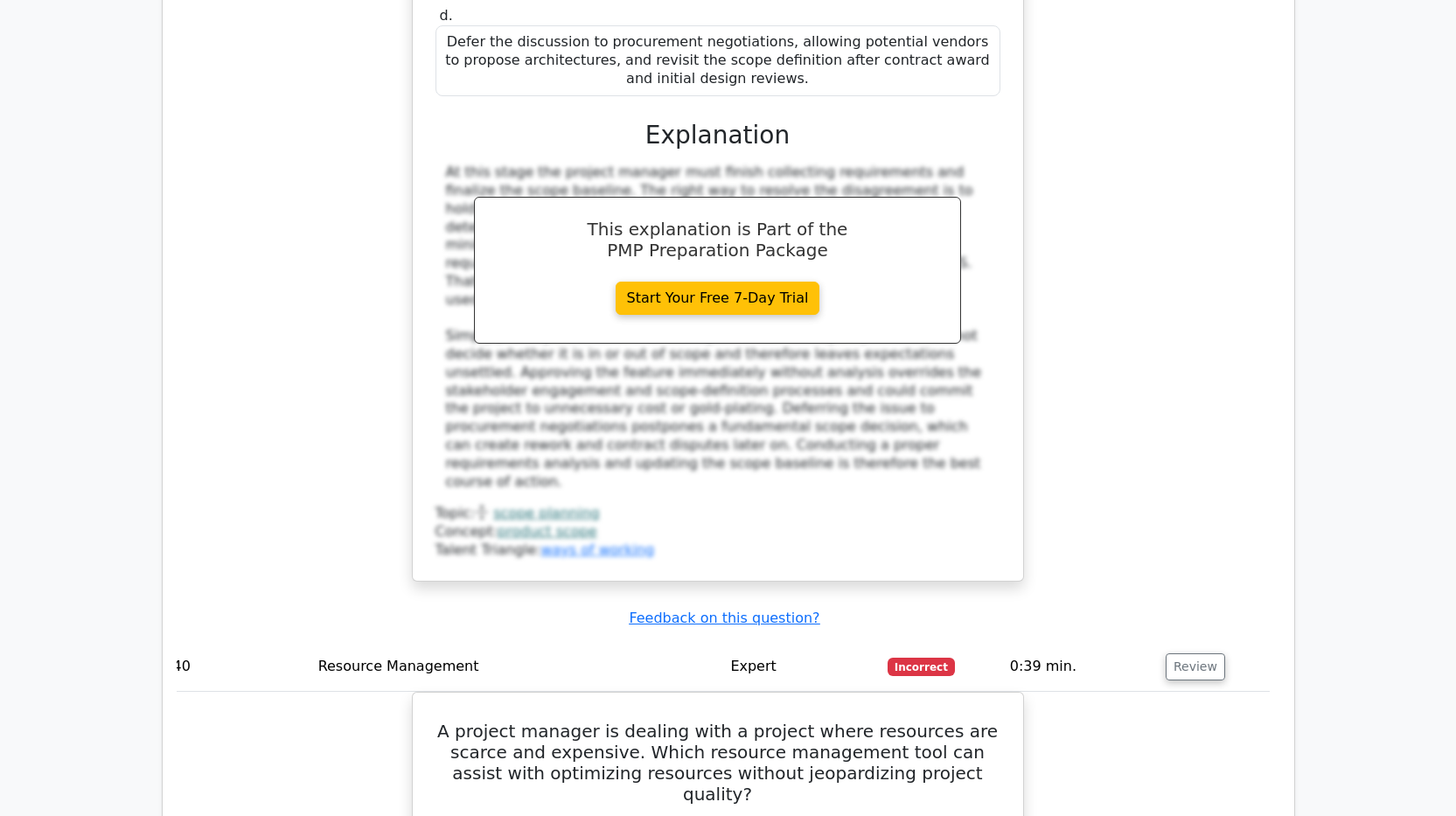
scroll to position [26631, 0]
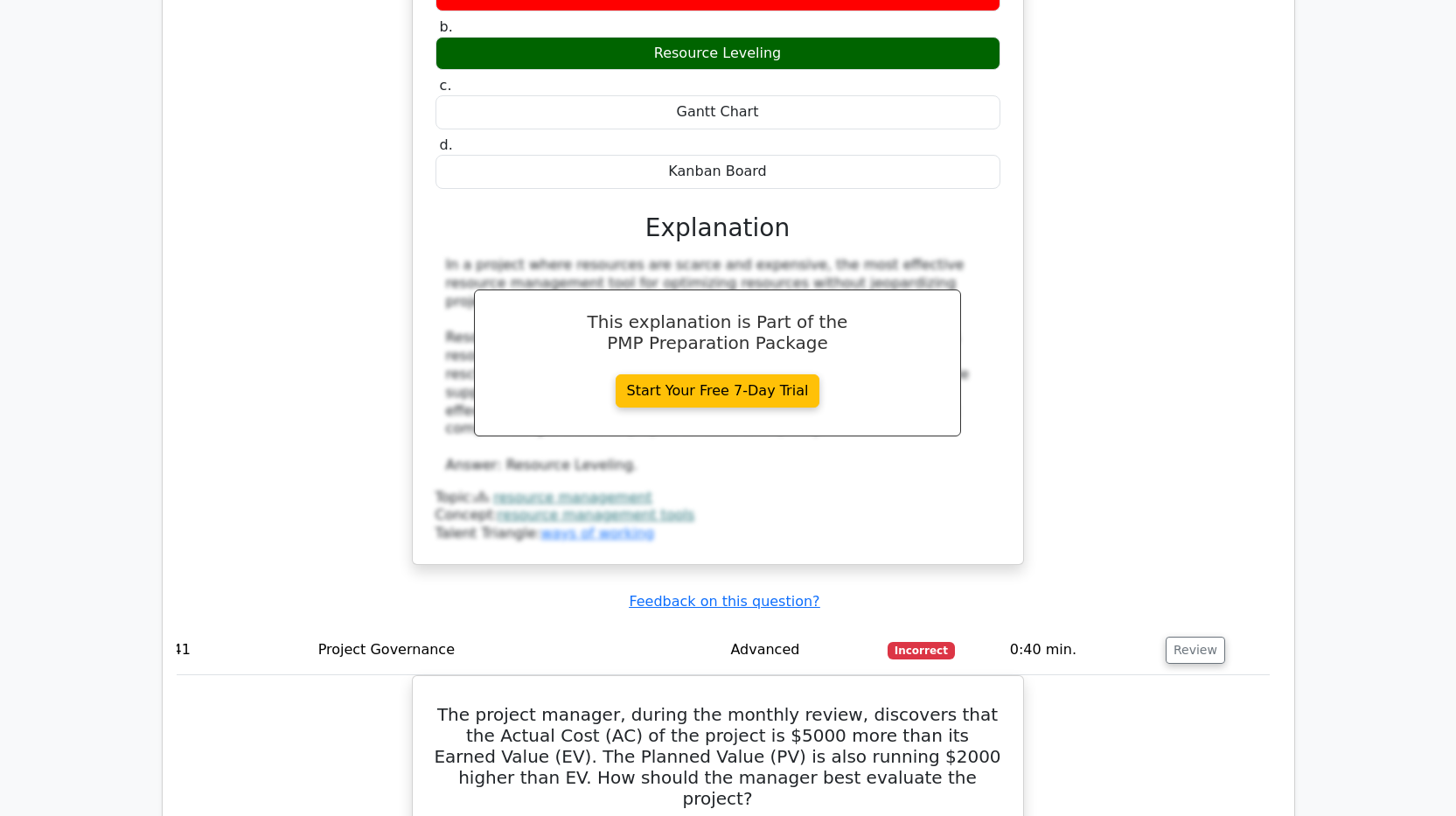
scroll to position [27506, 0]
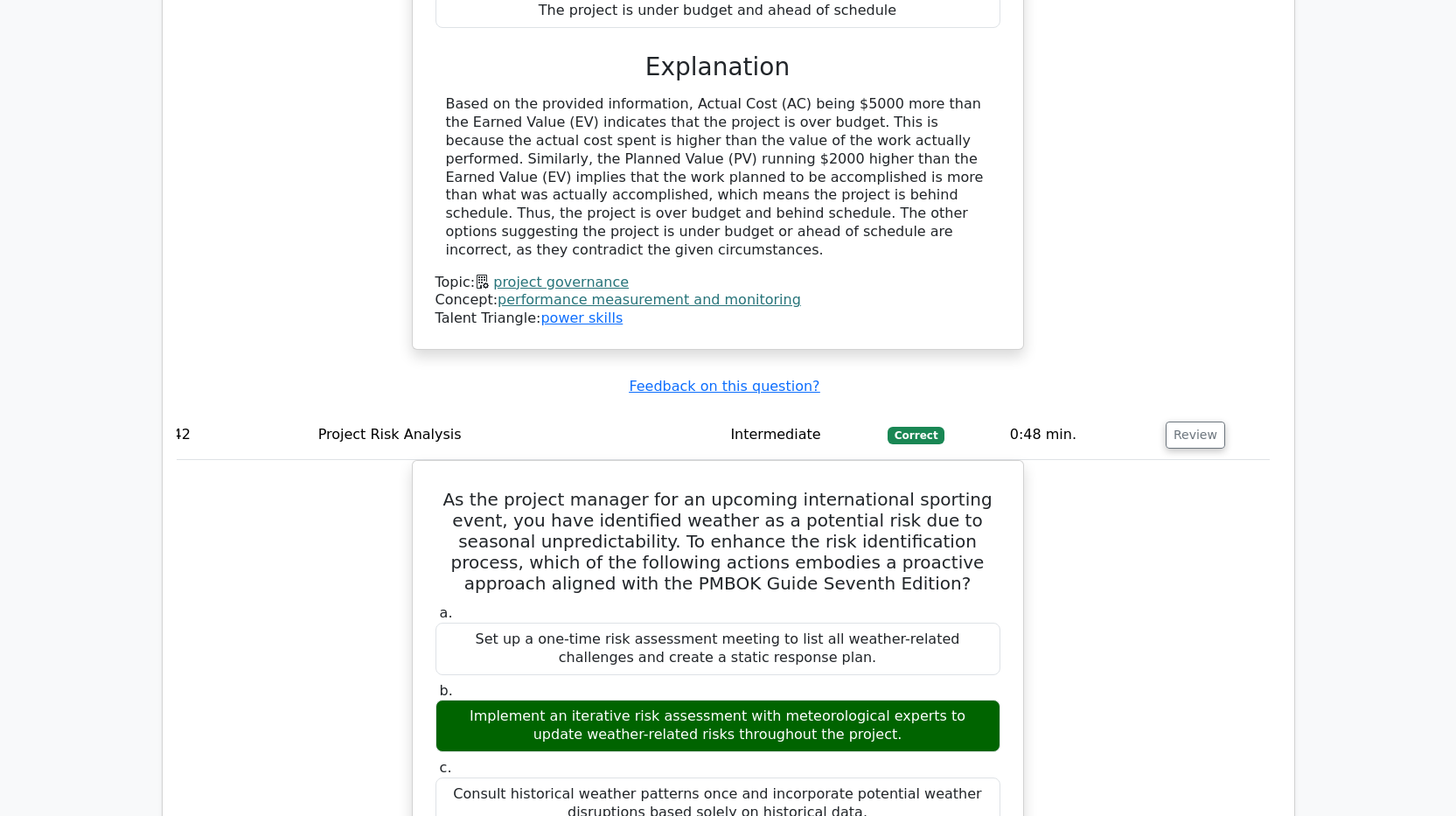
scroll to position [28468, 0]
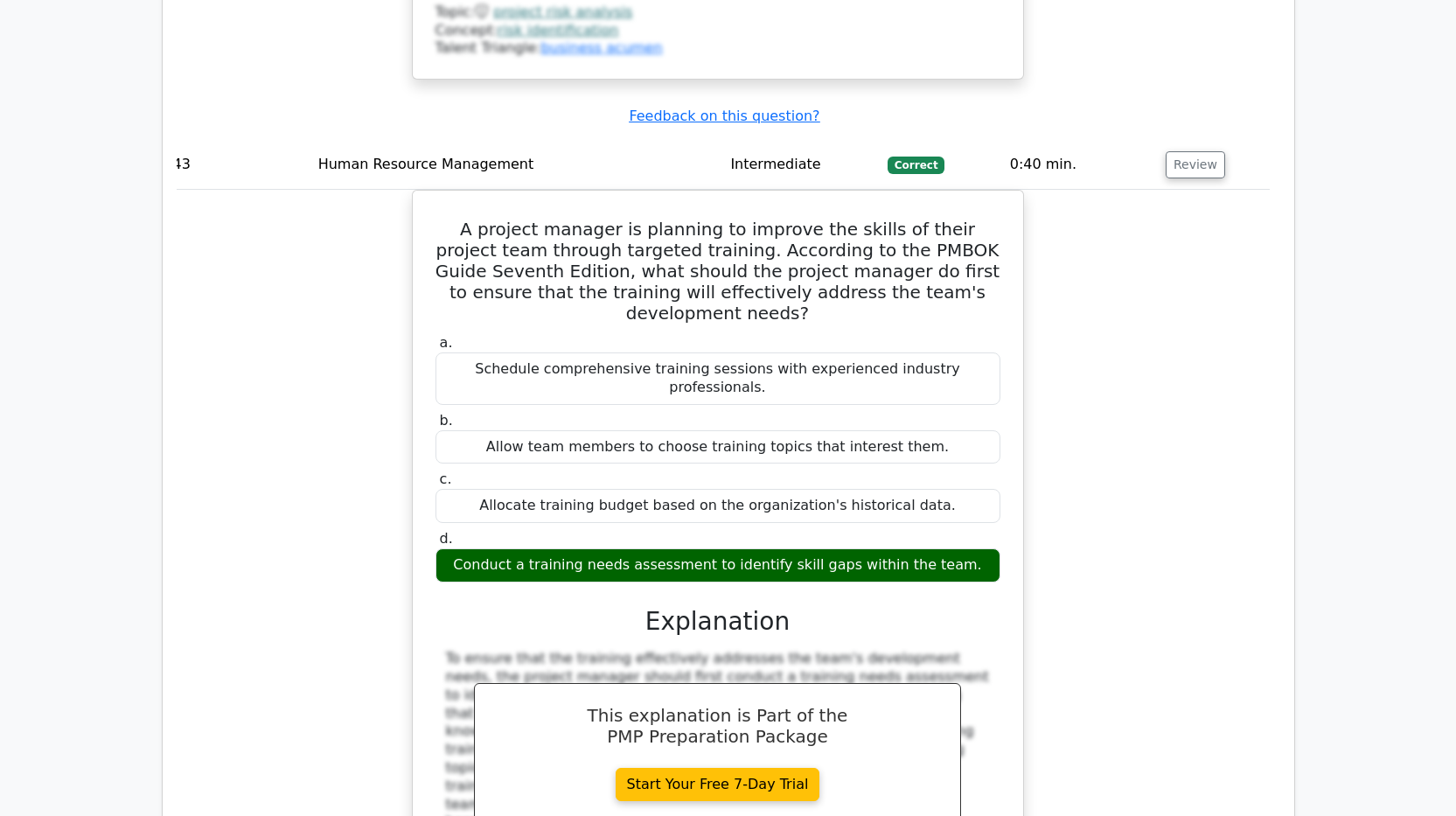
scroll to position [30128, 0]
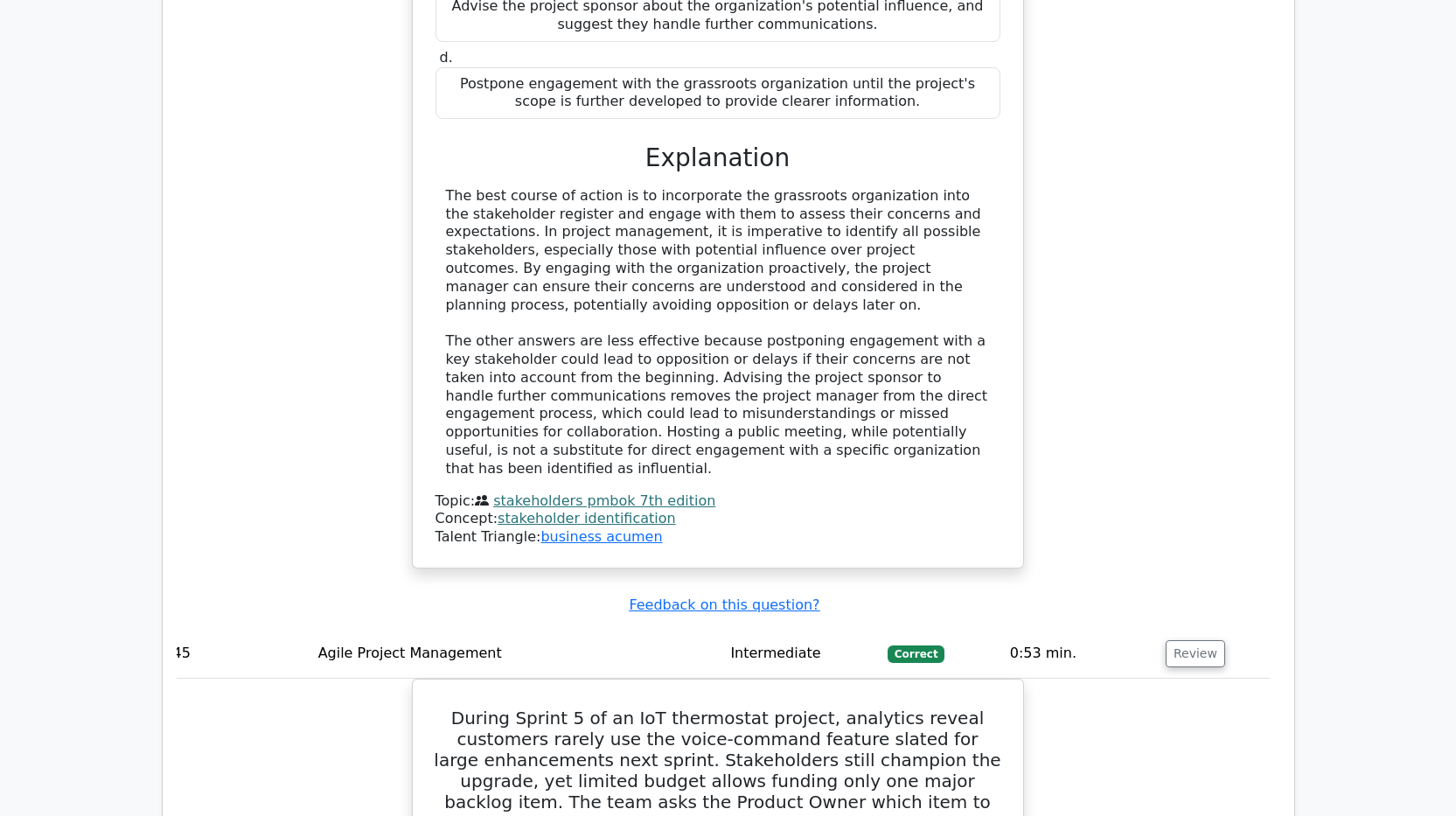
scroll to position [31265, 0]
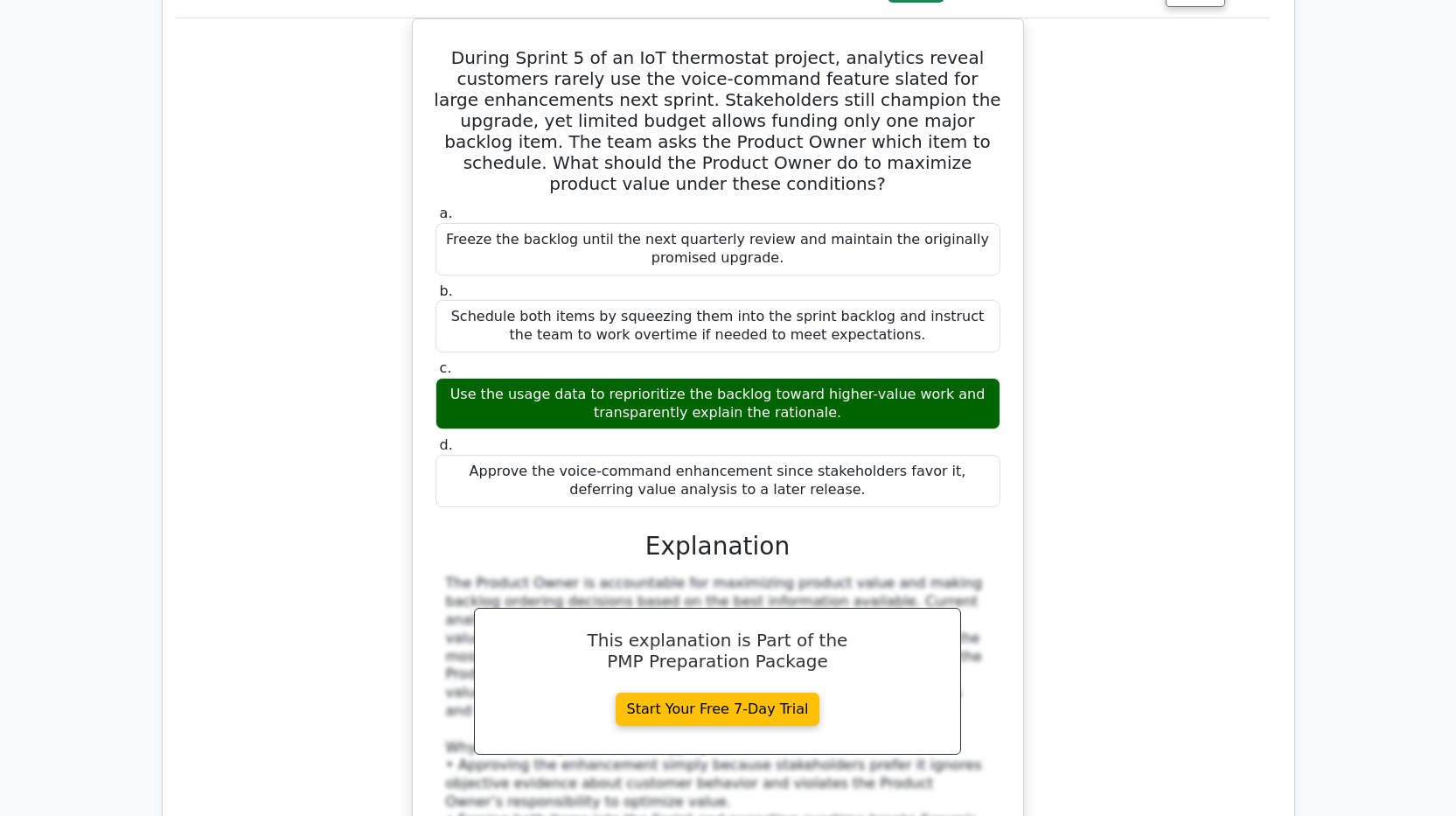
scroll to position [31877, 0]
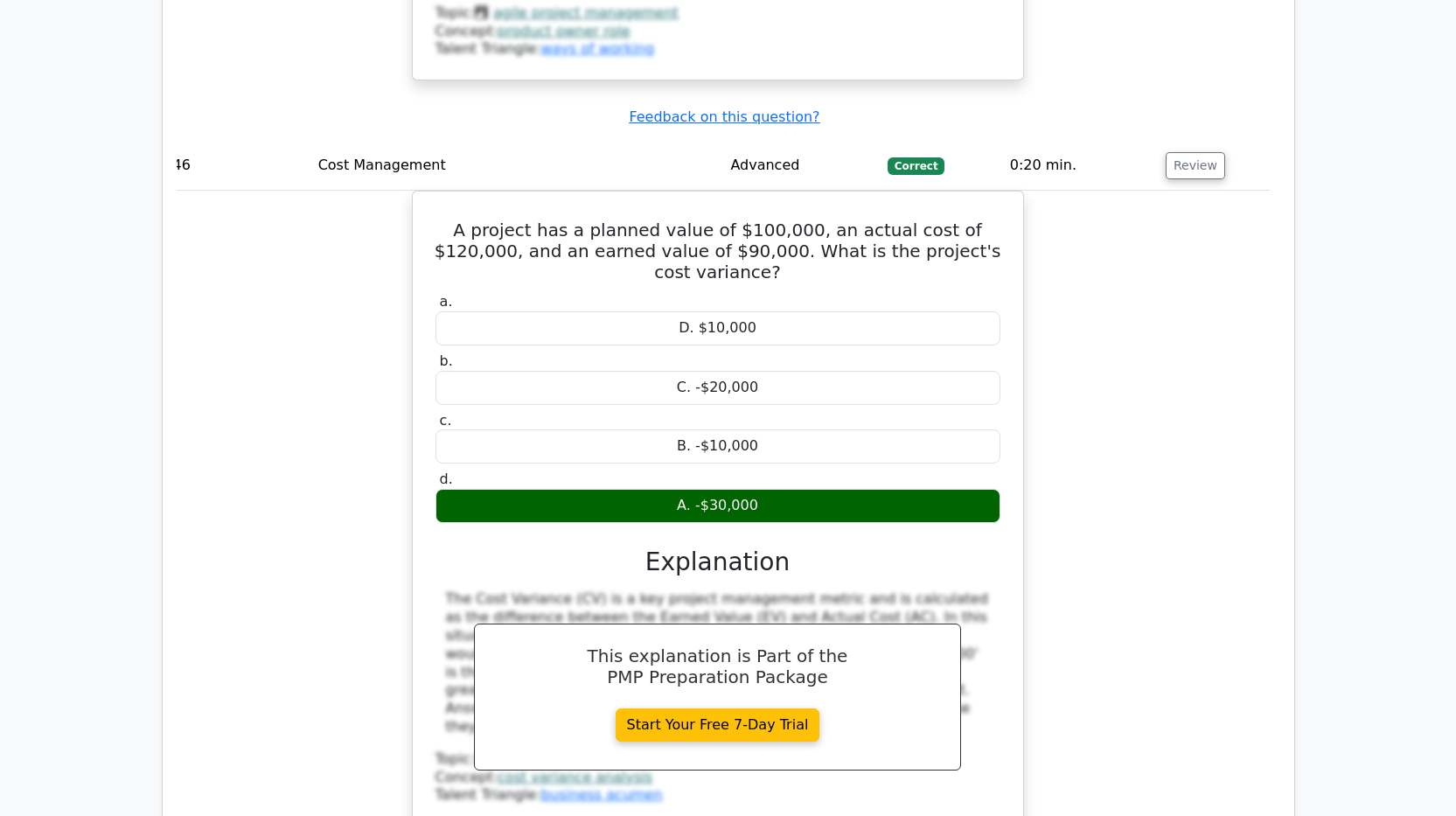
scroll to position [33013, 0]
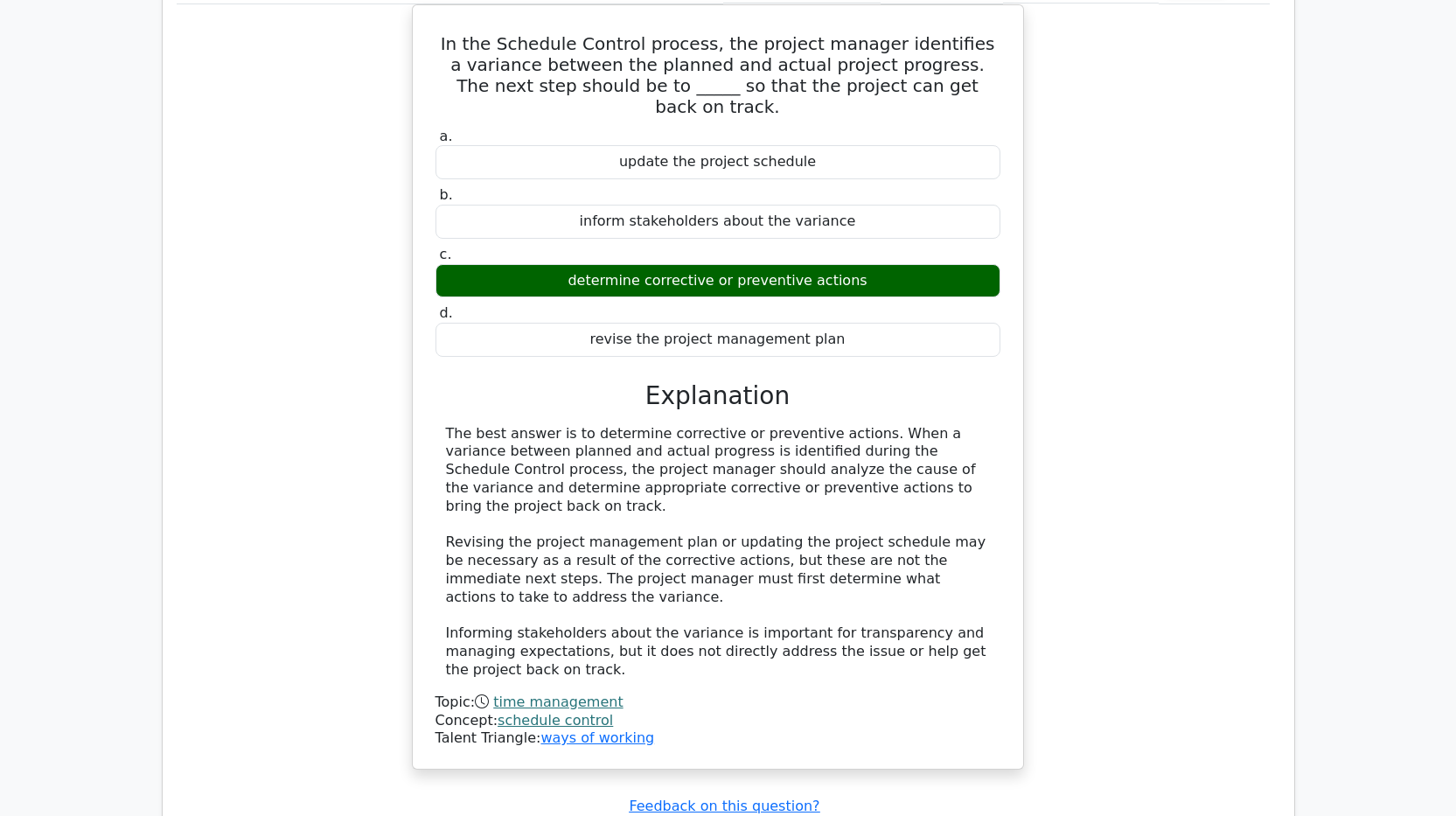
scroll to position [34062, 0]
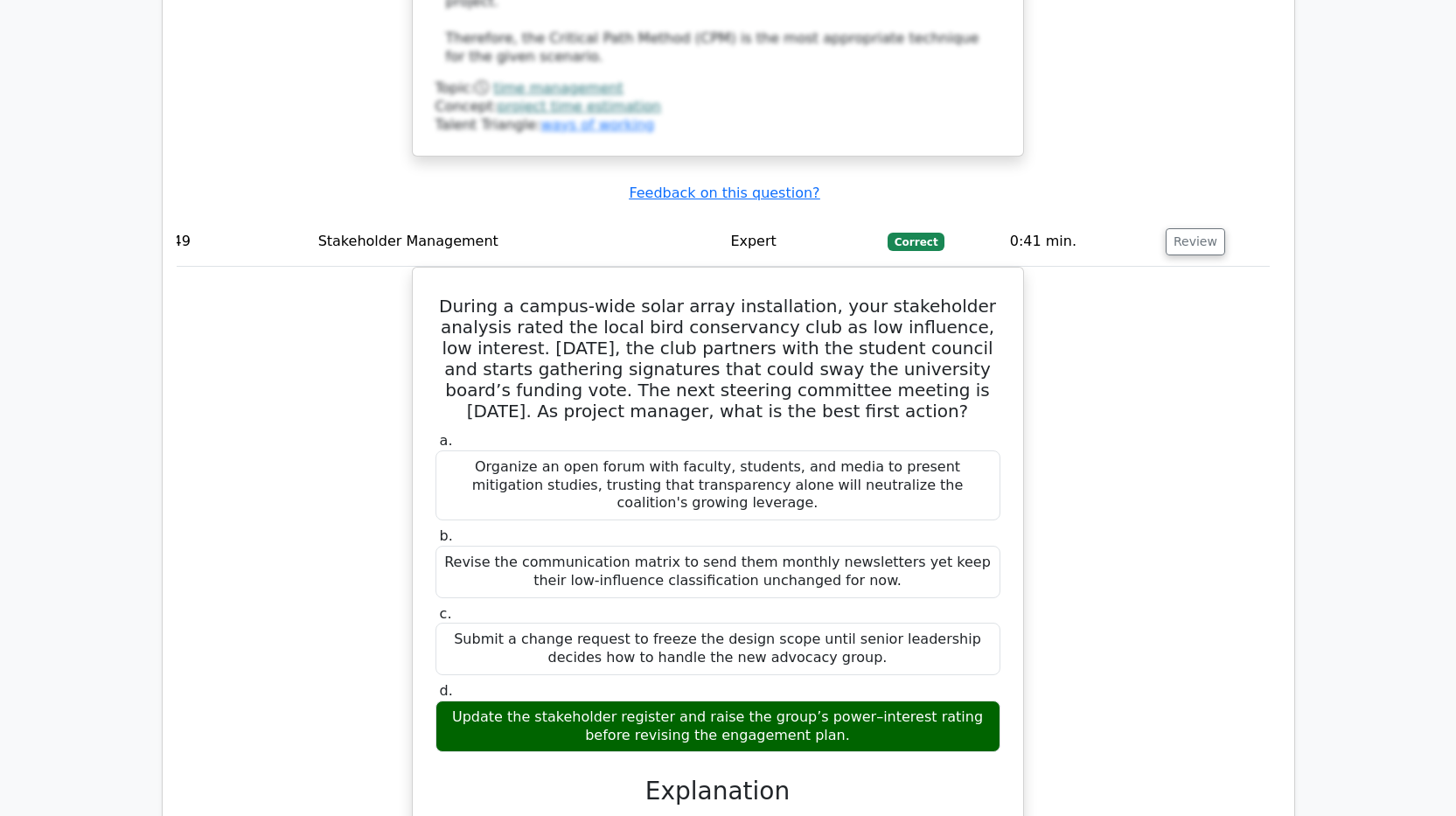
scroll to position [35812, 0]
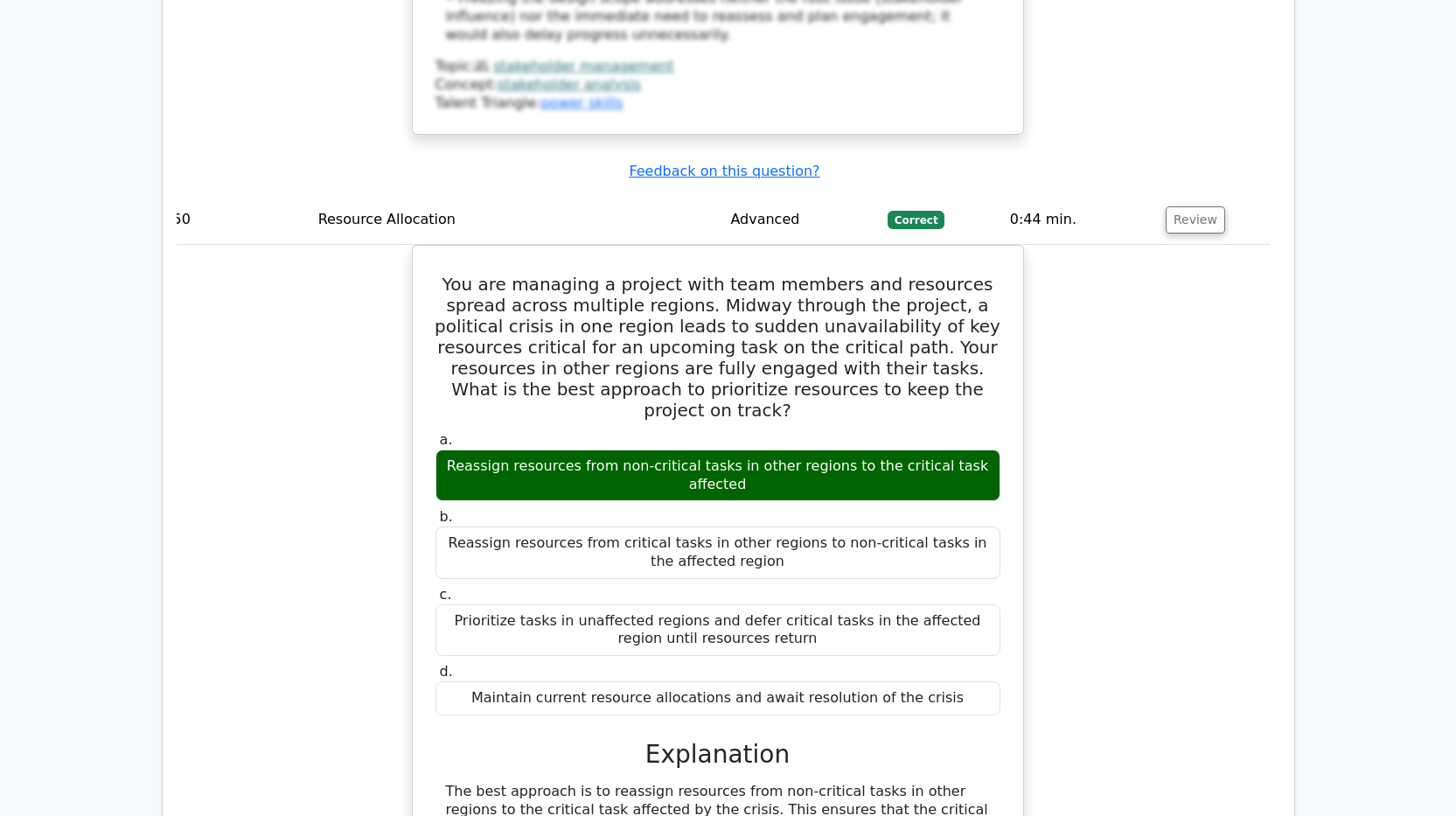
scroll to position [36860, 0]
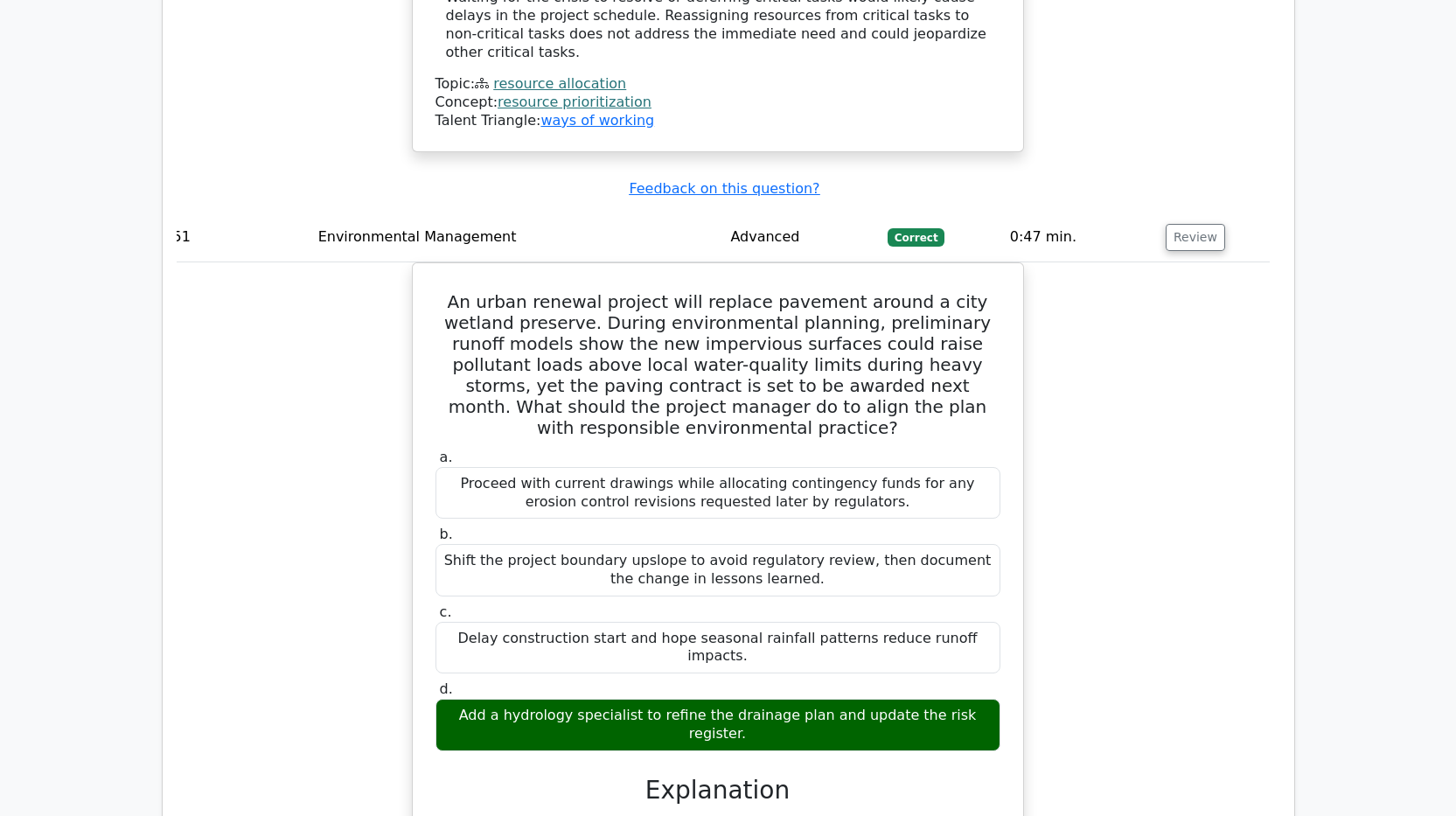
scroll to position [37560, 0]
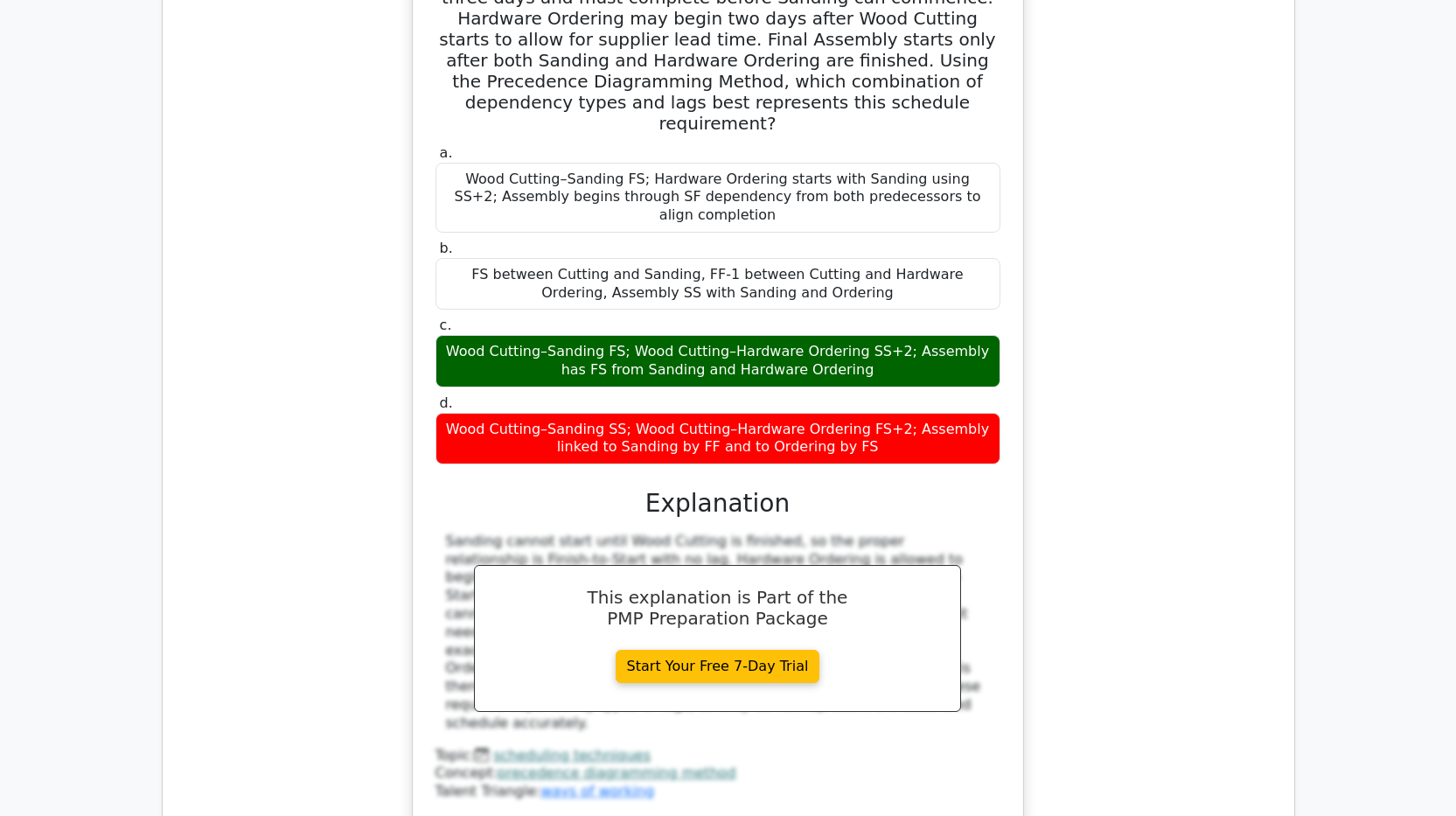
scroll to position [38871, 0]
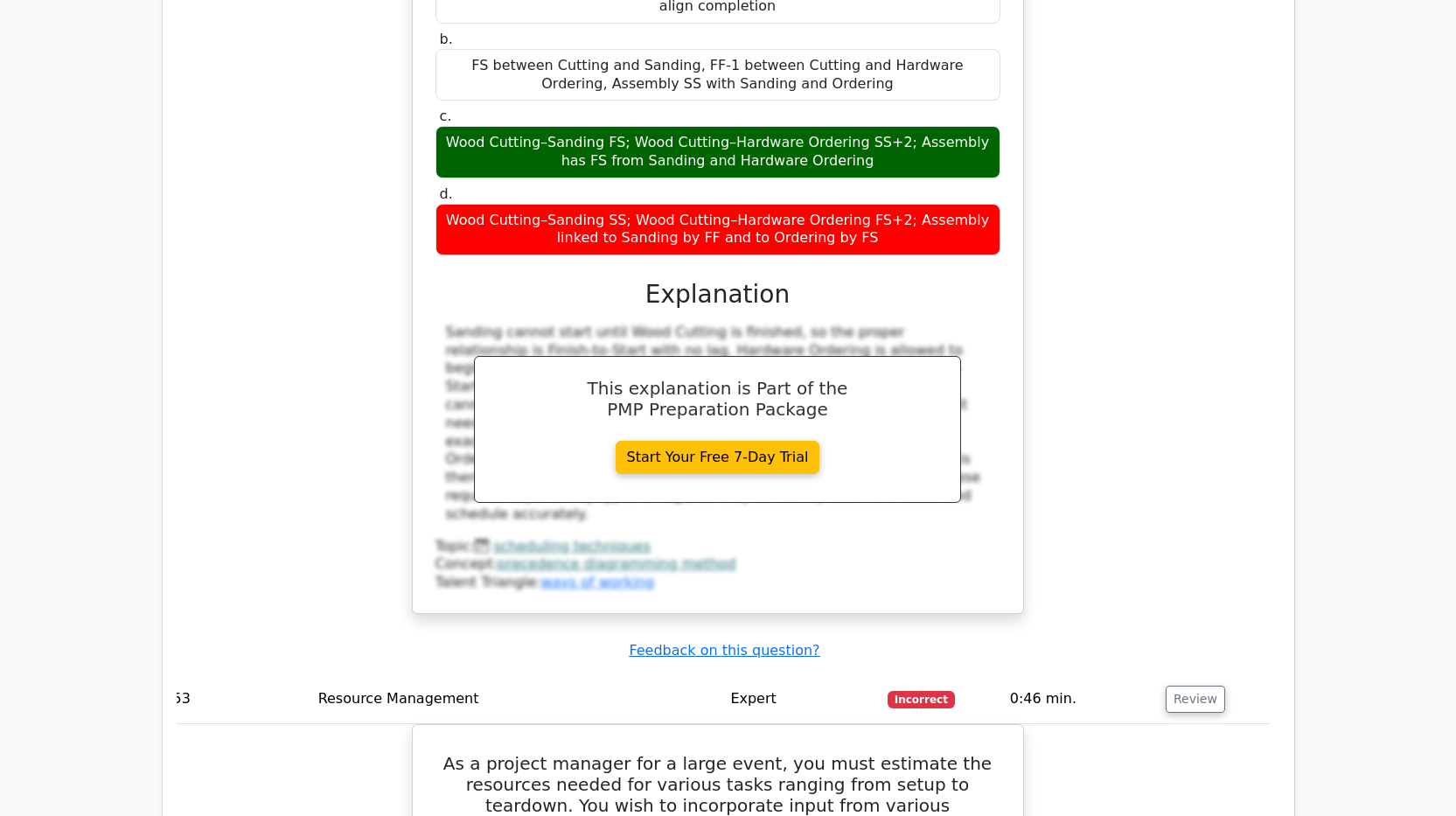
scroll to position [39483, 0]
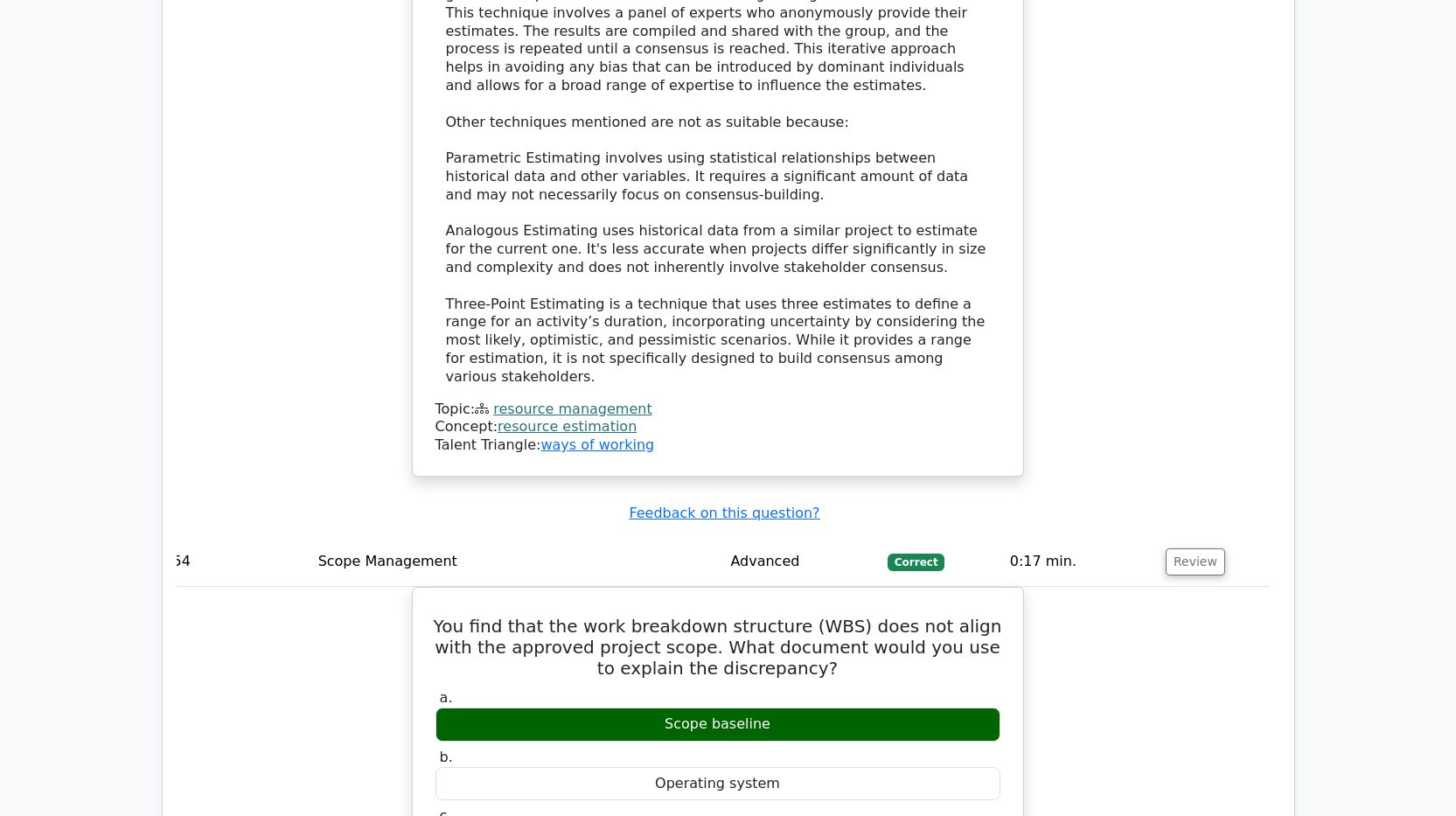
scroll to position [40620, 0]
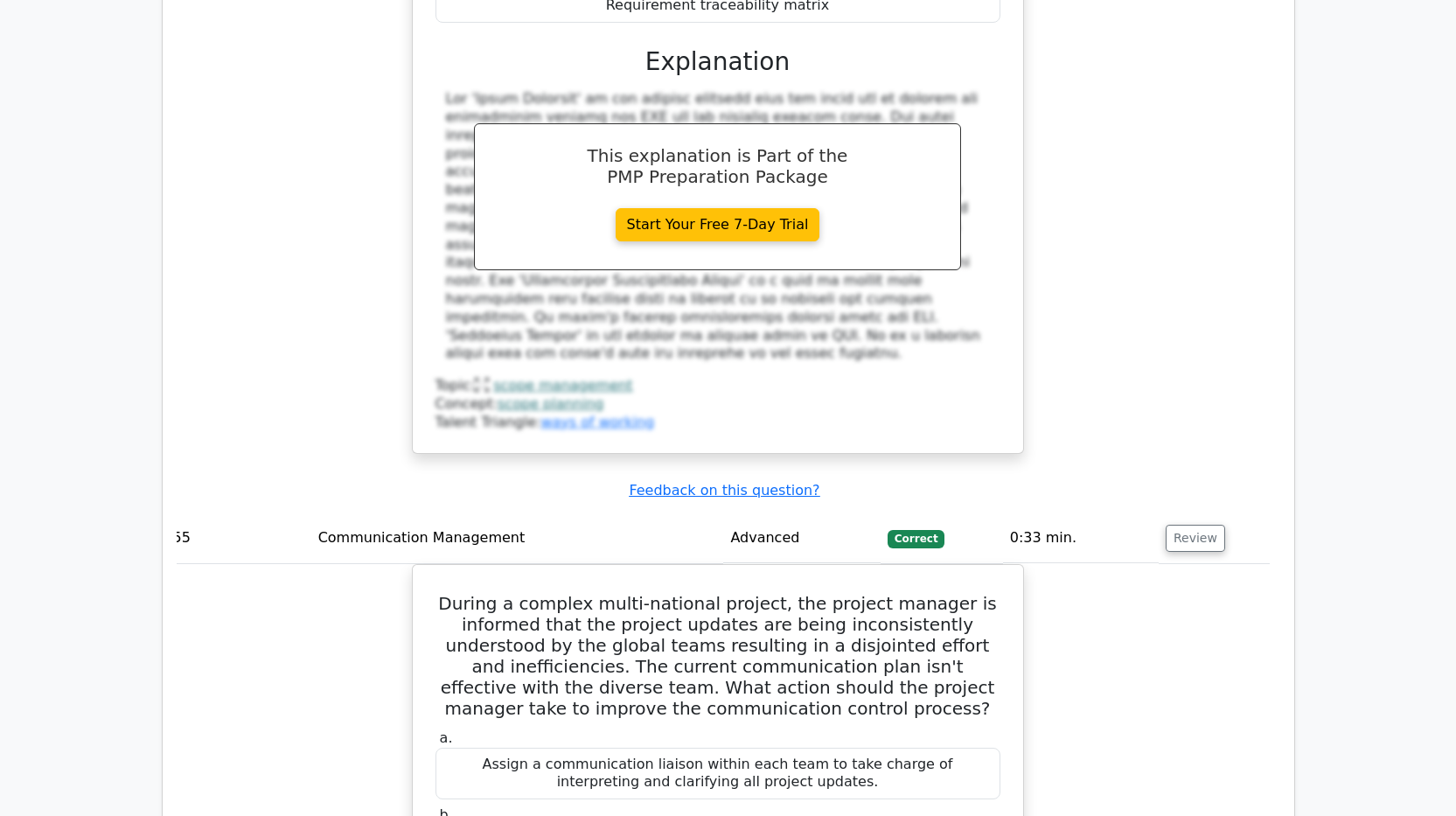
scroll to position [41406, 0]
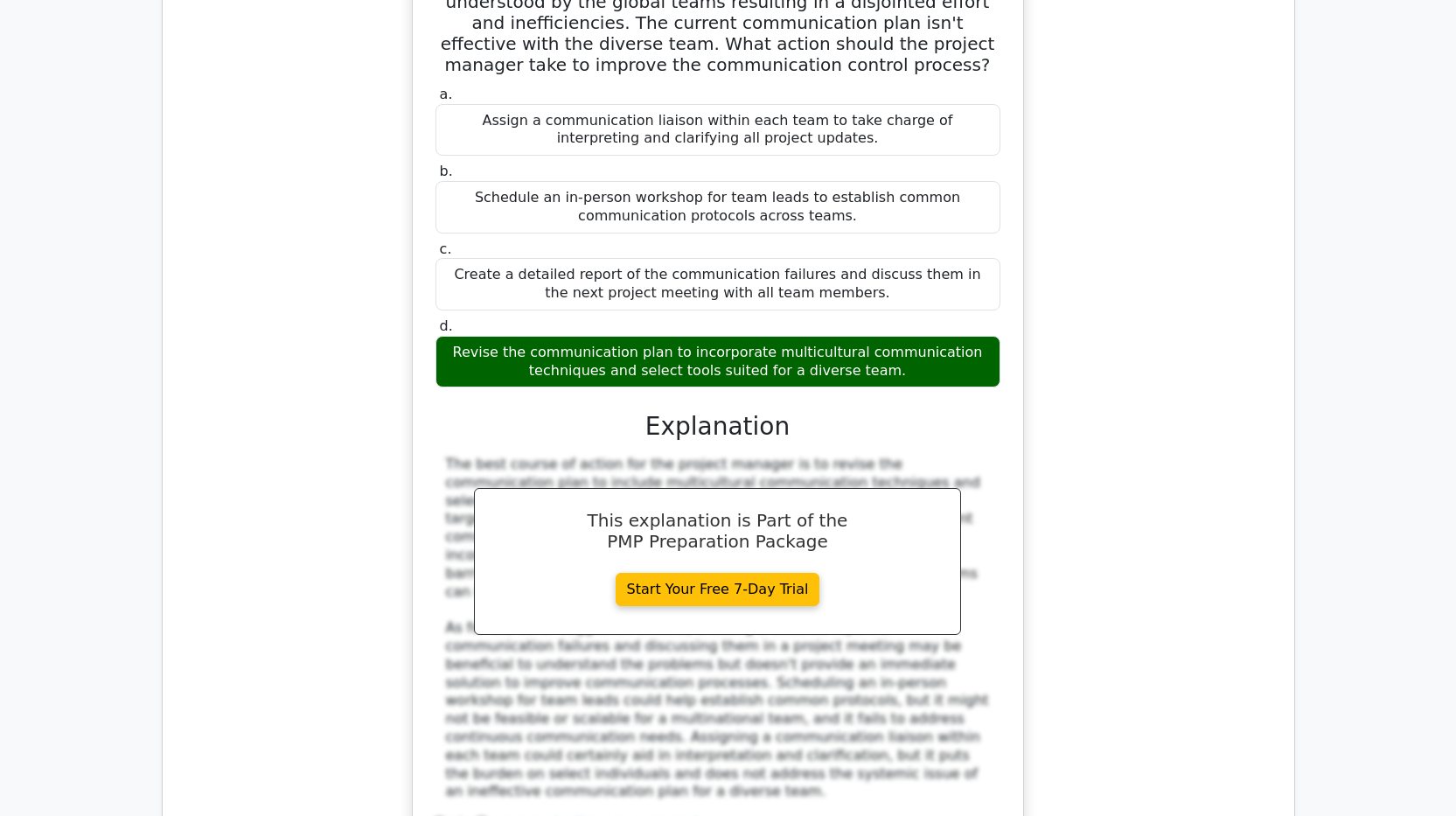
scroll to position [42106, 0]
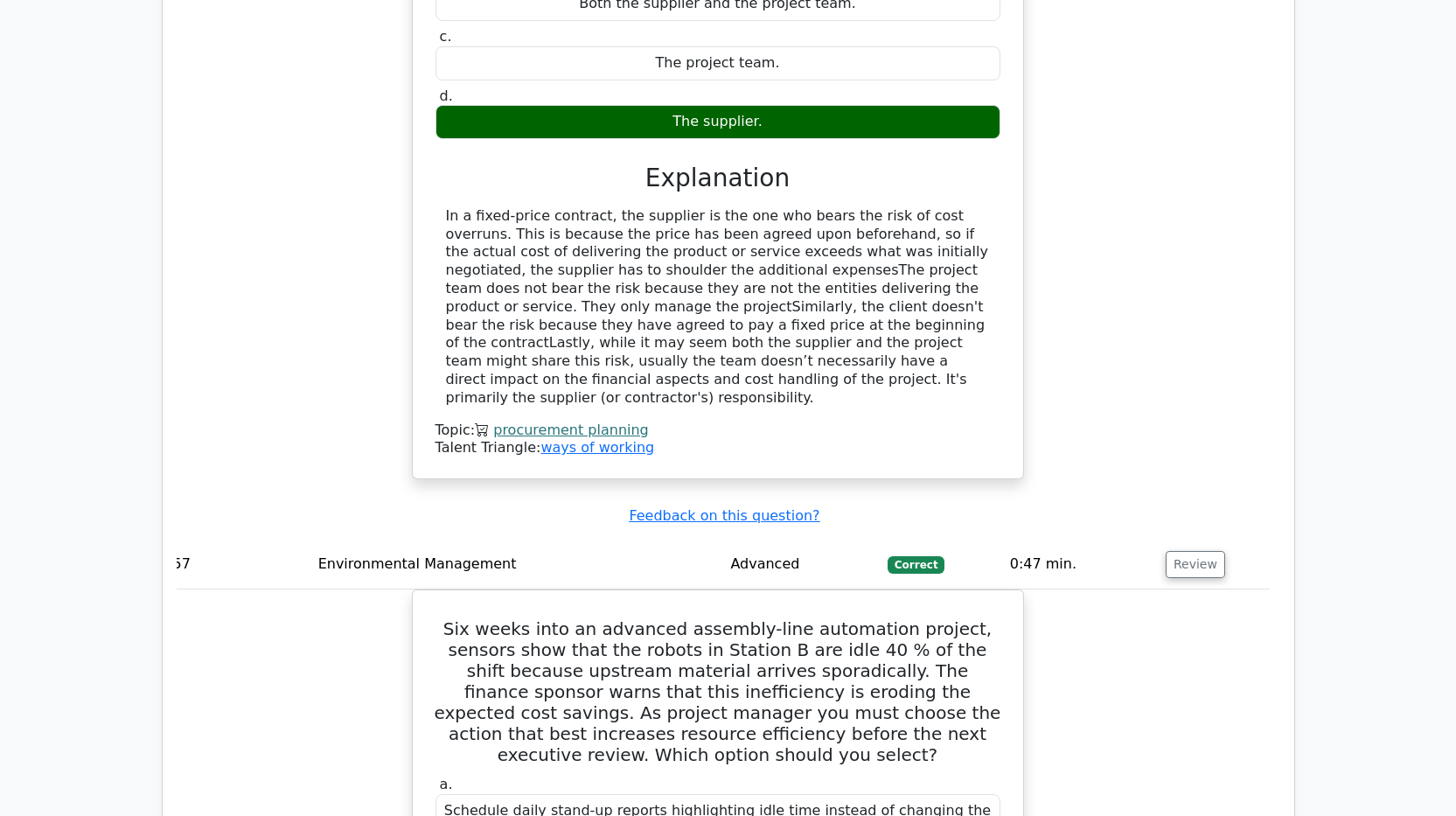
scroll to position [43155, 0]
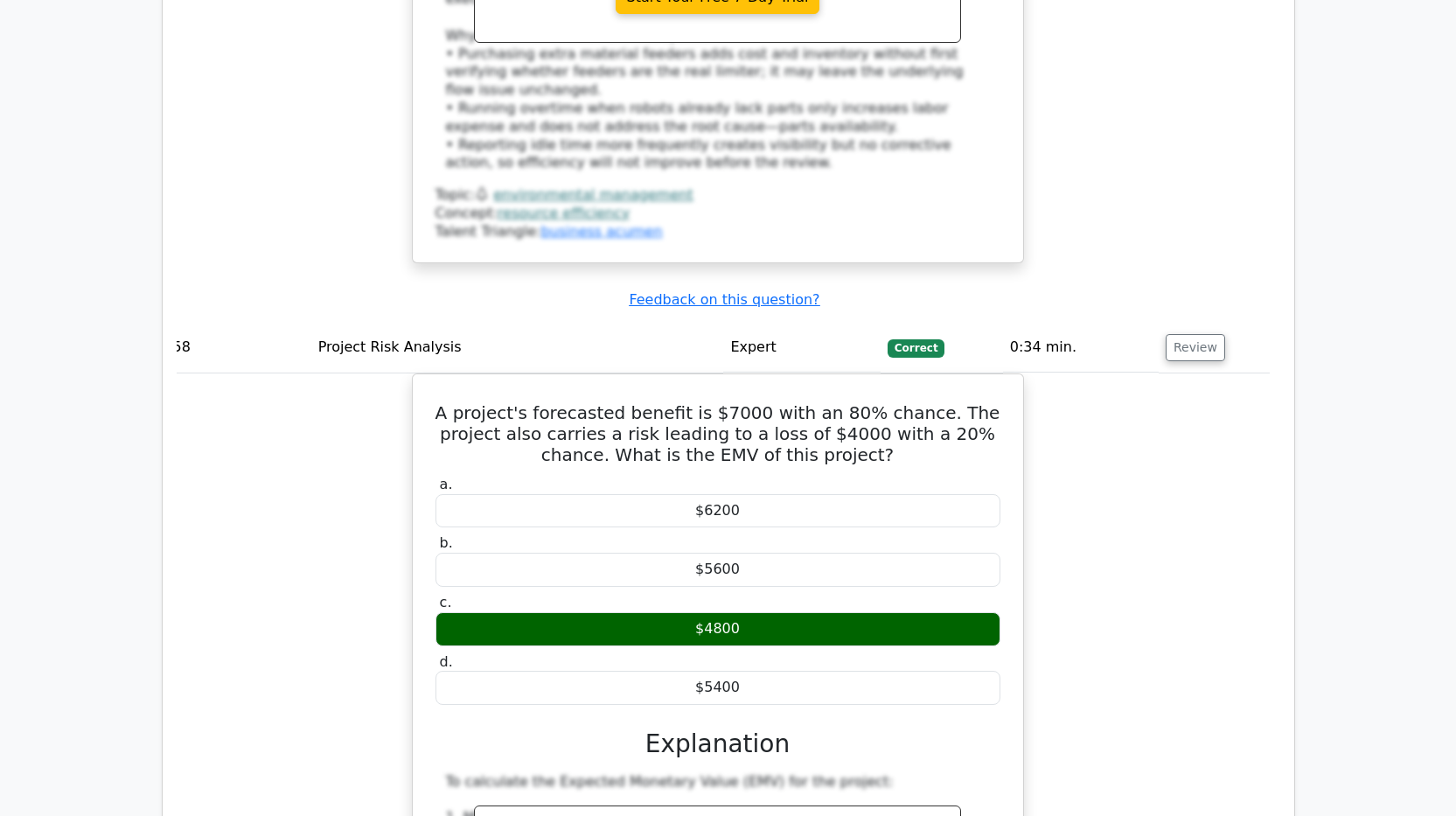
scroll to position [44292, 0]
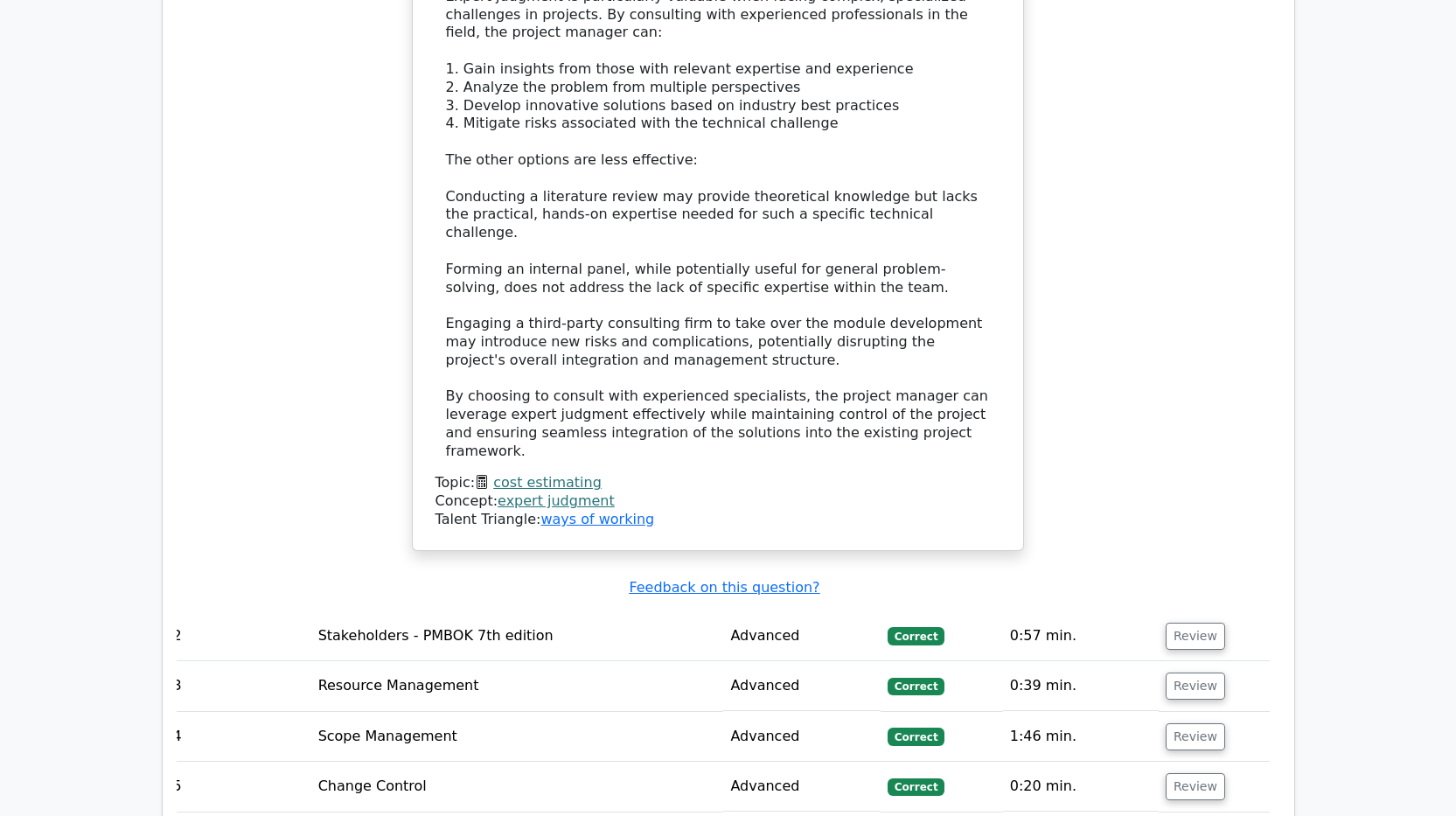
scroll to position [3854, 0]
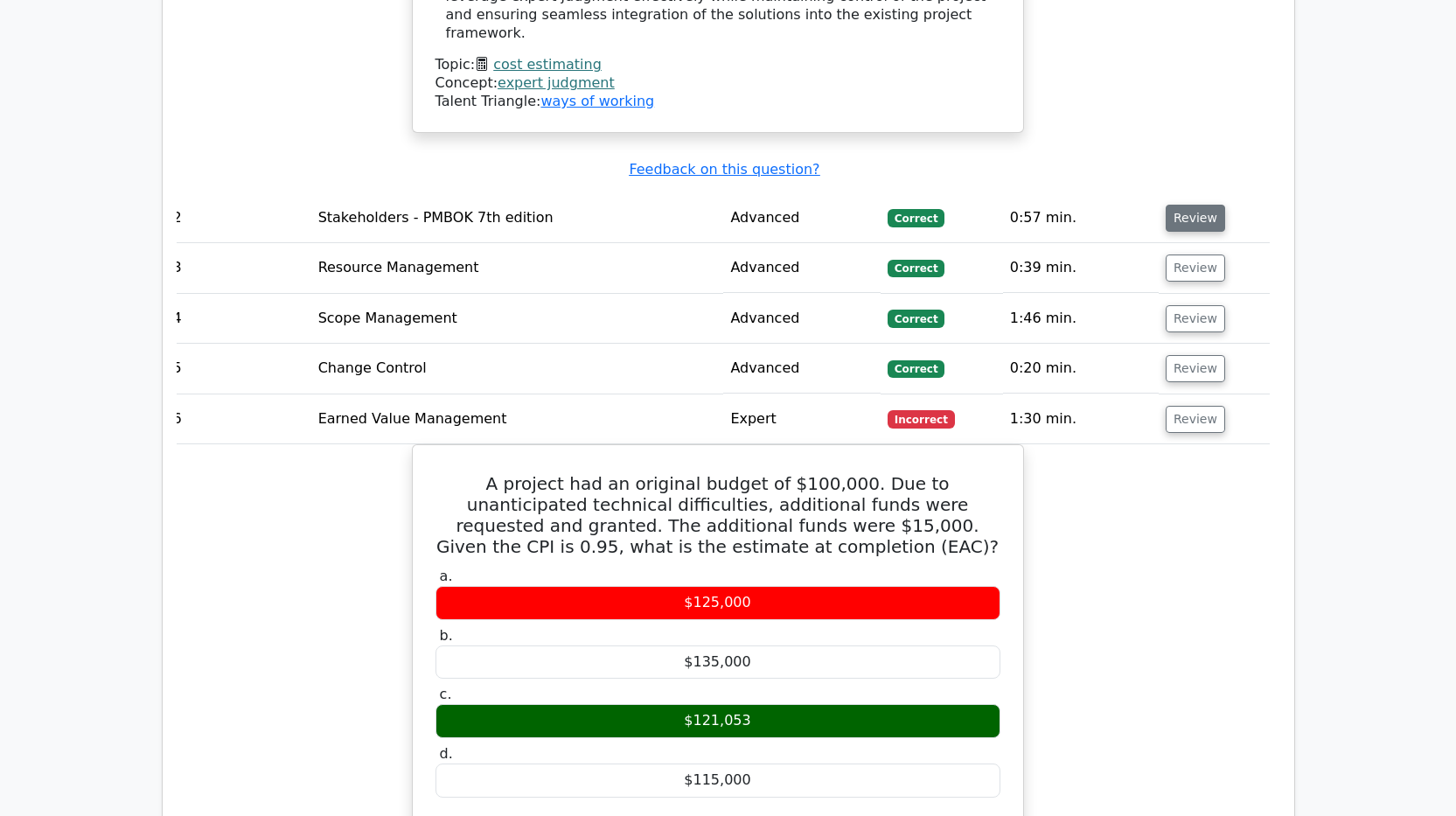
click at [1188, 204] on button "Review" at bounding box center [1195, 218] width 60 height 27
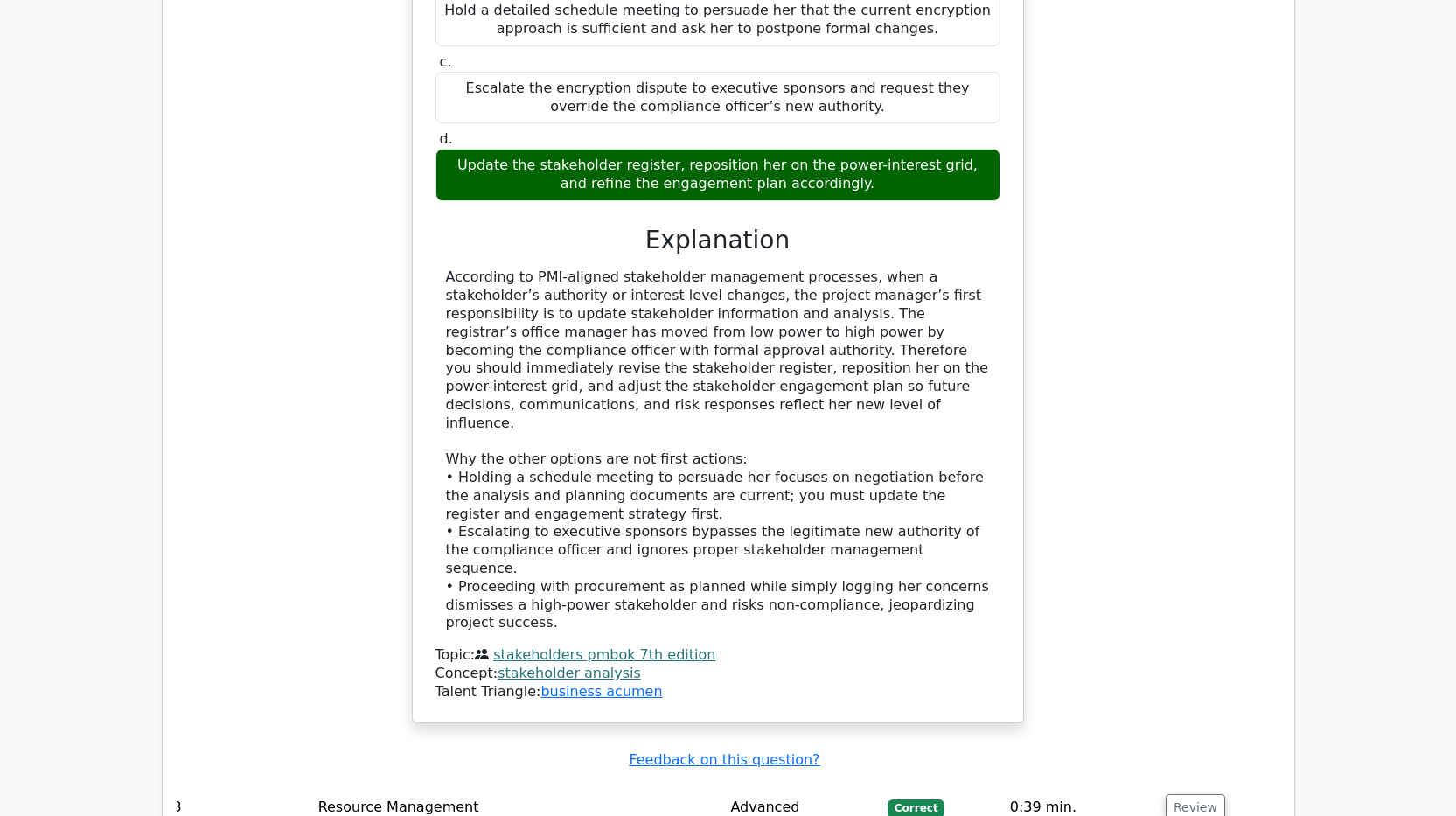
scroll to position [4641, 0]
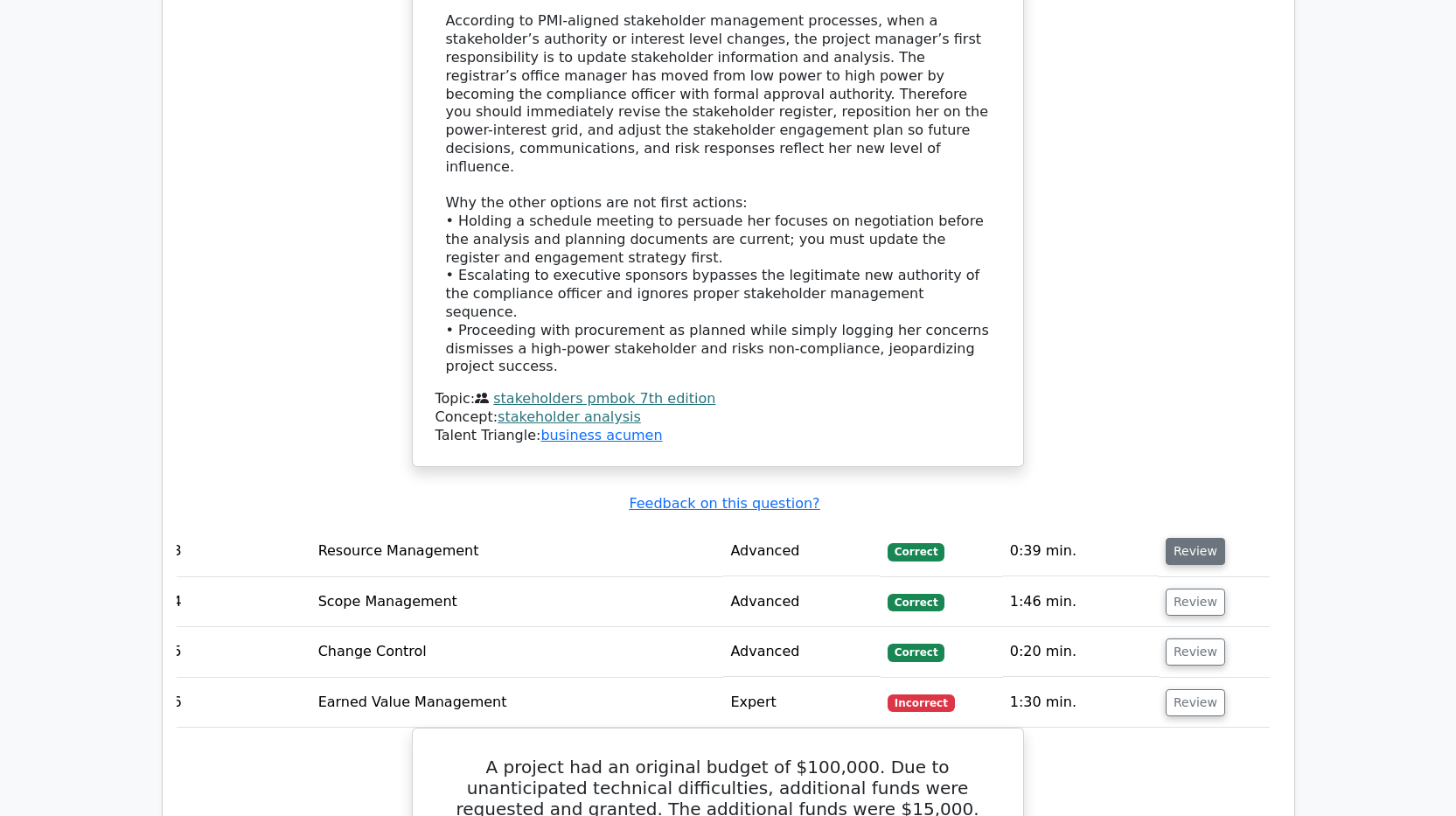
click at [1180, 538] on button "Review" at bounding box center [1195, 551] width 60 height 27
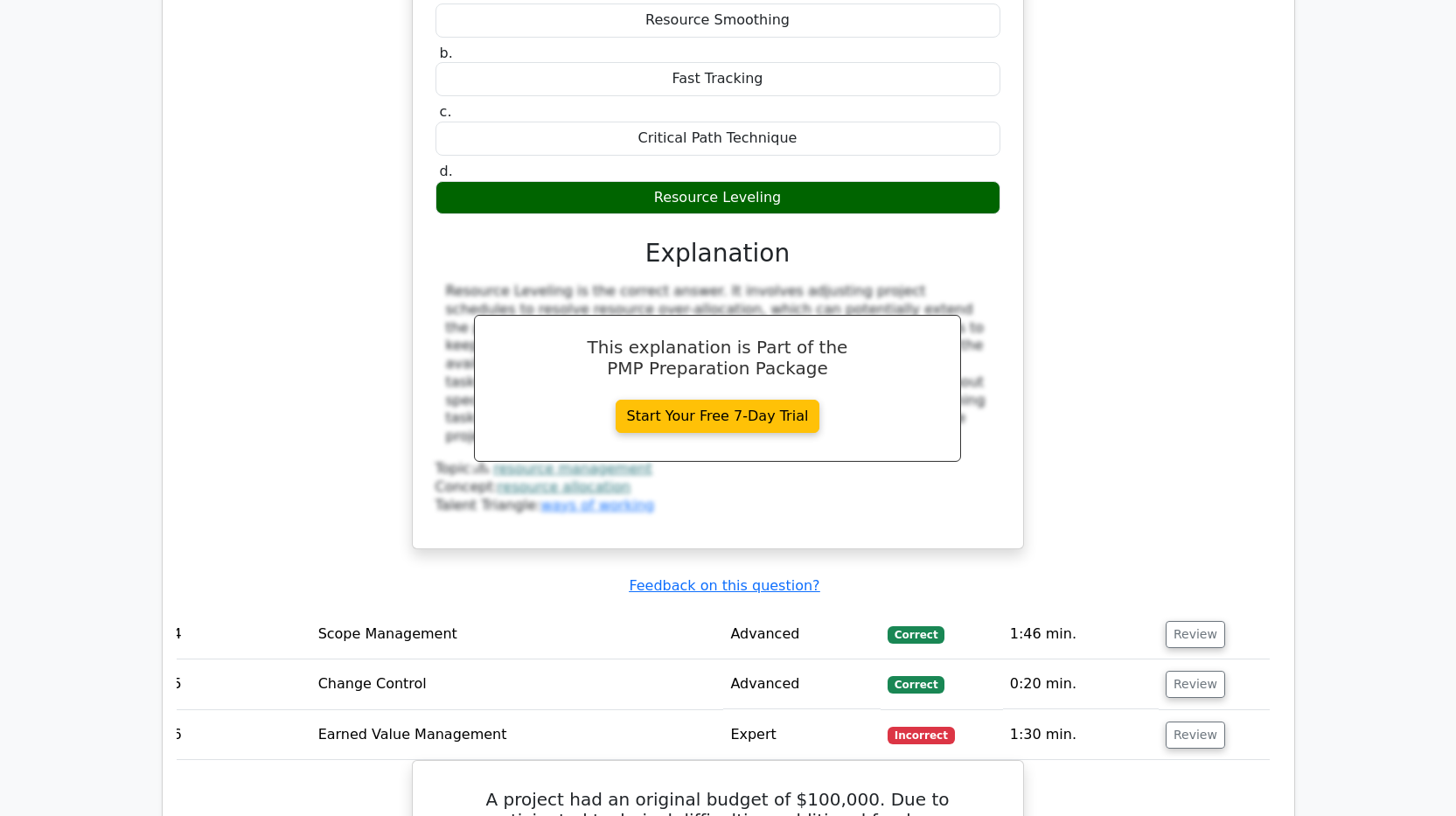
scroll to position [5340, 0]
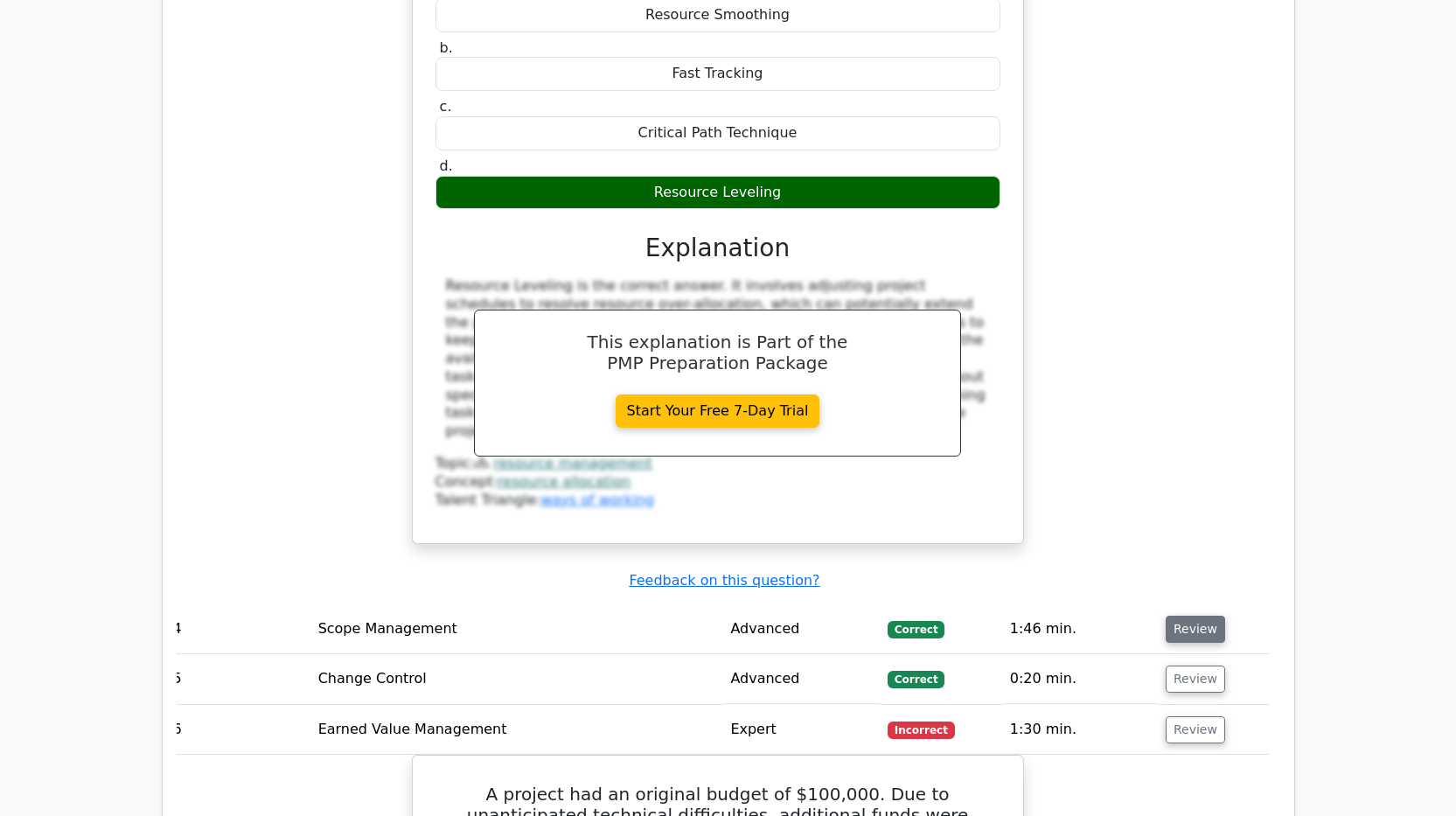
click at [1179, 615] on button "Review" at bounding box center [1195, 628] width 60 height 27
click at [1187, 615] on button "Review" at bounding box center [1195, 628] width 60 height 27
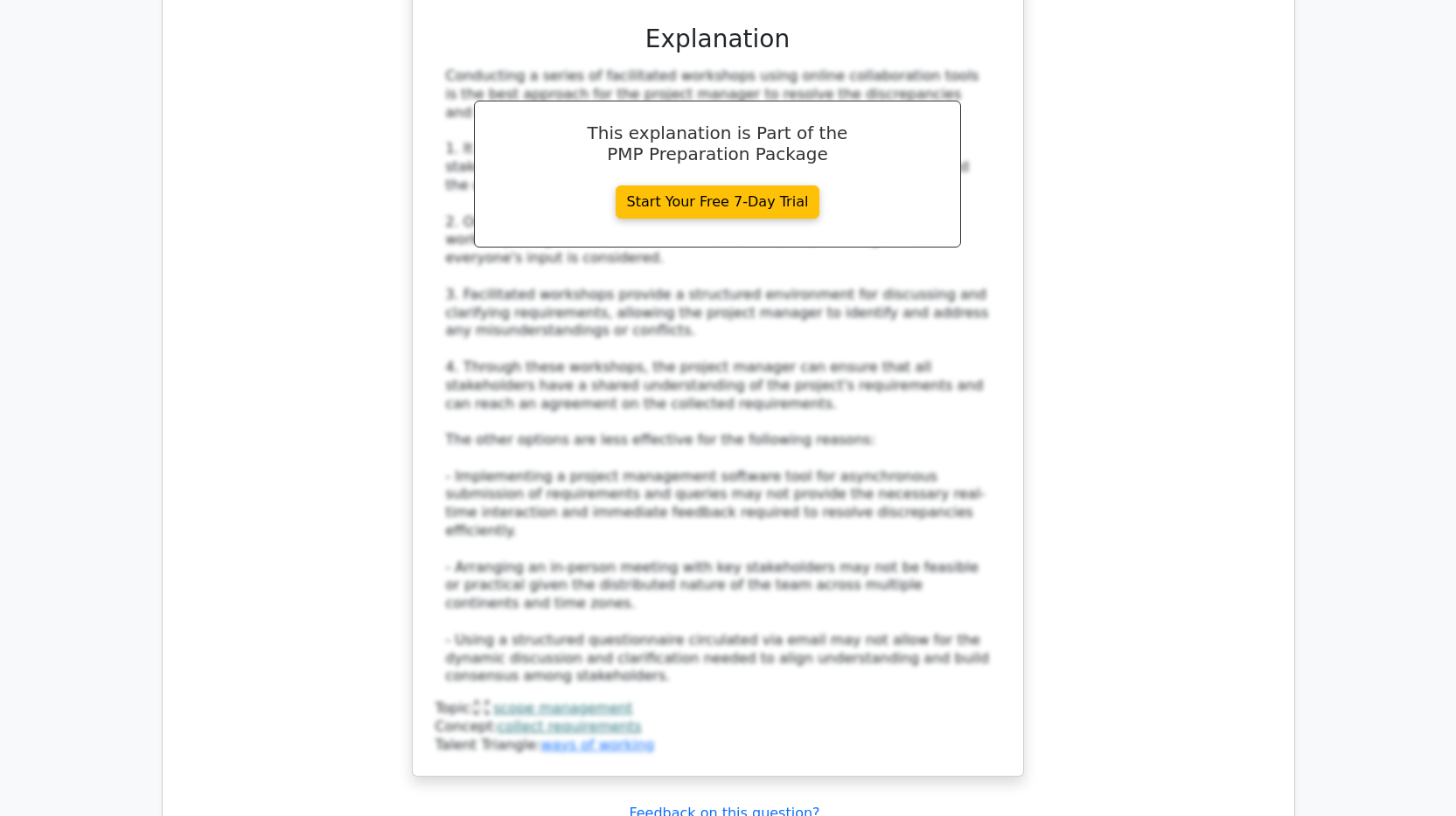
scroll to position [6652, 0]
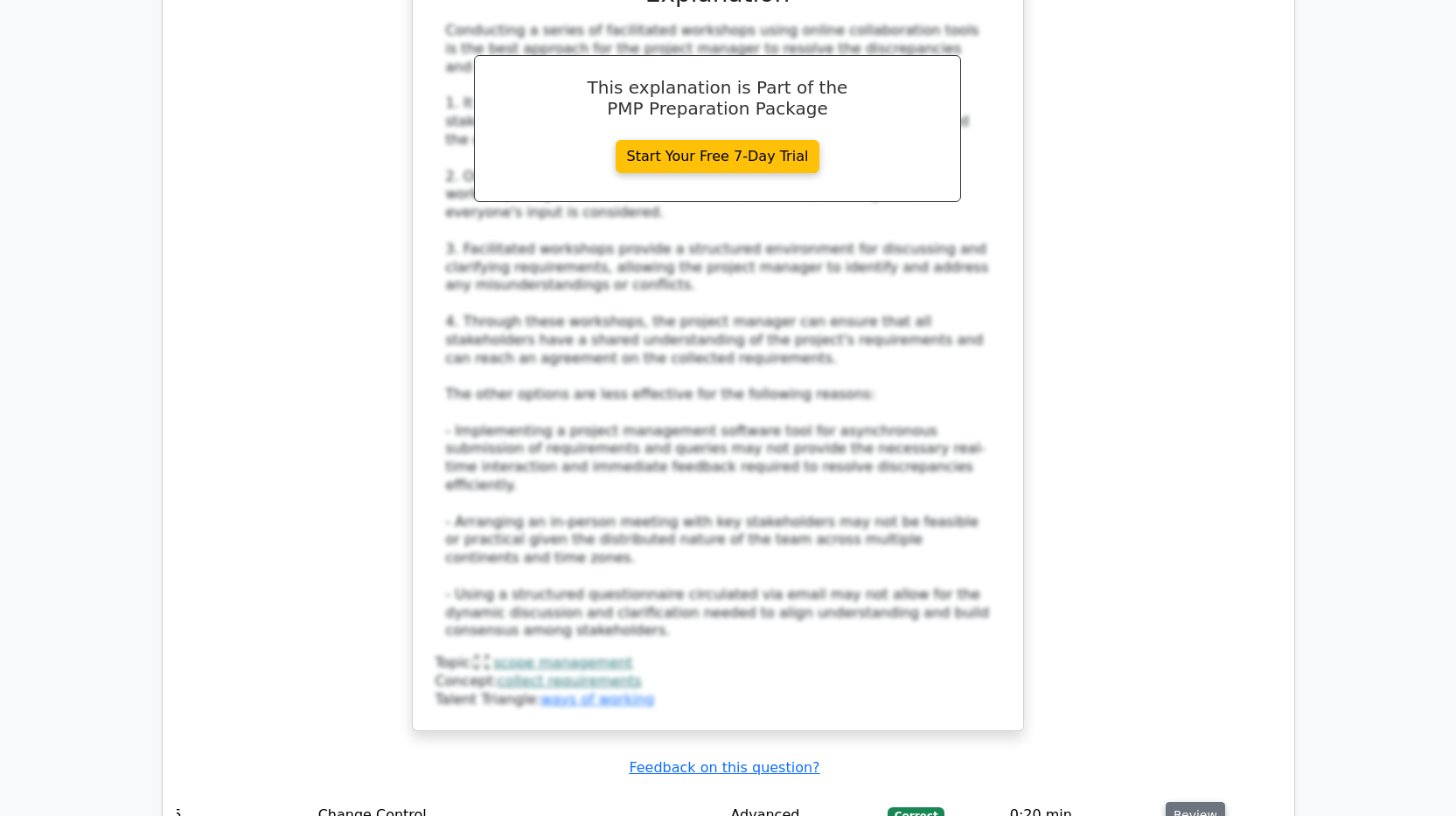
click at [1181, 652] on button "Review" at bounding box center [1195, 815] width 60 height 27
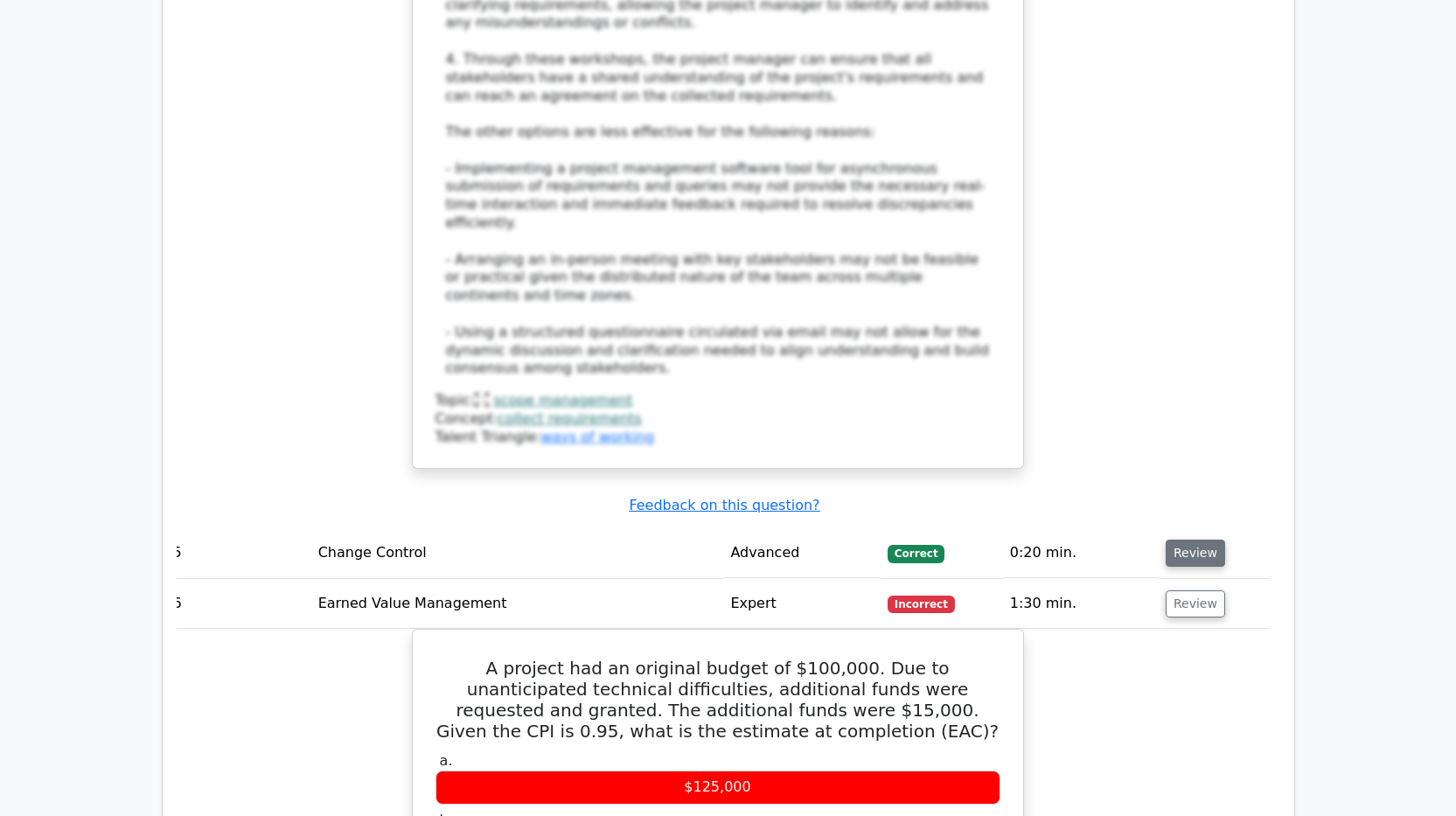
click at [1185, 540] on button "Review" at bounding box center [1195, 553] width 60 height 27
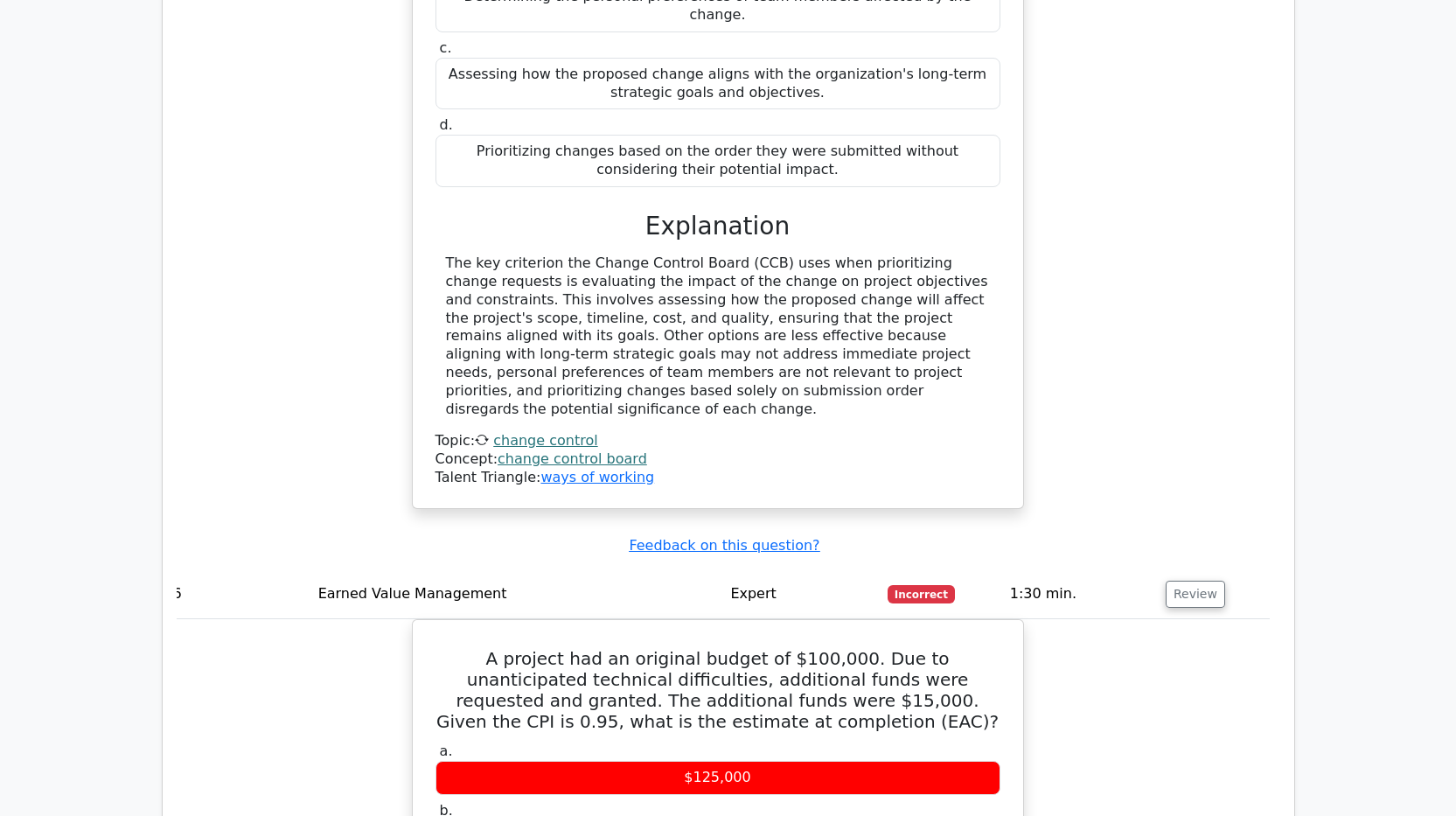
scroll to position [7613, 0]
